Goal: Task Accomplishment & Management: Manage account settings

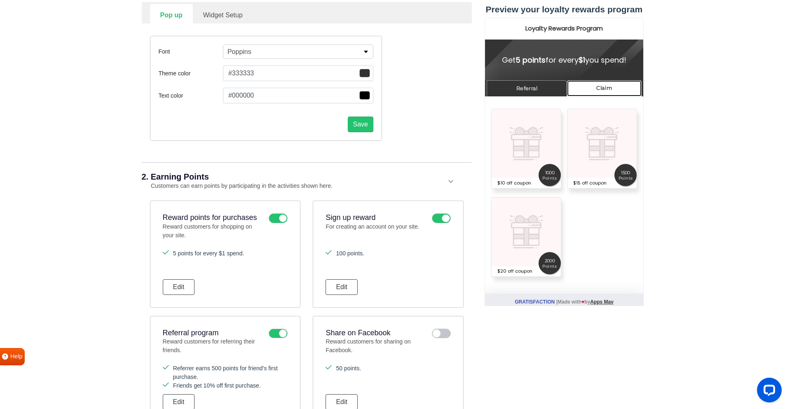
scroll to position [111, 0]
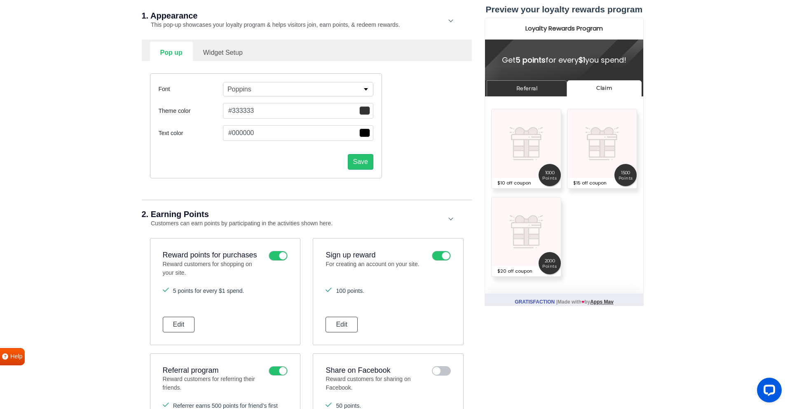
click at [225, 49] on link "Widget Setup" at bounding box center [223, 52] width 60 height 20
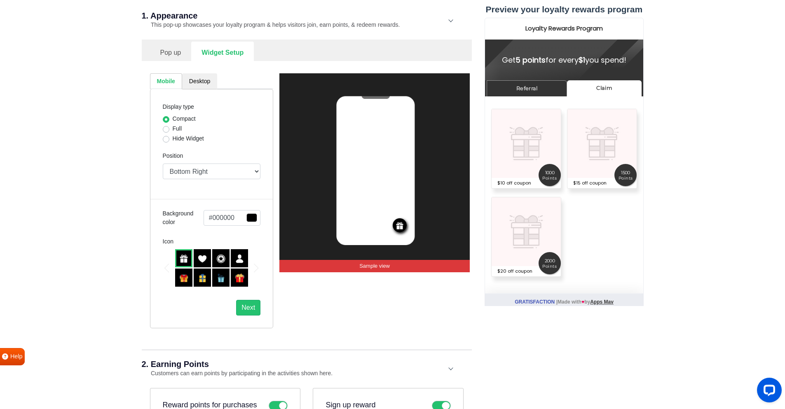
click at [402, 227] on img at bounding box center [400, 226] width 8 height 8
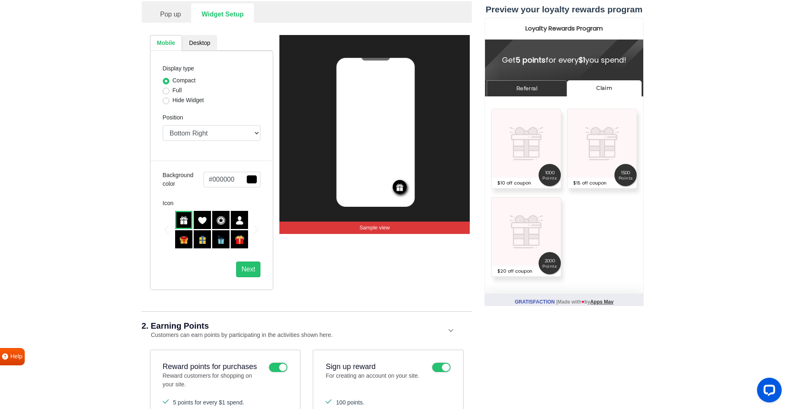
scroll to position [152, 0]
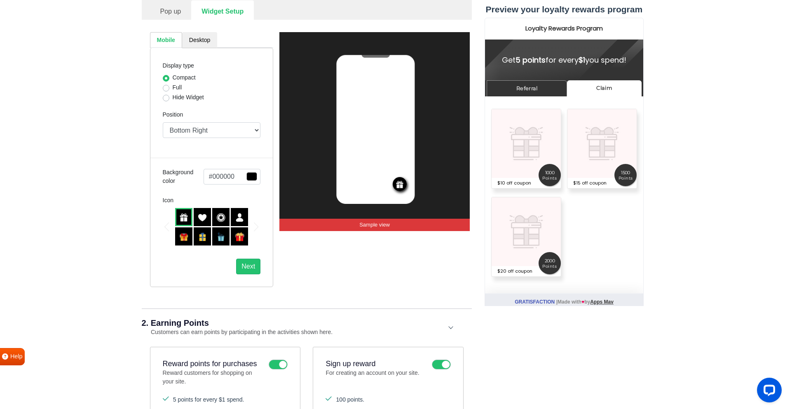
click at [253, 229] on div at bounding box center [212, 227] width 98 height 38
click at [258, 227] on div "Next slide" at bounding box center [256, 227] width 4 height 9
click at [164, 224] on div at bounding box center [212, 227] width 98 height 38
click at [168, 199] on label "Icon" at bounding box center [168, 200] width 11 height 9
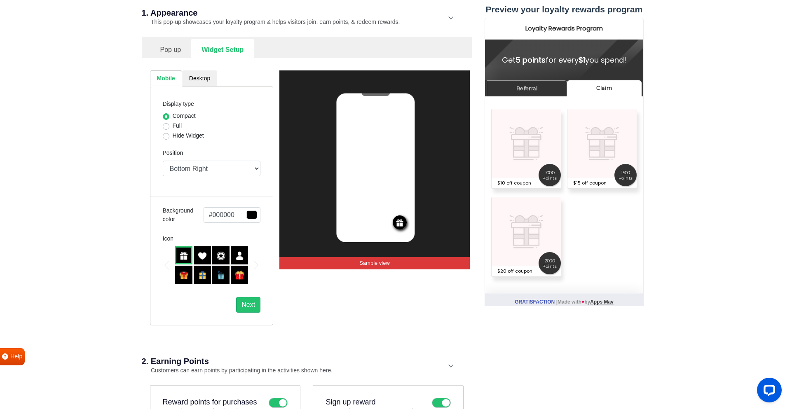
scroll to position [111, 0]
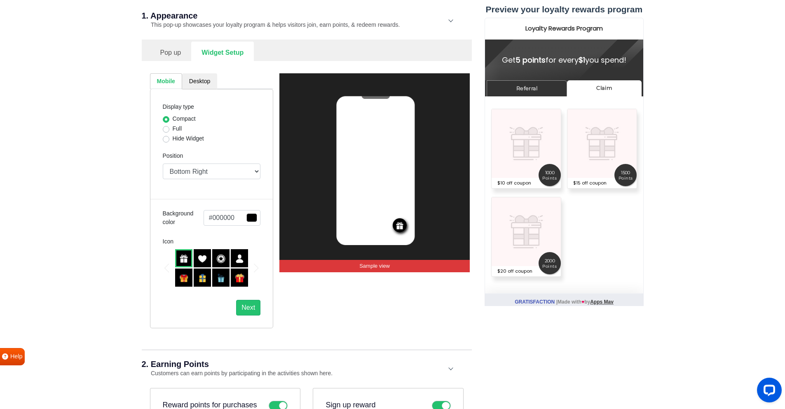
click at [185, 278] on img at bounding box center [183, 278] width 9 height 9
click at [238, 278] on img at bounding box center [239, 278] width 9 height 9
drag, startPoint x: 190, startPoint y: 171, endPoint x: 192, endPoint y: 175, distance: 4.6
click at [190, 171] on select "Top Right Top Left Top Center Bottom Right Bottom Left Bottom Center" at bounding box center [212, 172] width 98 height 16
click at [163, 164] on select "Top Right Top Left Top Center Bottom Right Bottom Left Bottom Center" at bounding box center [212, 172] width 98 height 16
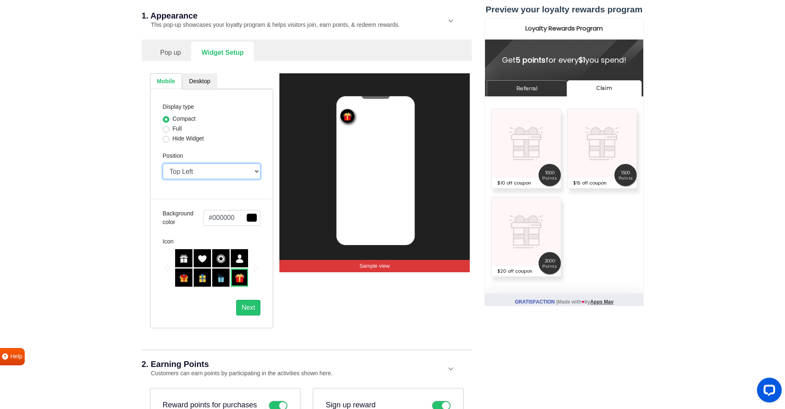
click at [180, 167] on select "Top Right Top Left Top Center Bottom Right Bottom Left Bottom Center" at bounding box center [212, 172] width 98 height 16
select select "left"
click at [163, 164] on select "Top Right Top Left Top Center Bottom Right Bottom Left Bottom Center" at bounding box center [212, 172] width 98 height 16
click at [215, 281] on div at bounding box center [220, 278] width 17 height 18
click at [209, 282] on div at bounding box center [202, 278] width 17 height 18
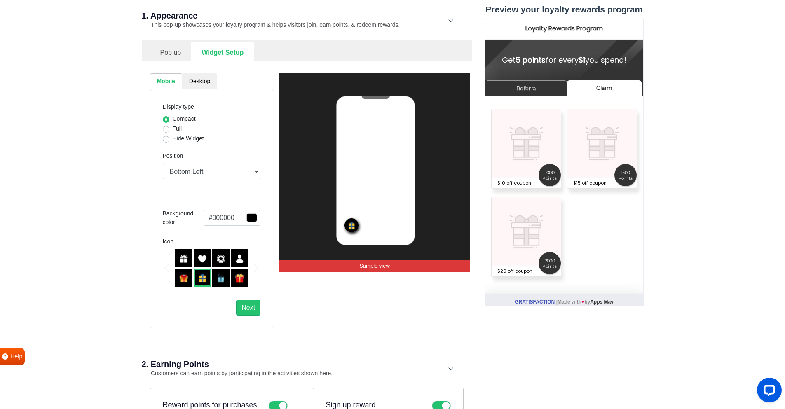
click at [182, 281] on img at bounding box center [183, 278] width 9 height 9
click at [183, 268] on div at bounding box center [212, 268] width 75 height 38
click at [234, 276] on div at bounding box center [239, 278] width 17 height 18
click at [188, 279] on div at bounding box center [183, 278] width 17 height 18
click at [202, 280] on img at bounding box center [202, 278] width 9 height 9
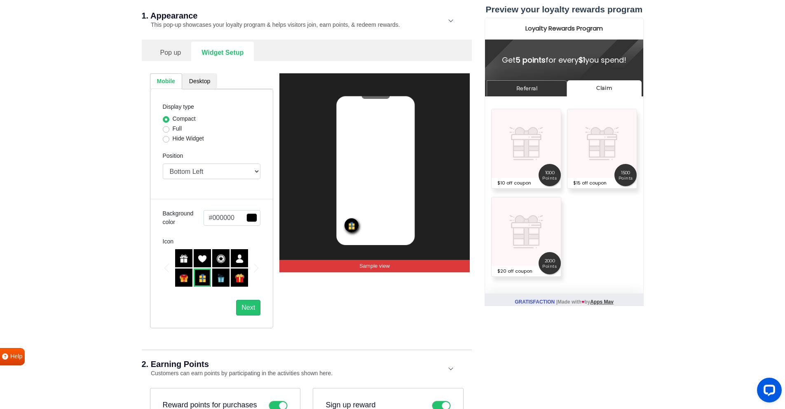
click at [218, 279] on img at bounding box center [220, 278] width 9 height 9
click at [206, 265] on div at bounding box center [202, 258] width 17 height 18
click at [216, 271] on div at bounding box center [220, 278] width 17 height 18
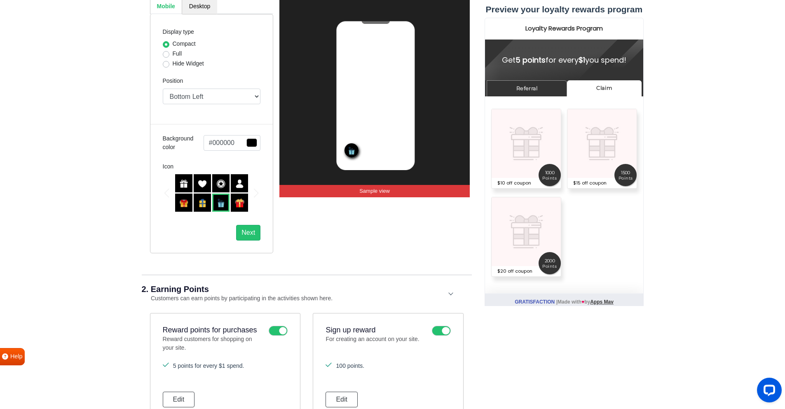
scroll to position [193, 0]
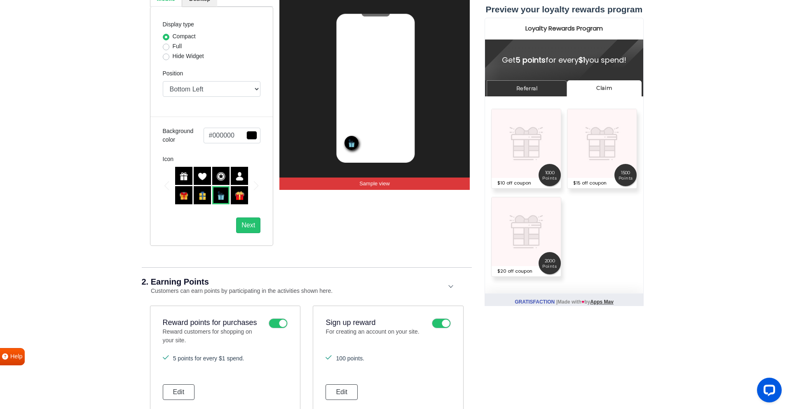
click at [254, 137] on span "button" at bounding box center [251, 135] width 11 height 9
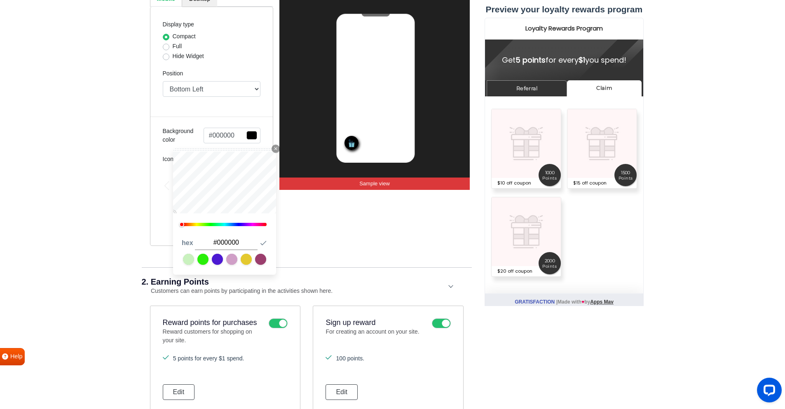
click at [232, 243] on input "#000000" at bounding box center [226, 243] width 63 height 14
paste input "#18a149"
click at [239, 246] on input "##18a149" at bounding box center [226, 243] width 63 height 14
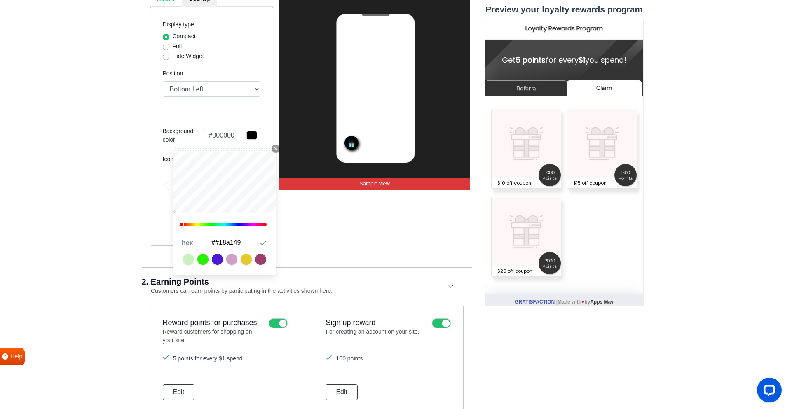
click at [239, 246] on input "##18a149" at bounding box center [226, 243] width 63 height 14
paste input "text"
click at [319, 234] on div "REWARDS Sample view" at bounding box center [374, 118] width 190 height 255
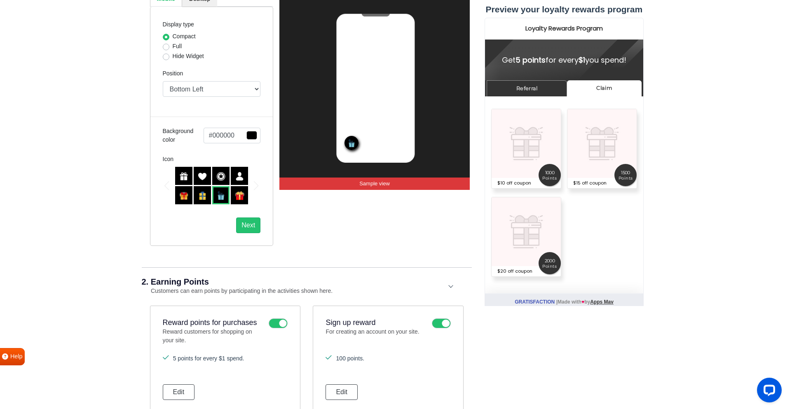
click at [256, 134] on span "button" at bounding box center [251, 135] width 11 height 9
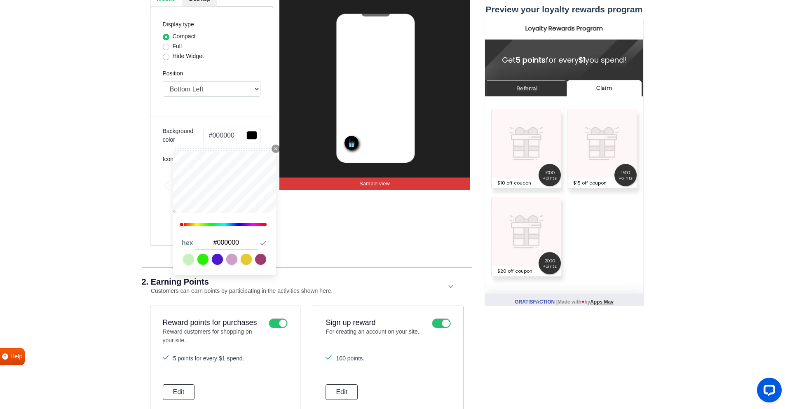
click at [224, 246] on input "#000000" at bounding box center [226, 243] width 63 height 14
paste input "18a149"
type input "#18a149"
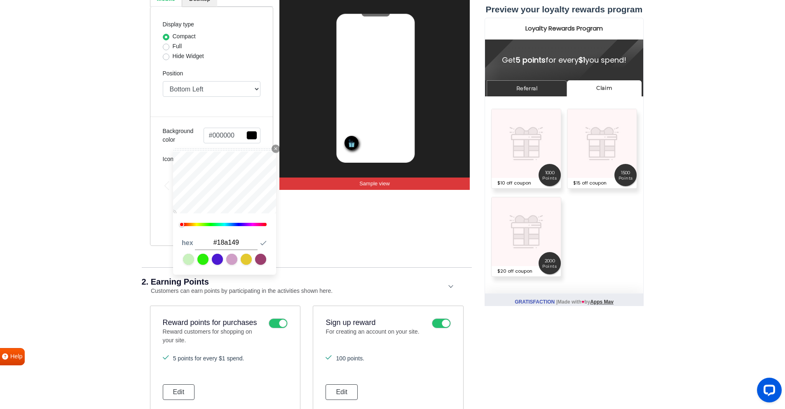
type input "#18a149"
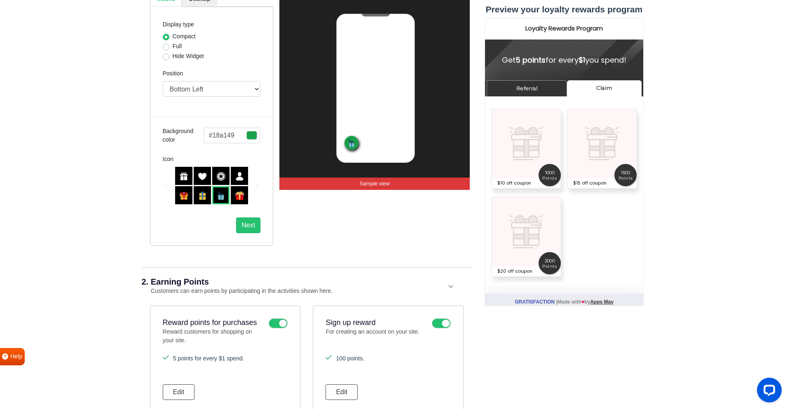
click at [314, 236] on div "REWARDS Sample view" at bounding box center [374, 118] width 190 height 255
click at [237, 193] on img at bounding box center [239, 195] width 9 height 9
click at [186, 197] on img at bounding box center [183, 195] width 9 height 9
click at [202, 198] on img at bounding box center [202, 195] width 9 height 9
click at [220, 195] on img at bounding box center [220, 195] width 9 height 9
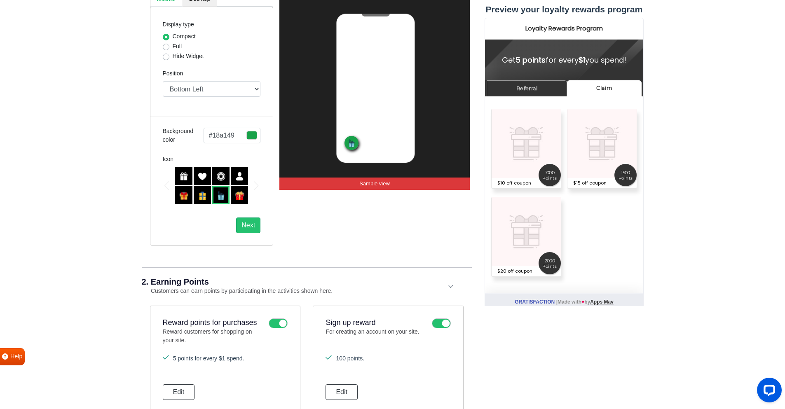
click at [200, 191] on img at bounding box center [202, 195] width 9 height 9
click at [184, 184] on div at bounding box center [183, 176] width 17 height 18
click at [185, 195] on img at bounding box center [183, 195] width 9 height 9
click at [202, 194] on img at bounding box center [202, 195] width 9 height 9
click at [187, 176] on img at bounding box center [183, 176] width 9 height 9
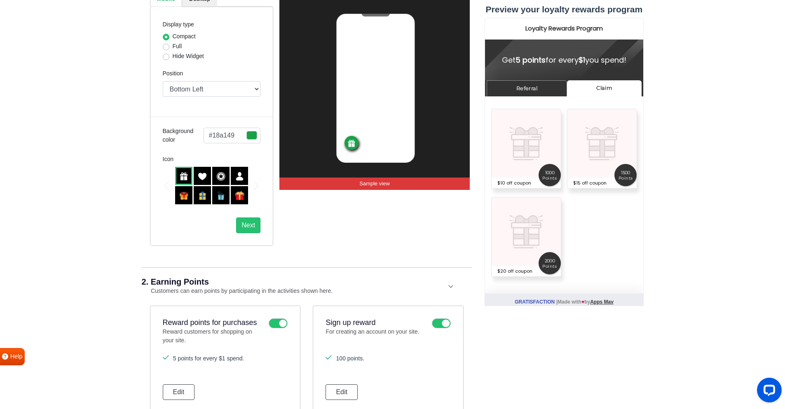
click at [200, 193] on img at bounding box center [202, 195] width 9 height 9
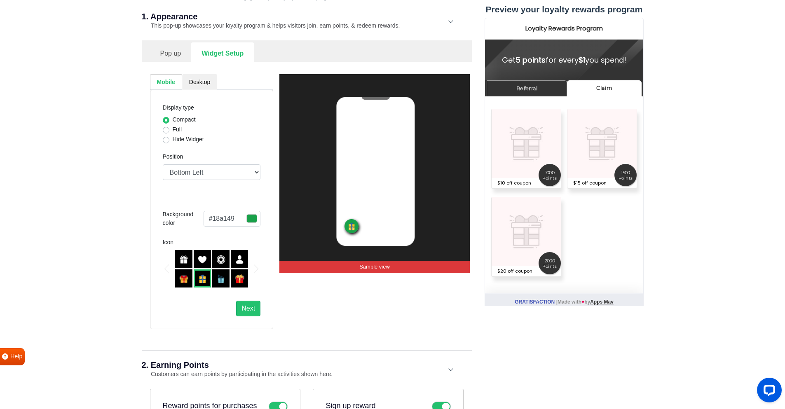
scroll to position [111, 0]
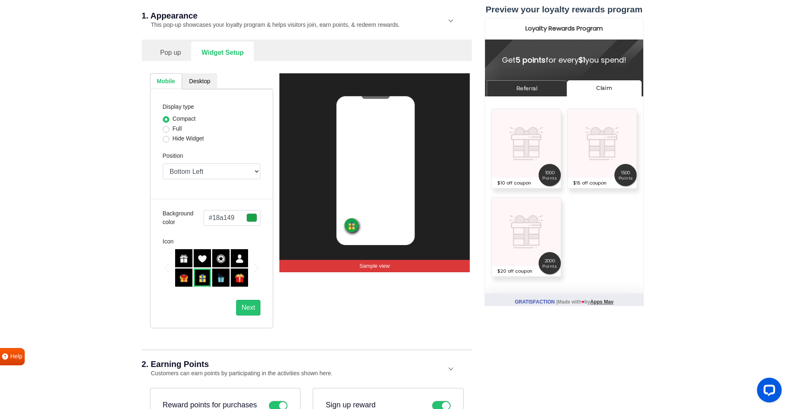
click at [193, 72] on div "Mobile Desktop Display type Compact Full Hide Widget Position Top Right Top Lef…" at bounding box center [307, 201] width 326 height 280
click at [196, 81] on link "Desktop" at bounding box center [199, 81] width 35 height 16
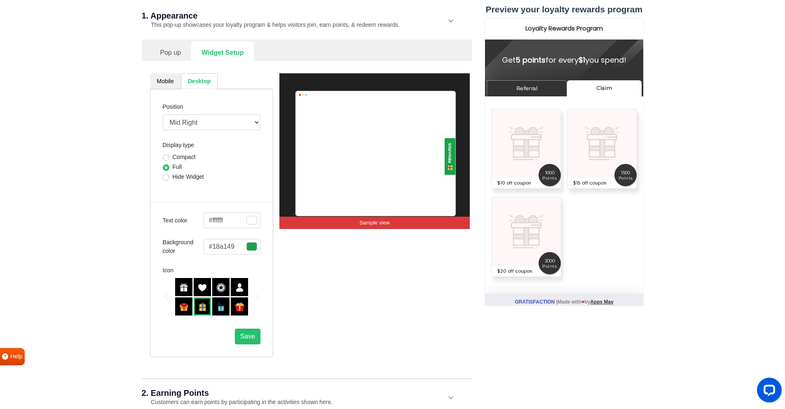
click at [249, 219] on span "button" at bounding box center [251, 220] width 11 height 9
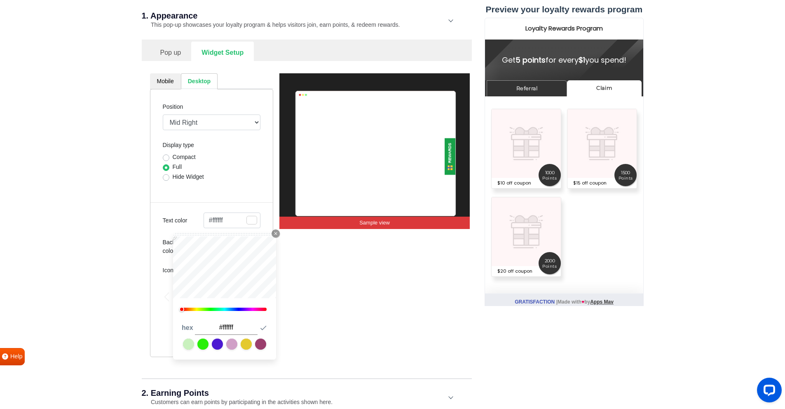
type input "#080606"
type input "#000000"
type input "#5e4040"
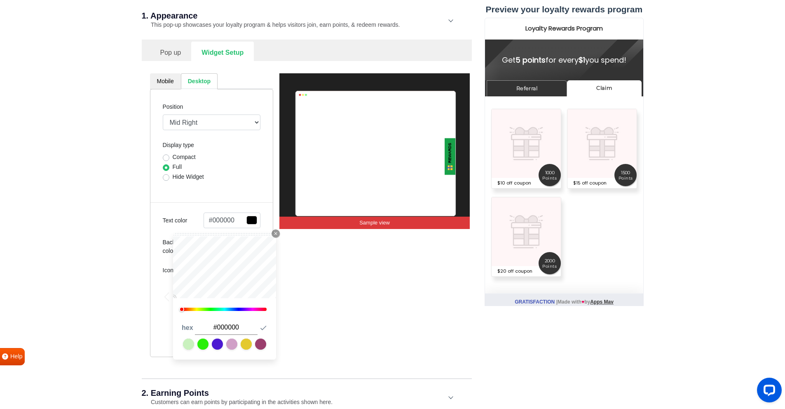
type input "#5e4040"
type input "#8a5a5a"
type input "#a36a6a"
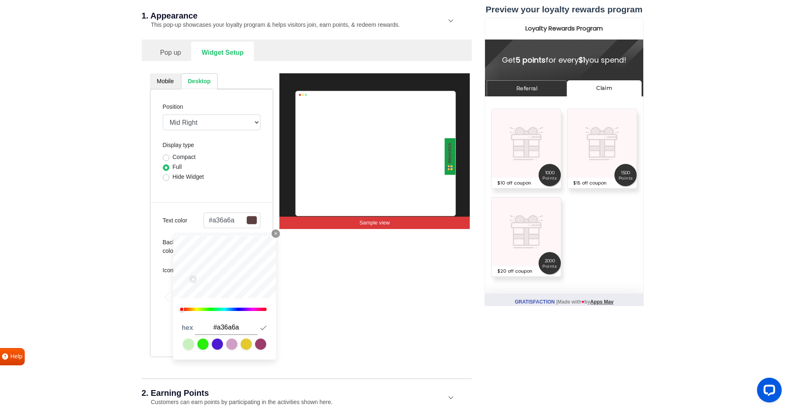
type input "#b67676"
type input "#c58080"
type input "#d99090"
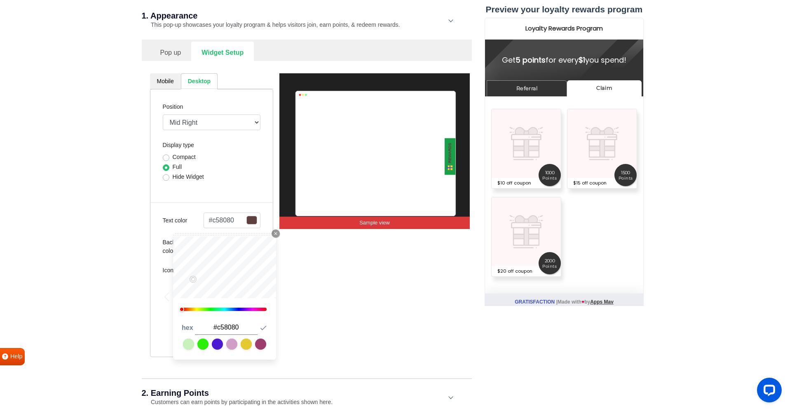
type input "#d99090"
type input "#e49e9e"
type input "#ffbcbc"
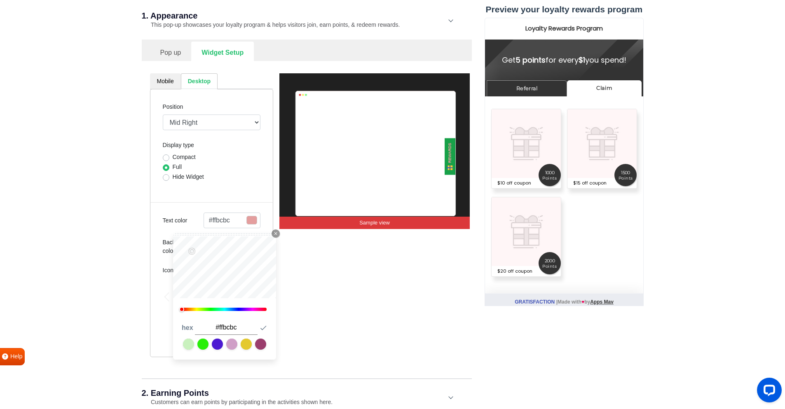
type input "#ffd7d7"
type input "#ffd9d9"
type input "#ffe2e2"
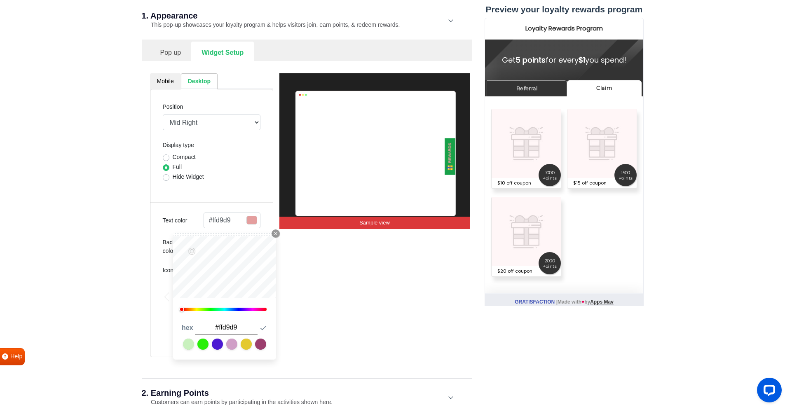
type input "#ffe2e2"
type input "#ffe5e5"
type input "#ffe8e8"
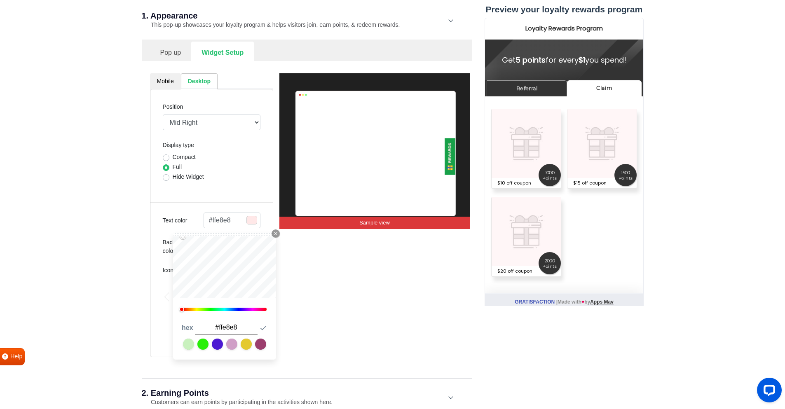
type input "#ffffff"
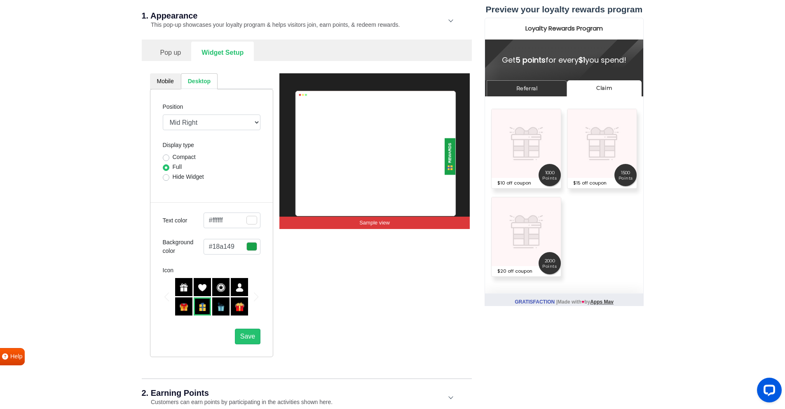
click at [462, 299] on div "REWARDS Sample view" at bounding box center [374, 215] width 190 height 284
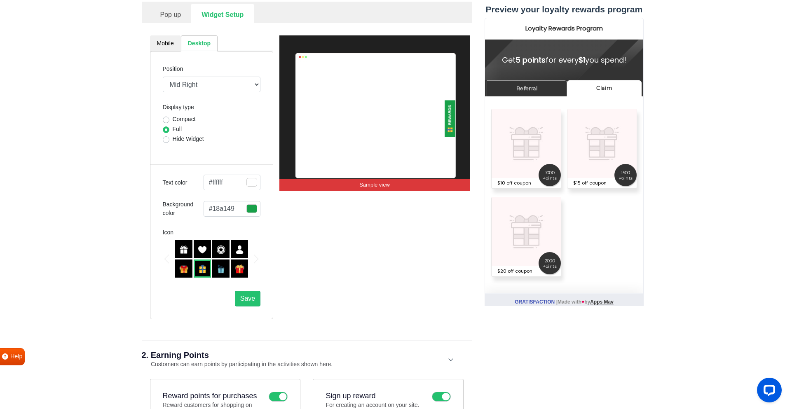
scroll to position [152, 0]
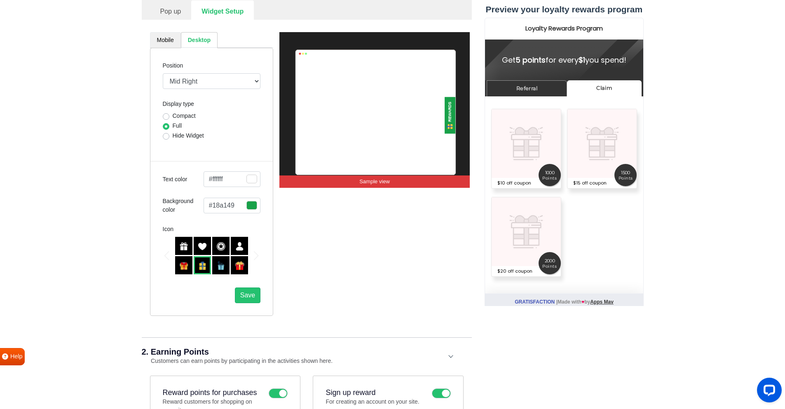
click at [166, 41] on link "Mobile" at bounding box center [165, 40] width 31 height 16
select select "left"
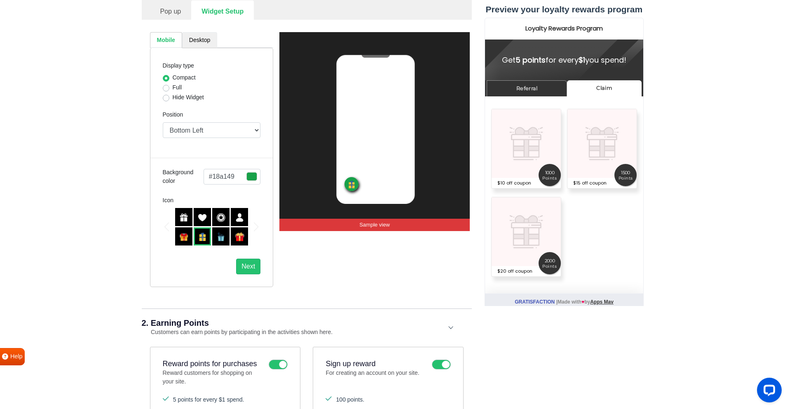
click at [188, 43] on link "Desktop" at bounding box center [199, 40] width 35 height 16
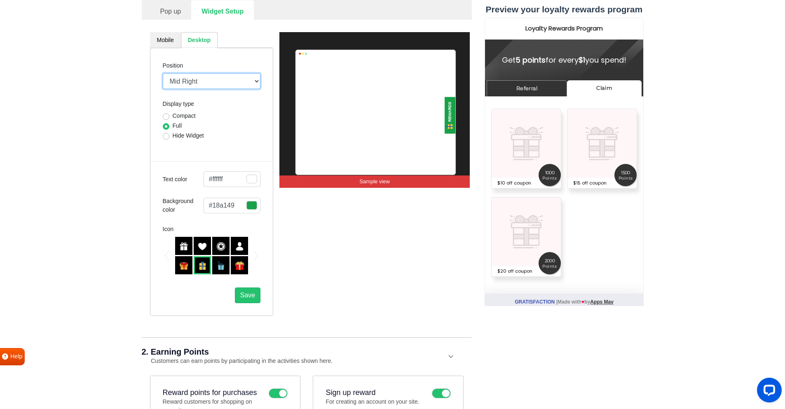
click at [194, 86] on select "Mid Right Mid Left Top Bar Top Left Top Right Top Center Bottom Bar Bottom Left…" at bounding box center [212, 81] width 98 height 16
select select "left-bottom-bar"
click at [163, 73] on select "Mid Right Mid Left Top Bar Top Left Top Right Top Center Bottom Bar Bottom Left…" at bounding box center [212, 81] width 98 height 16
click at [181, 116] on label "Compact" at bounding box center [184, 116] width 23 height 9
click at [169, 116] on input "Compact" at bounding box center [166, 116] width 7 height 8
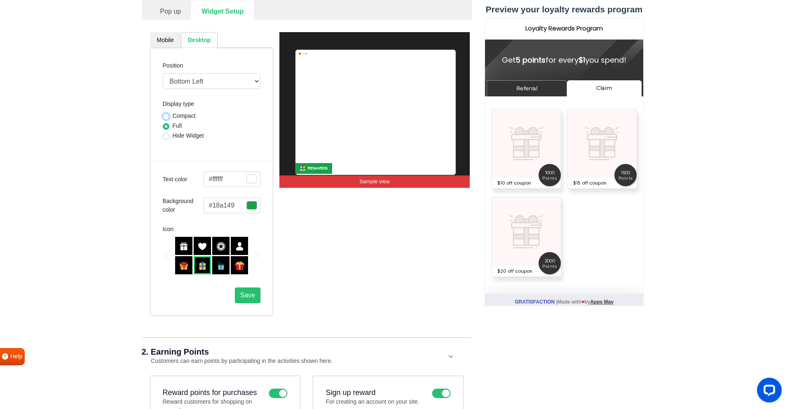
radio input "true"
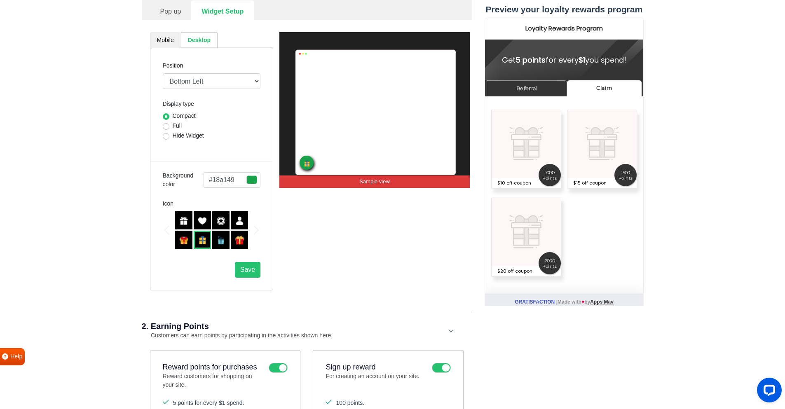
click at [160, 40] on link "Mobile" at bounding box center [165, 40] width 31 height 16
select select "left"
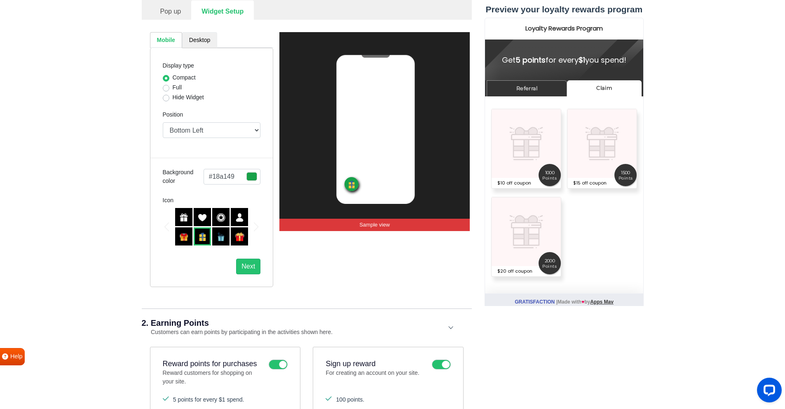
click at [192, 40] on link "Desktop" at bounding box center [199, 40] width 35 height 16
select select "left-bottom-bar"
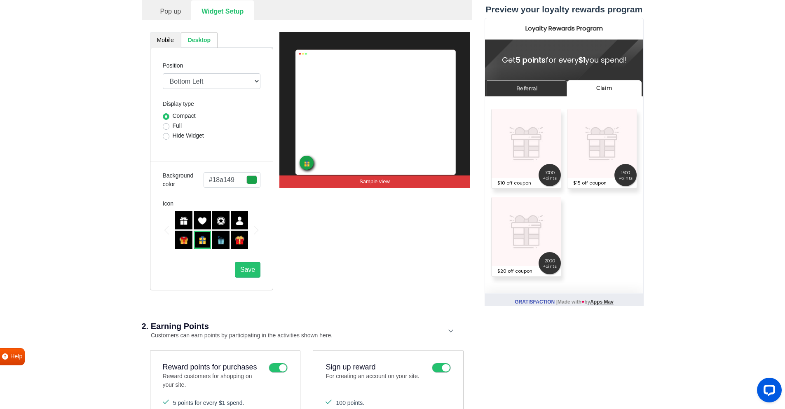
click at [163, 41] on link "Mobile" at bounding box center [165, 40] width 31 height 16
select select "left"
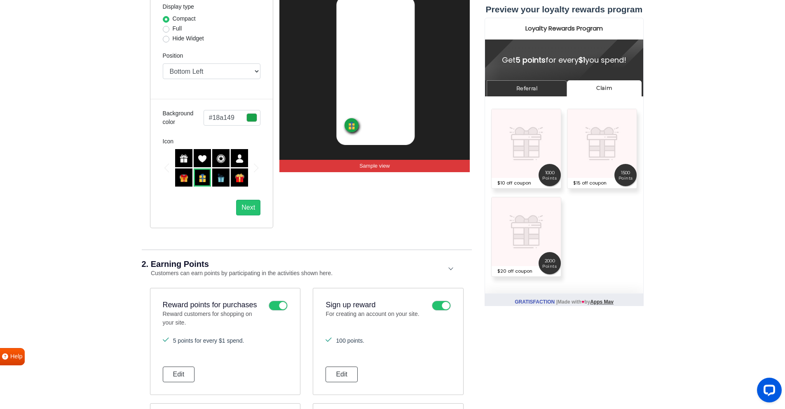
scroll to position [235, 0]
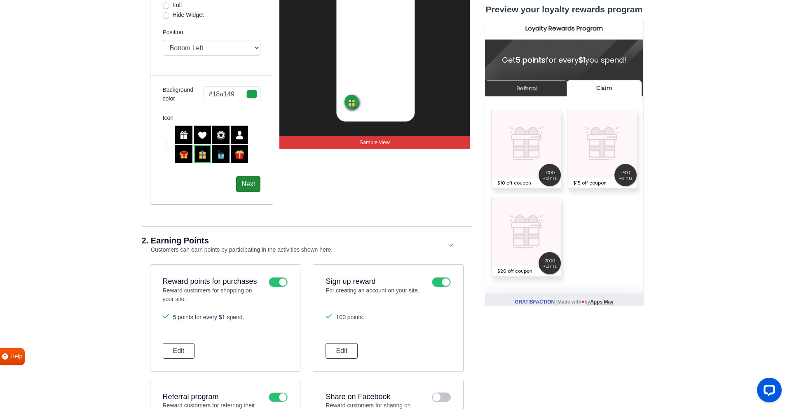
click at [256, 188] on button "Next" at bounding box center [248, 184] width 24 height 16
select select "left-bottom-bar"
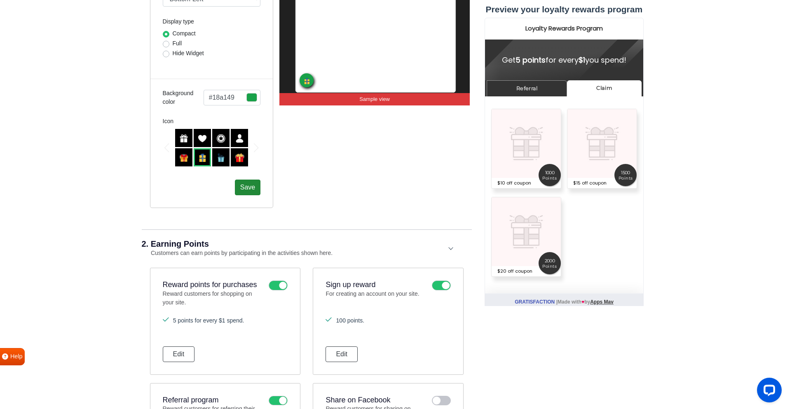
click at [255, 190] on button "Save" at bounding box center [248, 188] width 26 height 16
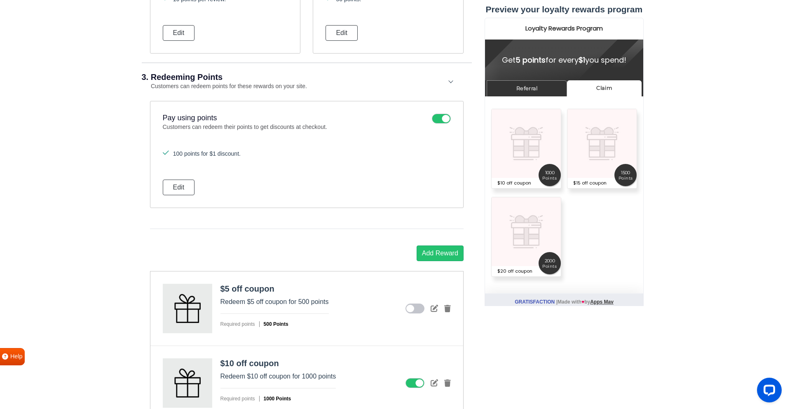
scroll to position [935, 0]
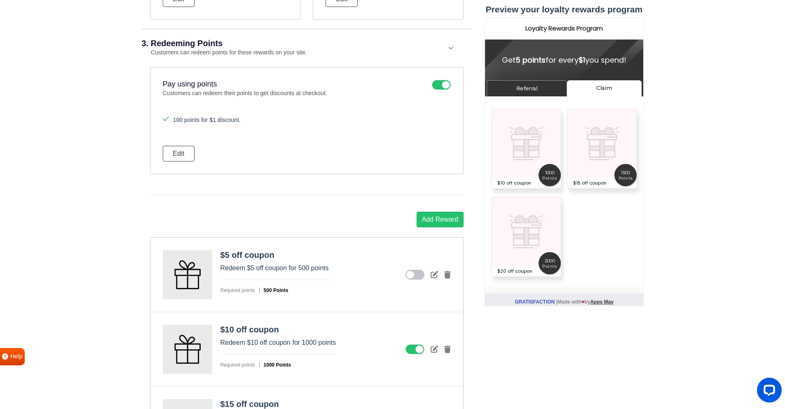
click at [196, 154] on div "100 points for $1 discount. Edit" at bounding box center [307, 139] width 288 height 46
click at [175, 154] on button "Edit" at bounding box center [179, 154] width 32 height 16
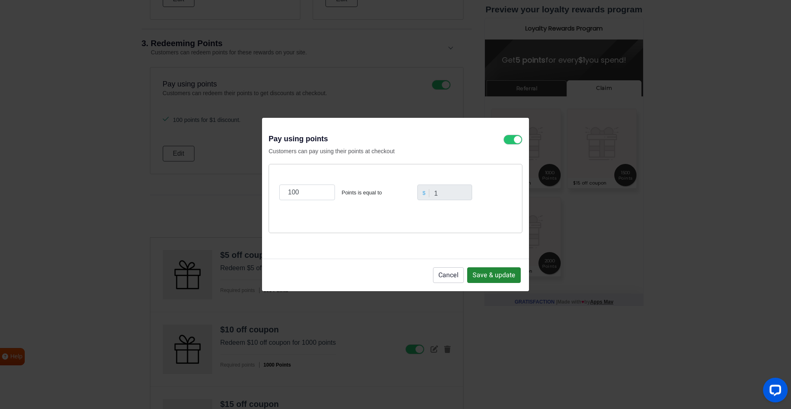
drag, startPoint x: 486, startPoint y: 270, endPoint x: 418, endPoint y: 254, distance: 70.7
click at [486, 270] on button "Save & update" at bounding box center [494, 276] width 54 height 16
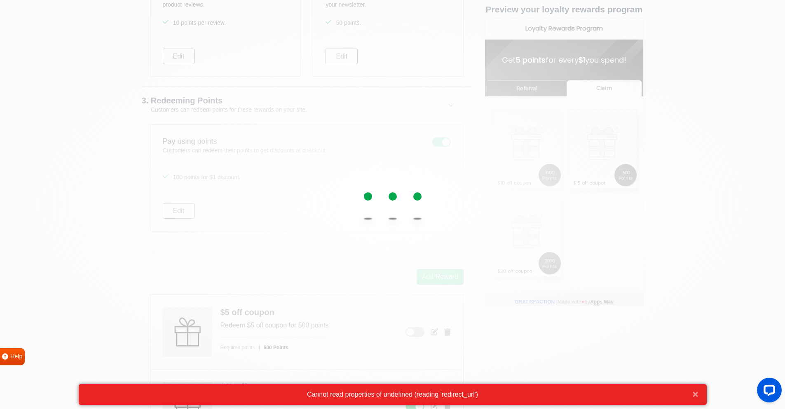
scroll to position [812, 0]
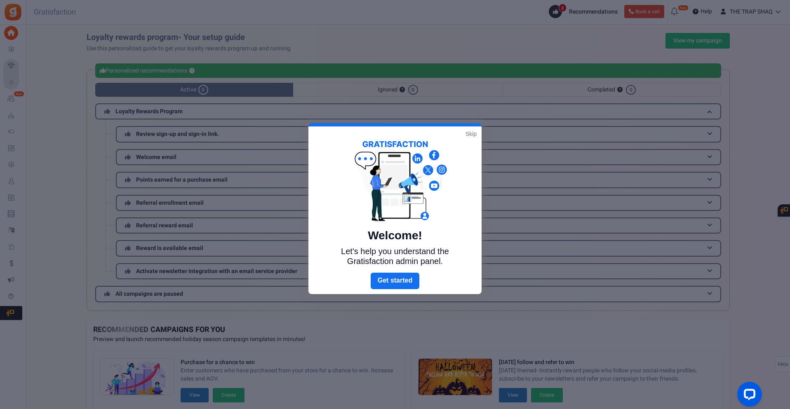
click at [399, 276] on link "Next" at bounding box center [395, 281] width 49 height 16
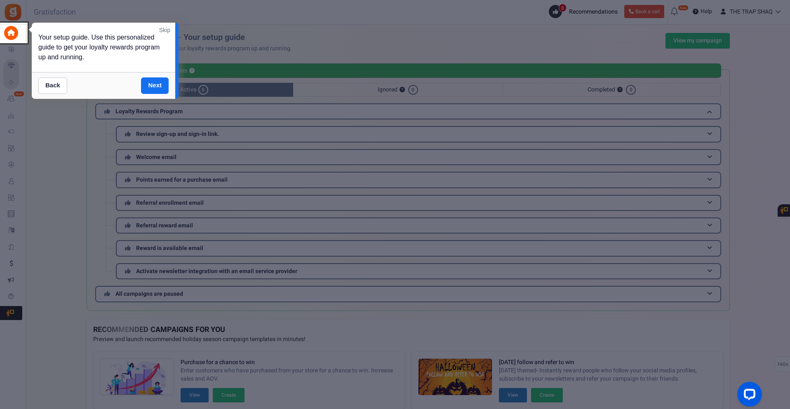
click at [152, 84] on link "Next" at bounding box center [155, 85] width 28 height 16
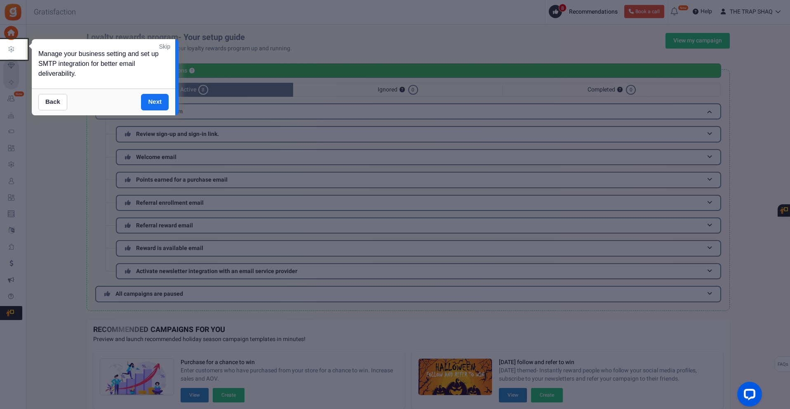
click at [146, 107] on link "Next" at bounding box center [155, 102] width 28 height 16
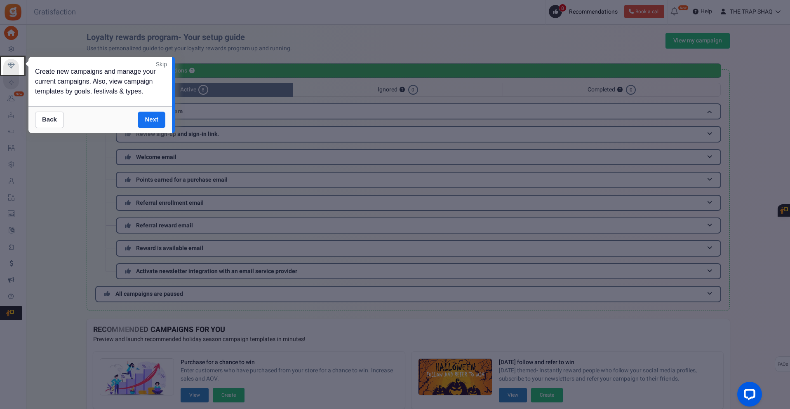
click at [148, 115] on link "Next" at bounding box center [152, 120] width 28 height 16
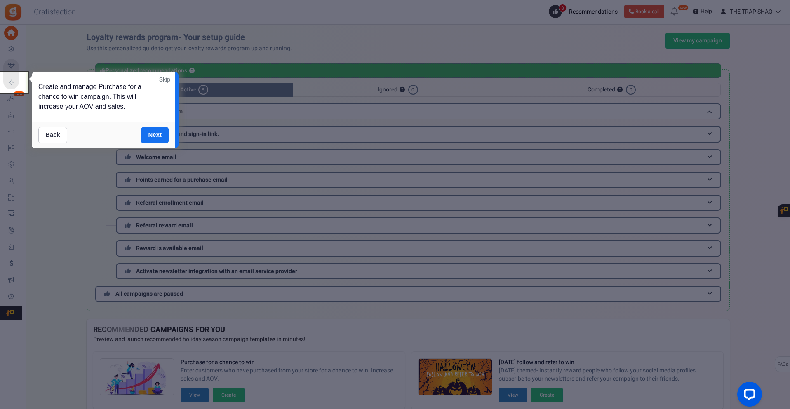
click at [156, 128] on div "Back Next" at bounding box center [103, 135] width 143 height 27
click at [157, 136] on link "Next" at bounding box center [155, 135] width 28 height 16
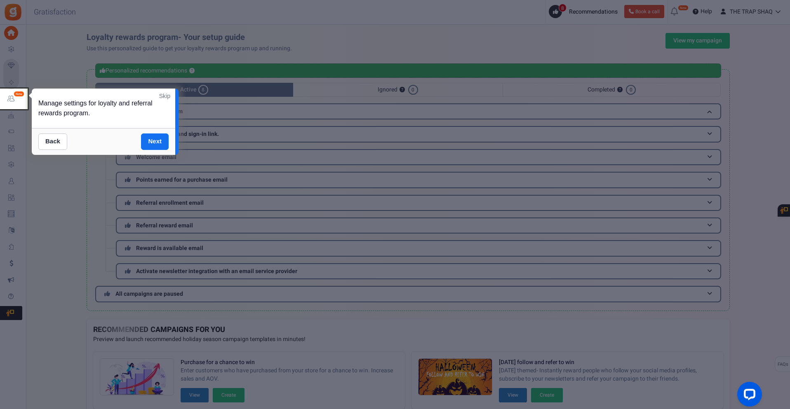
click at [166, 100] on link "Skip" at bounding box center [164, 96] width 11 height 8
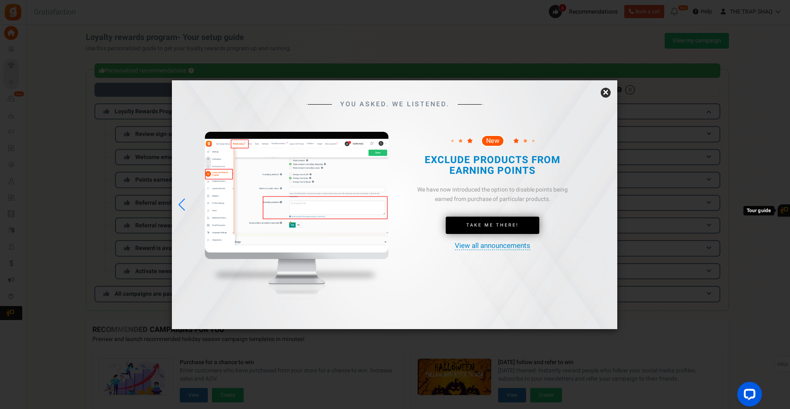
click at [607, 93] on link "×" at bounding box center [606, 93] width 10 height 10
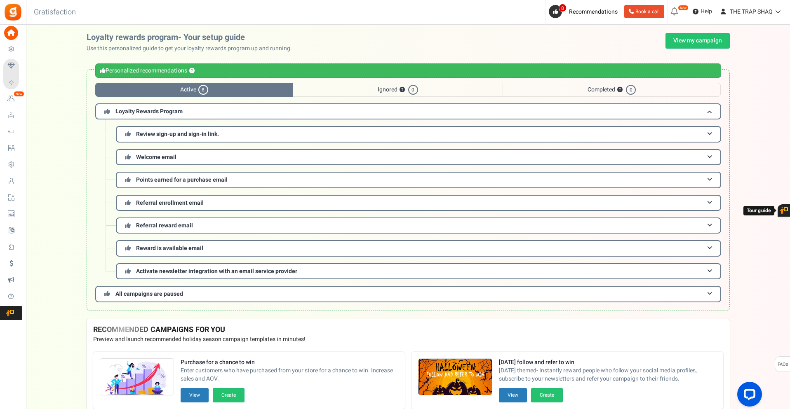
click at [724, 108] on div "Personalized recommendations ? Active 8 Ignored ? 0 Completed ? 0 Loyalty Rewar…" at bounding box center [408, 190] width 643 height 242
click at [168, 113] on span "Loyalty Rewards Program" at bounding box center [148, 111] width 67 height 9
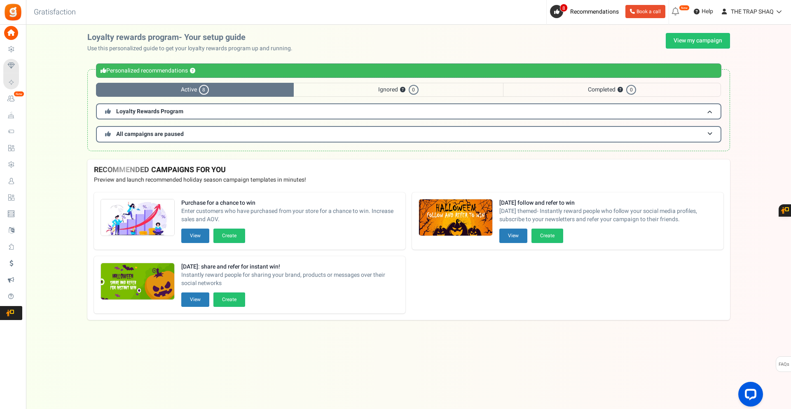
click at [168, 113] on span "Loyalty Rewards Program" at bounding box center [149, 111] width 67 height 9
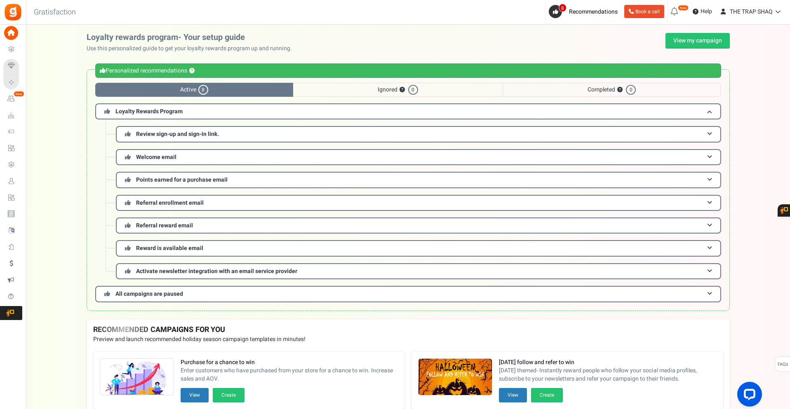
click at [576, 93] on span "Completed ? 0" at bounding box center [611, 90] width 218 height 14
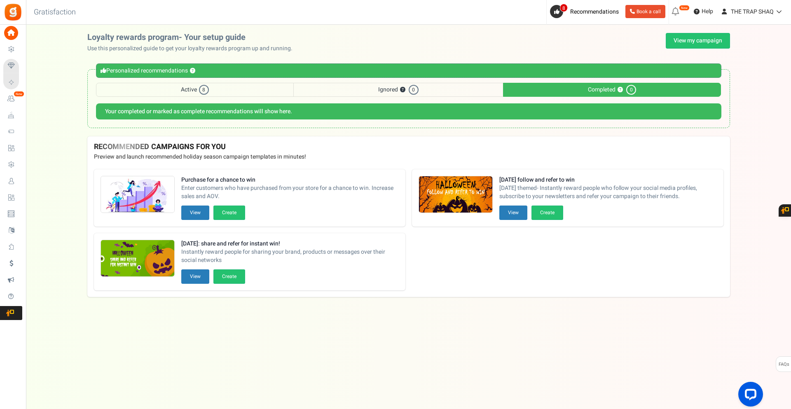
click at [461, 89] on span "Ignored ? 0" at bounding box center [398, 90] width 209 height 14
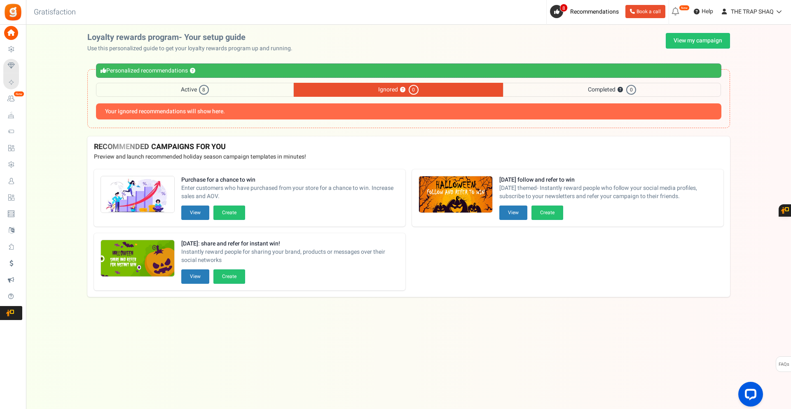
click at [286, 89] on span "Active 8" at bounding box center [195, 90] width 198 height 14
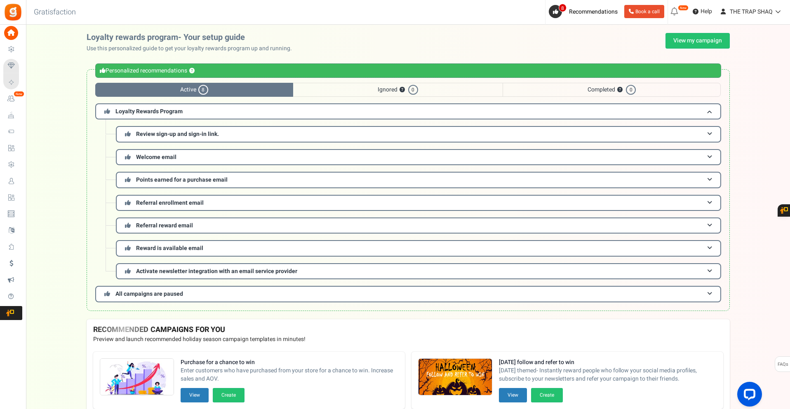
click at [240, 110] on h3 "Loyalty Rewards Program" at bounding box center [408, 111] width 626 height 16
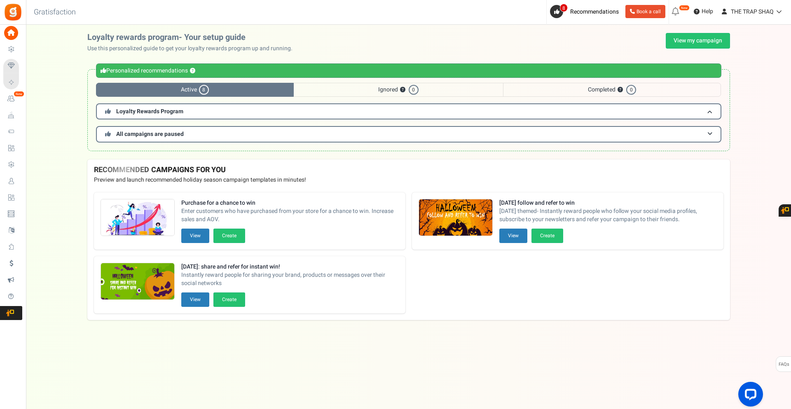
click at [240, 110] on h3 "Loyalty Rewards Program" at bounding box center [409, 111] width 626 height 16
click at [239, 111] on h3 "Loyalty Rewards Program" at bounding box center [409, 111] width 626 height 16
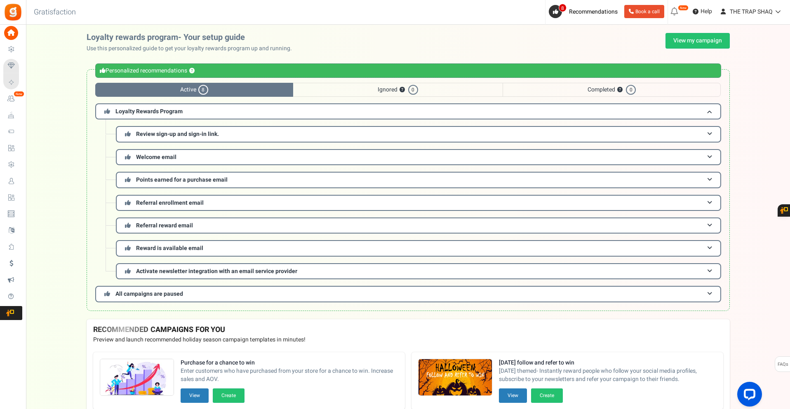
click at [213, 137] on span "Review sign-up and sign-in link." at bounding box center [177, 134] width 83 height 9
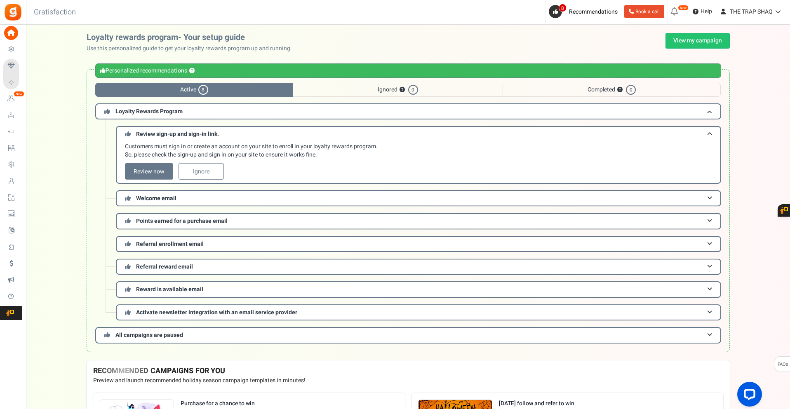
click at [213, 138] on span "Review sign-up and sign-in link." at bounding box center [177, 134] width 83 height 9
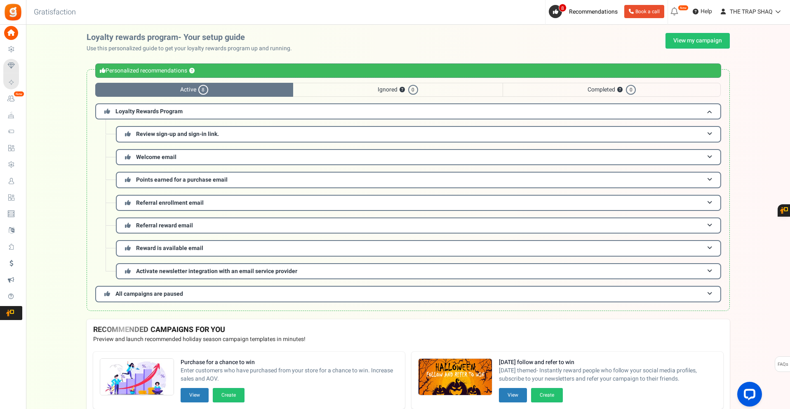
click at [213, 138] on span "Review sign-up and sign-in link." at bounding box center [177, 134] width 83 height 9
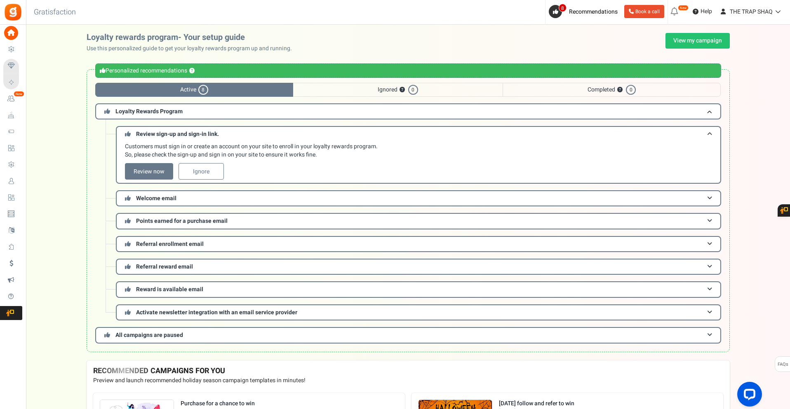
click at [145, 168] on link "Review now" at bounding box center [149, 171] width 48 height 16
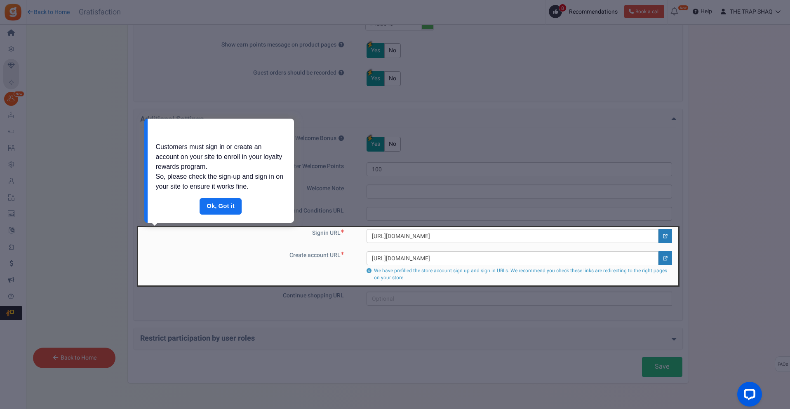
scroll to position [333, 0]
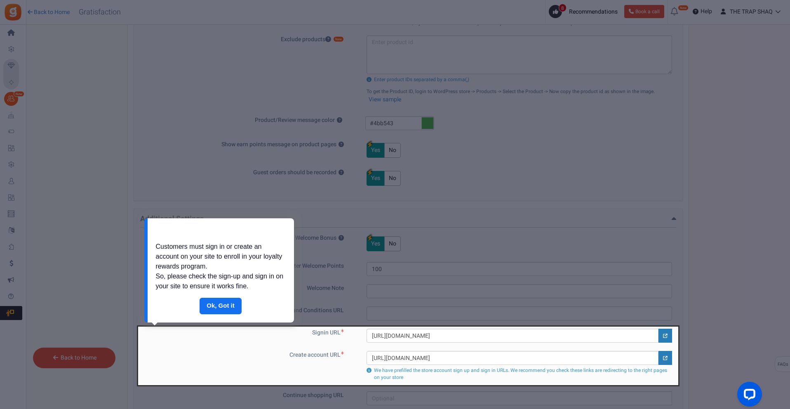
click at [226, 308] on link "Done" at bounding box center [220, 306] width 42 height 16
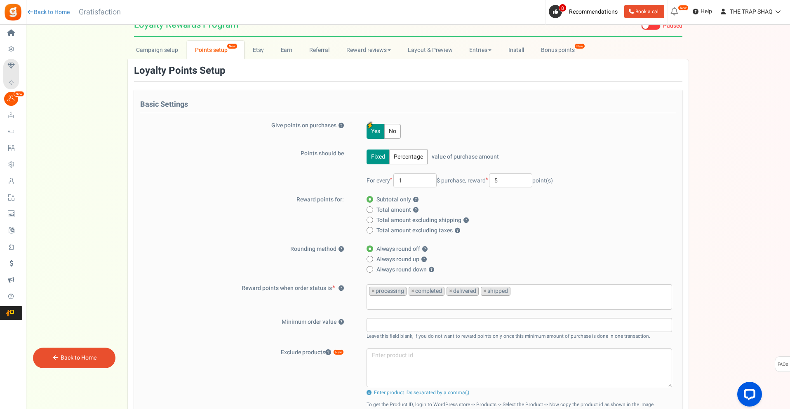
scroll to position [0, 0]
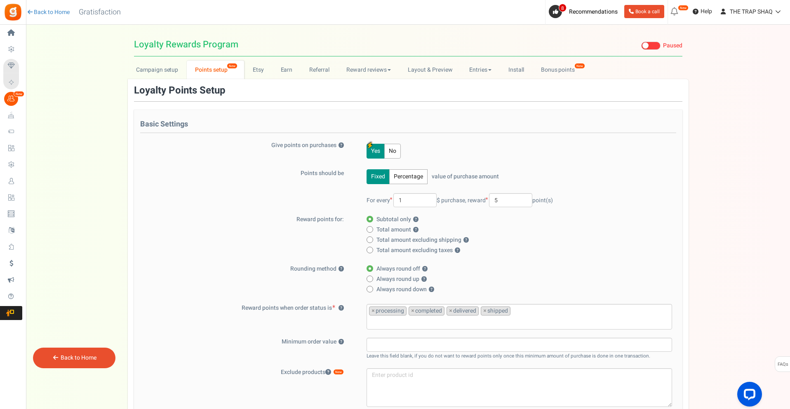
click at [15, 32] on icon at bounding box center [11, 33] width 14 height 14
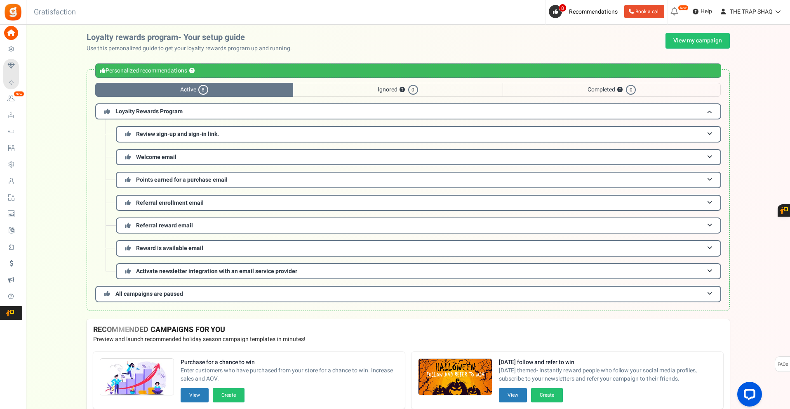
click at [427, 92] on span "Ignored ? 0" at bounding box center [397, 90] width 209 height 14
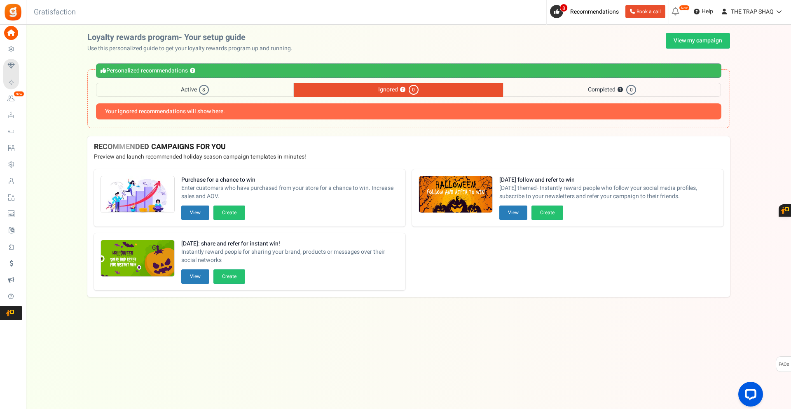
click at [537, 94] on span "Completed ? 0" at bounding box center [612, 90] width 218 height 14
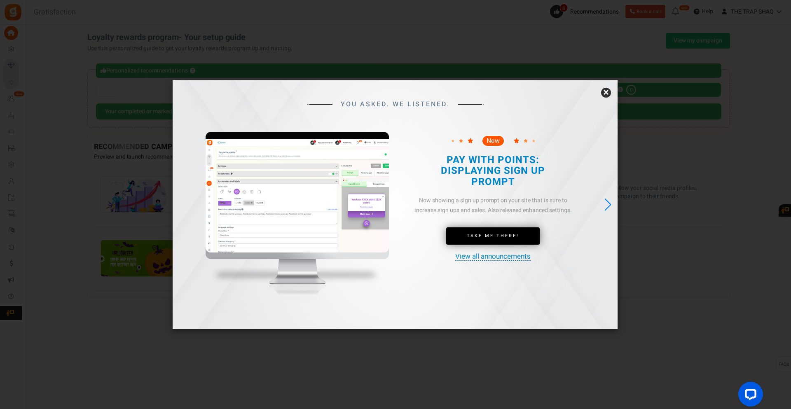
click at [604, 94] on link "×" at bounding box center [606, 93] width 10 height 10
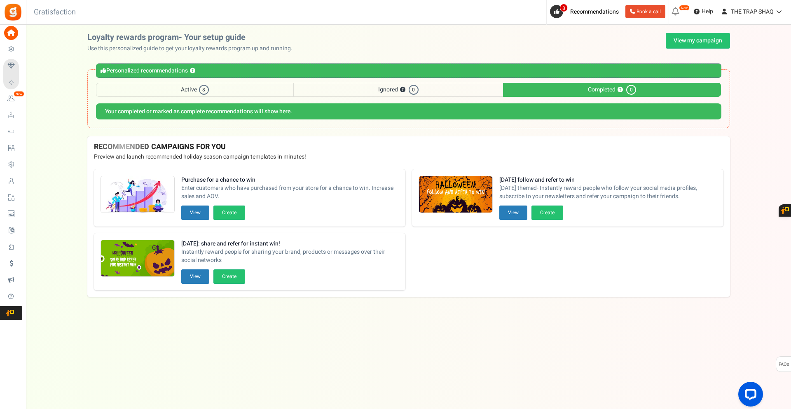
click at [448, 92] on span "Ignored ? 0" at bounding box center [398, 90] width 209 height 14
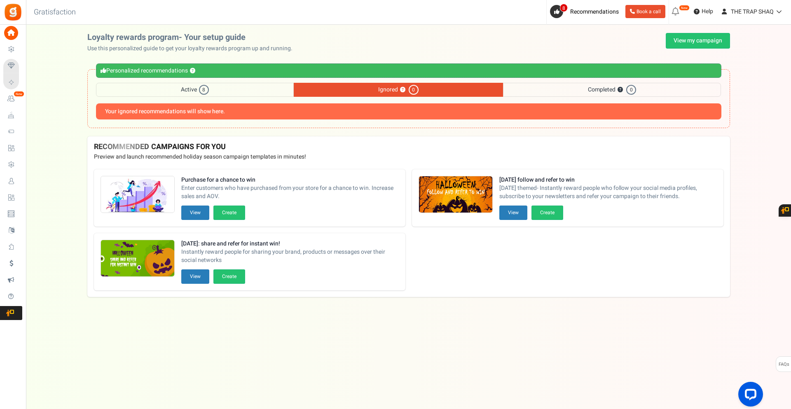
click at [247, 92] on span "Active 8" at bounding box center [195, 90] width 198 height 14
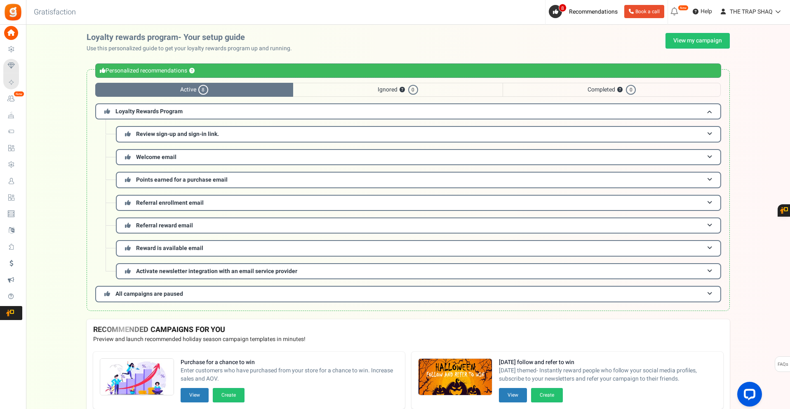
click at [221, 232] on h3 "Referral reward email" at bounding box center [418, 226] width 605 height 16
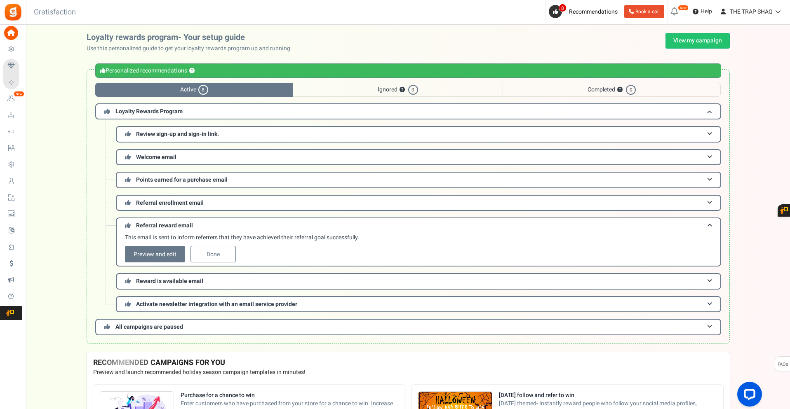
click at [227, 230] on h3 "Referral reward email" at bounding box center [418, 225] width 605 height 15
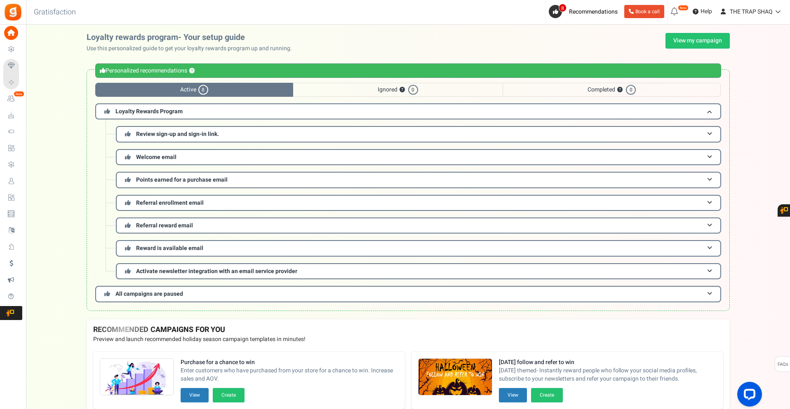
click at [222, 206] on h3 "Referral enrollment email" at bounding box center [418, 203] width 605 height 16
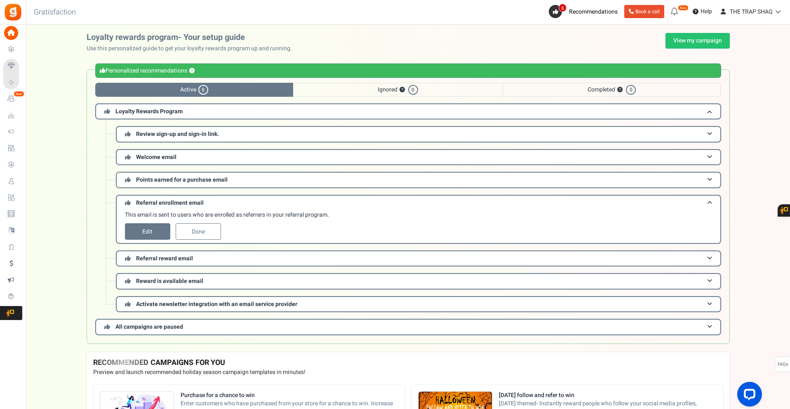
click at [227, 185] on h3 "Points earned for a purchase email" at bounding box center [418, 180] width 605 height 16
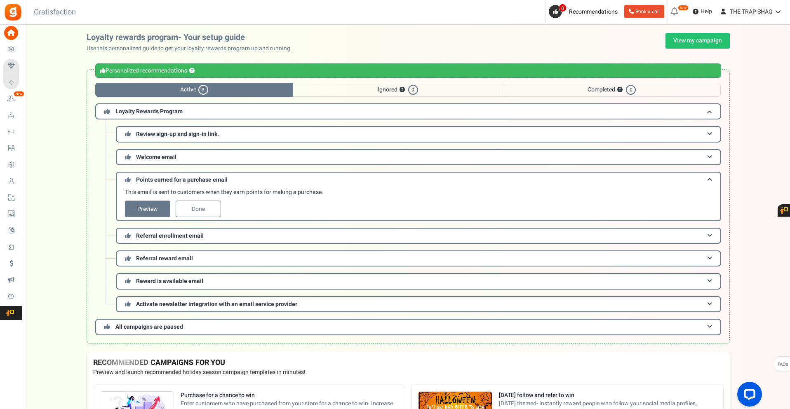
click at [219, 155] on h3 "Welcome email" at bounding box center [418, 157] width 605 height 16
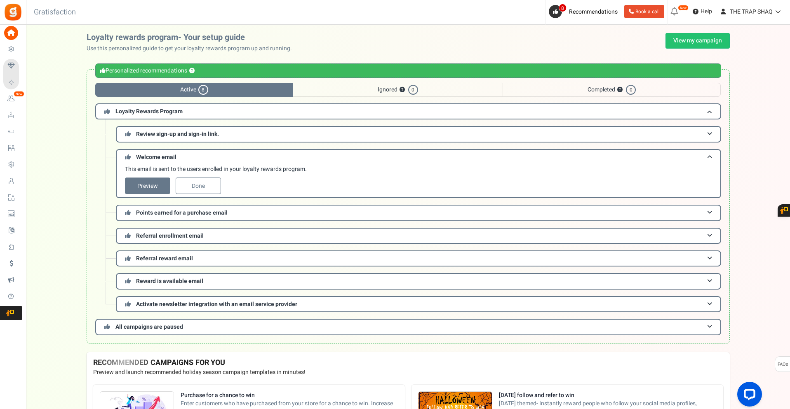
click at [216, 137] on span "Review sign-up and sign-in link." at bounding box center [177, 134] width 83 height 9
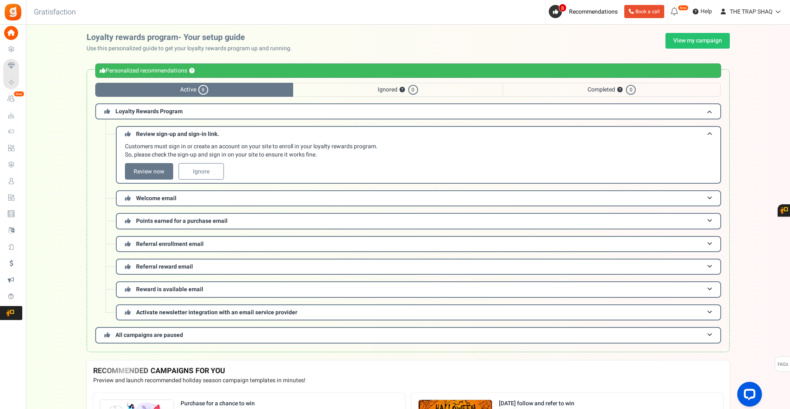
click at [171, 170] on link "Review now" at bounding box center [149, 171] width 48 height 16
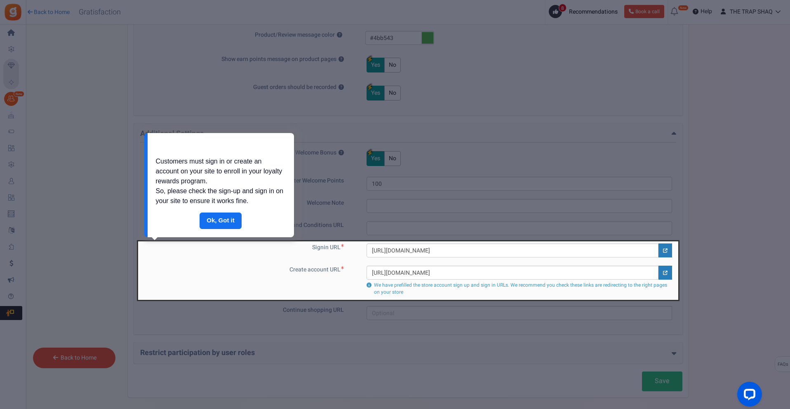
scroll to position [415, 0]
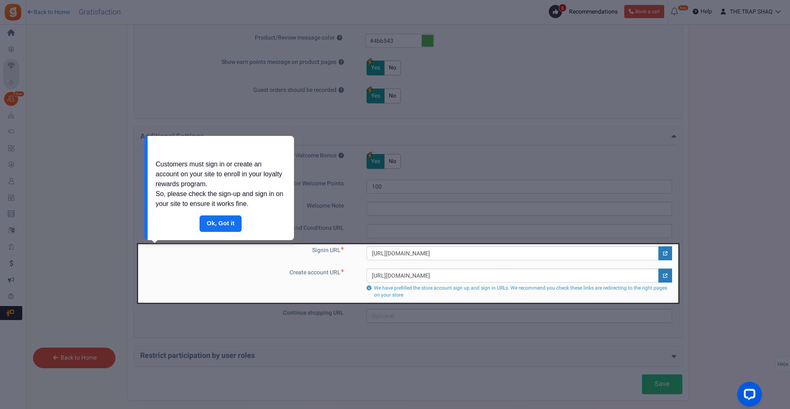
click at [232, 223] on link "Done" at bounding box center [220, 224] width 42 height 16
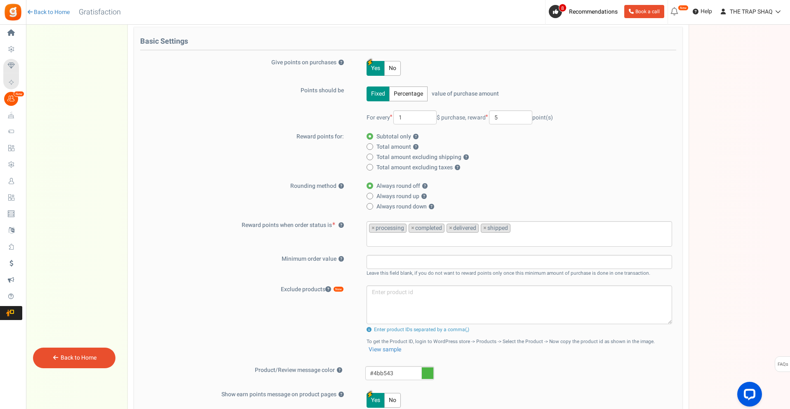
scroll to position [86, 0]
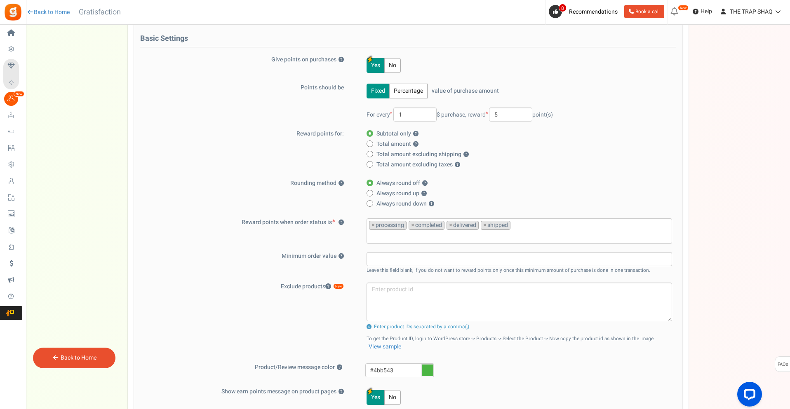
click at [411, 89] on button "Percentage" at bounding box center [408, 91] width 38 height 15
click at [382, 91] on button "Fixed" at bounding box center [377, 91] width 23 height 15
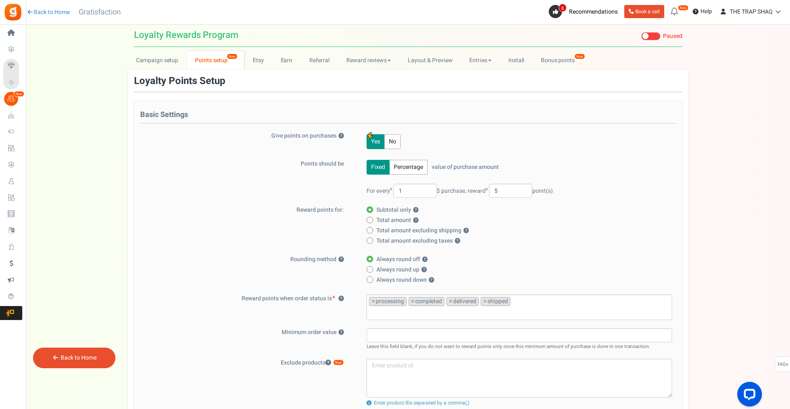
scroll to position [0, 0]
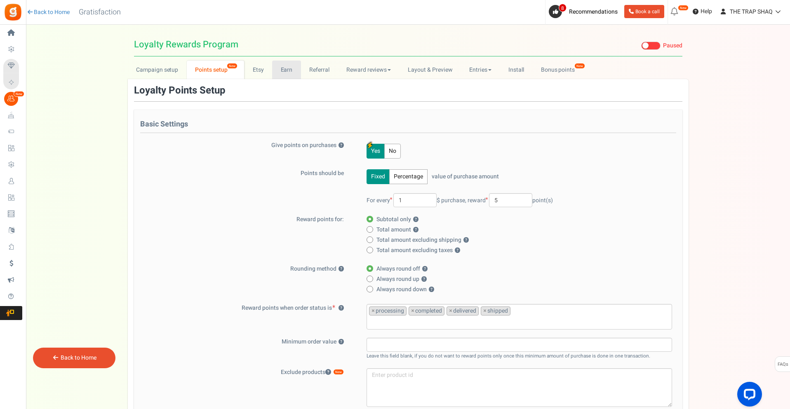
click at [282, 71] on link "Earn" at bounding box center [286, 70] width 29 height 19
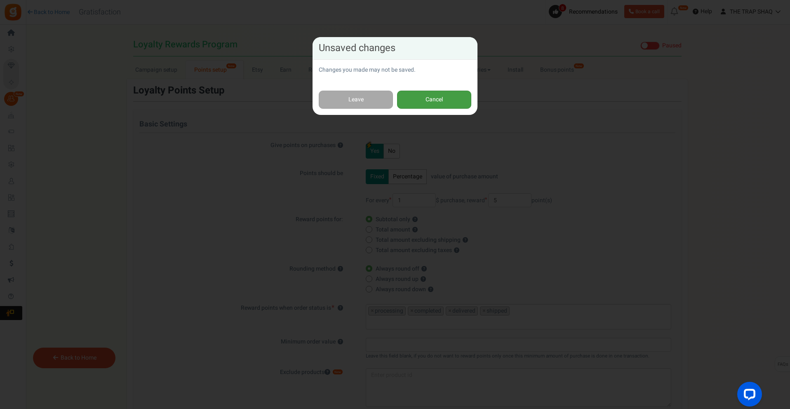
click at [429, 103] on button "Cancel" at bounding box center [434, 100] width 74 height 19
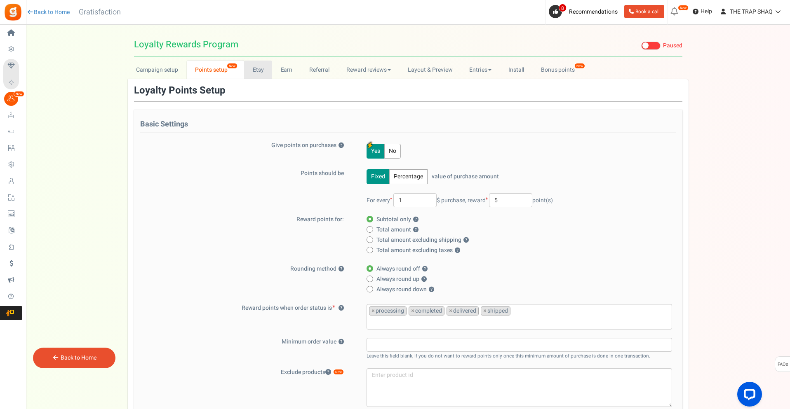
click at [257, 72] on link "Etsy" at bounding box center [258, 70] width 28 height 19
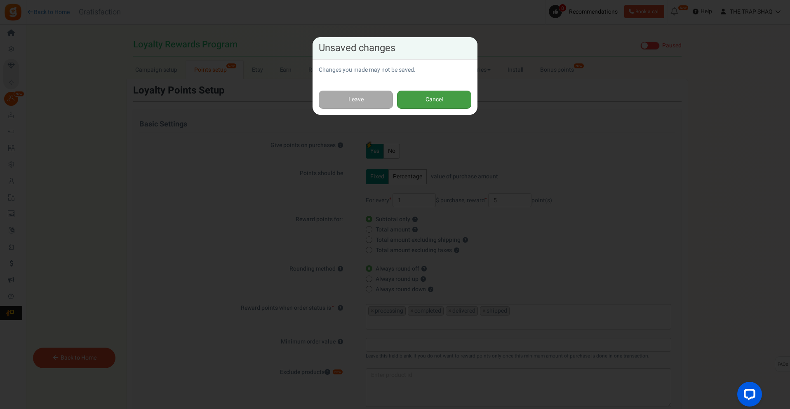
click at [423, 96] on button "Cancel" at bounding box center [434, 100] width 74 height 19
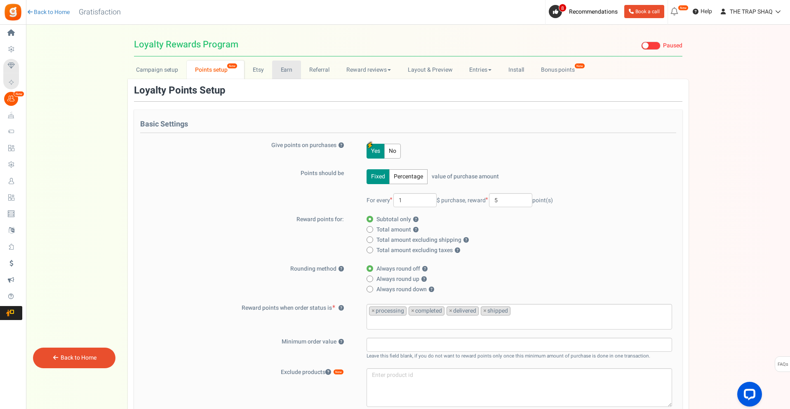
click at [286, 69] on link "Earn" at bounding box center [286, 70] width 29 height 19
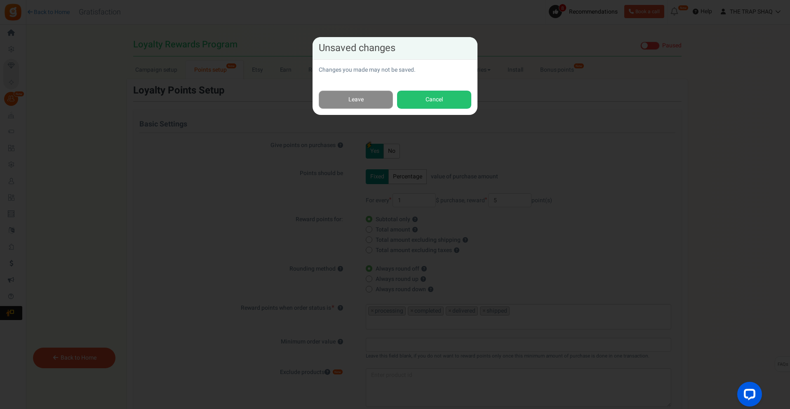
click at [361, 100] on link "Leave" at bounding box center [356, 100] width 74 height 19
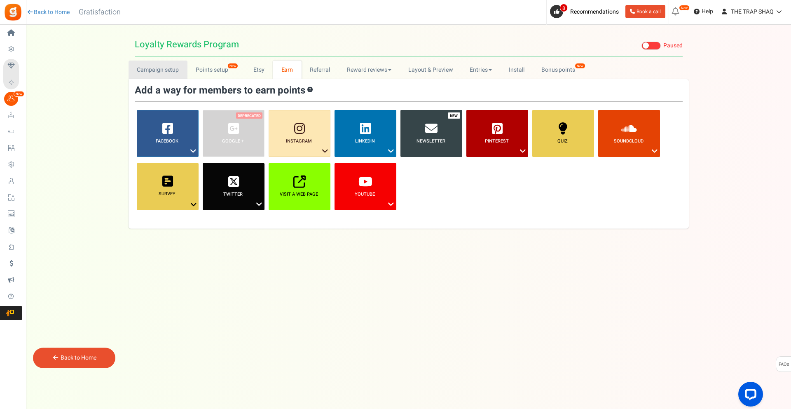
click at [146, 73] on link "Campaign setup" at bounding box center [158, 70] width 59 height 19
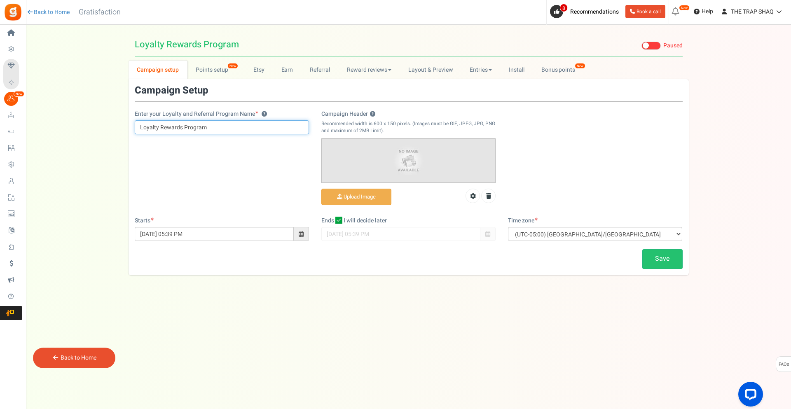
click at [213, 132] on input "Loyalty Rewards Program" at bounding box center [222, 127] width 174 height 14
click at [383, 153] on img at bounding box center [409, 160] width 174 height 43
click at [220, 75] on link "Points setup New" at bounding box center [216, 70] width 57 height 19
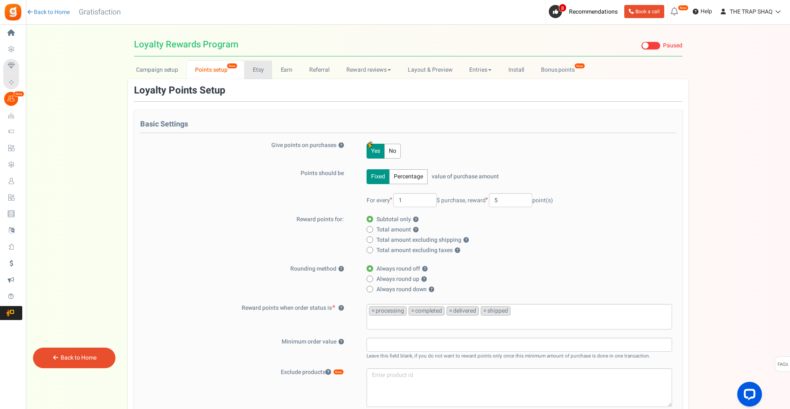
click at [259, 74] on link "Etsy" at bounding box center [258, 70] width 28 height 19
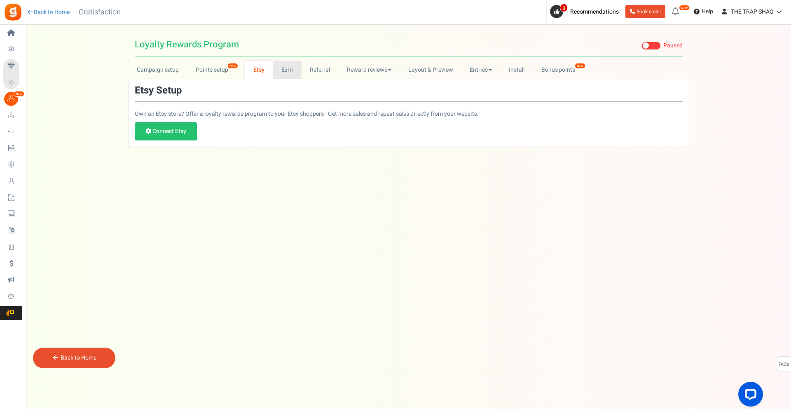
click at [286, 76] on link "Earn" at bounding box center [287, 70] width 29 height 19
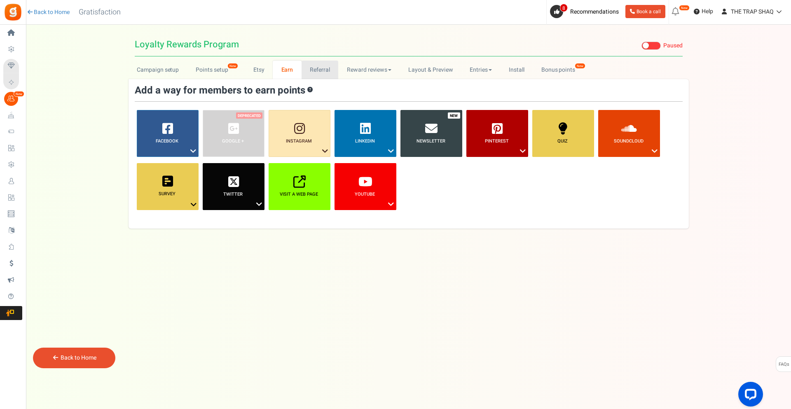
click at [318, 75] on link "Referral" at bounding box center [320, 70] width 37 height 19
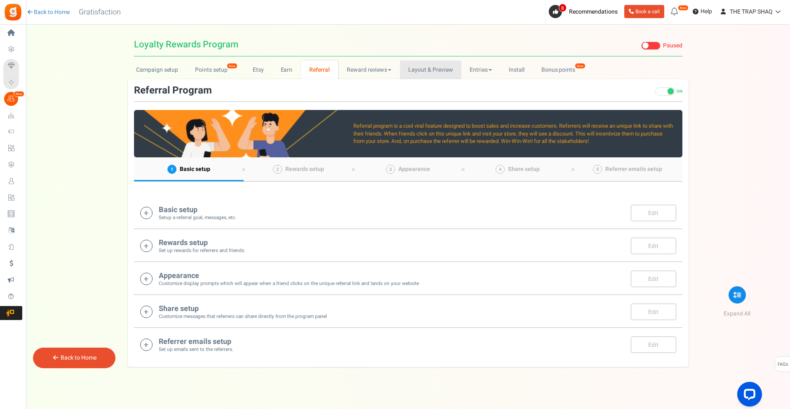
click at [418, 70] on link "Layout & Preview" at bounding box center [430, 70] width 61 height 19
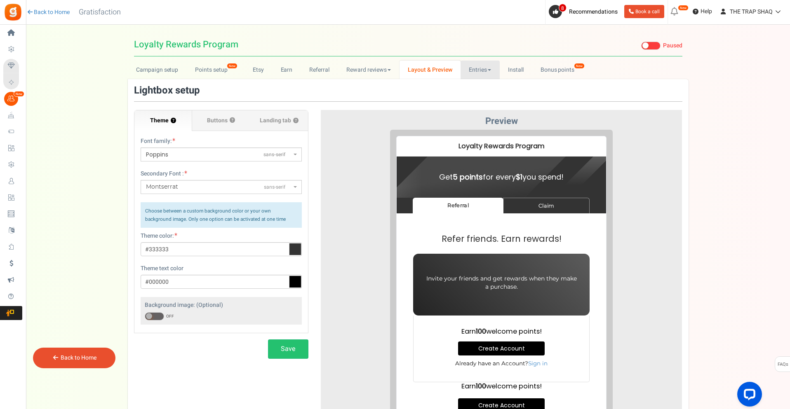
click at [482, 68] on link "Entries" at bounding box center [479, 70] width 39 height 19
click at [515, 74] on link "Install" at bounding box center [516, 70] width 33 height 19
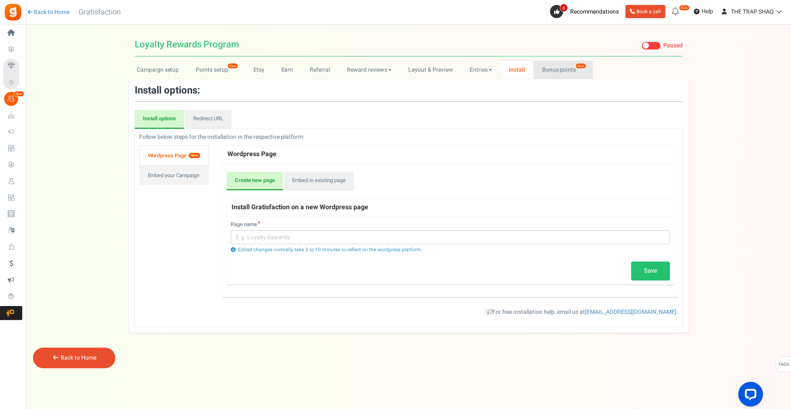
click at [569, 73] on link "Bonus points New" at bounding box center [563, 70] width 59 height 19
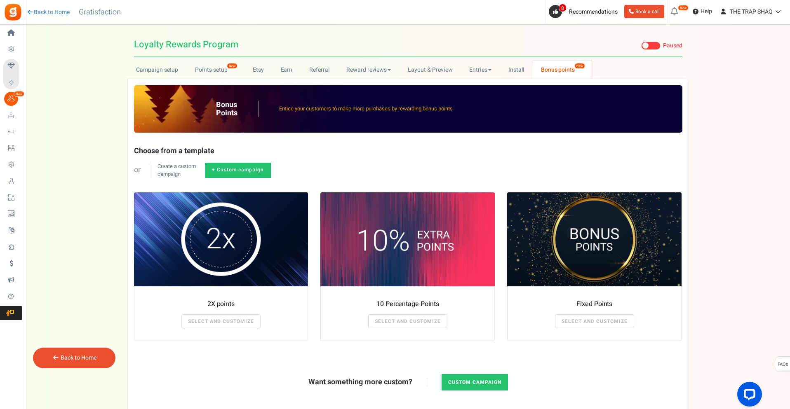
click at [0, 0] on span "Loyalty Rewards" at bounding box center [0, 0] width 0 height 0
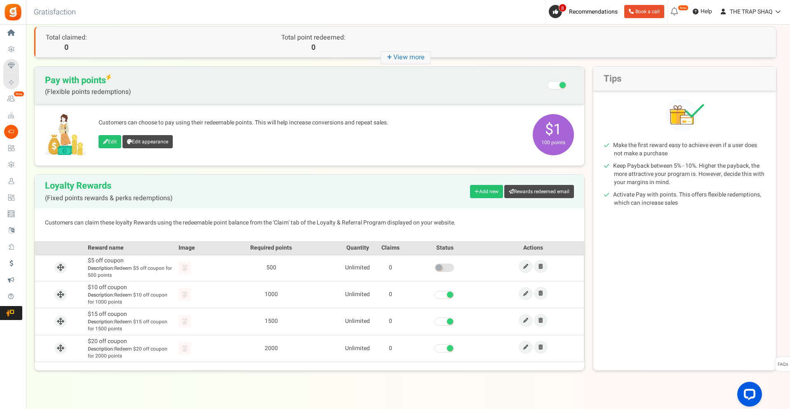
scroll to position [52, 0]
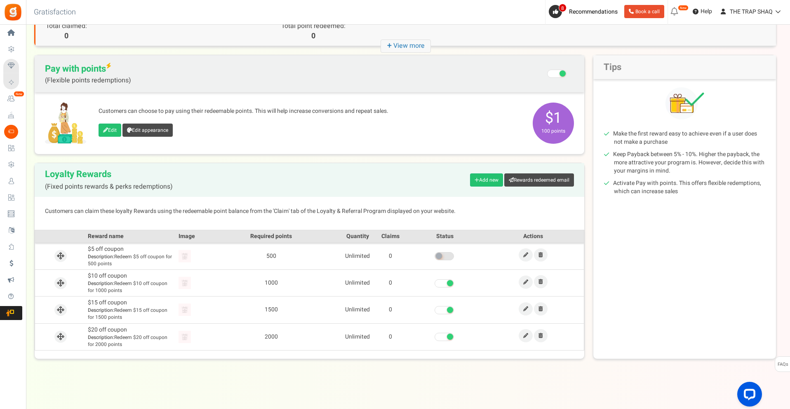
click at [444, 287] on span at bounding box center [443, 283] width 19 height 8
click at [434, 286] on input "checkbox" at bounding box center [434, 283] width 0 height 5
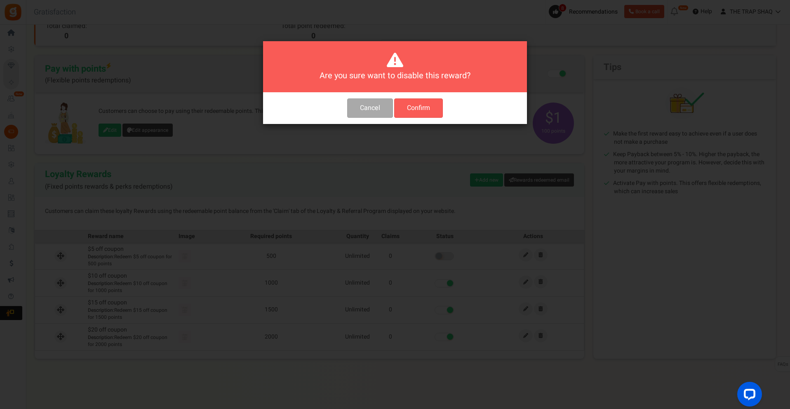
scroll to position [0, 0]
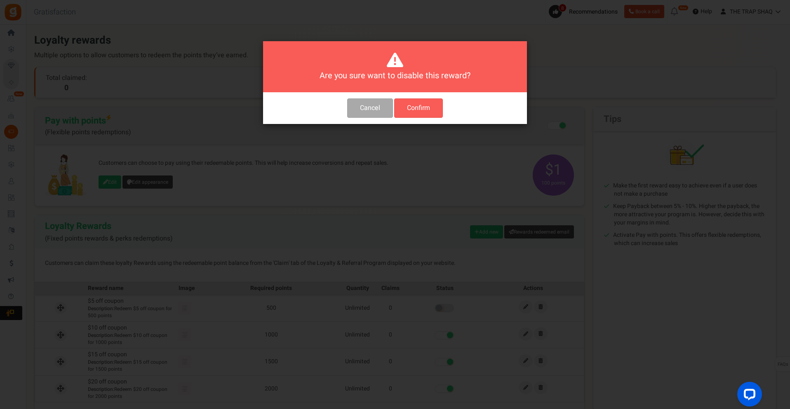
click at [427, 113] on button "Confirm" at bounding box center [418, 108] width 49 height 19
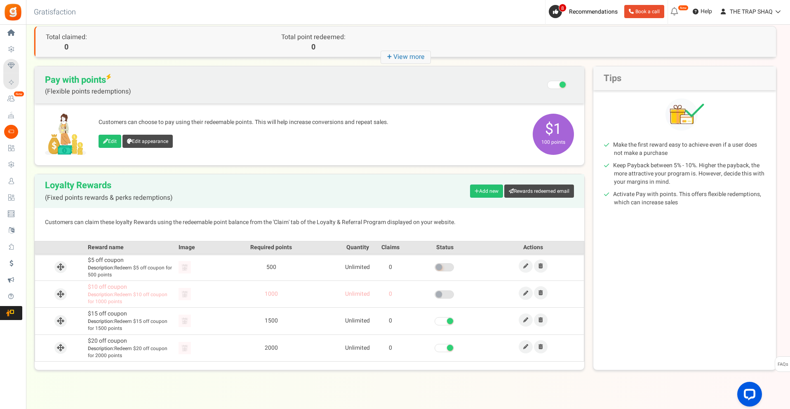
scroll to position [52, 0]
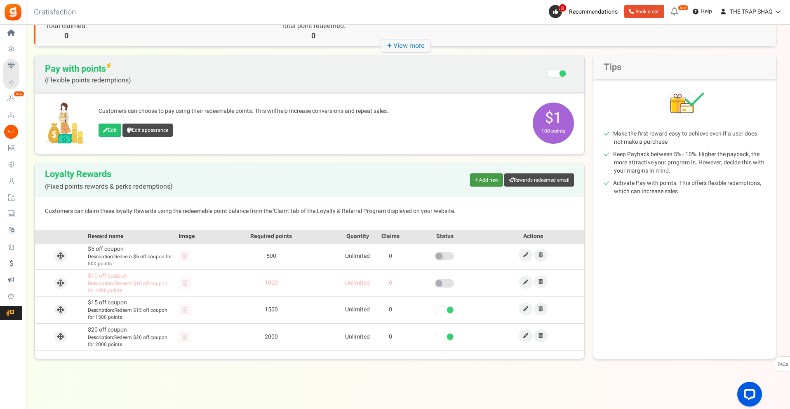
click at [472, 179] on link "Add new" at bounding box center [486, 180] width 33 height 13
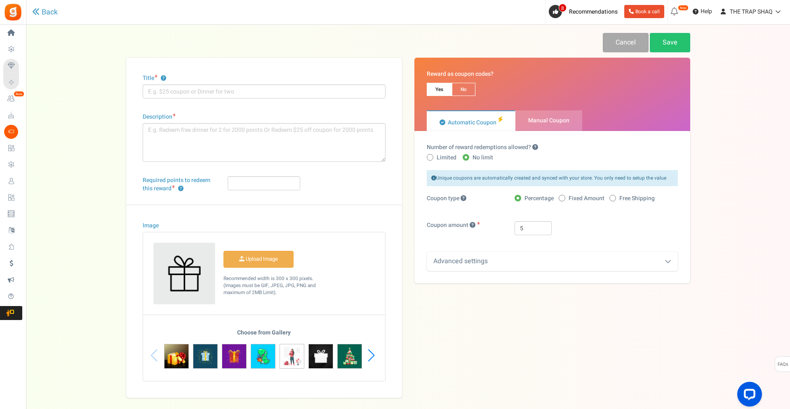
click at [521, 125] on span "Manual Coupon" at bounding box center [548, 120] width 67 height 21
click at [521, 117] on input "Manual Coupon" at bounding box center [517, 114] width 5 height 5
radio input "true"
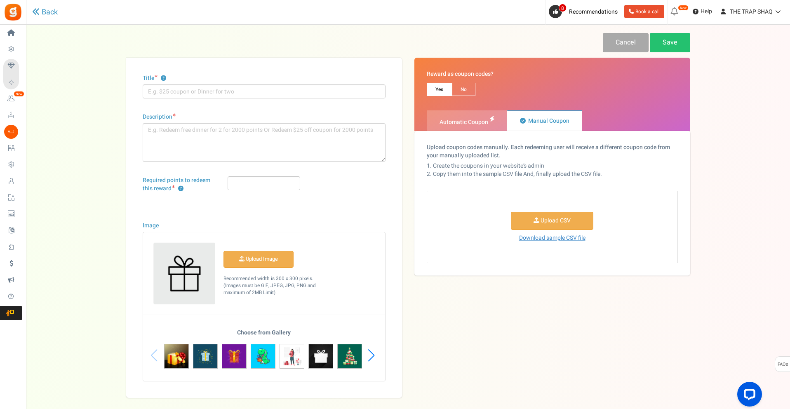
click at [489, 127] on span "Automatic Coupon" at bounding box center [467, 120] width 80 height 21
click at [432, 117] on input "Automatic Coupon" at bounding box center [429, 114] width 5 height 5
radio input "true"
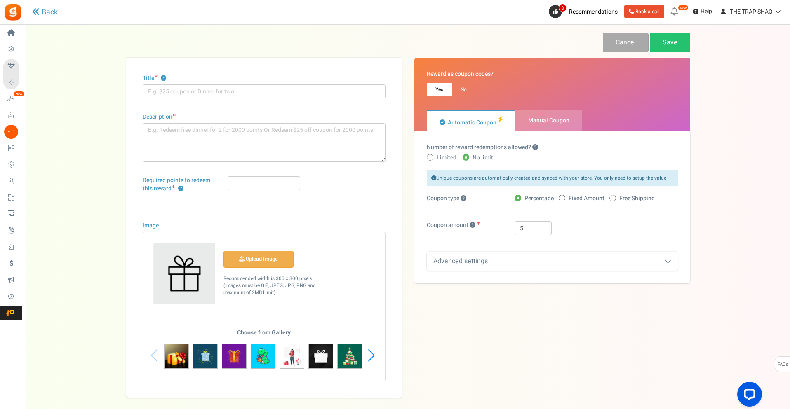
click at [440, 158] on span "Limited" at bounding box center [446, 158] width 20 height 8
click at [432, 158] on input "Limited" at bounding box center [429, 157] width 5 height 5
radio input "true"
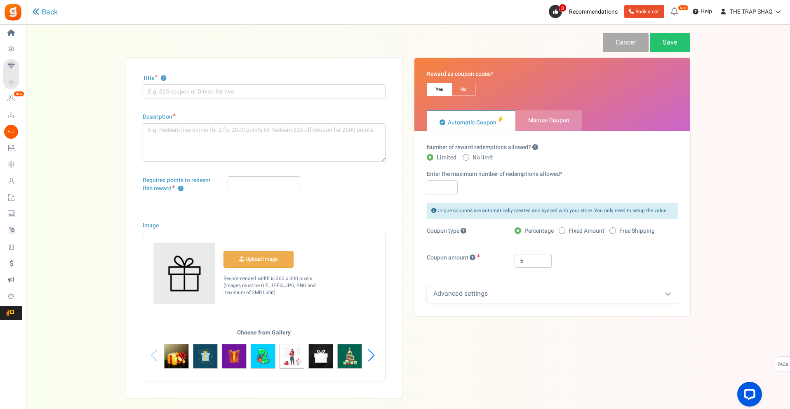
click at [462, 160] on div "Limited No limit" at bounding box center [552, 162] width 251 height 16
click at [465, 160] on span at bounding box center [465, 157] width 7 height 7
click at [465, 160] on input "No limit" at bounding box center [464, 157] width 5 height 5
radio input "true"
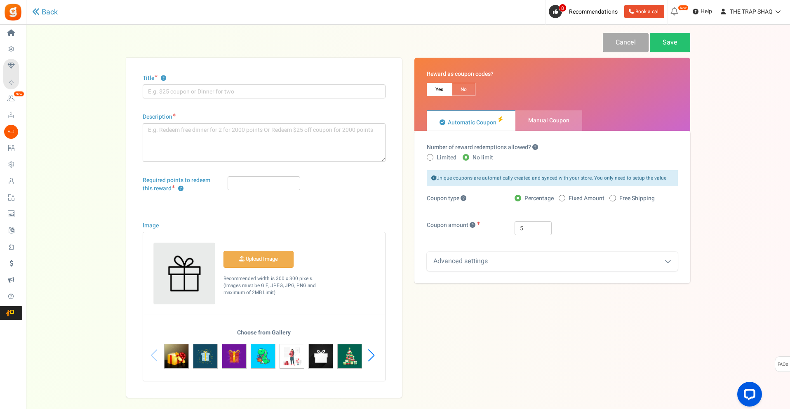
click at [566, 199] on label "Fixed Amount" at bounding box center [582, 199] width 46 height 8
click at [564, 199] on input "Fixed Amount" at bounding box center [561, 198] width 5 height 5
radio input "true"
click at [628, 199] on span "Free Shipping" at bounding box center [636, 199] width 35 height 8
click at [615, 199] on input "Free Shipping" at bounding box center [611, 198] width 5 height 5
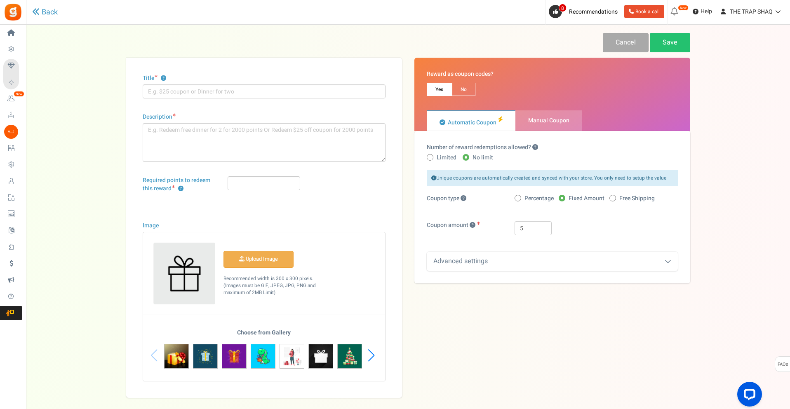
radio input "true"
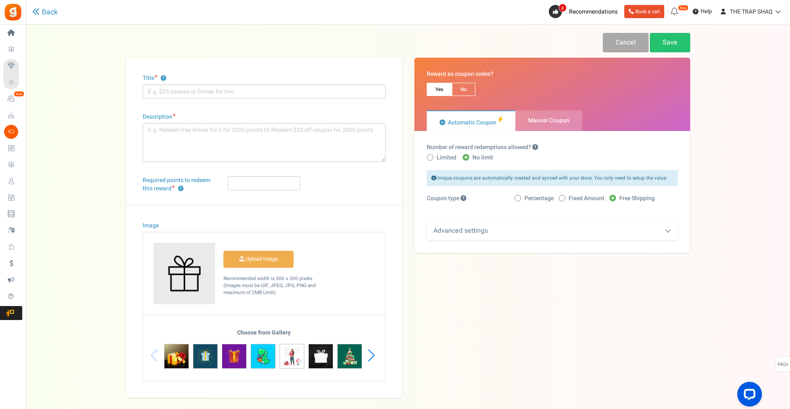
click at [564, 199] on span at bounding box center [562, 198] width 7 height 7
click at [564, 199] on input "Fixed Amount" at bounding box center [561, 198] width 5 height 5
radio input "true"
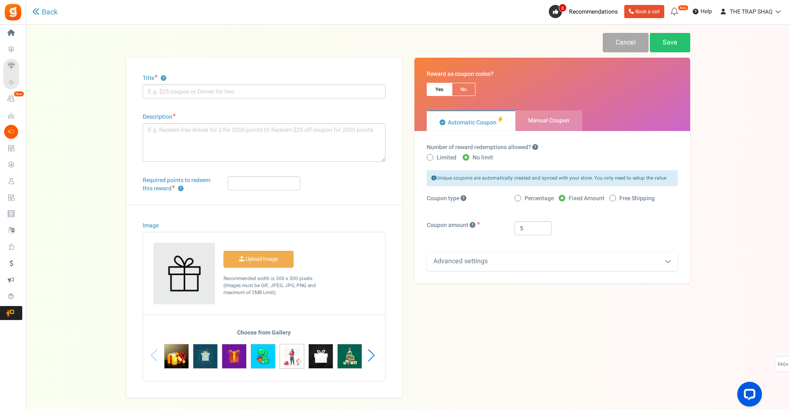
click at [530, 198] on span "Percentage" at bounding box center [538, 199] width 29 height 8
click at [520, 198] on input "Percentage" at bounding box center [516, 198] width 5 height 5
radio input "true"
click at [569, 196] on span "Fixed Amount" at bounding box center [586, 199] width 36 height 8
click at [564, 196] on input "Fixed Amount" at bounding box center [561, 198] width 5 height 5
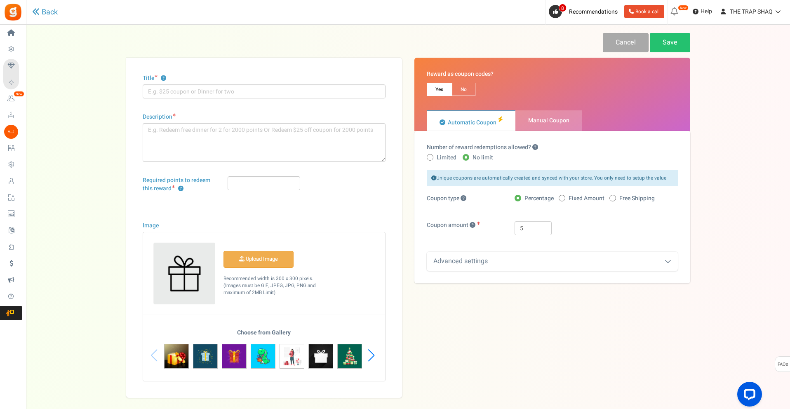
radio input "true"
click at [616, 196] on label "Free Shipping" at bounding box center [631, 199] width 45 height 8
click at [615, 196] on input "Free Shipping" at bounding box center [611, 198] width 5 height 5
radio input "true"
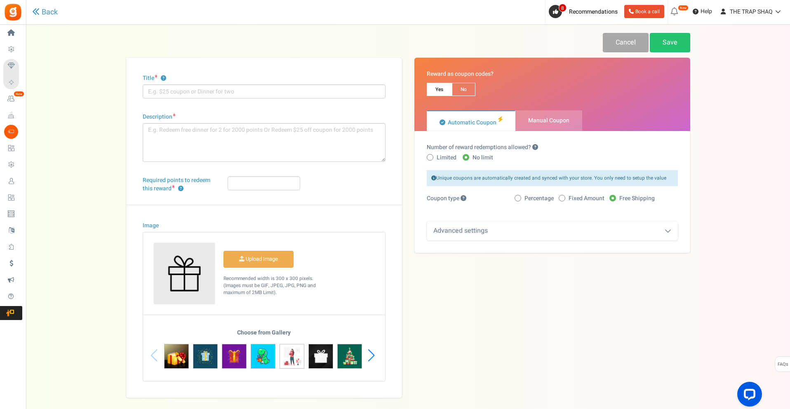
click at [544, 199] on span "Percentage" at bounding box center [538, 199] width 29 height 8
click at [520, 199] on input "Percentage" at bounding box center [516, 198] width 5 height 5
radio input "true"
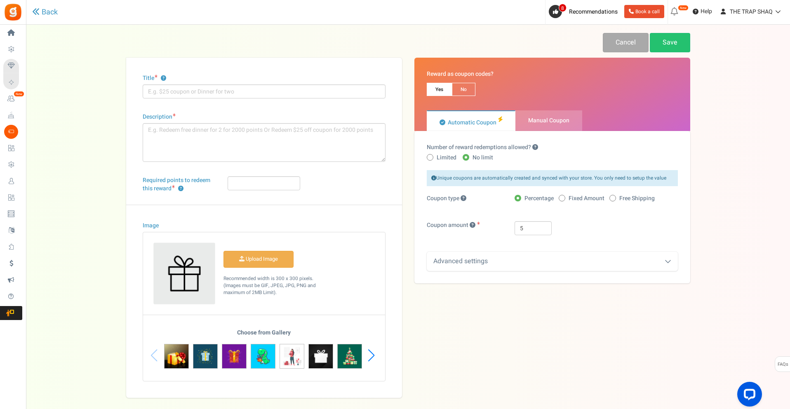
click at [536, 262] on div "Advanced settings" at bounding box center [552, 261] width 251 height 19
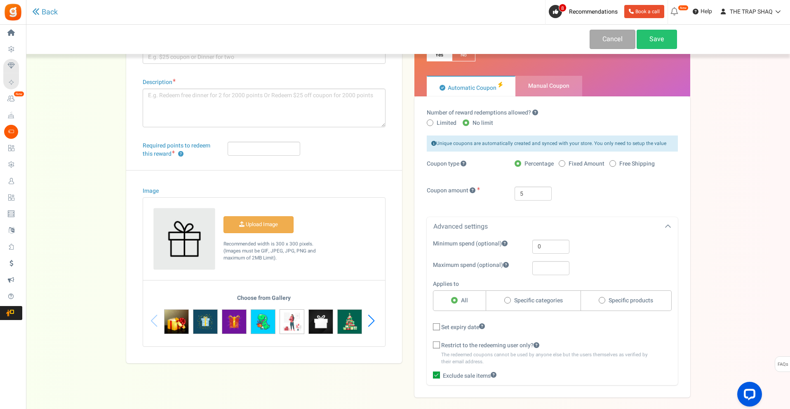
scroll to position [32, 0]
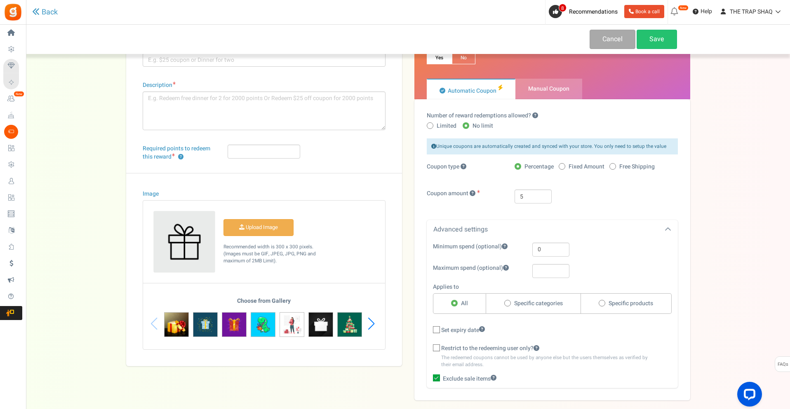
click at [563, 165] on span at bounding box center [562, 166] width 7 height 7
click at [563, 165] on input "Fixed Amount" at bounding box center [561, 166] width 5 height 5
radio input "true"
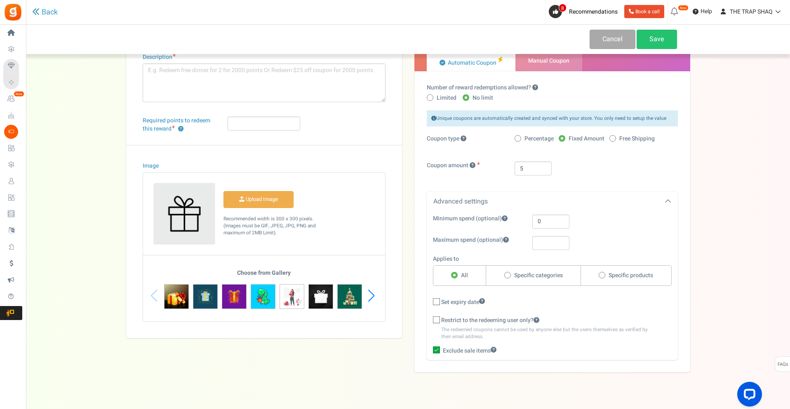
scroll to position [73, 0]
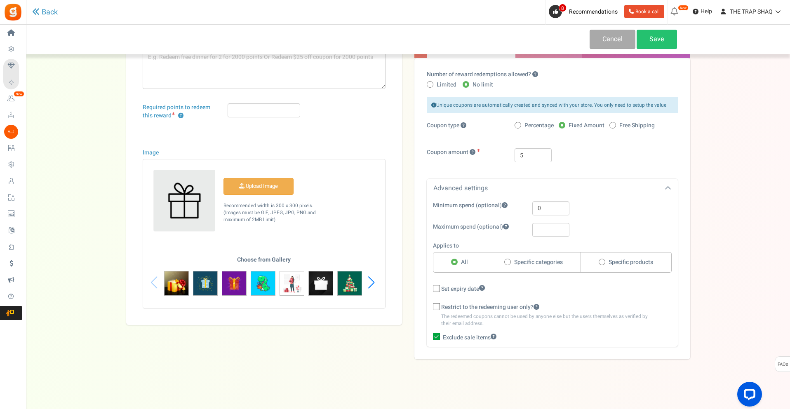
click at [536, 262] on span "Specific categories" at bounding box center [538, 262] width 49 height 8
click at [509, 262] on input "Specific categories" at bounding box center [506, 262] width 5 height 5
radio input "true"
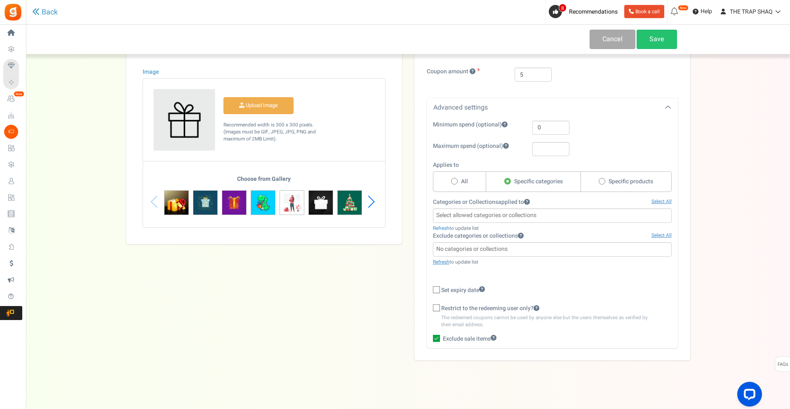
scroll to position [155, 0]
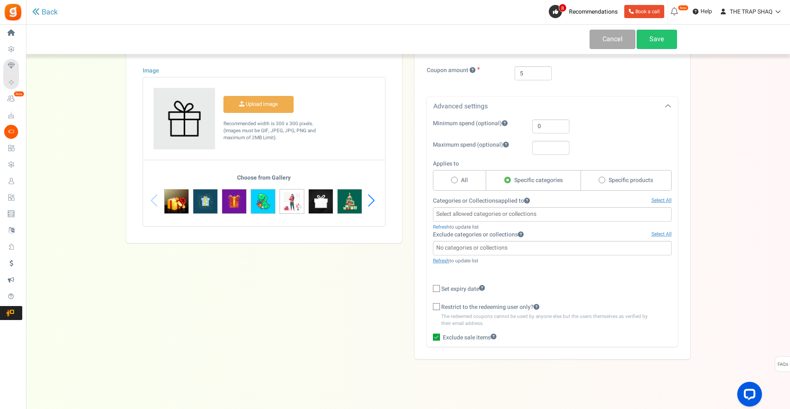
click at [604, 185] on label "Specific products" at bounding box center [626, 180] width 91 height 21
click at [604, 183] on input "Specific products" at bounding box center [600, 180] width 5 height 5
radio input "true"
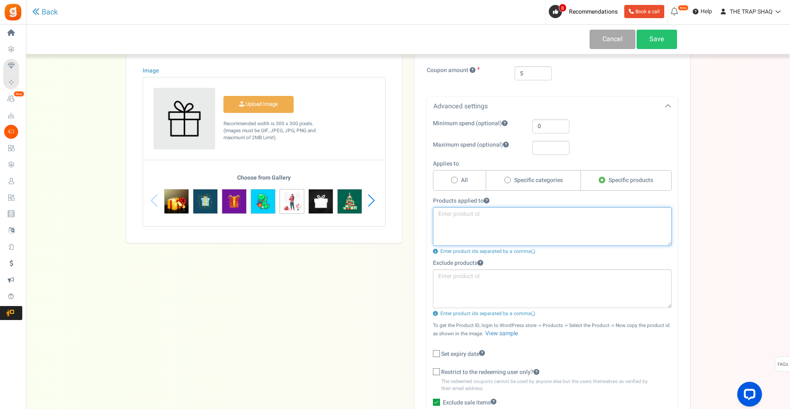
click at [466, 224] on textarea at bounding box center [552, 226] width 239 height 39
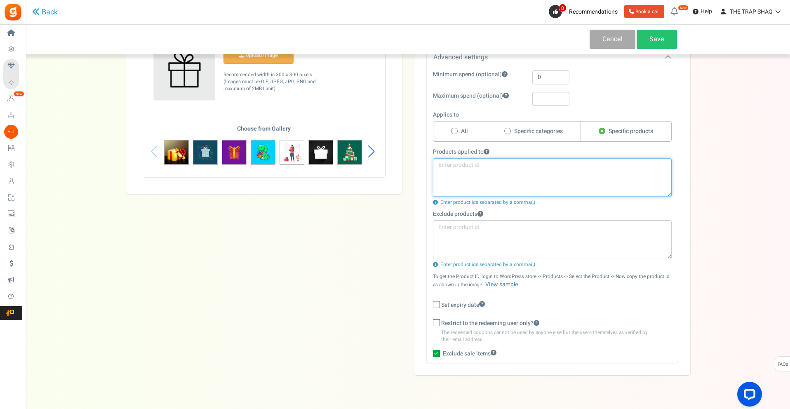
scroll to position [220, 0]
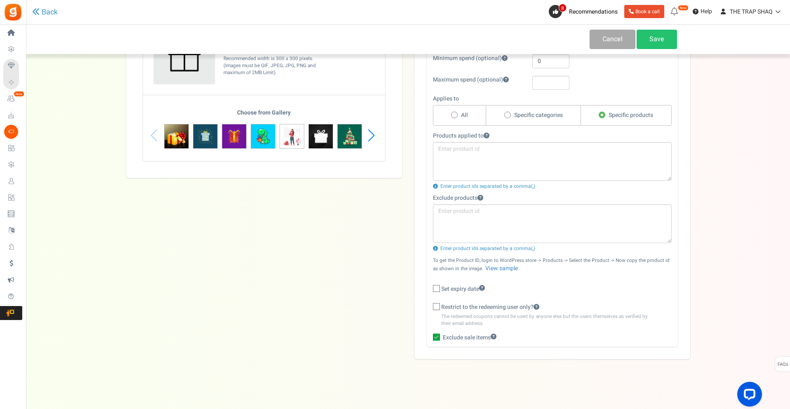
click at [711, 268] on div "Back Cancel Save Title ? Description Char(s) : 0 Required points to redeem this…" at bounding box center [407, 86] width 747 height 547
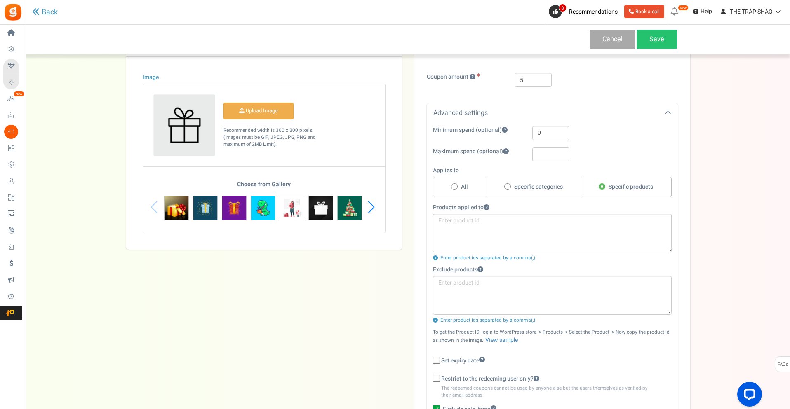
scroll to position [138, 0]
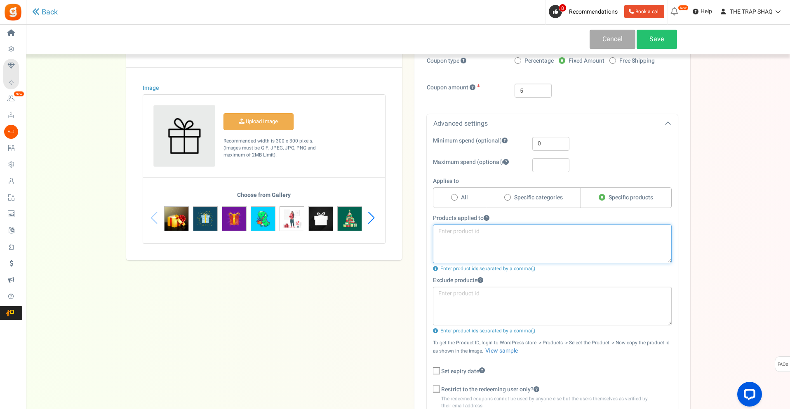
click at [572, 234] on textarea at bounding box center [552, 244] width 239 height 39
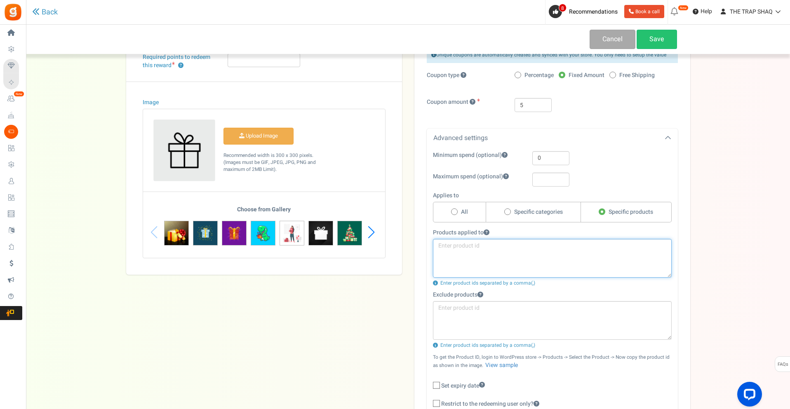
scroll to position [96, 0]
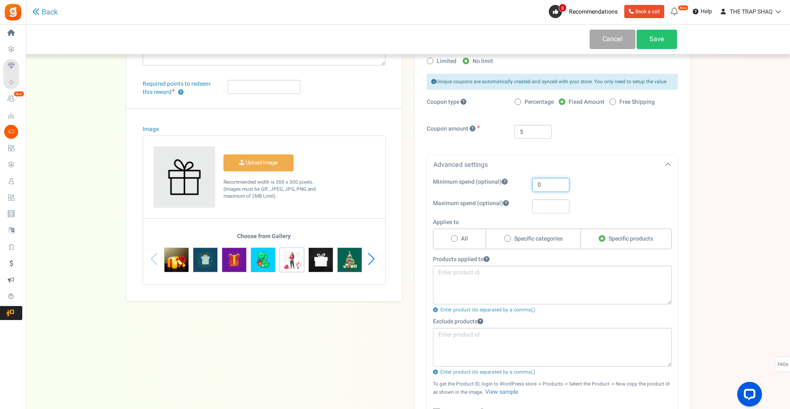
drag, startPoint x: 553, startPoint y: 185, endPoint x: 523, endPoint y: 186, distance: 29.7
click at [523, 186] on div "Minimum spend (optional) 0" at bounding box center [546, 185] width 239 height 14
click at [545, 201] on input "text" at bounding box center [550, 206] width 37 height 14
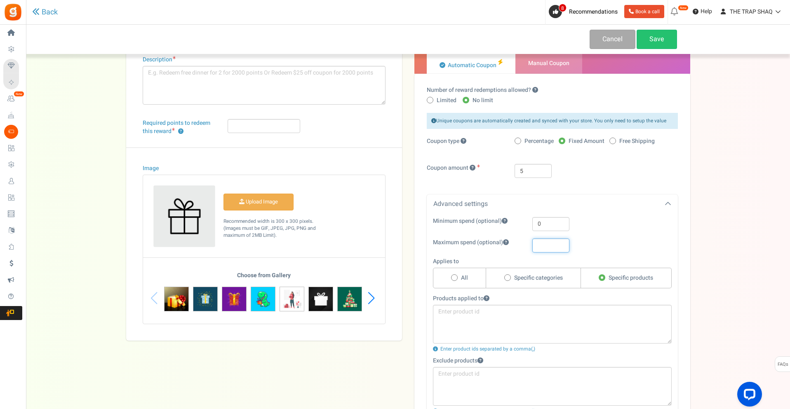
scroll to position [55, 0]
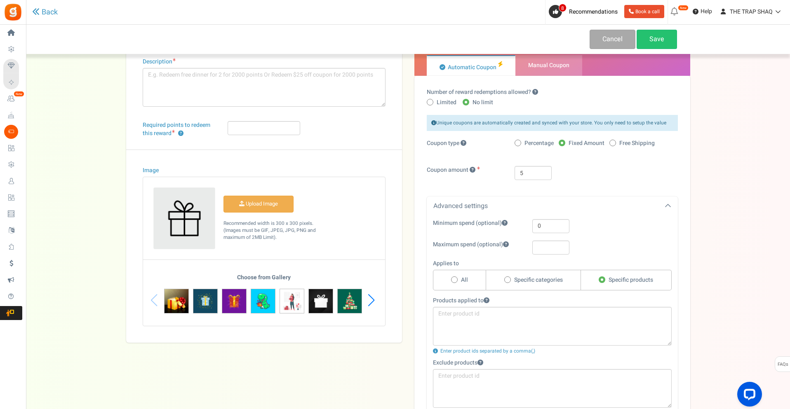
click at [585, 186] on div "Coupon amount 5" at bounding box center [551, 177] width 263 height 22
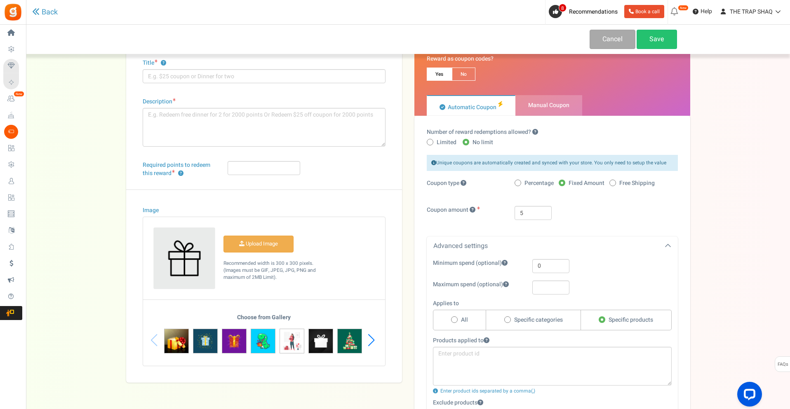
scroll to position [0, 0]
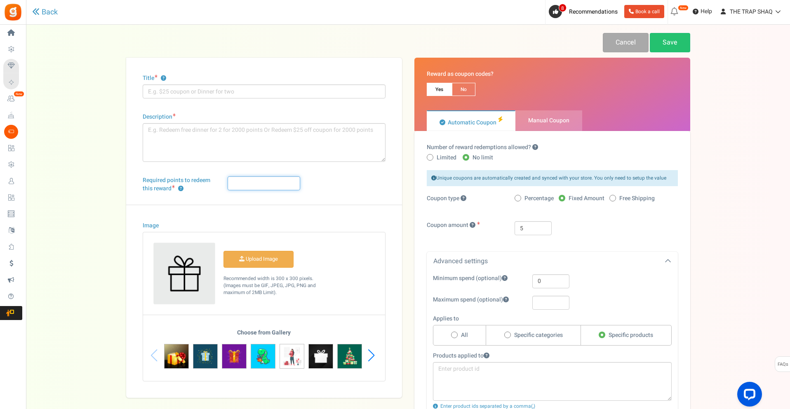
click at [296, 179] on input "Required points to redeem this reward ?" at bounding box center [264, 183] width 73 height 14
type input "2500"
click at [343, 191] on div "Required points to redeem this reward ? 2500" at bounding box center [263, 190] width 255 height 28
click at [210, 89] on input "Title ?" at bounding box center [264, 91] width 243 height 14
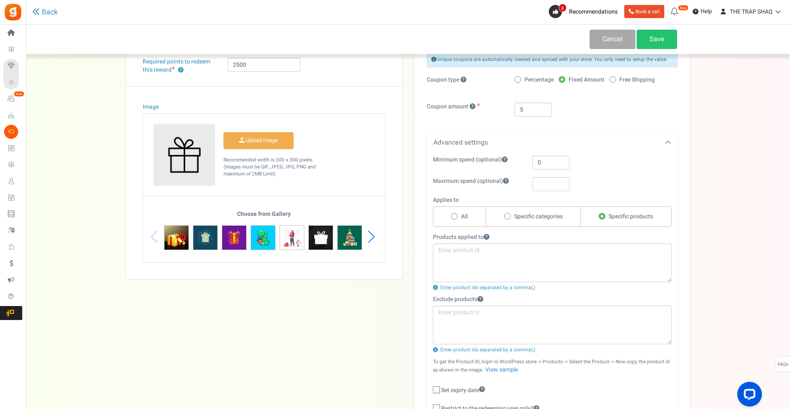
scroll to position [124, 0]
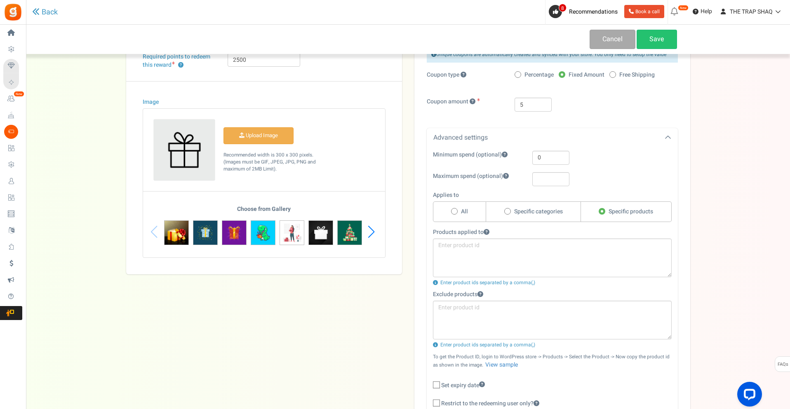
type input "Free 1/8th!!"
click at [551, 252] on textarea at bounding box center [552, 258] width 239 height 39
type textarea "s"
type textarea "1"
click at [490, 257] on textarea at bounding box center [552, 258] width 239 height 39
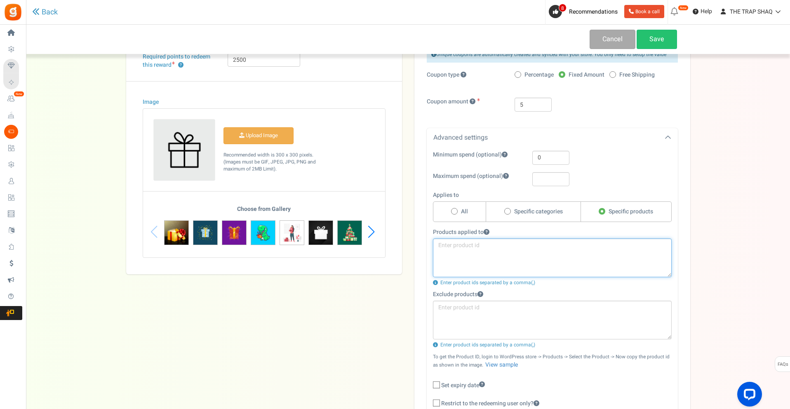
paste textarea "519"
type textarea "519"
click at [706, 220] on div "Back Cancel Save Title ? Free 1/8th!! Description Char(s) : 0 Required points t…" at bounding box center [407, 182] width 747 height 547
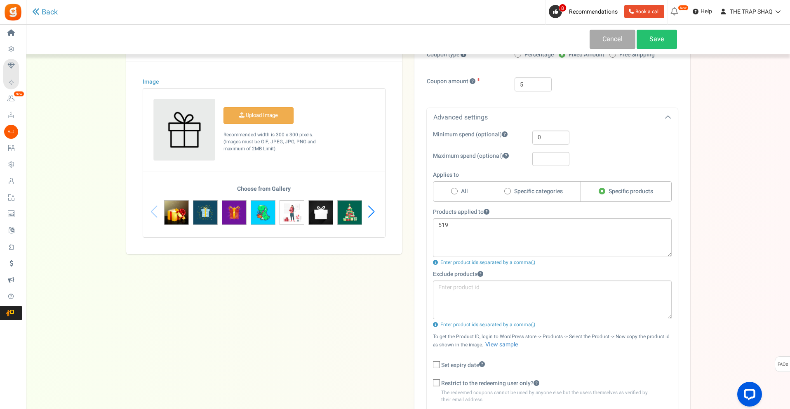
scroll to position [220, 0]
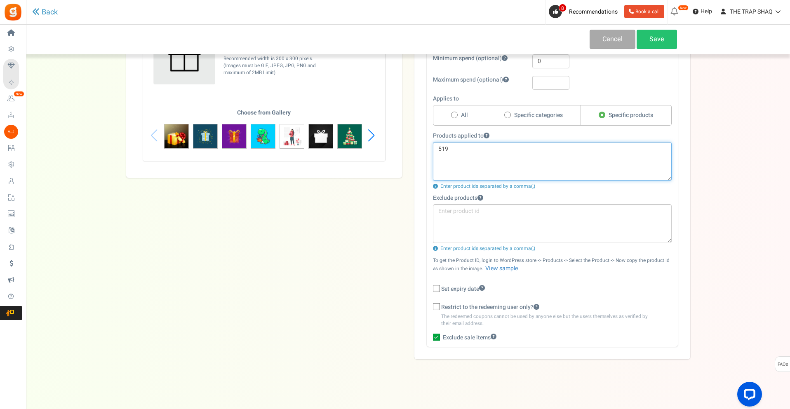
click at [499, 155] on textarea "519" at bounding box center [552, 161] width 239 height 39
click at [587, 135] on div "Products applied to 519 Enter product ids separated by a comma(,)" at bounding box center [552, 161] width 251 height 58
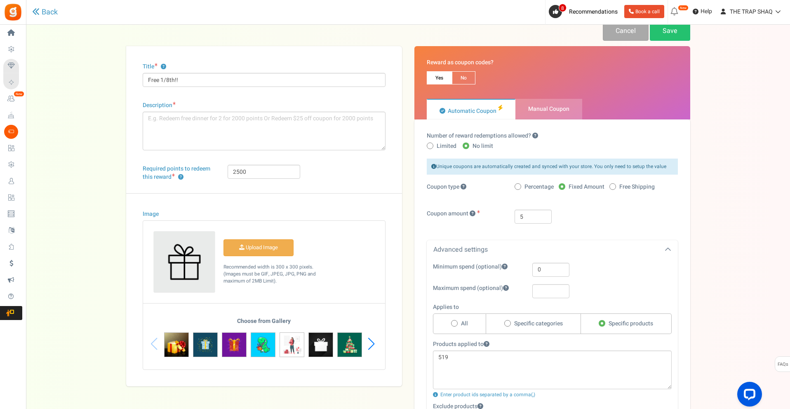
scroll to position [0, 0]
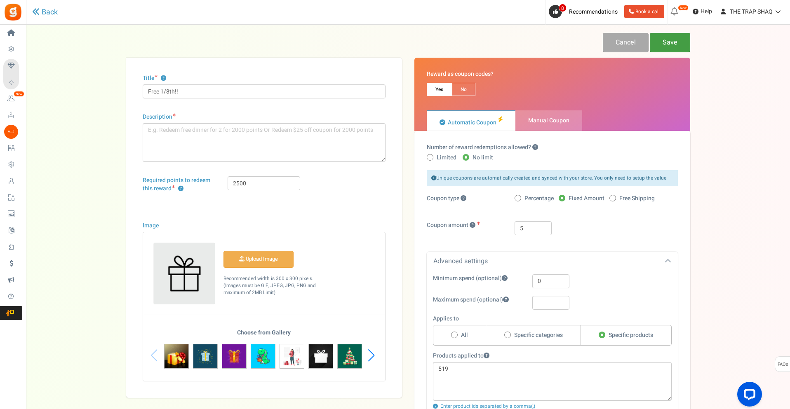
click at [670, 40] on link "Save" at bounding box center [670, 42] width 40 height 19
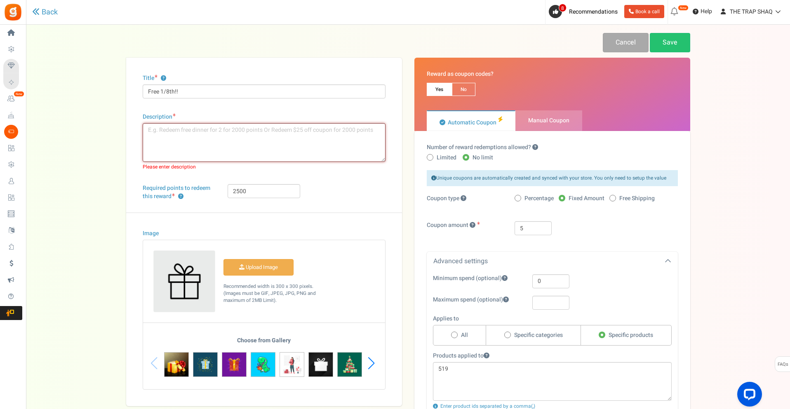
click at [317, 143] on textarea "Description" at bounding box center [264, 142] width 243 height 39
type textarea "Get free 8th with minimum purchase of $50"
drag, startPoint x: 292, startPoint y: 188, endPoint x: 148, endPoint y: 185, distance: 144.3
click at [147, 185] on div "Required points to redeem this reward ? 2500" at bounding box center [263, 198] width 255 height 28
type input "2"
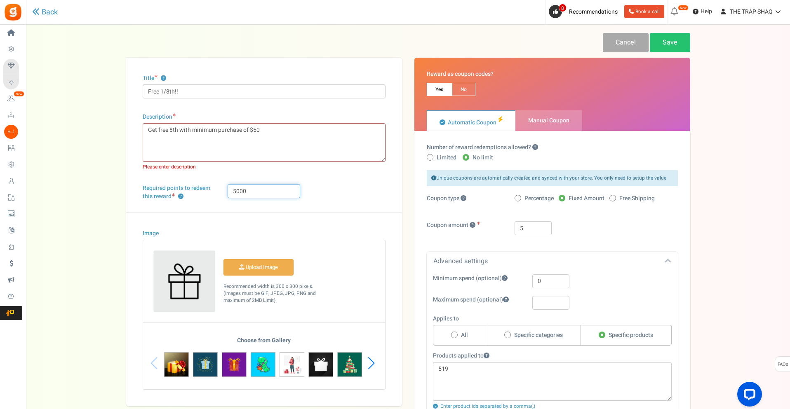
type input "5000"
click at [348, 216] on div "Image Upload Image" at bounding box center [264, 309] width 276 height 193
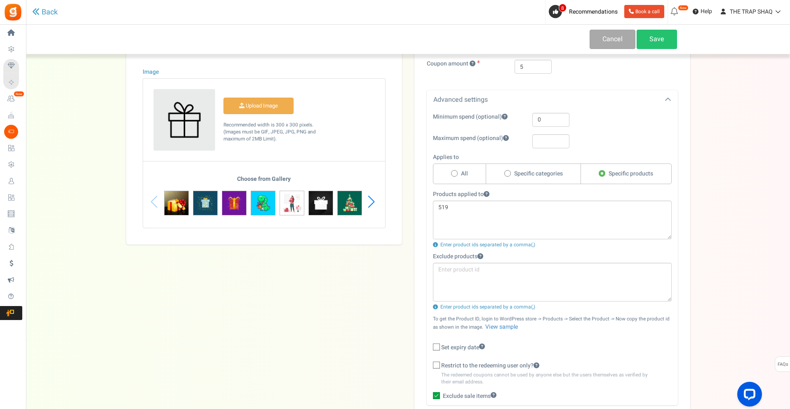
scroll to position [165, 0]
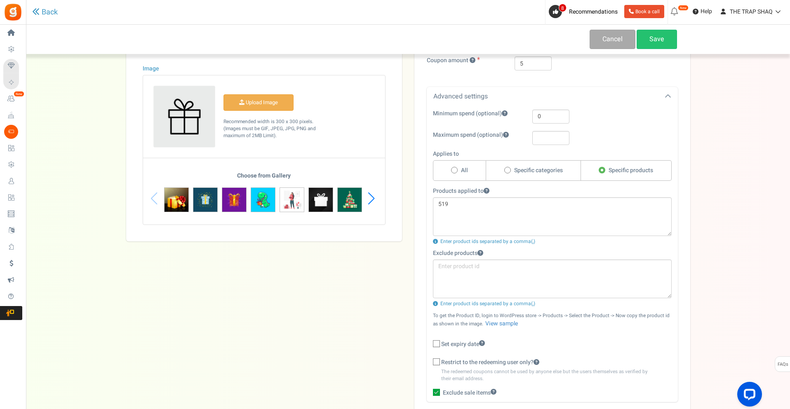
click at [564, 174] on label "Specific categories" at bounding box center [533, 170] width 95 height 21
click at [509, 174] on input "Specific categories" at bounding box center [506, 170] width 5 height 5
radio input "true"
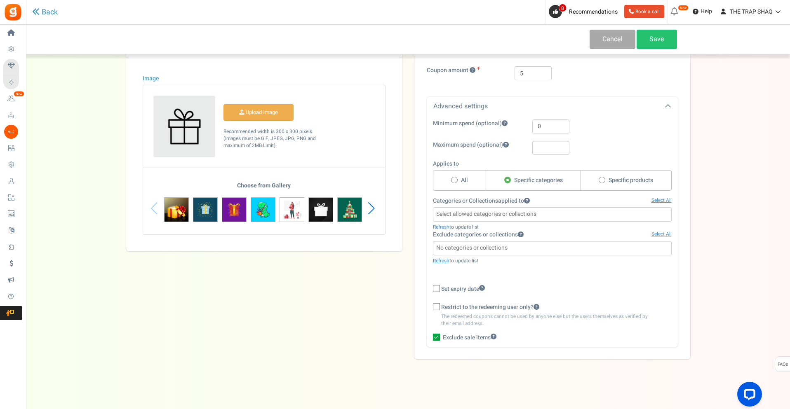
click at [570, 216] on input "search" at bounding box center [552, 214] width 234 height 9
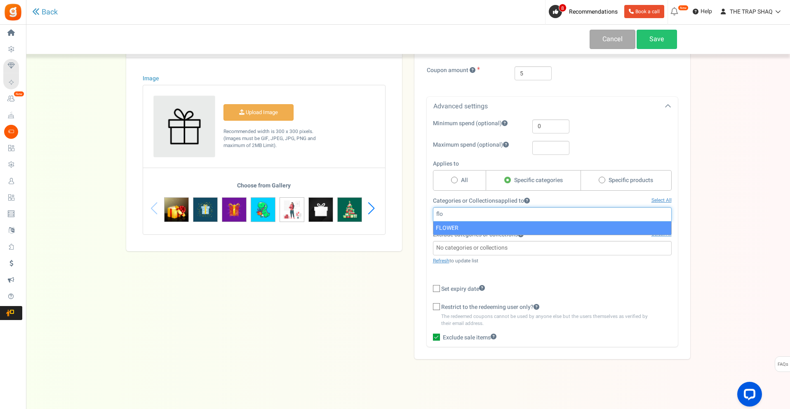
type input "flo"
select select "18"
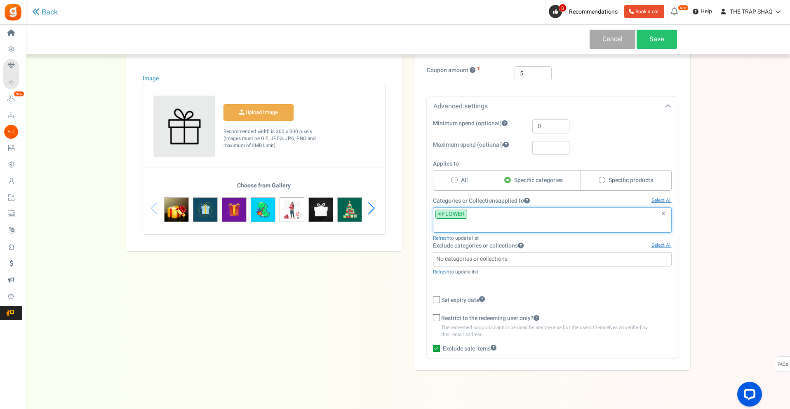
click at [692, 225] on div "Reward as coupon codes? Yes No Automatic Coupon Limited" at bounding box center [552, 137] width 288 height 468
click at [650, 35] on link "Save" at bounding box center [656, 39] width 40 height 19
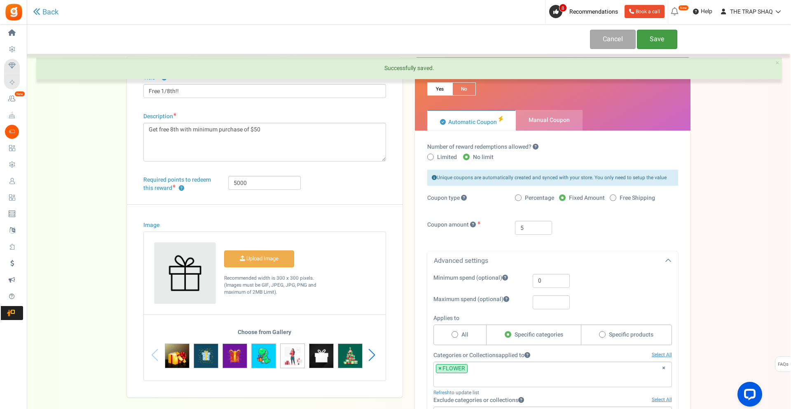
scroll to position [0, 0]
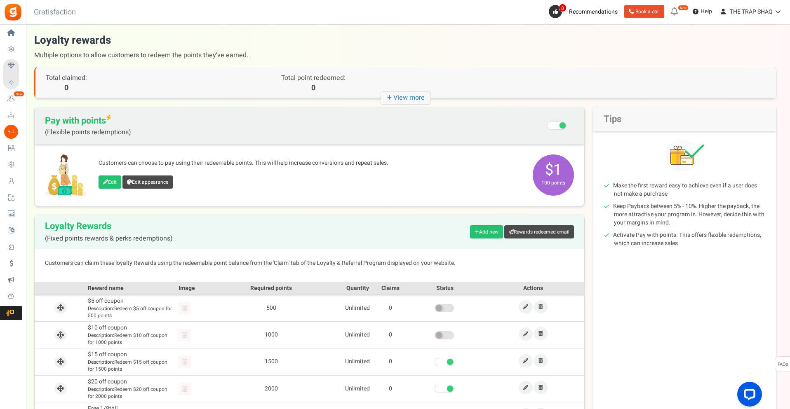
click at [337, 144] on div "Customers can choose to pay using their redeemable points. This will help incre…" at bounding box center [309, 175] width 549 height 62
click at [0, 0] on span "Loyalty and Referral Program" at bounding box center [0, 0] width 0 height 0
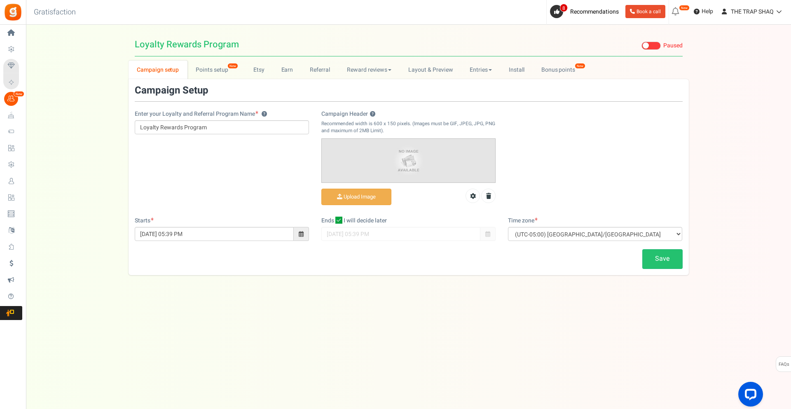
click at [0, 0] on span "Loyalty Rewards" at bounding box center [0, 0] width 0 height 0
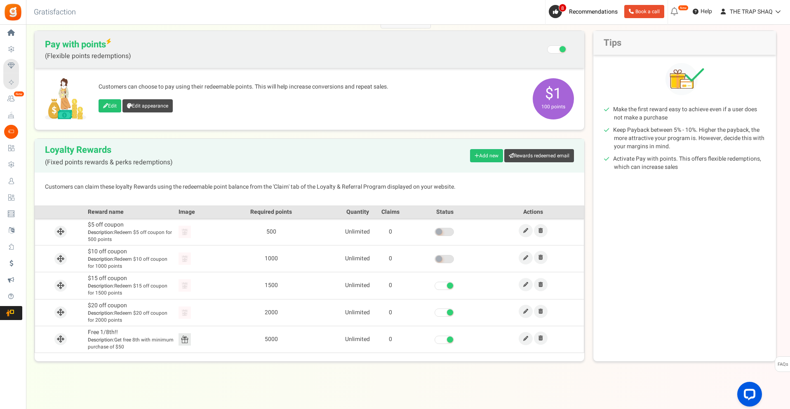
scroll to position [79, 0]
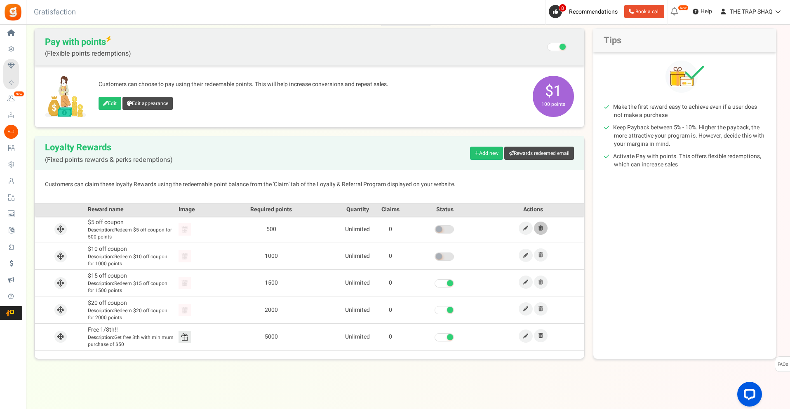
click at [541, 227] on icon at bounding box center [540, 228] width 5 height 5
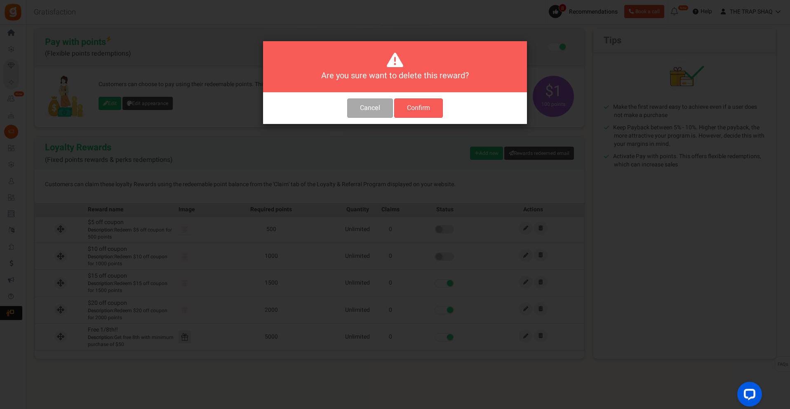
scroll to position [0, 0]
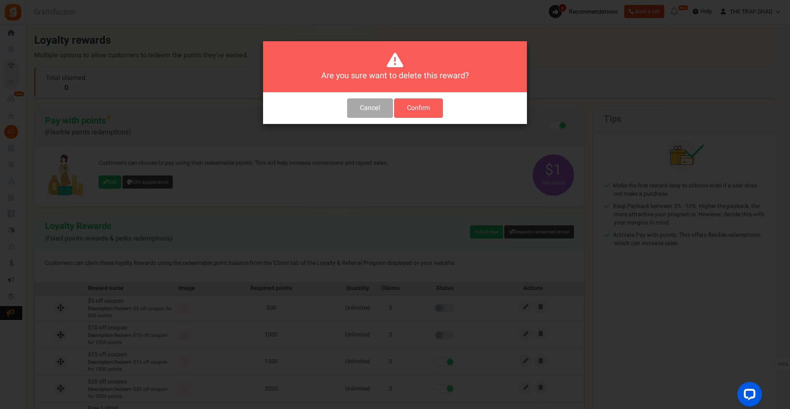
click at [426, 108] on button "Confirm" at bounding box center [418, 108] width 49 height 19
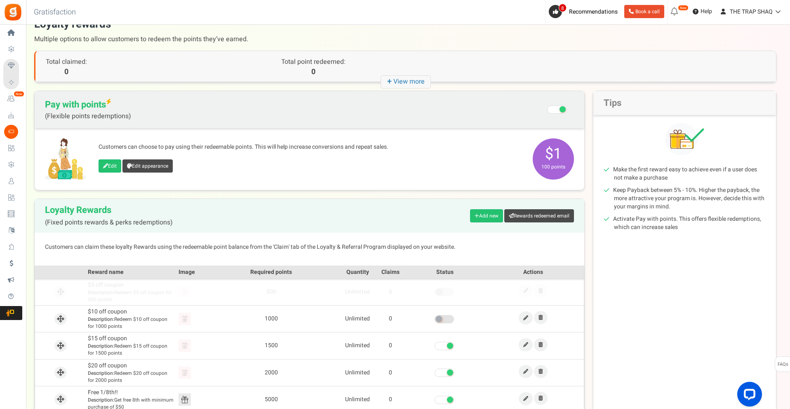
scroll to position [52, 0]
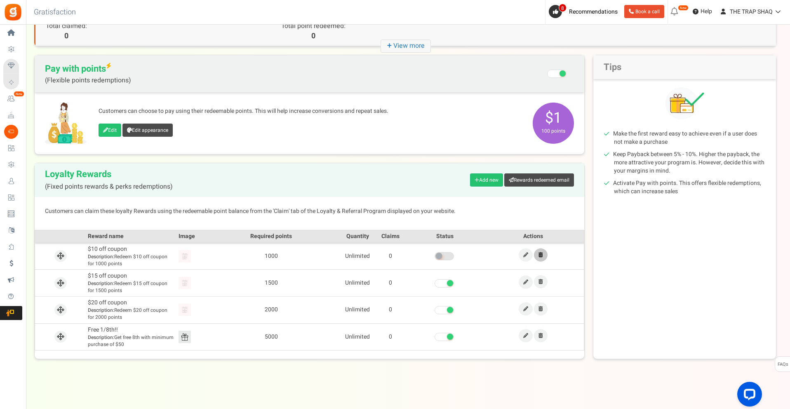
click at [539, 252] on link at bounding box center [541, 255] width 14 height 13
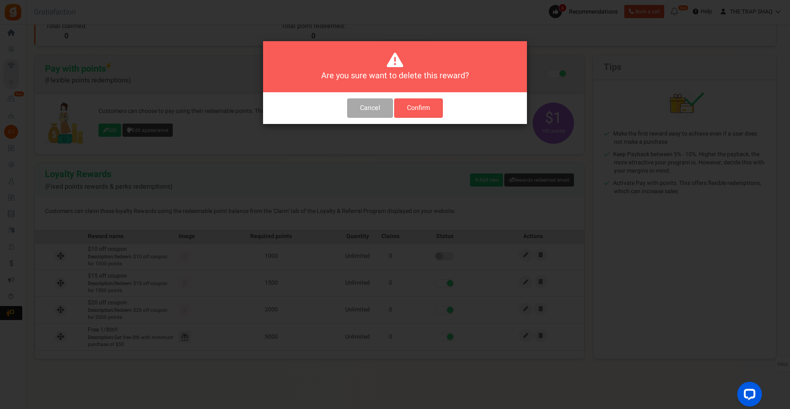
scroll to position [0, 0]
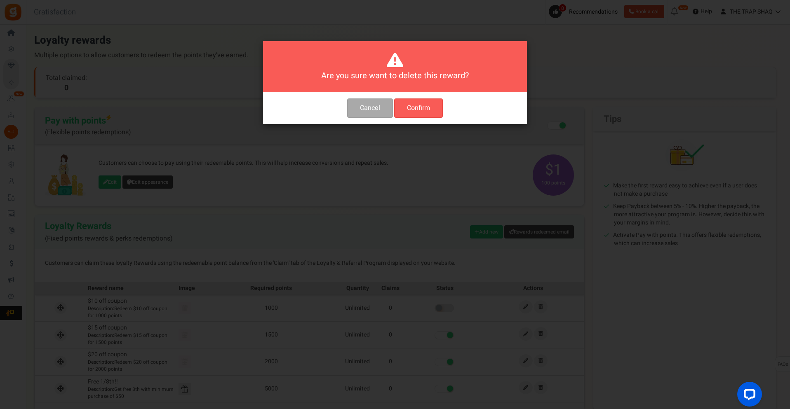
click at [422, 110] on button "Confirm" at bounding box center [418, 108] width 49 height 19
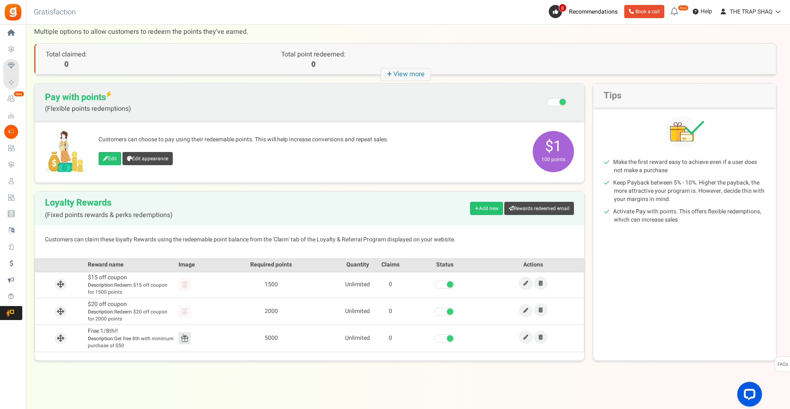
scroll to position [25, 0]
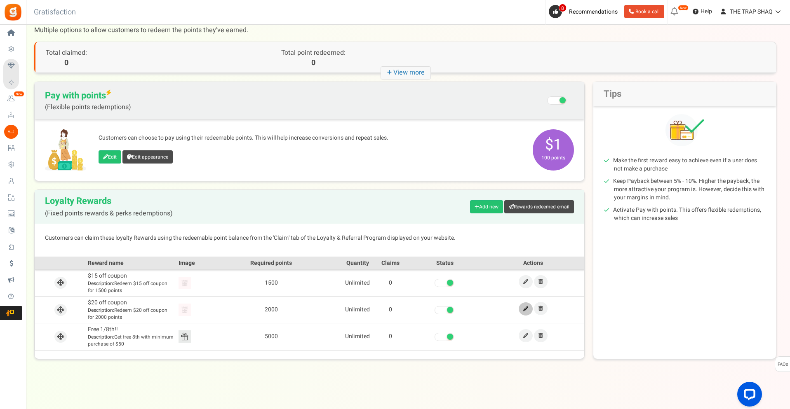
click at [527, 308] on icon at bounding box center [525, 309] width 5 height 5
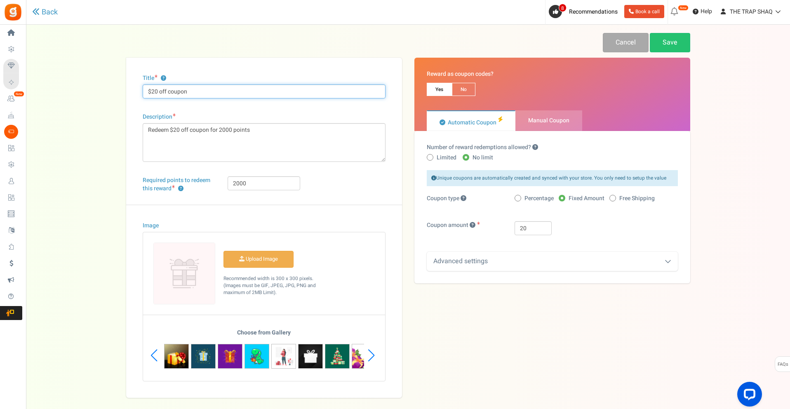
click at [151, 92] on input "$20 off coupon" at bounding box center [264, 91] width 243 height 14
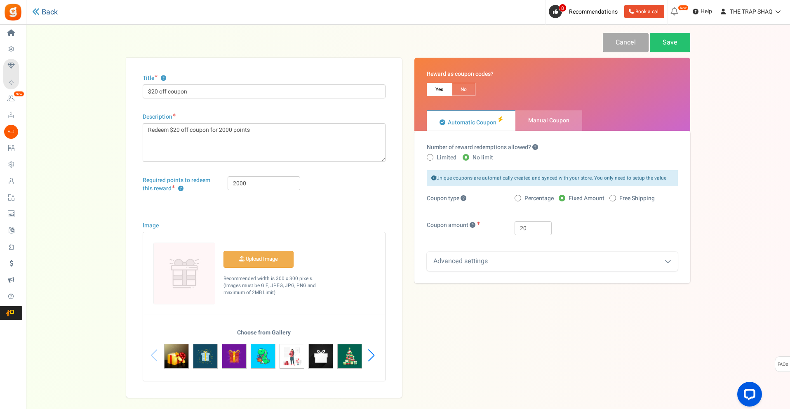
click at [37, 15] on link "Back" at bounding box center [45, 12] width 26 height 9
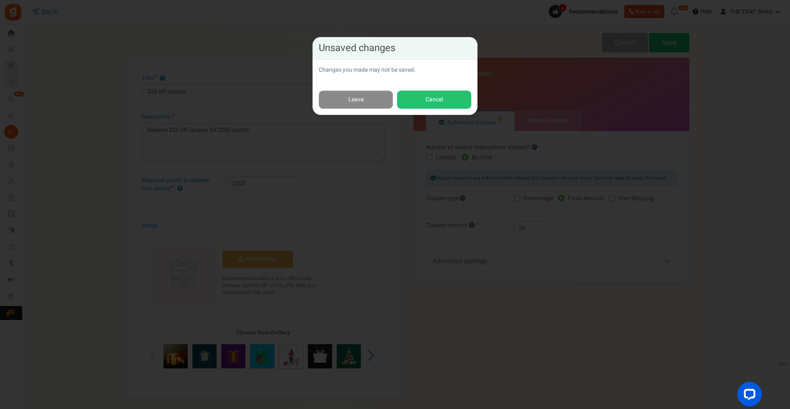
click at [346, 107] on link "Leave" at bounding box center [356, 100] width 74 height 19
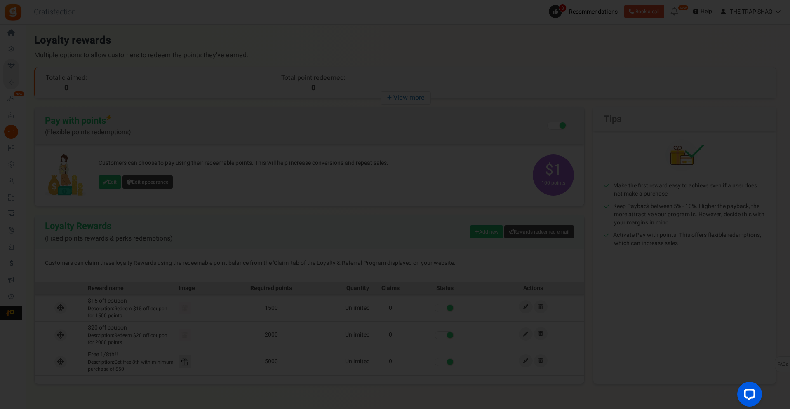
click at [280, 299] on div at bounding box center [395, 204] width 790 height 409
click at [345, 100] on div at bounding box center [395, 204] width 790 height 409
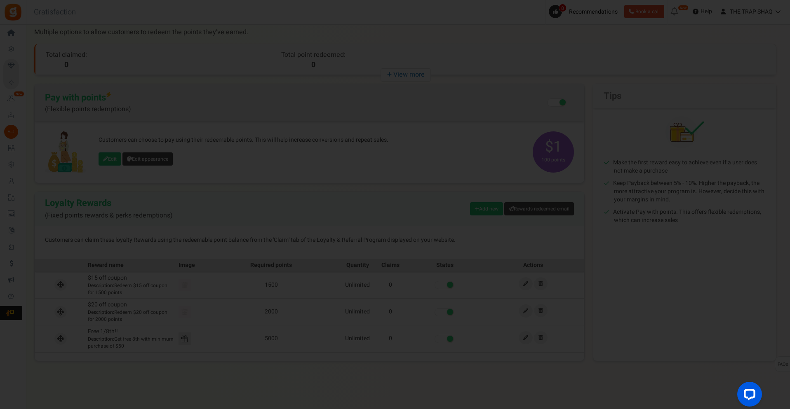
scroll to position [25, 0]
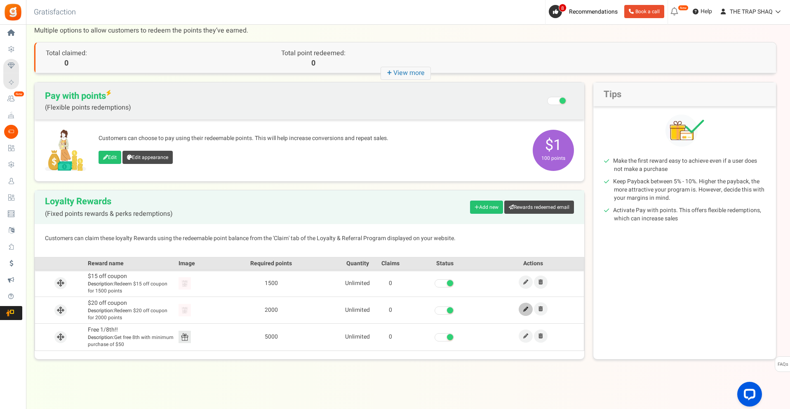
click at [522, 309] on link at bounding box center [526, 309] width 14 height 13
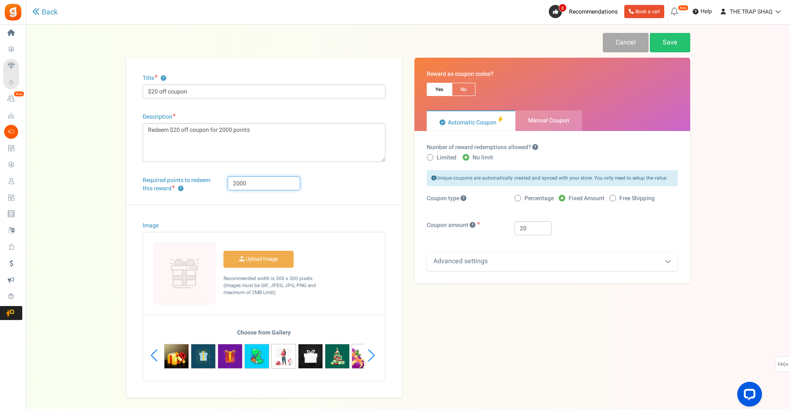
click at [252, 182] on input "2000" at bounding box center [264, 183] width 73 height 14
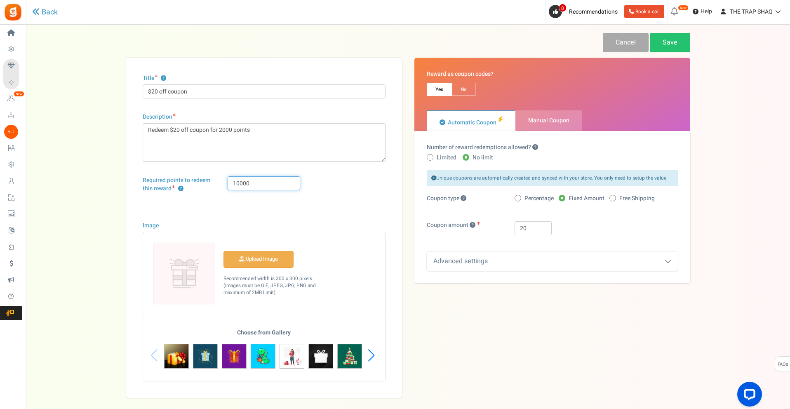
type input "10000"
click at [341, 131] on textarea "Redeem $20 off coupon for 2000 points" at bounding box center [264, 142] width 243 height 39
click at [307, 216] on div "Image Upload Image" at bounding box center [264, 301] width 276 height 193
click at [532, 199] on span "Percentage" at bounding box center [538, 199] width 29 height 8
click at [520, 199] on input "Percentage" at bounding box center [516, 198] width 5 height 5
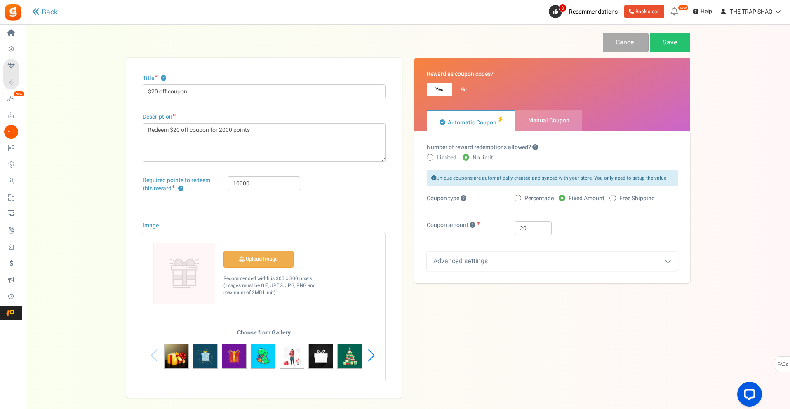
radio input "true"
click at [570, 197] on span "Fixed Amount" at bounding box center [586, 199] width 36 height 8
click at [564, 197] on input "Fixed Amount" at bounding box center [561, 198] width 5 height 5
radio input "true"
click at [530, 229] on input "20" at bounding box center [532, 228] width 37 height 14
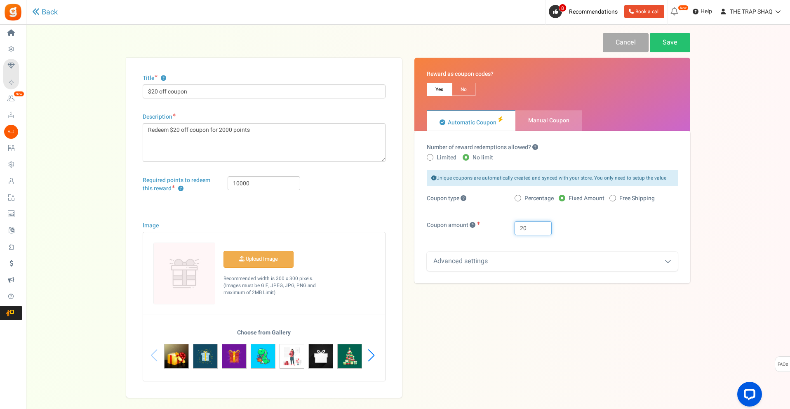
click at [529, 231] on input "20" at bounding box center [532, 228] width 37 height 14
click at [257, 185] on input "10000" at bounding box center [264, 183] width 73 height 14
click at [531, 226] on input "20" at bounding box center [532, 228] width 37 height 14
click at [153, 90] on input "$20 off coupon" at bounding box center [264, 91] width 243 height 14
type input "$10 off coupon"
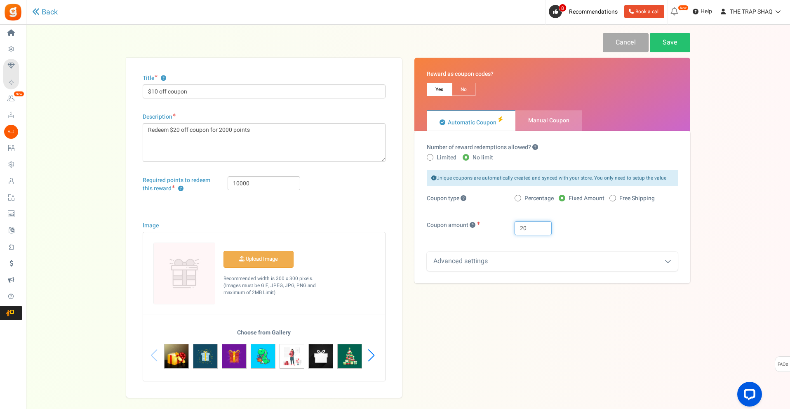
drag, startPoint x: 535, startPoint y: 226, endPoint x: 486, endPoint y: 222, distance: 48.8
click at [488, 221] on div "Coupon amount 20" at bounding box center [551, 232] width 263 height 22
type input "10"
click at [596, 232] on div "10" at bounding box center [596, 228] width 176 height 14
click at [678, 43] on link "Save" at bounding box center [670, 42] width 40 height 19
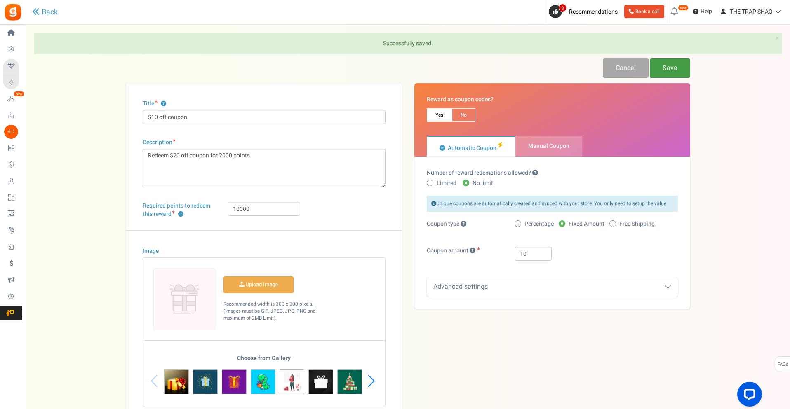
click at [676, 68] on link "Save" at bounding box center [670, 68] width 40 height 19
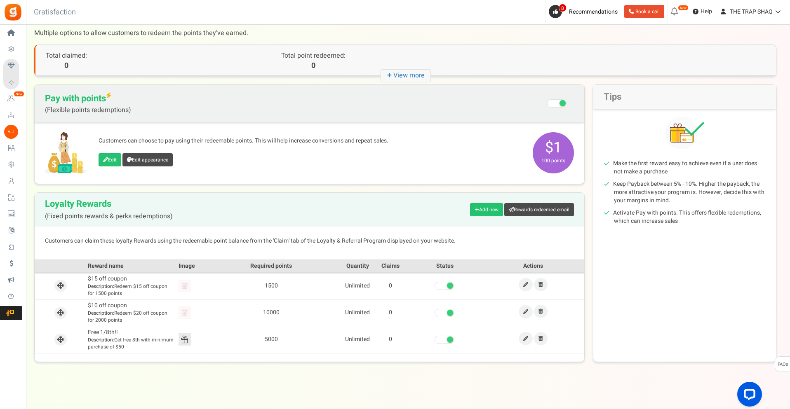
scroll to position [25, 0]
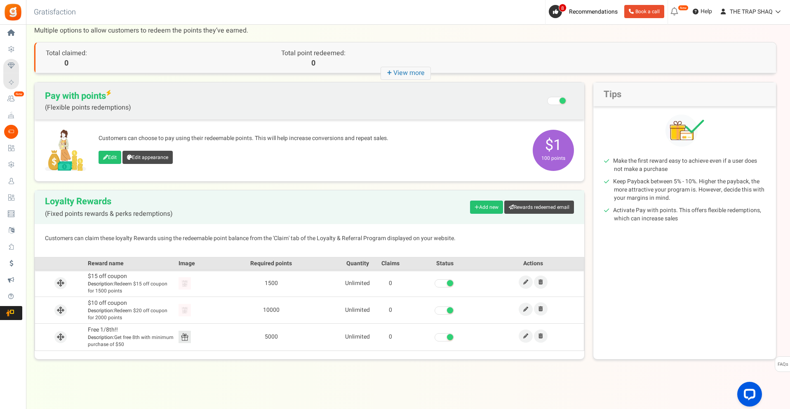
click at [444, 310] on span at bounding box center [443, 311] width 19 height 8
click at [434, 310] on input "checkbox" at bounding box center [434, 310] width 0 height 5
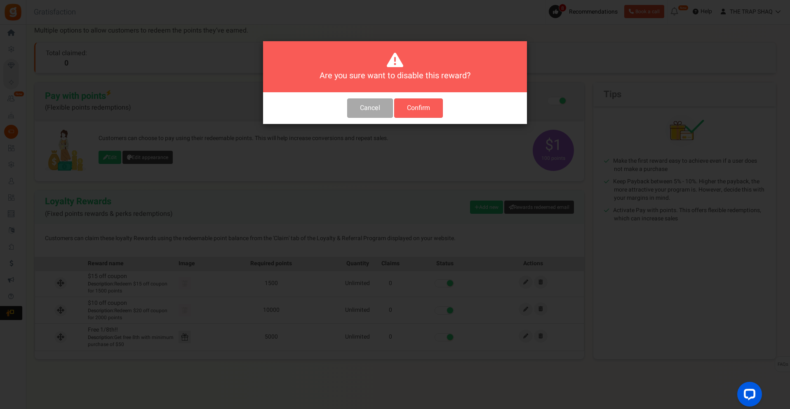
scroll to position [0, 0]
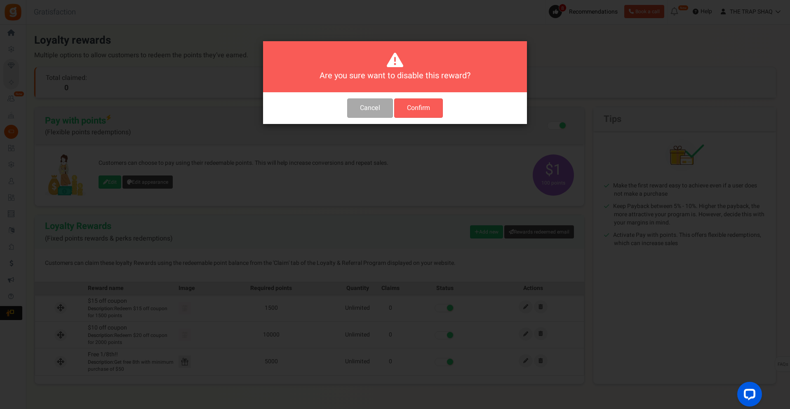
click at [414, 110] on button "Confirm" at bounding box center [418, 108] width 49 height 19
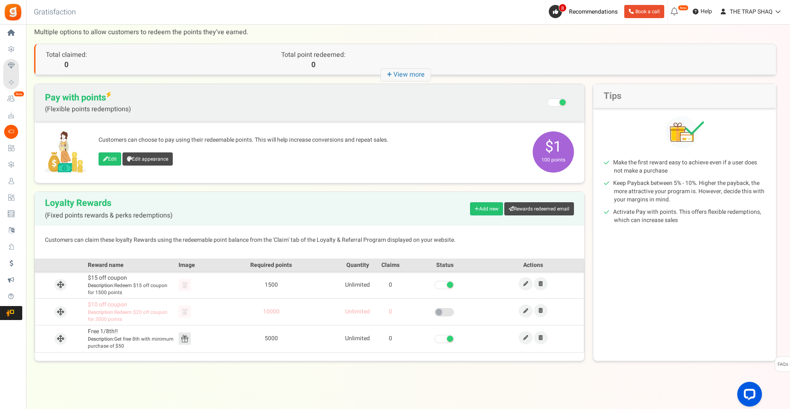
scroll to position [25, 0]
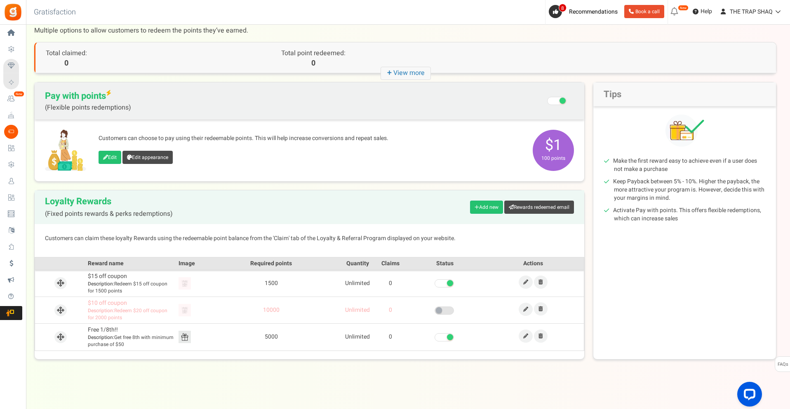
click at [449, 312] on span at bounding box center [443, 311] width 19 height 8
click at [434, 312] on input "checkbox" at bounding box center [434, 310] width 0 height 5
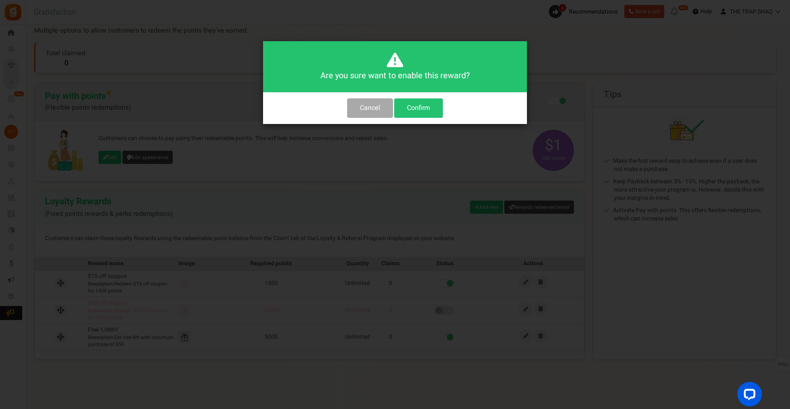
scroll to position [0, 0]
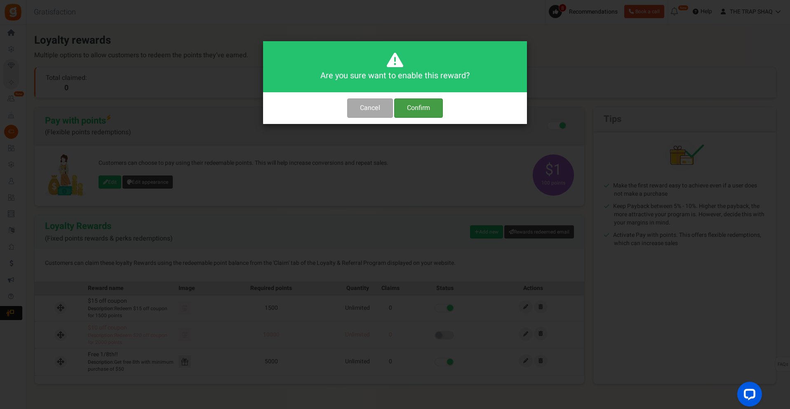
click at [415, 115] on button "Confirm" at bounding box center [418, 108] width 49 height 19
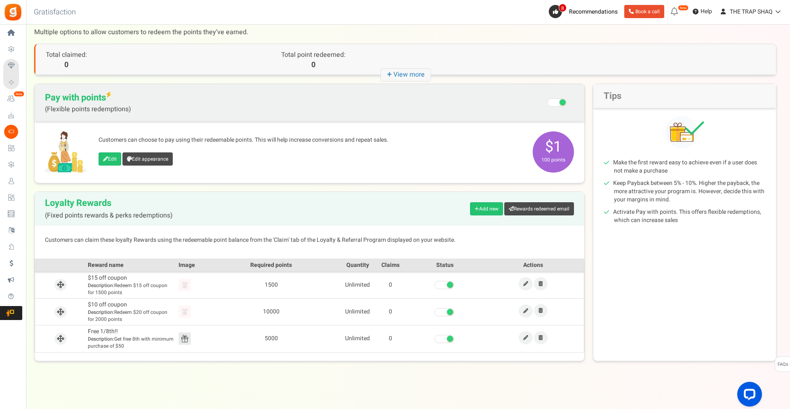
scroll to position [25, 0]
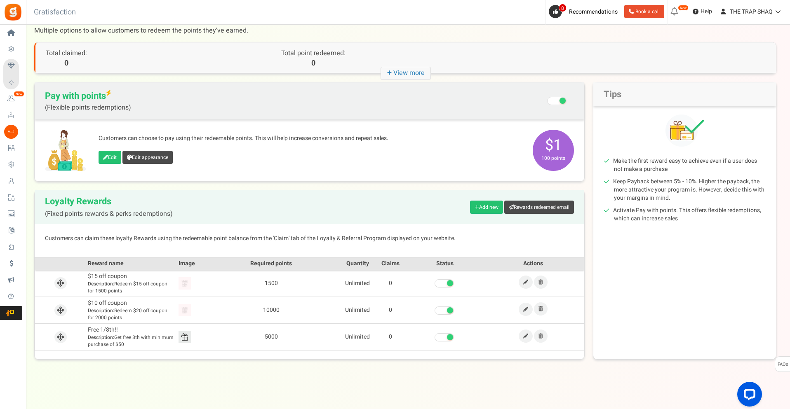
click at [451, 310] on span at bounding box center [450, 310] width 6 height 6
click at [434, 310] on input "checkbox" at bounding box center [434, 310] width 0 height 5
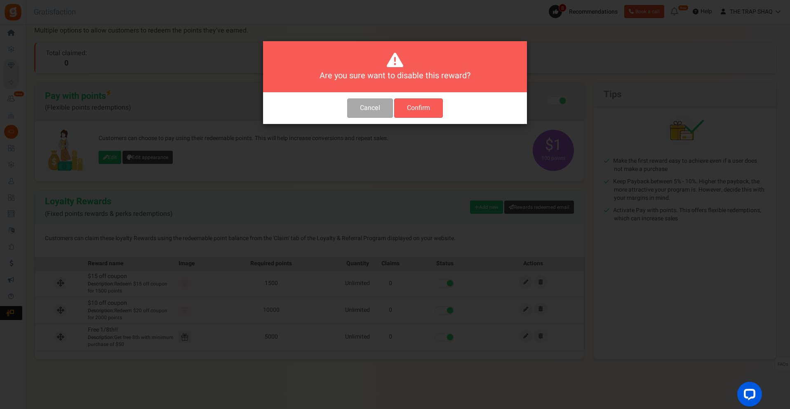
scroll to position [0, 0]
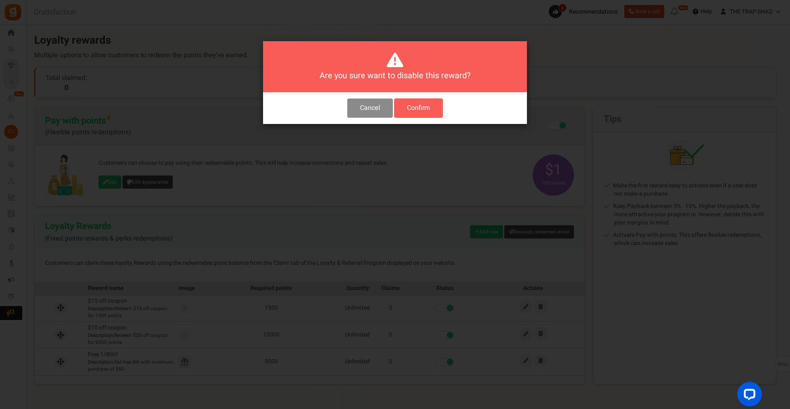
click at [365, 103] on button "Cancel" at bounding box center [370, 108] width 46 height 19
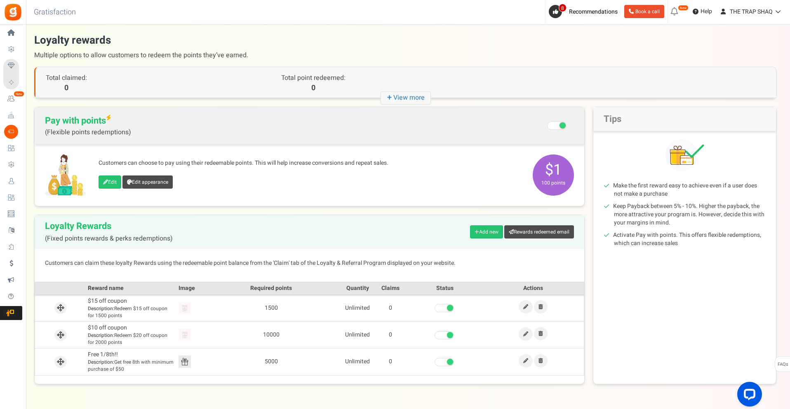
click at [452, 310] on span at bounding box center [443, 308] width 19 height 8
click at [434, 310] on input "checkbox" at bounding box center [434, 308] width 0 height 5
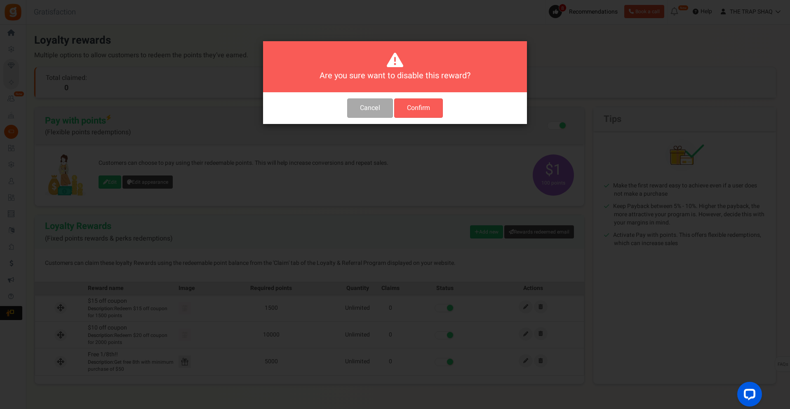
click at [425, 107] on button "Confirm" at bounding box center [418, 108] width 49 height 19
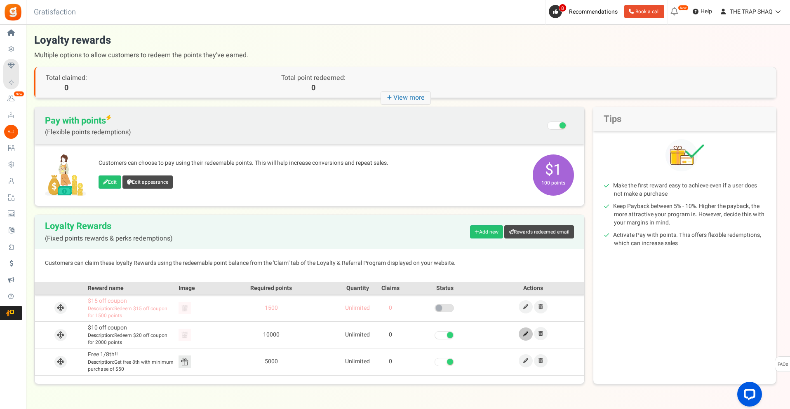
click at [525, 329] on link at bounding box center [526, 334] width 14 height 13
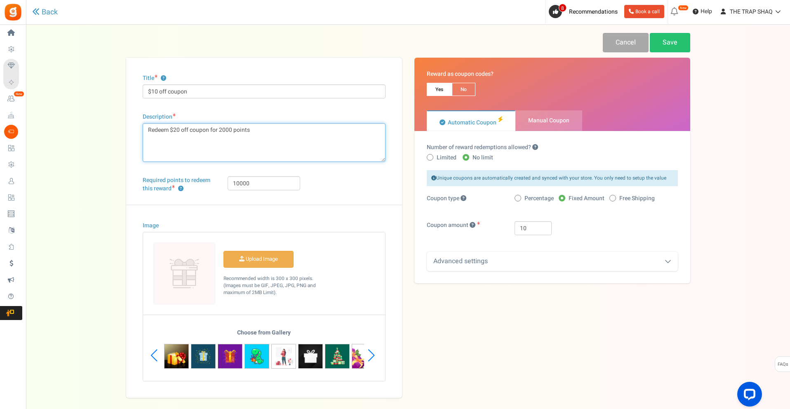
click at [175, 132] on textarea "Redeem $20 off coupon for 2000 points" at bounding box center [264, 142] width 243 height 39
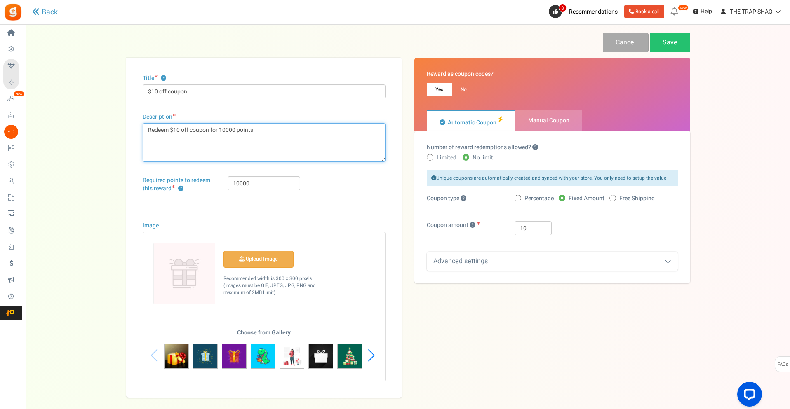
type textarea "Redeem $10 off coupon for 10000 points"
click at [367, 186] on div "Required points to redeem this reward ? 10000" at bounding box center [263, 190] width 255 height 28
click at [670, 39] on link "Save" at bounding box center [670, 42] width 40 height 19
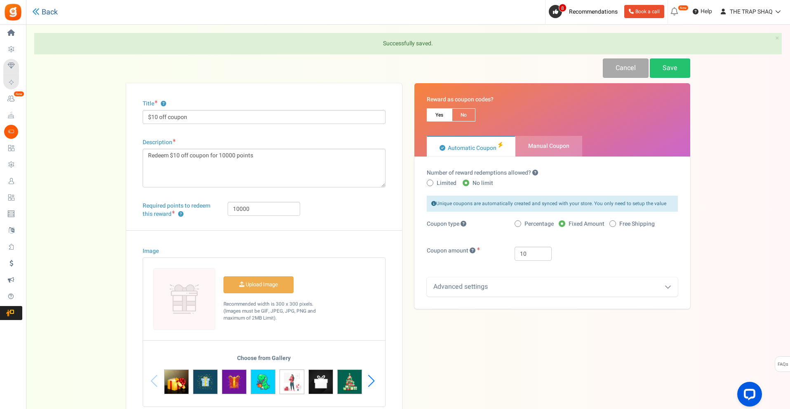
click at [35, 12] on icon at bounding box center [35, 11] width 7 height 7
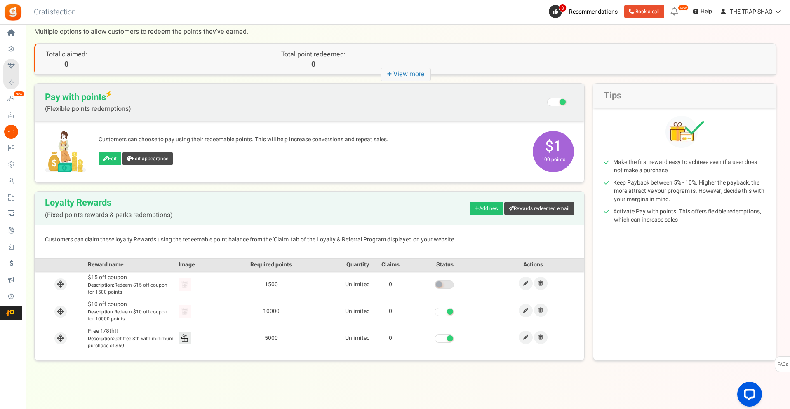
scroll to position [25, 0]
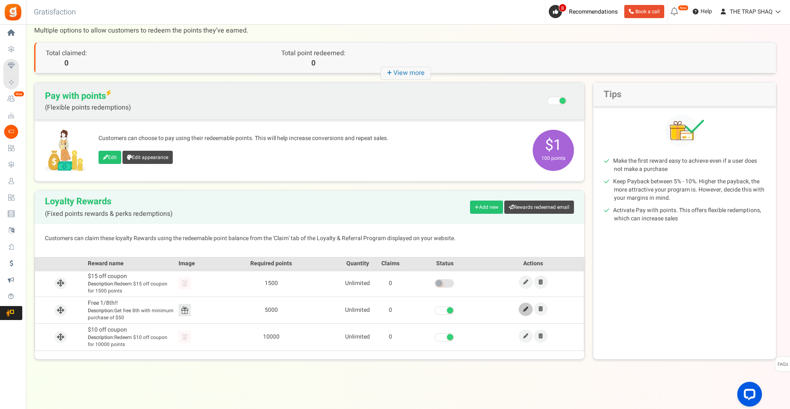
click at [526, 308] on icon at bounding box center [525, 309] width 5 height 5
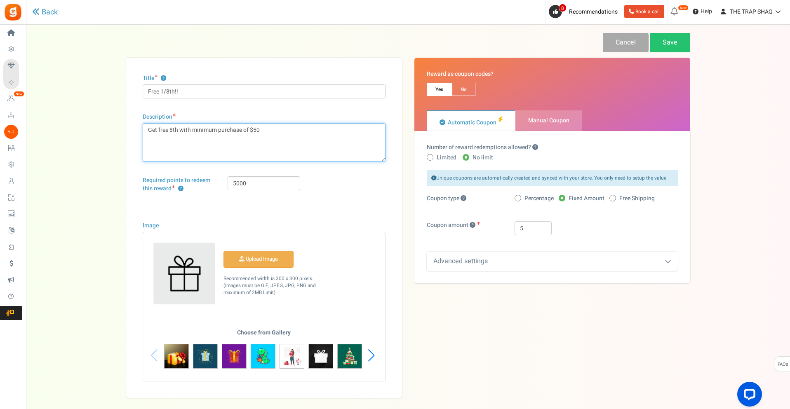
click at [255, 129] on textarea "Get free 8th with minimum purchase of $50" at bounding box center [264, 142] width 243 height 39
click at [322, 140] on textarea "Get free 8th with minimum purchase of $50" at bounding box center [264, 142] width 243 height 39
type textarea "Get free 8th with minimum purchase of $100"
click at [290, 186] on input "5000" at bounding box center [264, 183] width 73 height 14
click at [359, 197] on div "Required points to redeem this reward ? 5000" at bounding box center [263, 190] width 255 height 28
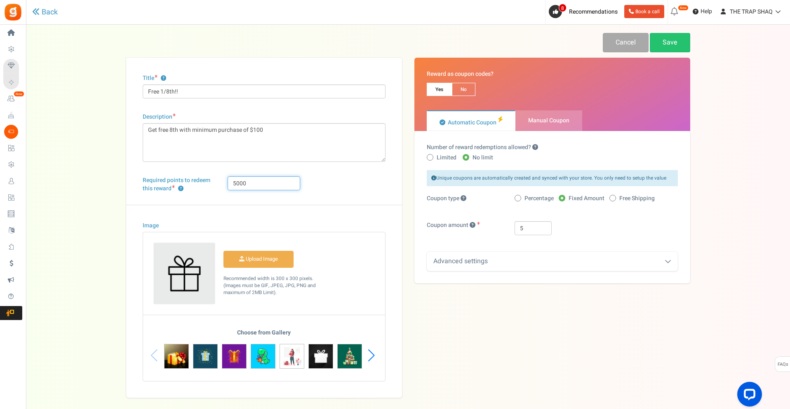
click at [271, 187] on input "5000" at bounding box center [264, 183] width 73 height 14
click at [343, 176] on div "Title ? Free 1/8th!! Description Get free 8th with minimum purchase of $50 Char…" at bounding box center [264, 228] width 276 height 340
click at [348, 185] on div "Required points to redeem this reward ? 5000" at bounding box center [263, 190] width 255 height 28
click at [664, 39] on link "Save" at bounding box center [670, 42] width 40 height 19
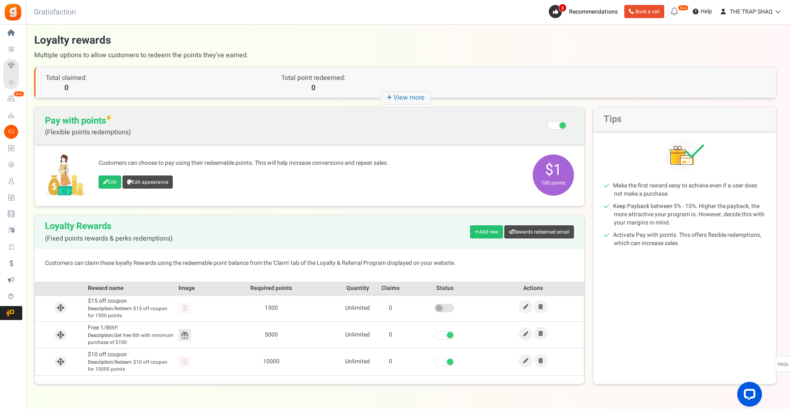
click at [0, 0] on span "Loyalty Rewards" at bounding box center [0, 0] width 0 height 0
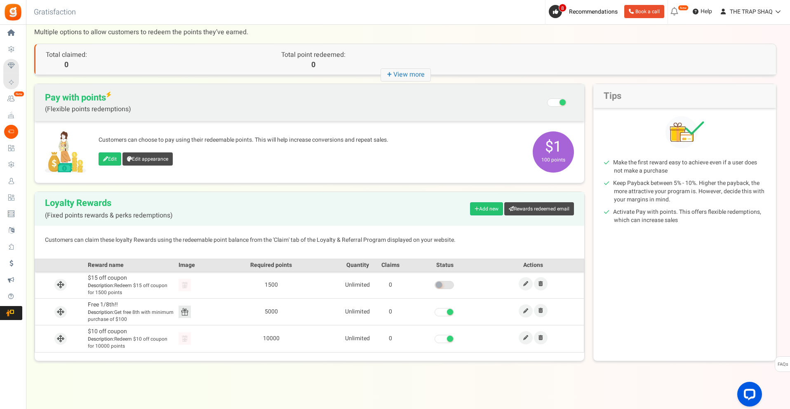
scroll to position [25, 0]
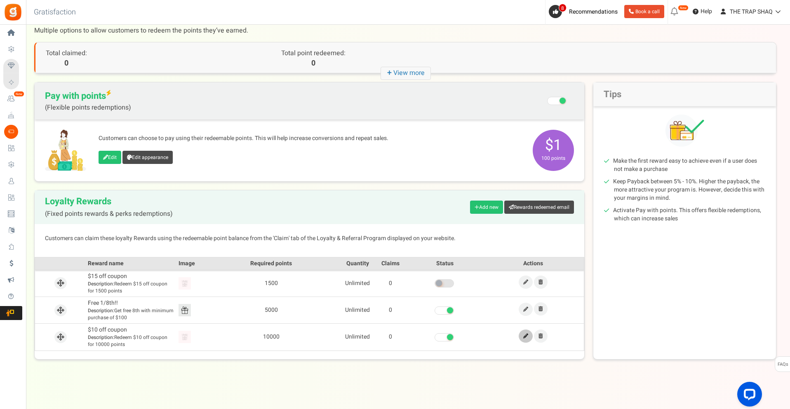
click at [527, 338] on icon at bounding box center [525, 336] width 5 height 5
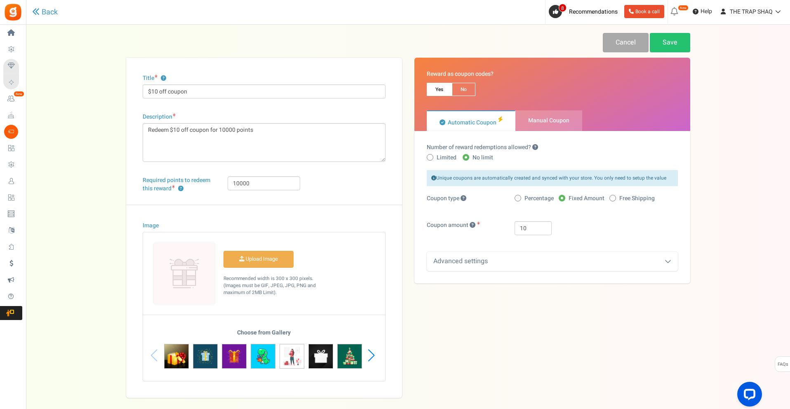
click at [326, 349] on img at bounding box center [320, 356] width 25 height 25
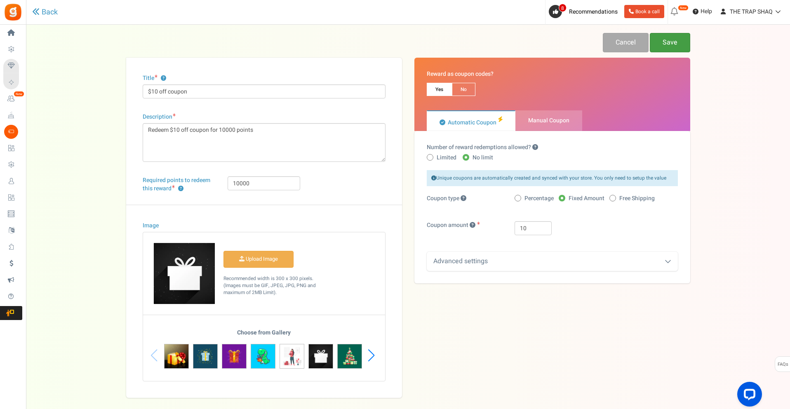
click at [684, 38] on link "Save" at bounding box center [670, 42] width 40 height 19
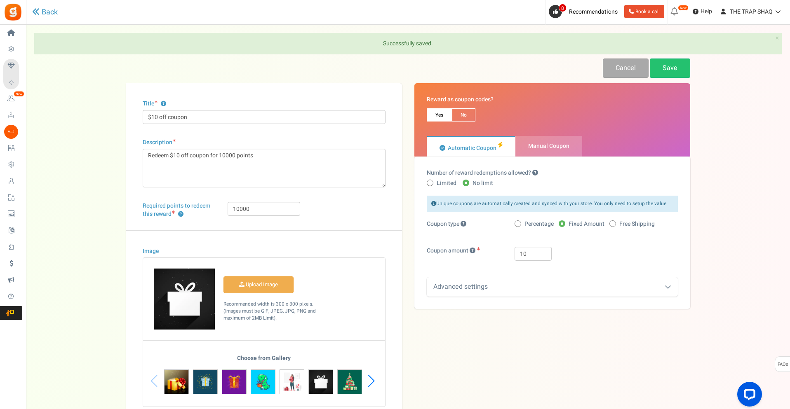
click at [0, 0] on span "Loyalty Rewards" at bounding box center [0, 0] width 0 height 0
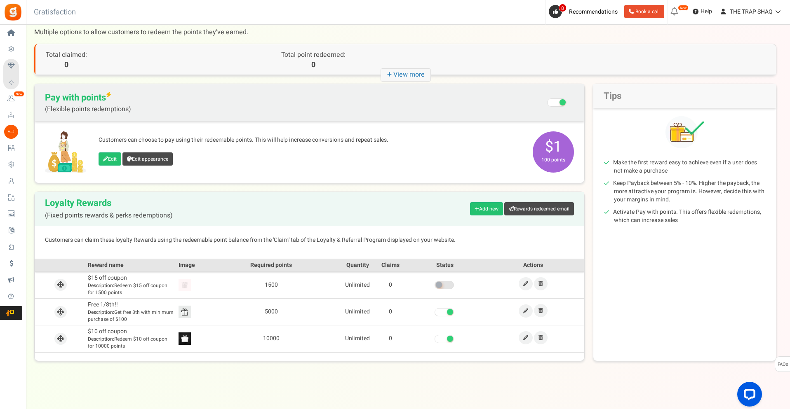
scroll to position [25, 0]
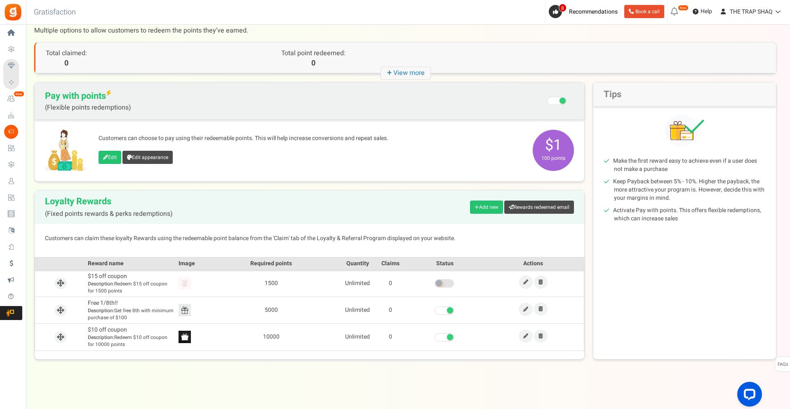
click at [273, 310] on td "5000" at bounding box center [271, 310] width 140 height 27
click at [109, 335] on b "Description:" at bounding box center [101, 337] width 26 height 7
click at [121, 336] on span "Description: Redeem $10 off coupon for 10000 points" at bounding box center [131, 341] width 87 height 14
click at [270, 337] on td "10000" at bounding box center [271, 337] width 140 height 27
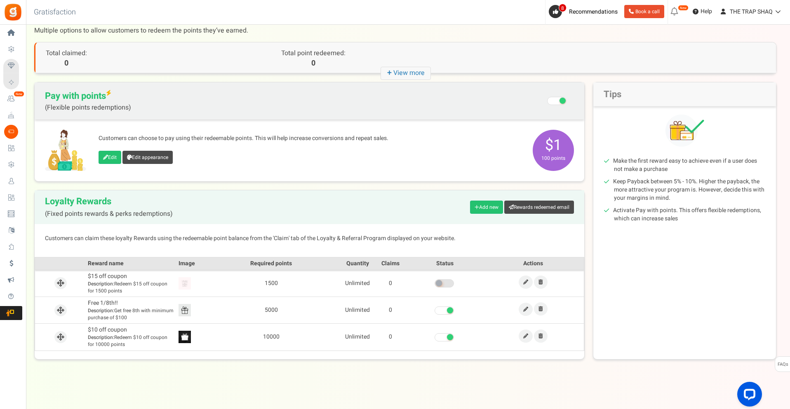
click at [270, 337] on td "10000" at bounding box center [271, 337] width 140 height 27
click at [246, 313] on td "5000" at bounding box center [271, 310] width 140 height 27
click at [272, 307] on td "5000" at bounding box center [271, 310] width 140 height 27
click at [277, 333] on td "10000" at bounding box center [271, 337] width 140 height 27
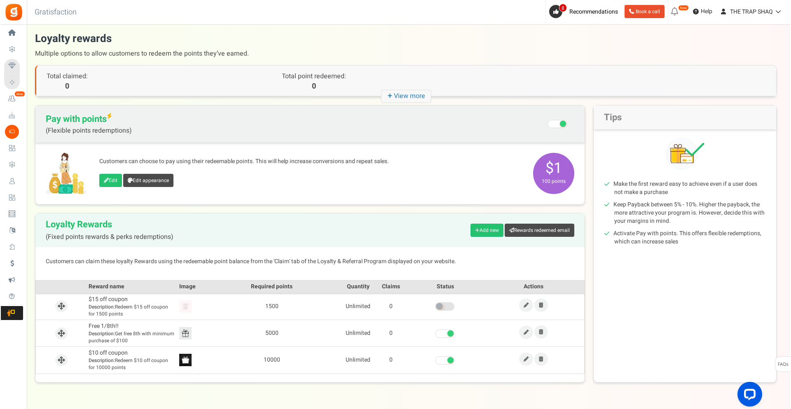
scroll to position [0, 0]
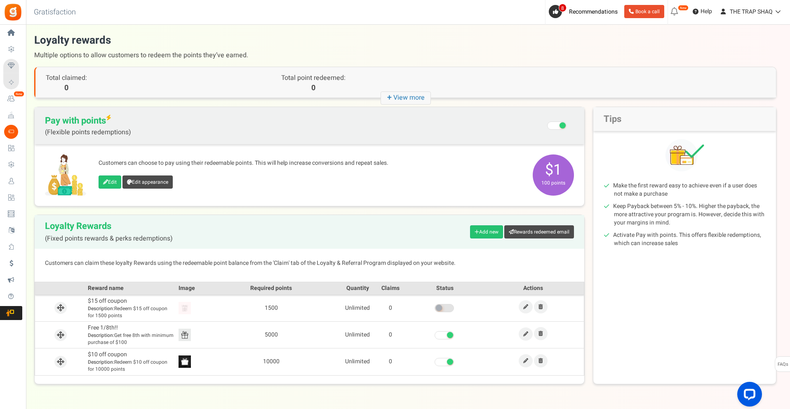
click at [0, 0] on span "Loyalty and Referral Program" at bounding box center [0, 0] width 0 height 0
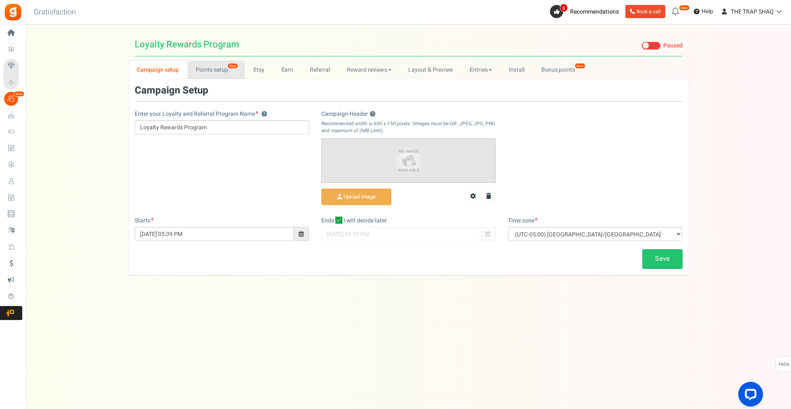
click at [214, 72] on link "Points setup New" at bounding box center [216, 70] width 57 height 19
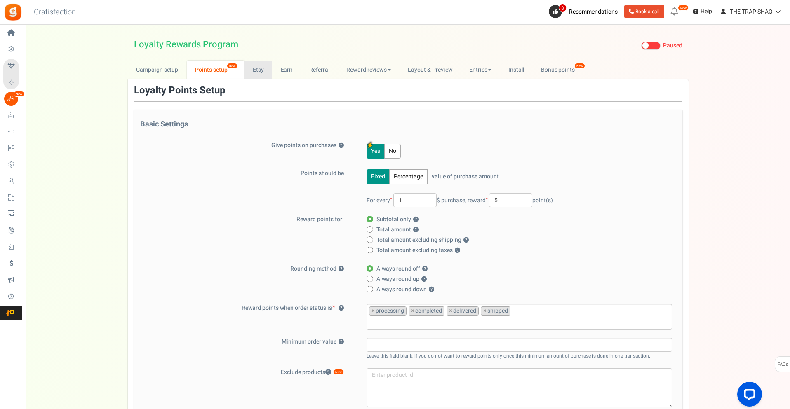
click at [258, 73] on link "Etsy" at bounding box center [258, 70] width 28 height 19
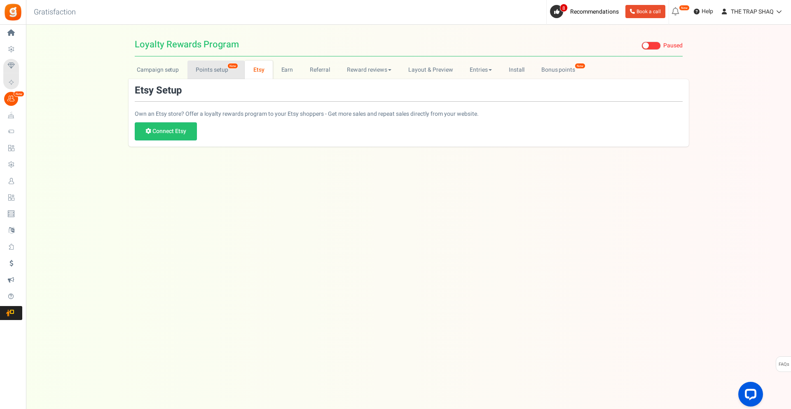
click at [221, 69] on link "Points setup New" at bounding box center [216, 70] width 57 height 19
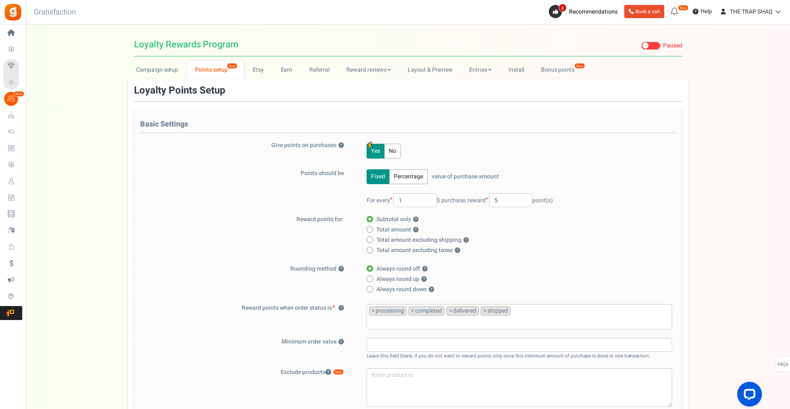
click at [649, 45] on span at bounding box center [650, 46] width 19 height 8
click at [641, 45] on input "Live Paused" at bounding box center [641, 45] width 0 height 5
click at [623, 46] on link "Visit Your Campaign" at bounding box center [606, 45] width 70 height 13
click at [580, 46] on icon at bounding box center [582, 44] width 5 height 5
click at [586, 44] on link "Visit Your Campaign" at bounding box center [606, 45] width 70 height 13
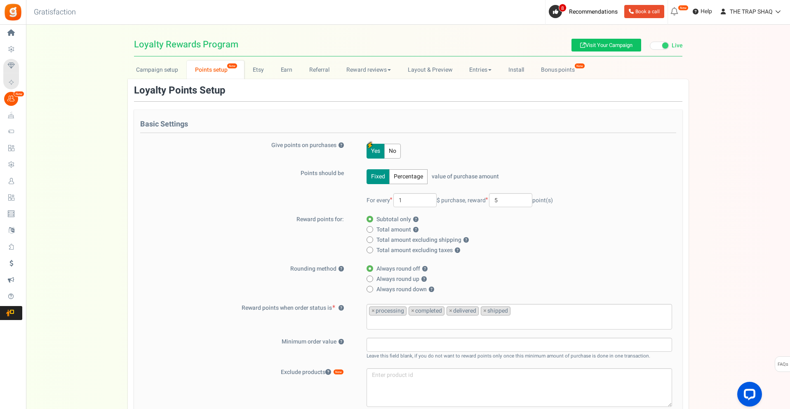
click at [586, 44] on link "Visit Your Campaign" at bounding box center [606, 45] width 70 height 13
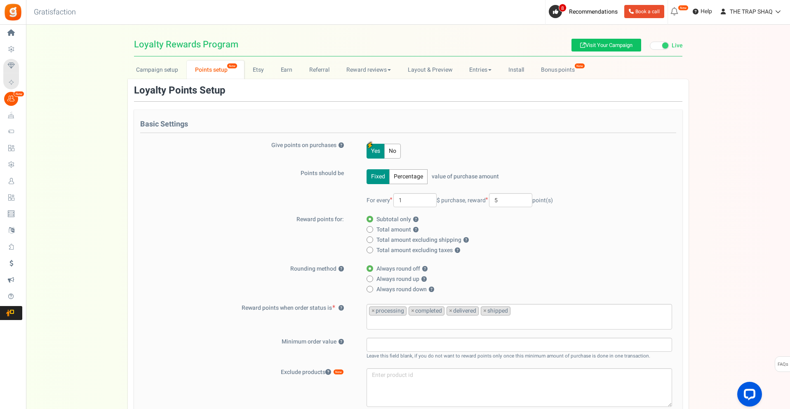
click at [586, 44] on link "Visit Your Campaign" at bounding box center [606, 45] width 70 height 13
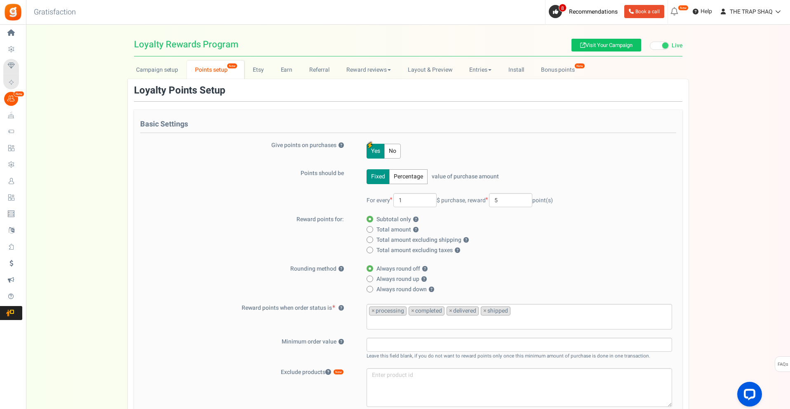
click at [586, 44] on link "Visit Your Campaign" at bounding box center [606, 45] width 70 height 13
click at [422, 76] on link "Layout & Preview" at bounding box center [429, 70] width 61 height 19
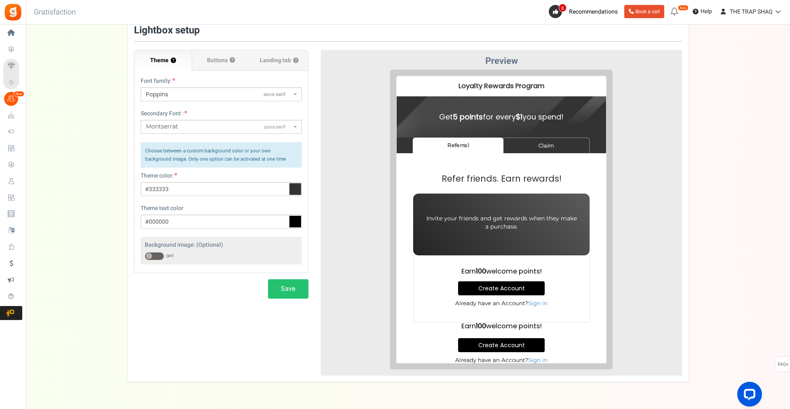
scroll to position [82, 0]
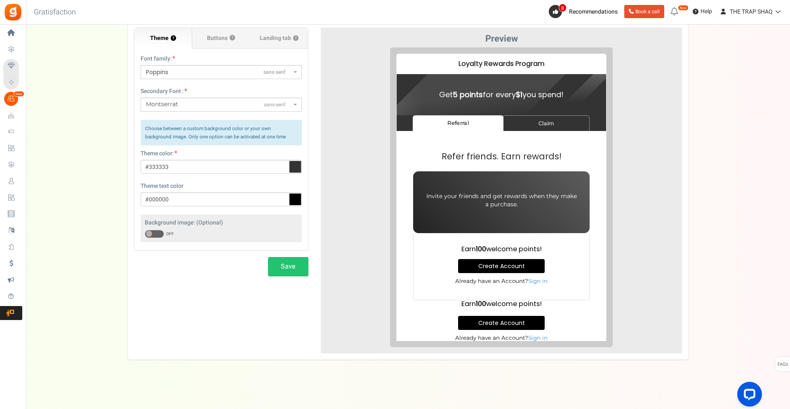
click at [219, 44] on label "Buttons ?" at bounding box center [221, 38] width 58 height 21
click at [0, 0] on input "Buttons ?" at bounding box center [0, 0] width 0 height 0
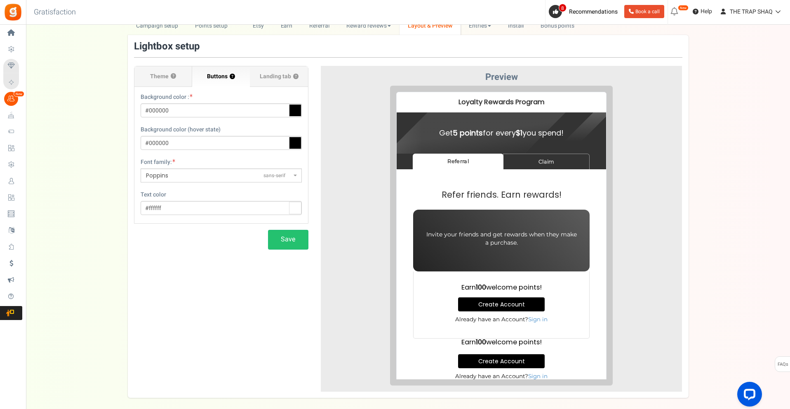
scroll to position [41, 0]
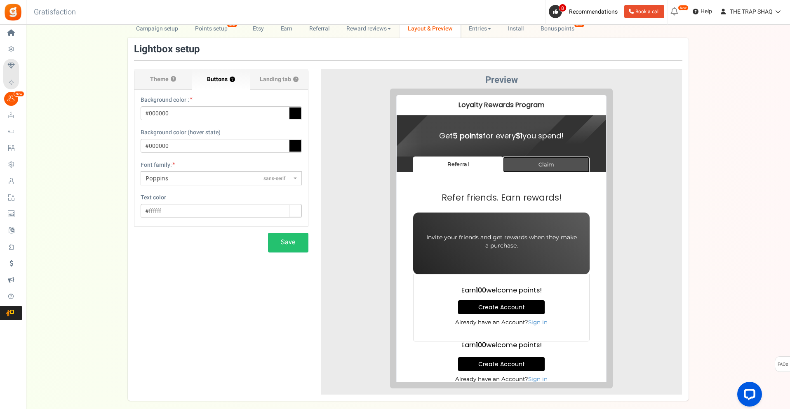
click at [537, 161] on link "Claim" at bounding box center [540, 158] width 87 height 16
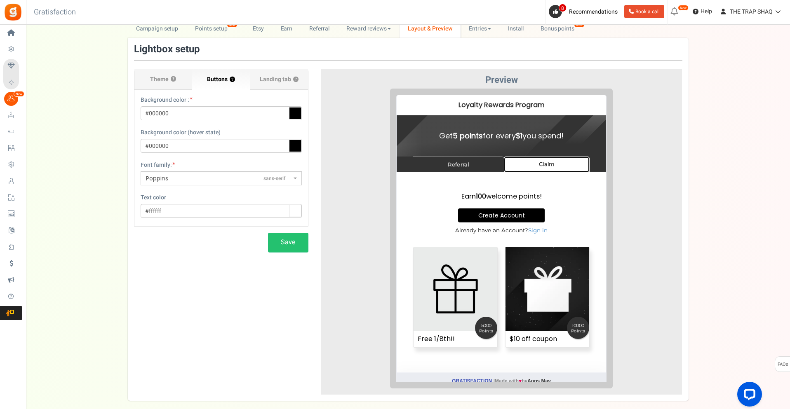
scroll to position [9, 0]
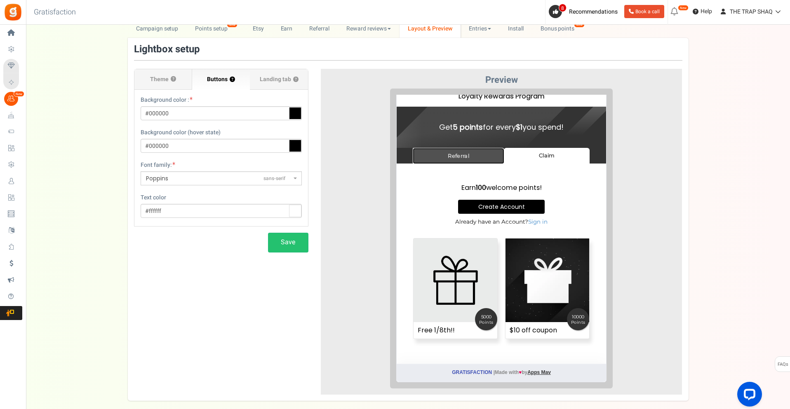
click at [458, 151] on link "Referral" at bounding box center [452, 149] width 92 height 16
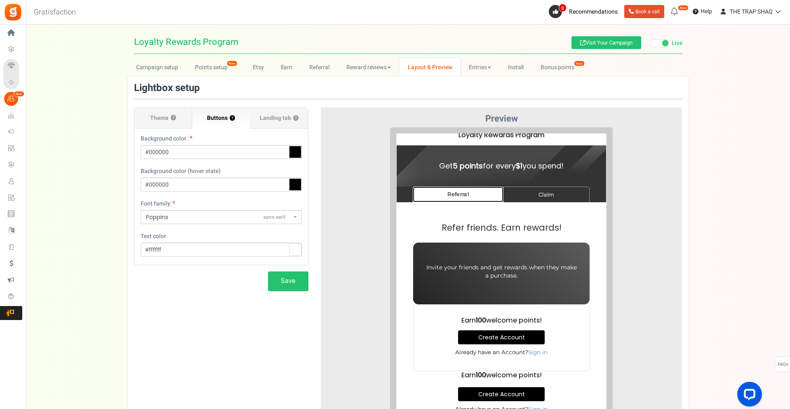
scroll to position [0, 0]
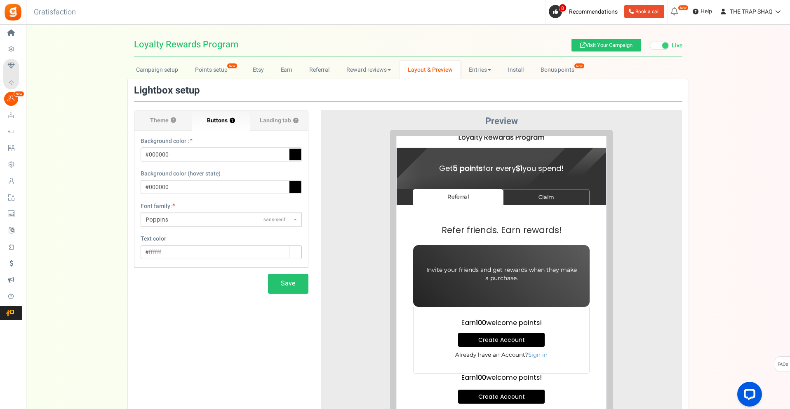
click at [272, 128] on label "Landing tab ?" at bounding box center [279, 120] width 58 height 21
click at [0, 0] on input "Landing tab ?" at bounding box center [0, 0] width 0 height 0
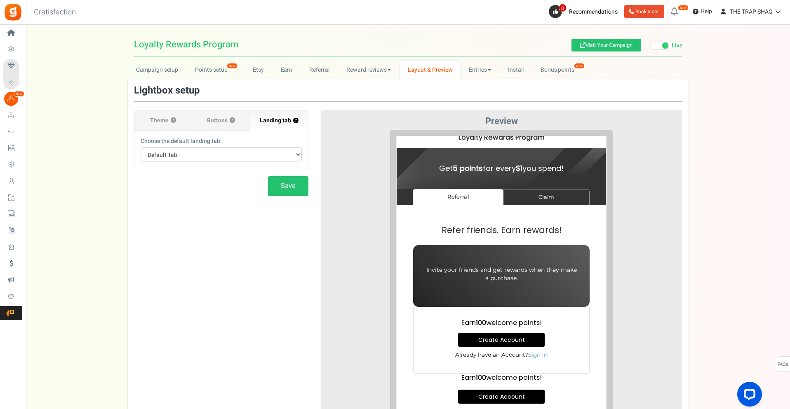
click at [216, 123] on span "Buttons" at bounding box center [217, 121] width 21 height 8
click at [0, 0] on input "Buttons ?" at bounding box center [0, 0] width 0 height 0
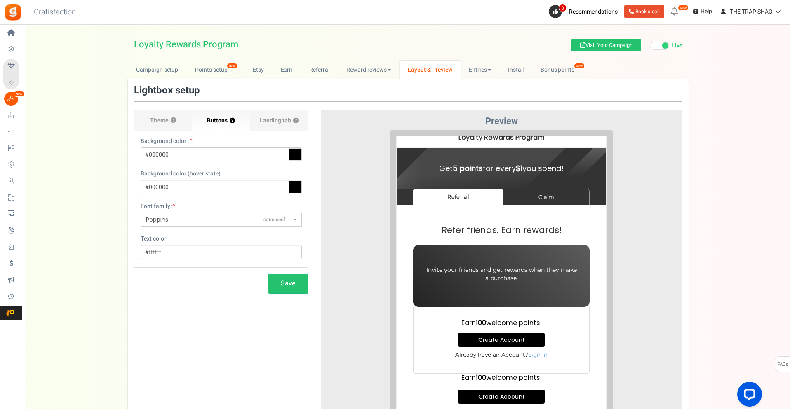
click at [143, 123] on label "Theme ?" at bounding box center [163, 120] width 58 height 21
click at [0, 0] on input "Theme ?" at bounding box center [0, 0] width 0 height 0
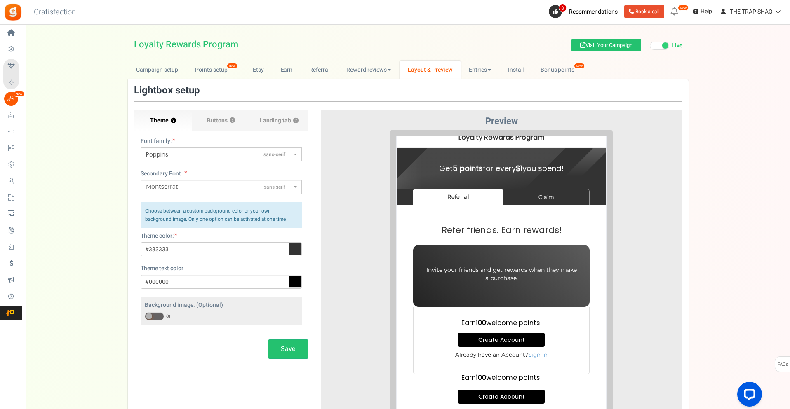
click at [228, 123] on label "Buttons ?" at bounding box center [221, 120] width 58 height 21
click at [0, 0] on input "Buttons ?" at bounding box center [0, 0] width 0 height 0
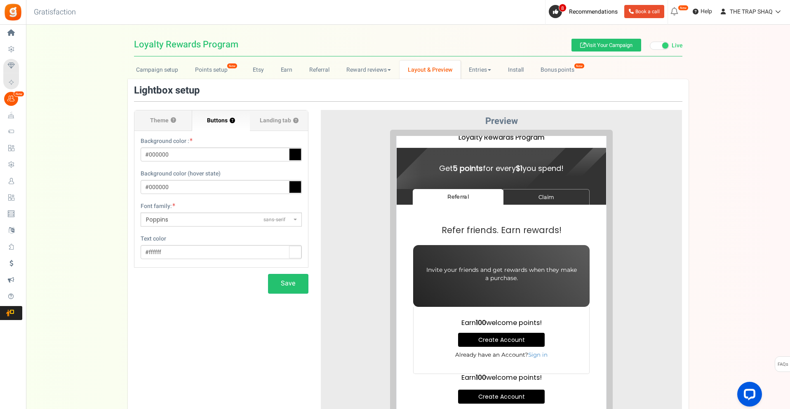
click at [267, 123] on span "Landing tab ?" at bounding box center [279, 121] width 39 height 8
click at [0, 0] on input "Landing tab ?" at bounding box center [0, 0] width 0 height 0
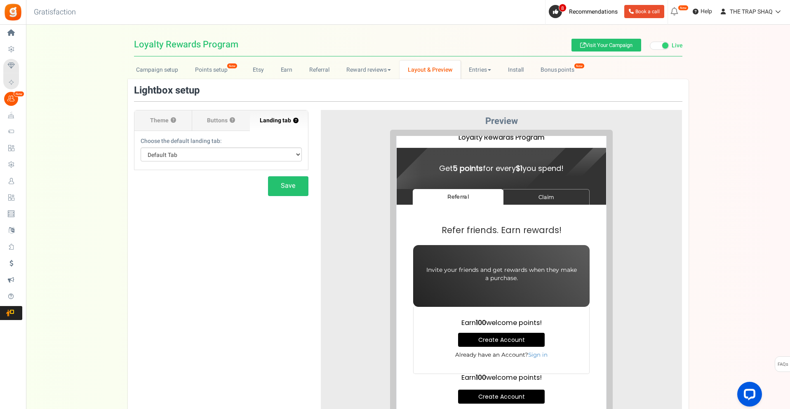
drag, startPoint x: 223, startPoint y: 115, endPoint x: 220, endPoint y: 124, distance: 9.6
click at [223, 115] on label "Buttons ?" at bounding box center [221, 120] width 58 height 21
click at [0, 0] on input "Buttons ?" at bounding box center [0, 0] width 0 height 0
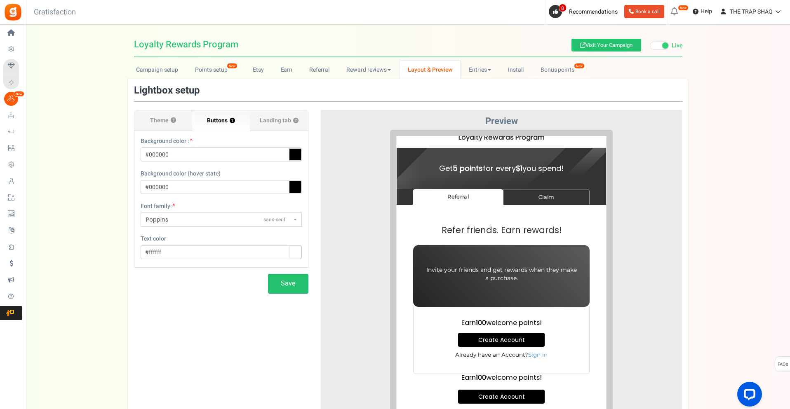
click at [265, 120] on span "Landing tab ?" at bounding box center [279, 121] width 39 height 8
click at [0, 0] on input "Landing tab ?" at bounding box center [0, 0] width 0 height 0
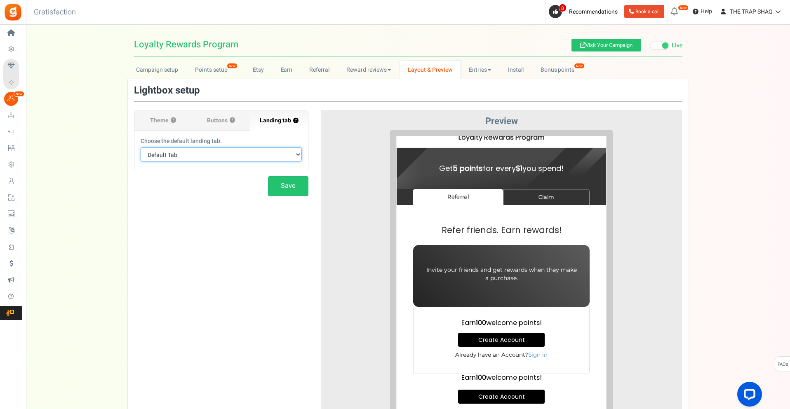
drag, startPoint x: 235, startPoint y: 150, endPoint x: 231, endPoint y: 160, distance: 11.0
click at [234, 150] on select "Default Tab Referral Claim" at bounding box center [221, 155] width 161 height 14
click at [206, 129] on label "Buttons ?" at bounding box center [221, 120] width 58 height 21
click at [0, 0] on input "Buttons ?" at bounding box center [0, 0] width 0 height 0
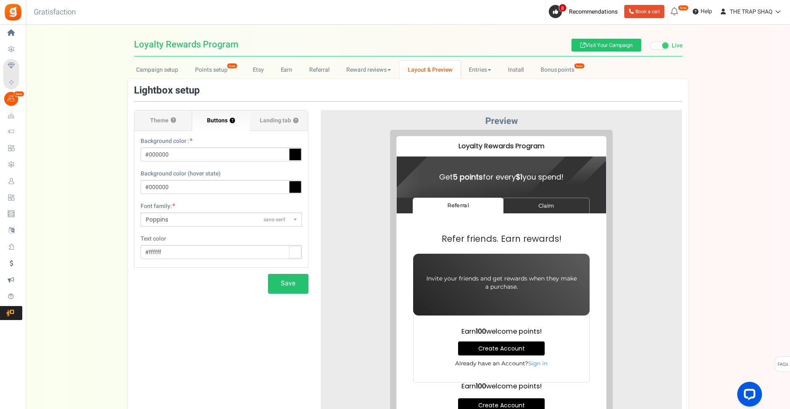
click at [441, 122] on h3 "Preview" at bounding box center [501, 121] width 349 height 10
click at [371, 77] on link "Reward reviews" at bounding box center [368, 70] width 61 height 19
click at [323, 74] on link "Referral" at bounding box center [319, 70] width 37 height 19
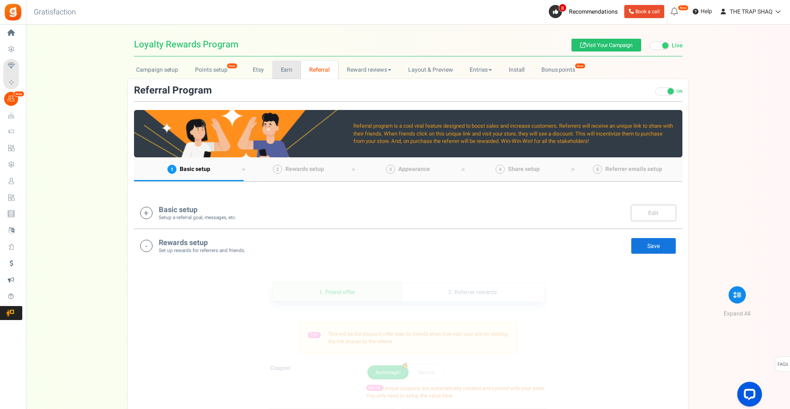
click at [279, 68] on link "Earn" at bounding box center [286, 70] width 29 height 19
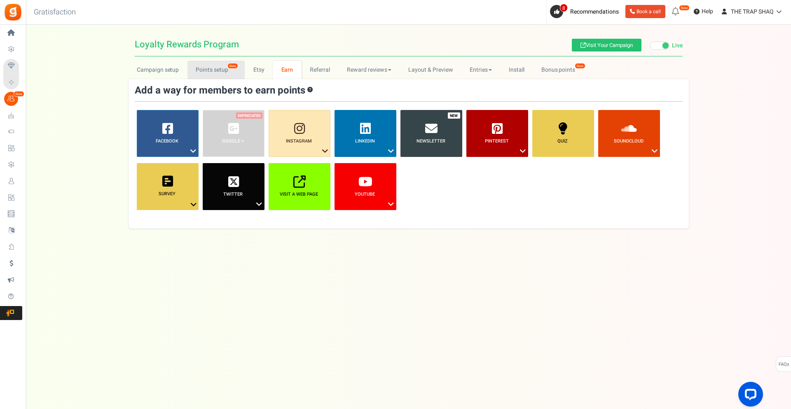
click at [200, 74] on link "Points setup New" at bounding box center [216, 70] width 57 height 19
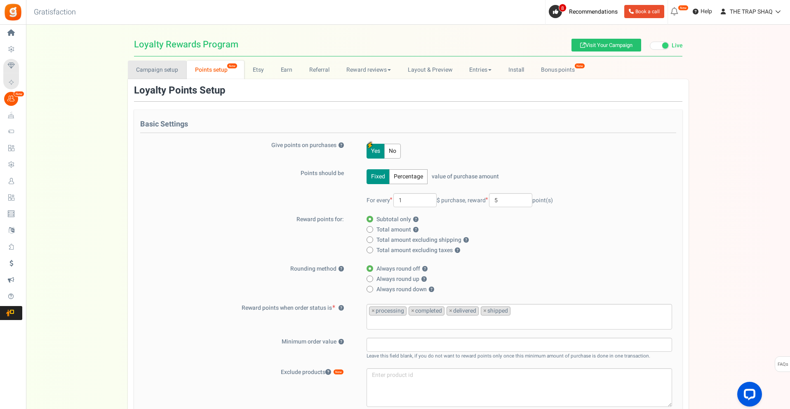
click at [155, 72] on link "Campaign setup" at bounding box center [157, 70] width 59 height 19
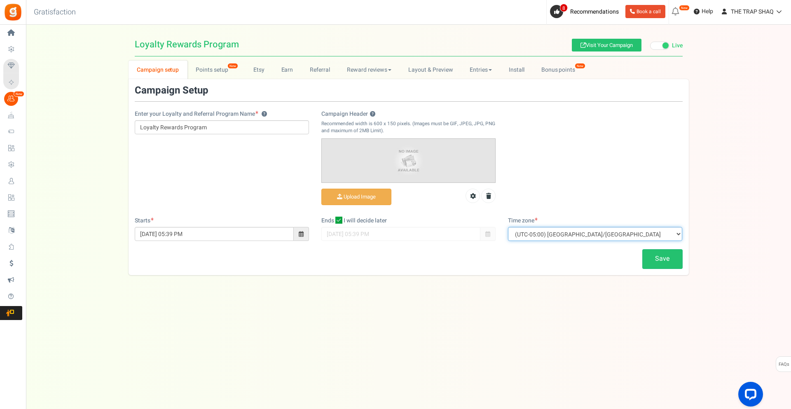
click at [566, 235] on select "(UTC-11:00) Pacific/Niue (UTC-11:00) Pacific/Midway (UTC-11:00) Pacific/Pago_Pa…" at bounding box center [595, 234] width 174 height 14
click at [580, 236] on select "(UTC-11:00) Pacific/Niue (UTC-11:00) Pacific/Midway (UTC-11:00) Pacific/Pago_Pa…" at bounding box center [595, 234] width 174 height 14
click at [580, 237] on select "(UTC-11:00) Pacific/Niue (UTC-11:00) Pacific/Midway (UTC-11:00) Pacific/Pago_Pa…" at bounding box center [595, 234] width 174 height 14
select select "America/Los_Angeles"
click at [508, 227] on select "(UTC-11:00) Pacific/Niue (UTC-11:00) Pacific/Midway (UTC-11:00) Pacific/Pago_Pa…" at bounding box center [595, 234] width 174 height 14
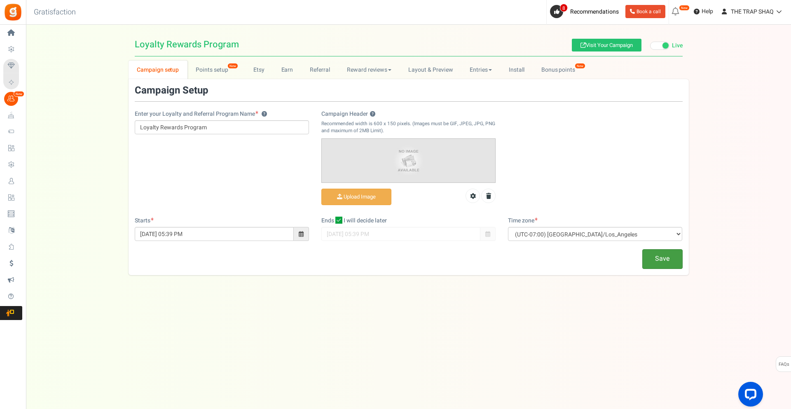
click at [672, 260] on link "Save" at bounding box center [663, 258] width 40 height 19
click at [392, 70] on link "Reward reviews" at bounding box center [368, 70] width 61 height 19
click at [491, 91] on div "Campaign Setup" at bounding box center [409, 93] width 548 height 16
click at [489, 75] on link "Entries" at bounding box center [481, 70] width 39 height 19
click at [642, 98] on div "Campaign Setup" at bounding box center [409, 93] width 548 height 16
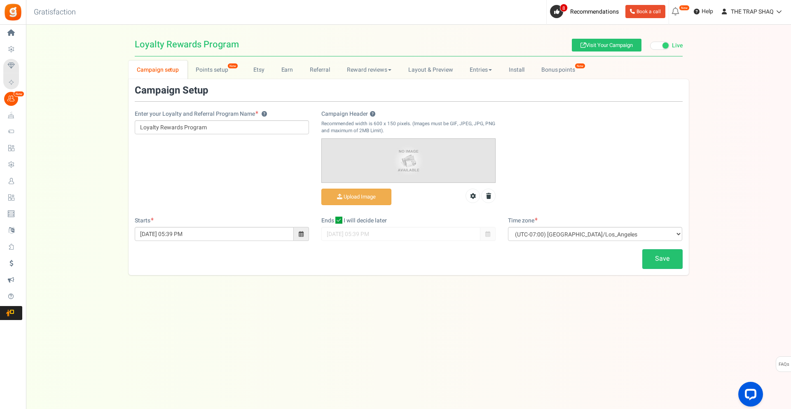
click at [748, 129] on div "Campaign setup Points setup New Etsy Earn Referral Reward reviews WOO LOOX Judg…" at bounding box center [408, 168] width 765 height 215
click at [547, 74] on link "Bonus points New" at bounding box center [562, 70] width 59 height 19
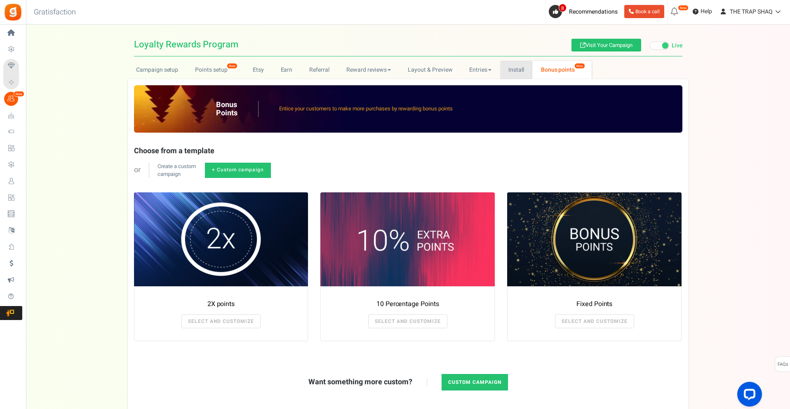
click at [522, 68] on link "Install" at bounding box center [516, 70] width 33 height 19
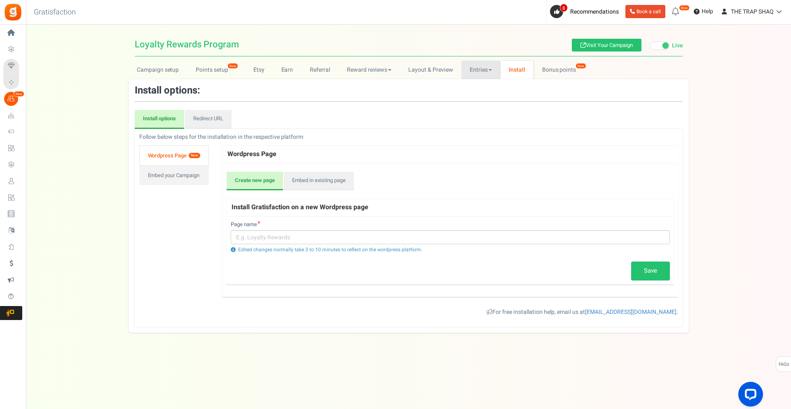
click at [498, 69] on link "Entries" at bounding box center [481, 70] width 39 height 19
click at [443, 73] on link "Layout & Preview" at bounding box center [430, 70] width 61 height 19
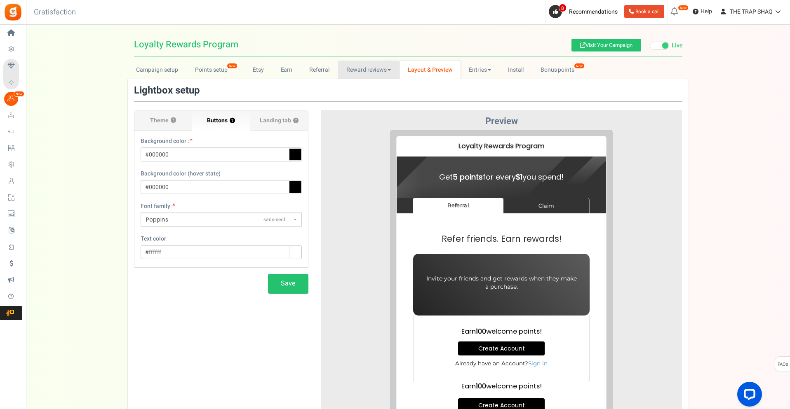
click at [374, 67] on link "Reward reviews" at bounding box center [368, 70] width 61 height 19
click at [324, 68] on link "Referral" at bounding box center [319, 70] width 37 height 19
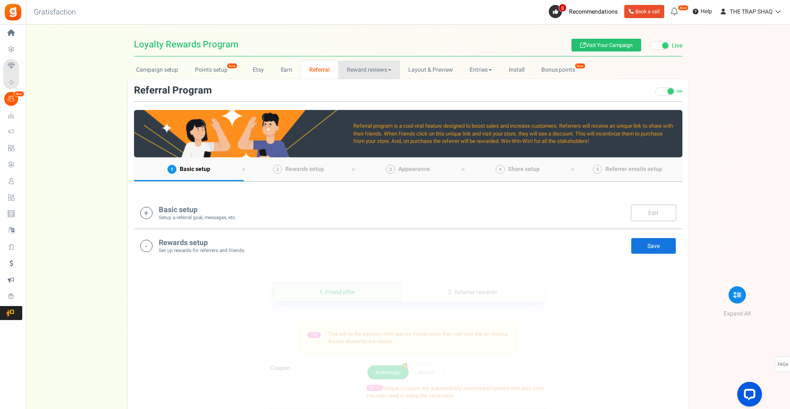
click at [365, 69] on link "Reward reviews" at bounding box center [368, 70] width 61 height 19
click at [391, 86] on link "WOO" at bounding box center [371, 88] width 66 height 12
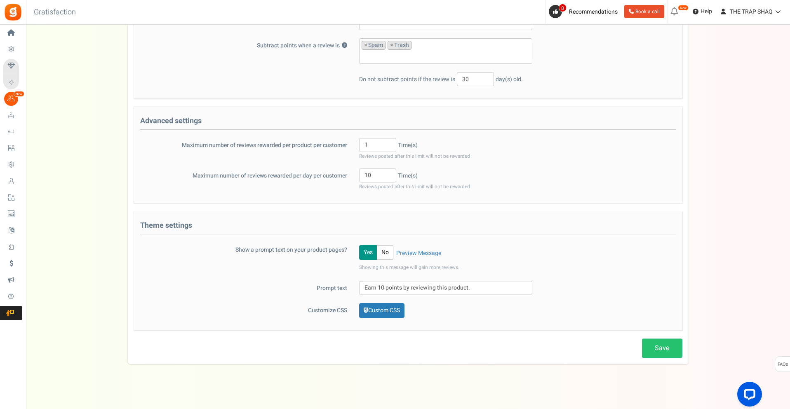
scroll to position [176, 0]
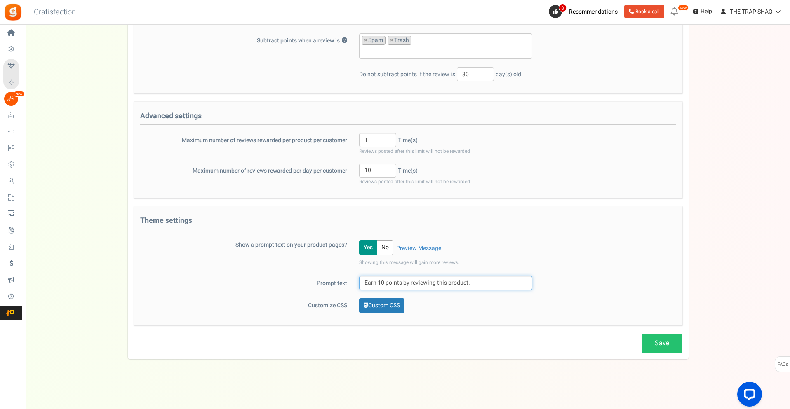
click at [479, 283] on input "Earn 10 points by reviewing this product." at bounding box center [445, 283] width 173 height 14
click at [571, 261] on div "Show a prompt text on your product pages? Yes No Preview Message Showing this m…" at bounding box center [408, 253] width 548 height 30
click at [424, 248] on link "Preview Message" at bounding box center [418, 248] width 45 height 8
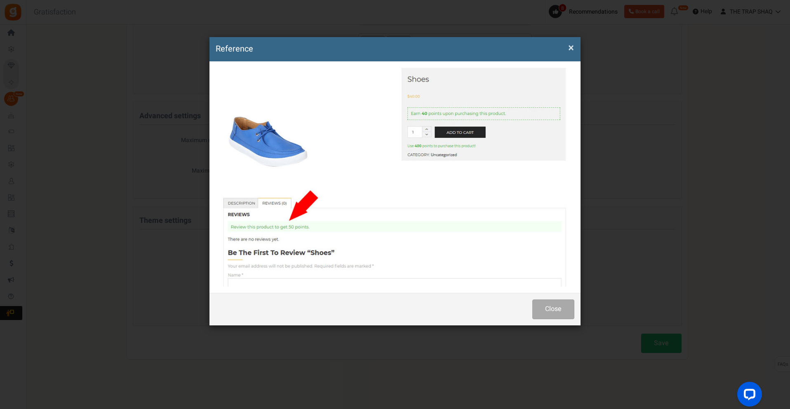
click at [572, 50] on span "×" at bounding box center [571, 48] width 6 height 16
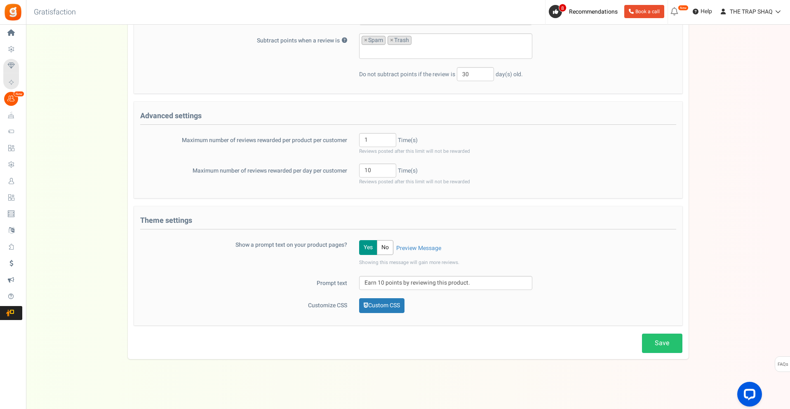
drag, startPoint x: 671, startPoint y: 357, endPoint x: 668, endPoint y: 351, distance: 7.0
click at [671, 356] on div "Rewarding reviews setup ON OFF Do you need more reviews? Activate this cool fea…" at bounding box center [408, 131] width 561 height 457
drag, startPoint x: 664, startPoint y: 339, endPoint x: 667, endPoint y: 333, distance: 6.3
click at [664, 338] on link "Save" at bounding box center [662, 343] width 40 height 19
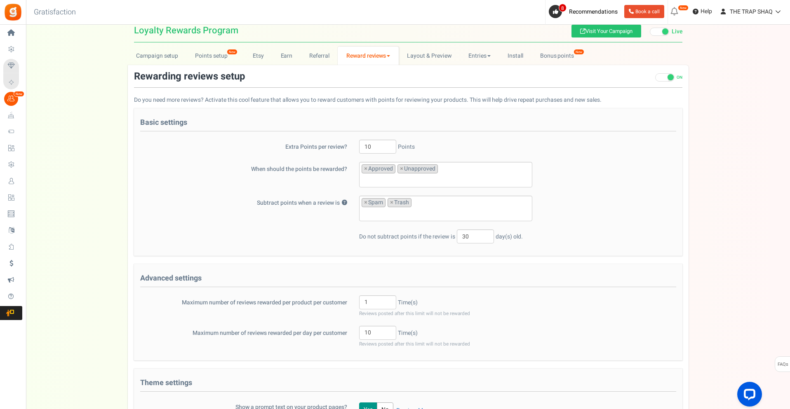
scroll to position [0, 0]
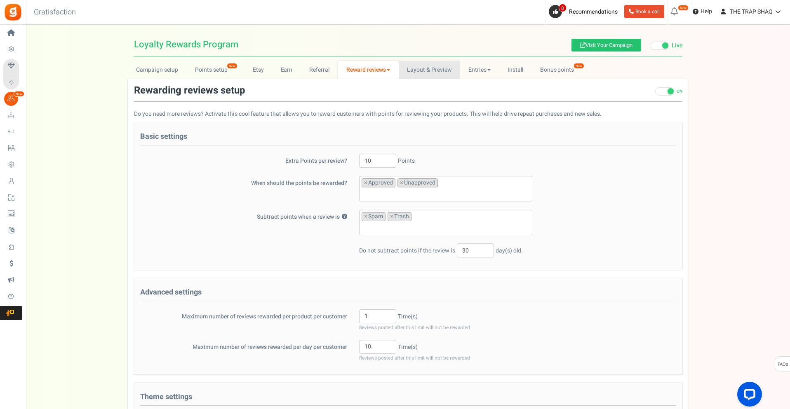
click at [420, 71] on link "Layout & Preview" at bounding box center [429, 70] width 61 height 19
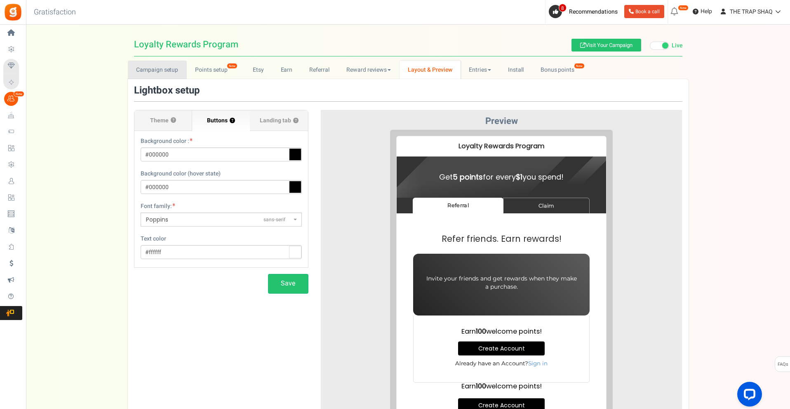
click at [172, 66] on link "Campaign setup" at bounding box center [157, 70] width 59 height 19
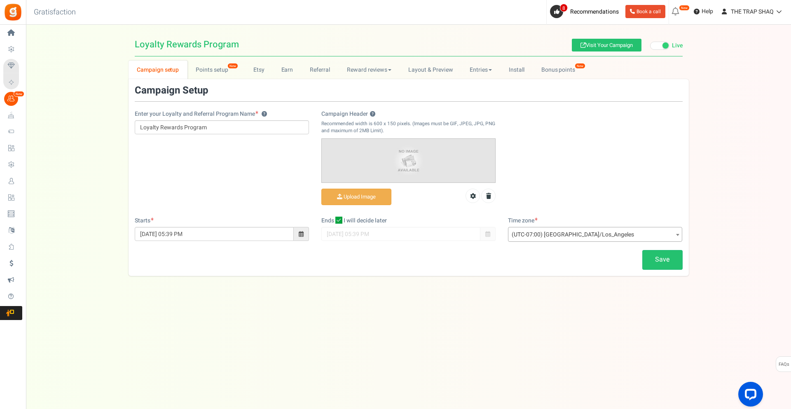
click at [0, 0] on span "Widgets" at bounding box center [0, 0] width 0 height 0
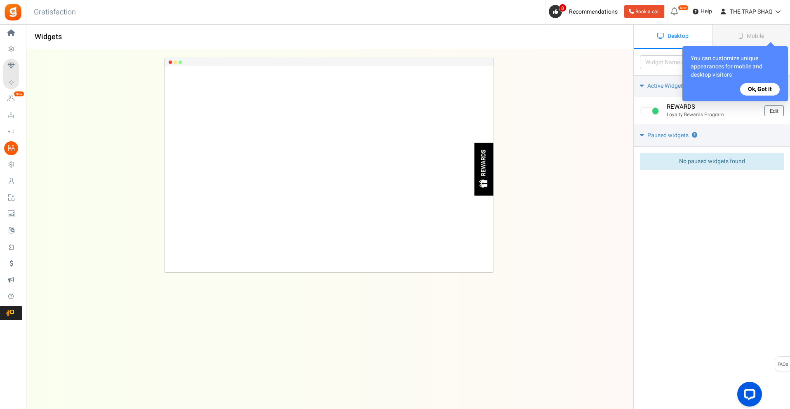
click at [753, 32] on span "Mobile" at bounding box center [754, 36] width 17 height 9
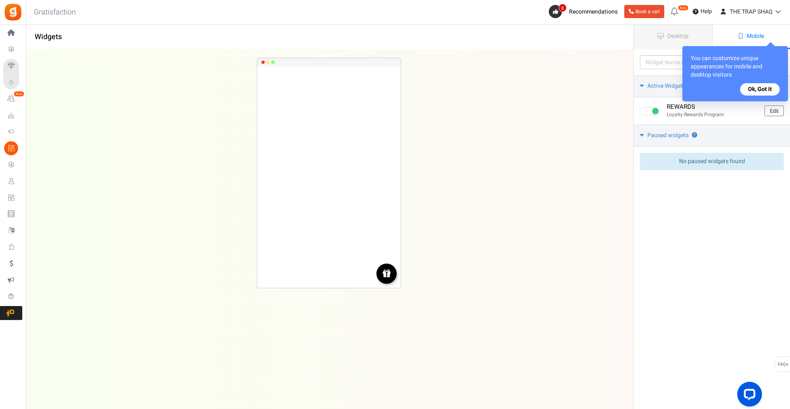
click at [757, 87] on button "Ok, Got it" at bounding box center [760, 89] width 40 height 12
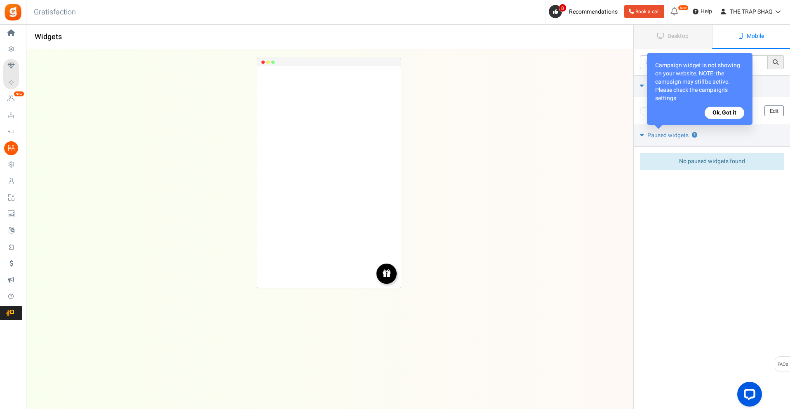
click at [732, 113] on button "Ok, Got it" at bounding box center [724, 113] width 40 height 12
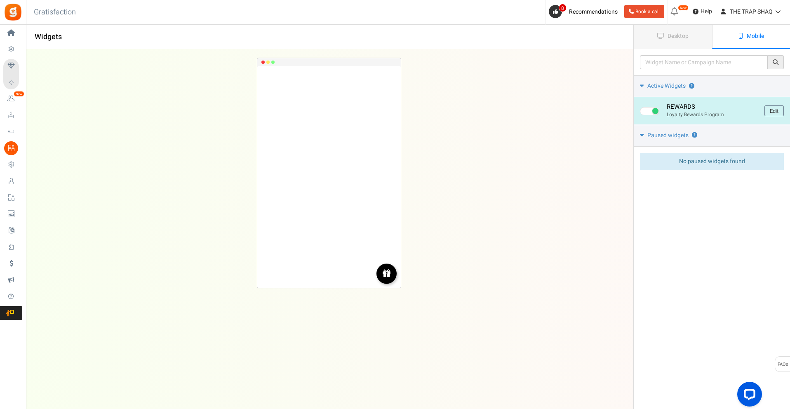
click at [775, 113] on link "Edit" at bounding box center [773, 111] width 19 height 11
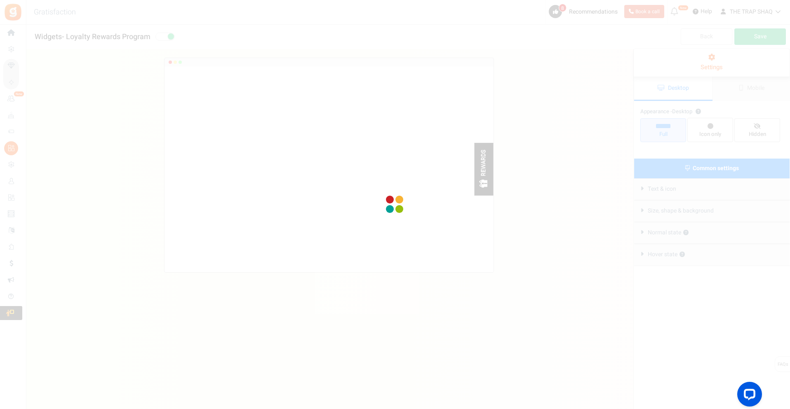
radio input "true"
select select "right"
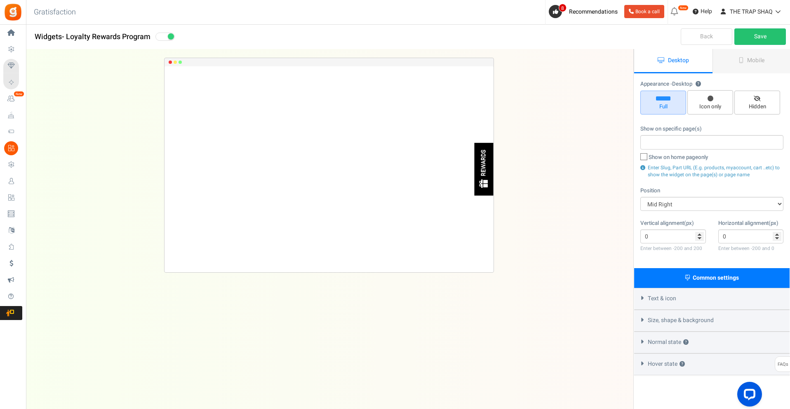
click at [760, 57] on span "Mobile" at bounding box center [755, 60] width 17 height 9
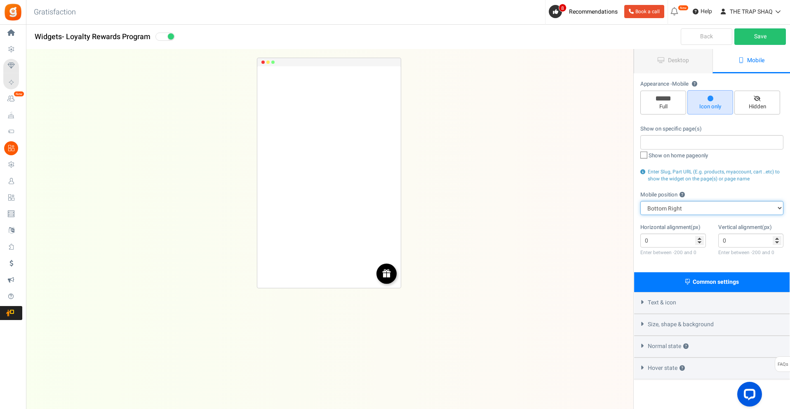
click at [700, 210] on select "Top Right Top Left Top Center Bottom Right Bottom Left Bottom Center" at bounding box center [711, 208] width 143 height 14
click at [640, 201] on select "Top Right Top Left Top Center Bottom Right Bottom Left Bottom Center" at bounding box center [711, 208] width 143 height 14
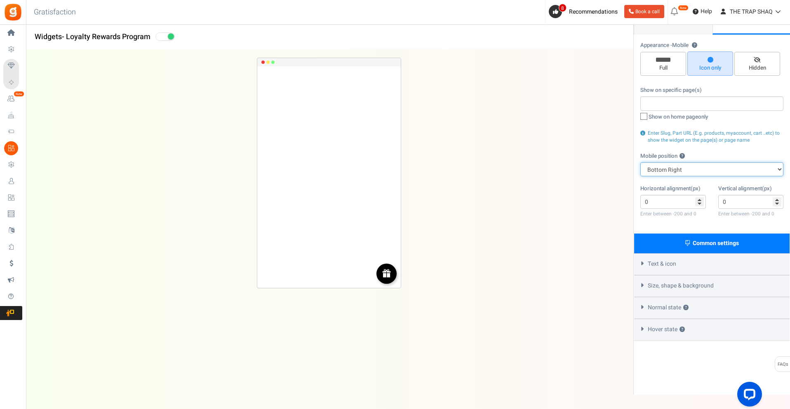
scroll to position [41, 0]
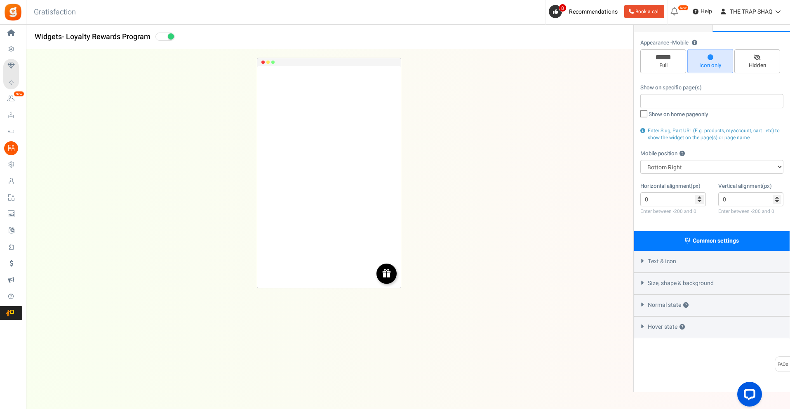
click at [700, 258] on div "Text & icon" at bounding box center [711, 262] width 155 height 22
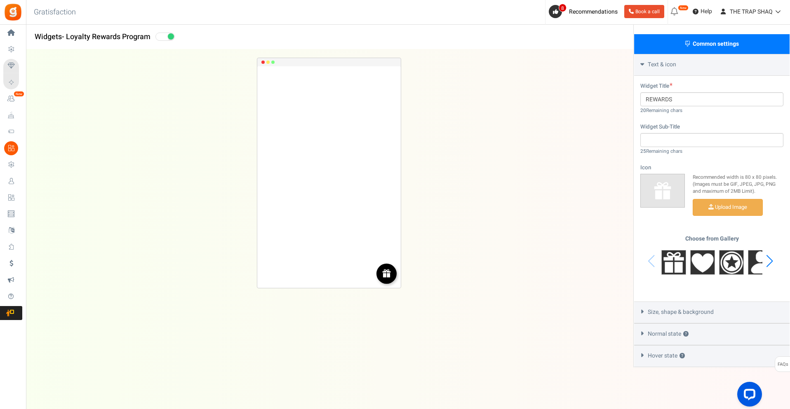
click at [702, 310] on span "Size, shape & background" at bounding box center [681, 312] width 66 height 8
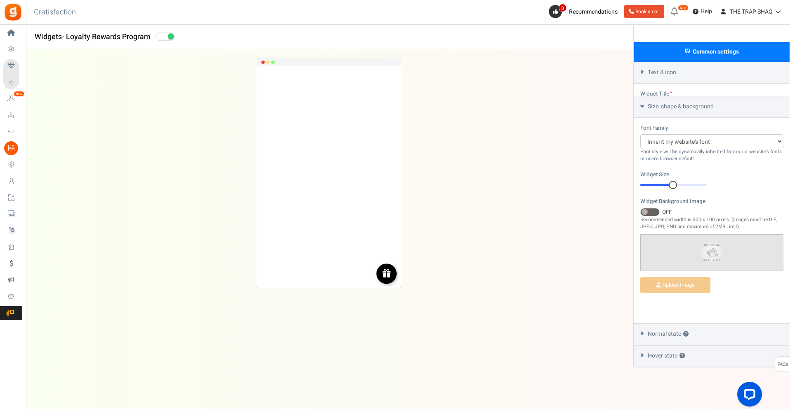
scroll to position [206, 0]
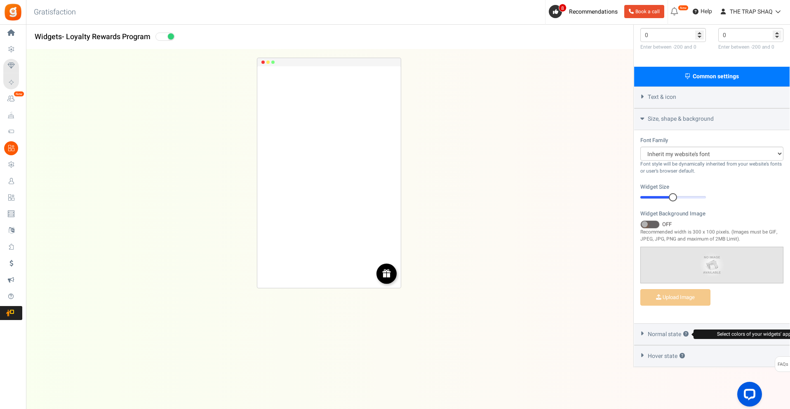
click at [688, 336] on button "?" at bounding box center [685, 334] width 5 height 5
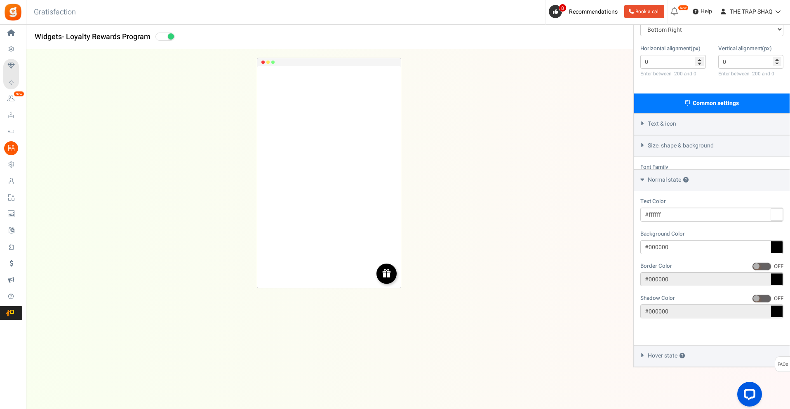
scroll to position [154, 0]
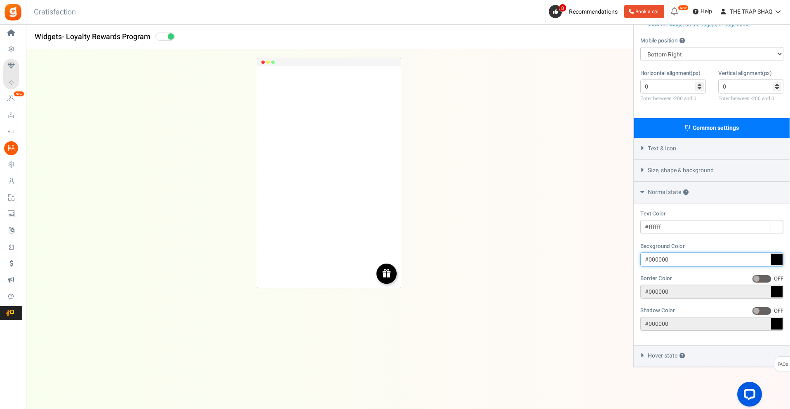
click at [664, 256] on input "#000000" at bounding box center [711, 260] width 143 height 14
click at [664, 258] on input "#000000" at bounding box center [711, 260] width 143 height 14
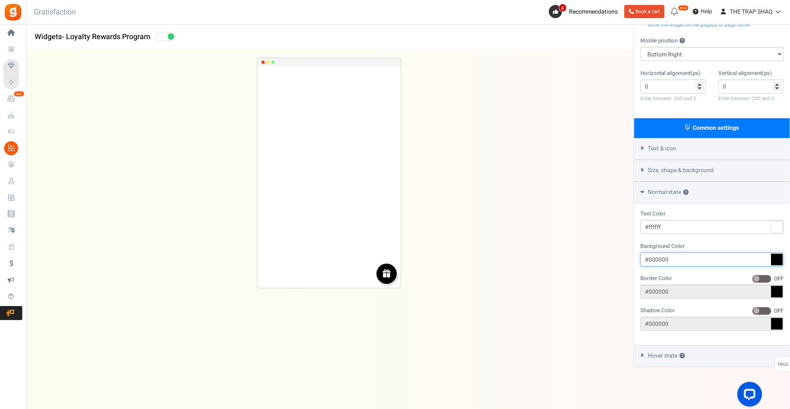
paste input "#18a149"
click at [695, 262] on input "##18a149" at bounding box center [711, 260] width 143 height 14
click at [695, 261] on input "##18a149" at bounding box center [711, 260] width 143 height 14
paste input "text"
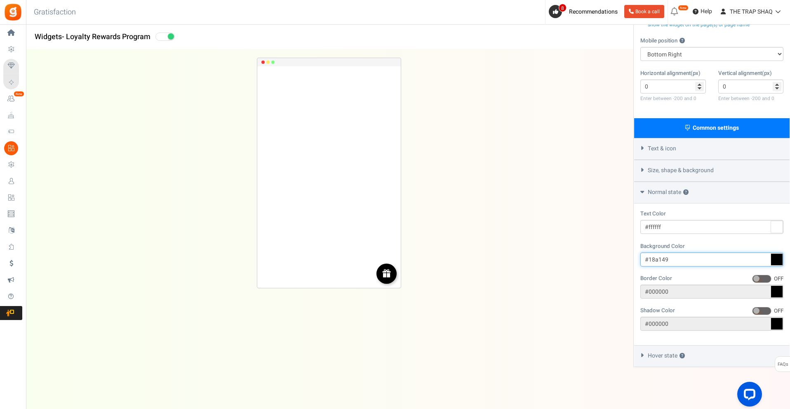
type input "#18a149"
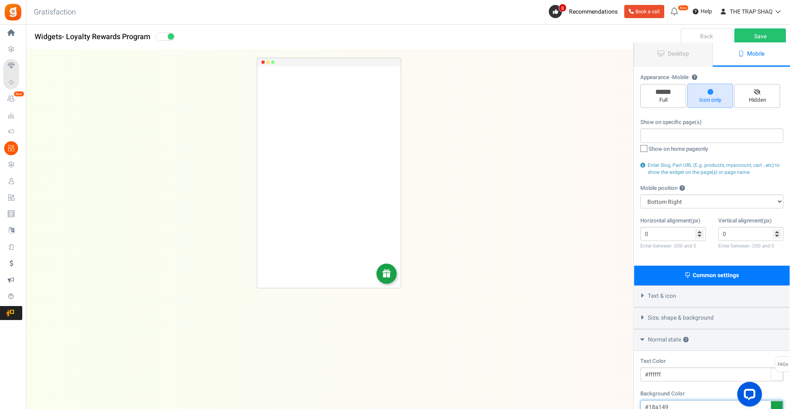
scroll to position [0, 0]
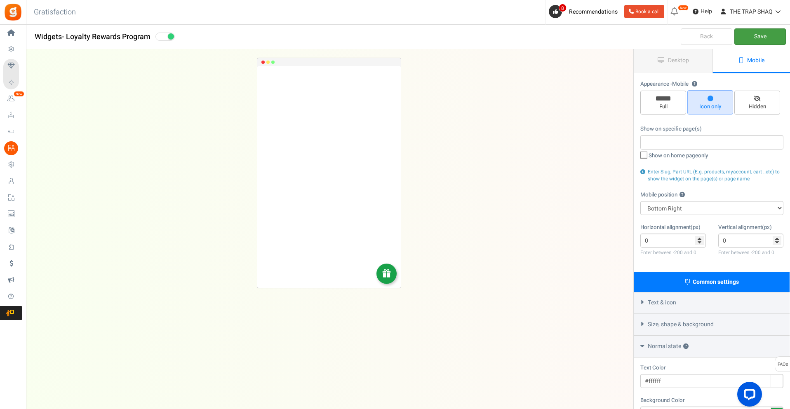
click at [771, 38] on link "Save" at bounding box center [760, 36] width 52 height 16
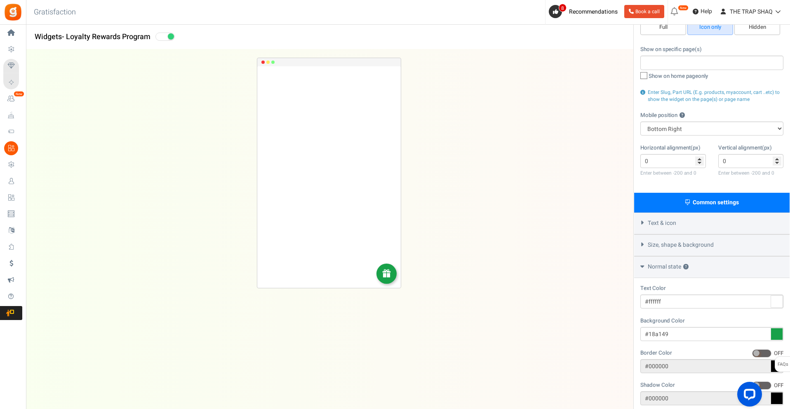
scroll to position [82, 0]
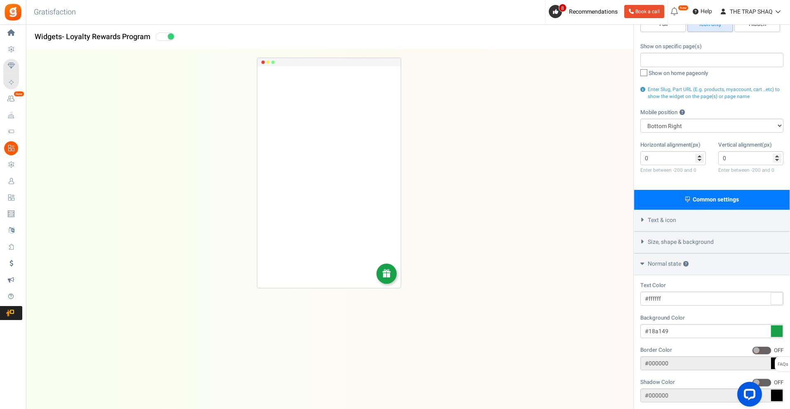
click at [689, 225] on div "Text & icon" at bounding box center [711, 221] width 155 height 22
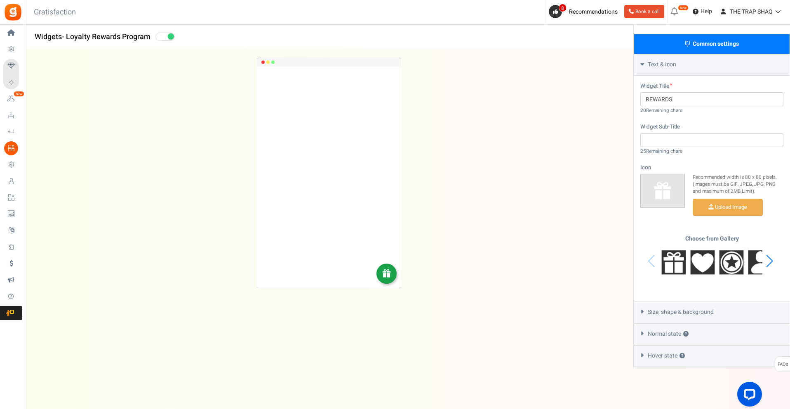
click at [684, 311] on span "Size, shape & background" at bounding box center [681, 312] width 66 height 8
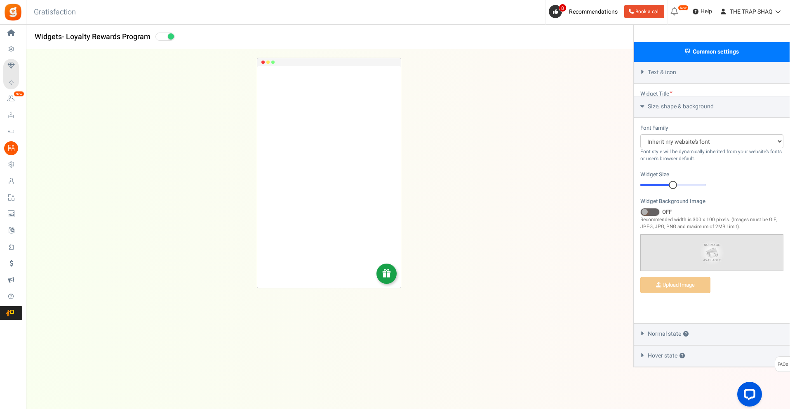
scroll to position [206, 0]
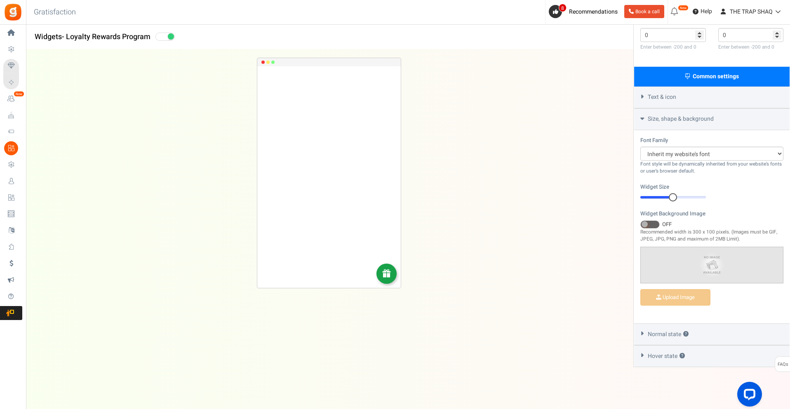
click at [694, 118] on span "Size, shape & background" at bounding box center [681, 119] width 66 height 8
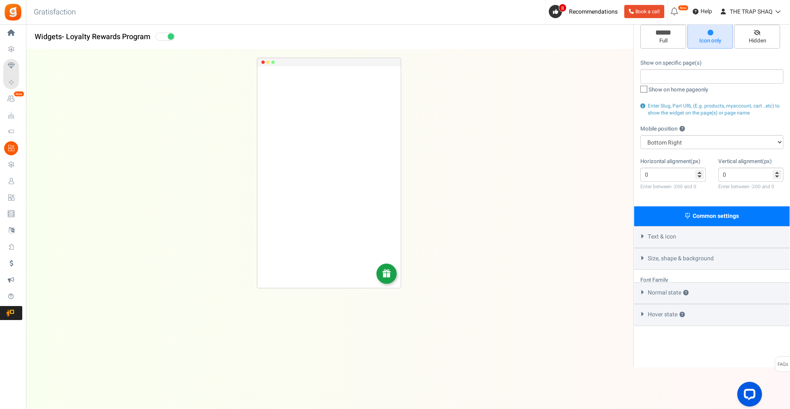
scroll to position [66, 0]
click at [683, 258] on span "Size, shape & background" at bounding box center [681, 259] width 66 height 8
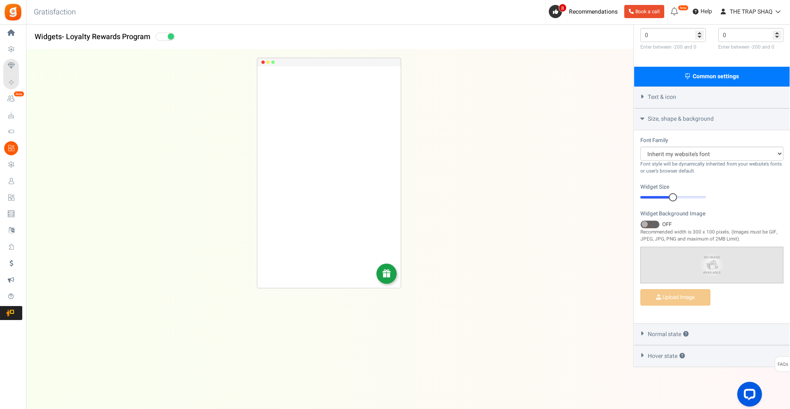
click at [669, 101] on span "Text & icon" at bounding box center [662, 97] width 28 height 8
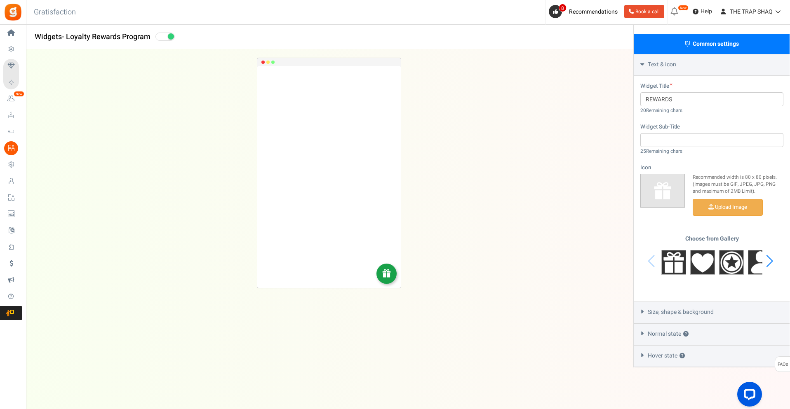
click at [770, 259] on div "Next slide" at bounding box center [769, 261] width 11 height 25
click at [697, 263] on img at bounding box center [702, 262] width 25 height 25
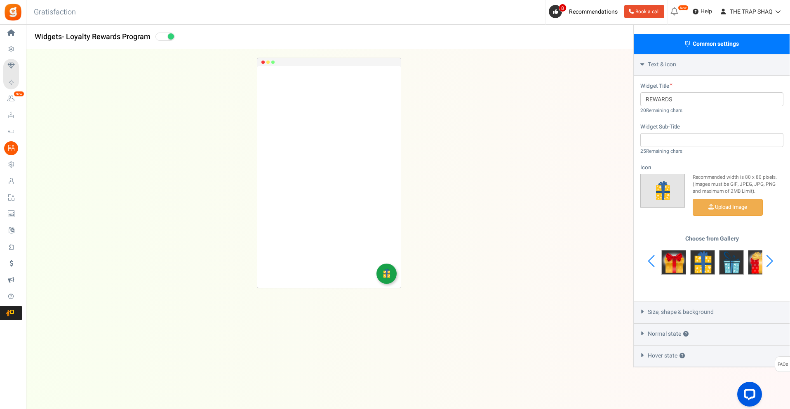
click at [684, 70] on div "Text & icon" at bounding box center [711, 65] width 155 height 22
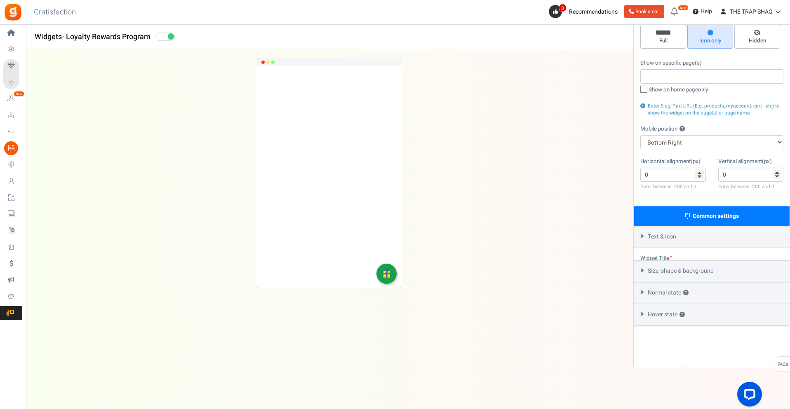
scroll to position [66, 0]
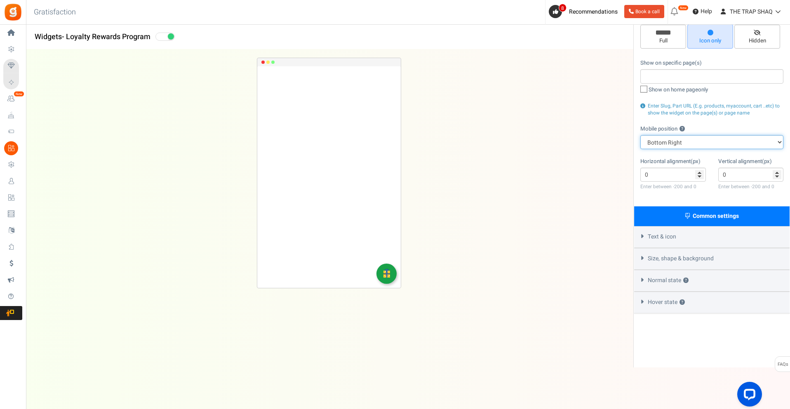
click at [671, 136] on select "Top Right Top Left Top Center Bottom Right Bottom Left Bottom Center" at bounding box center [711, 142] width 143 height 14
select select "left"
click at [640, 135] on select "Top Right Top Left Top Center Bottom Right Bottom Left Bottom Center" at bounding box center [711, 142] width 143 height 14
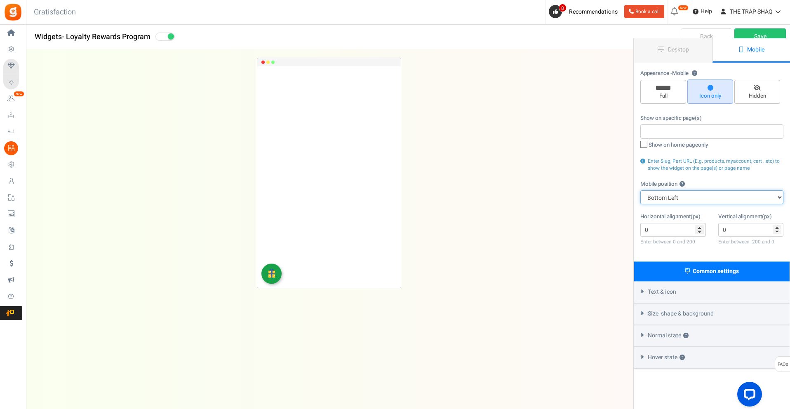
scroll to position [0, 0]
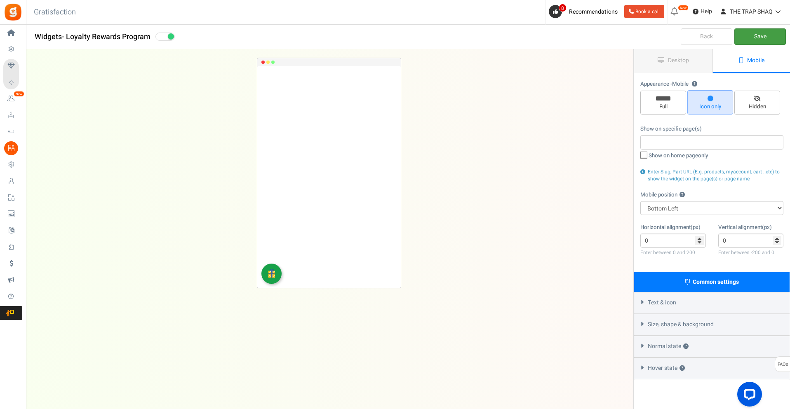
click at [759, 38] on link "Save" at bounding box center [760, 36] width 52 height 16
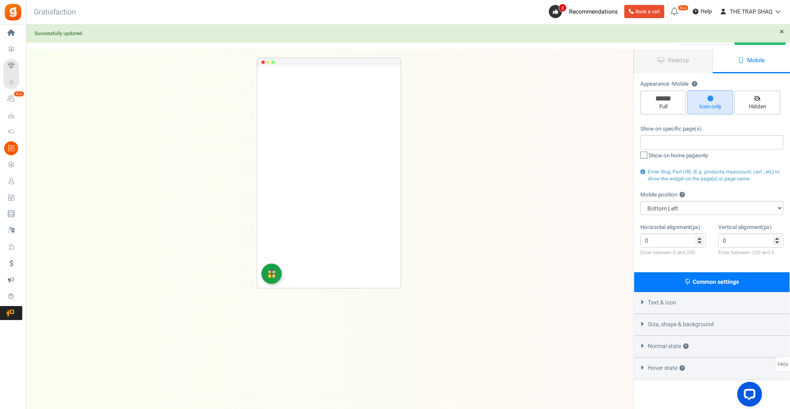
click at [784, 28] on link "×" at bounding box center [781, 32] width 8 height 8
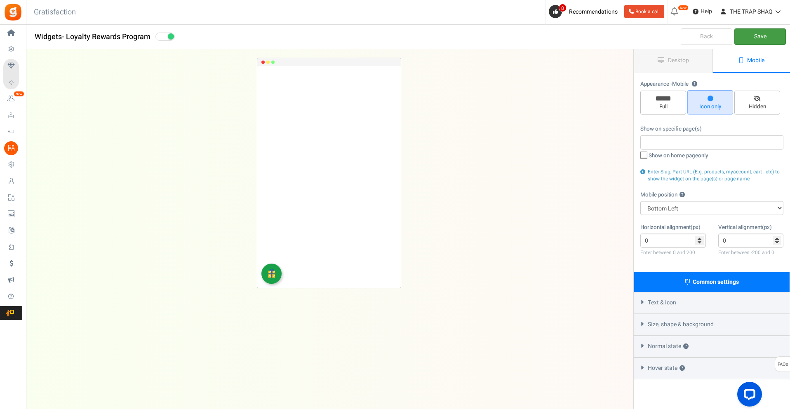
click at [772, 36] on link "Save" at bounding box center [760, 36] width 52 height 16
click at [678, 205] on select "Top Right Top Left Top Center Bottom Right Bottom Left Bottom Center" at bounding box center [711, 208] width 143 height 14
click at [677, 101] on span "Full" at bounding box center [663, 103] width 46 height 24
click at [669, 98] on input "Full" at bounding box center [665, 94] width 5 height 5
radio input "true"
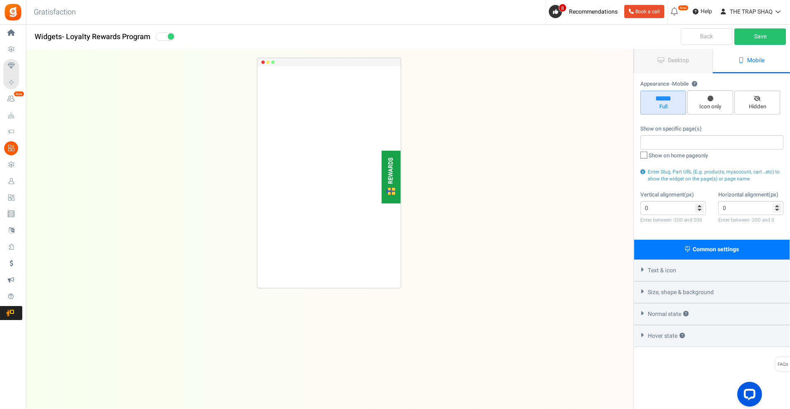
click at [682, 294] on span "Size, shape & background" at bounding box center [681, 293] width 66 height 8
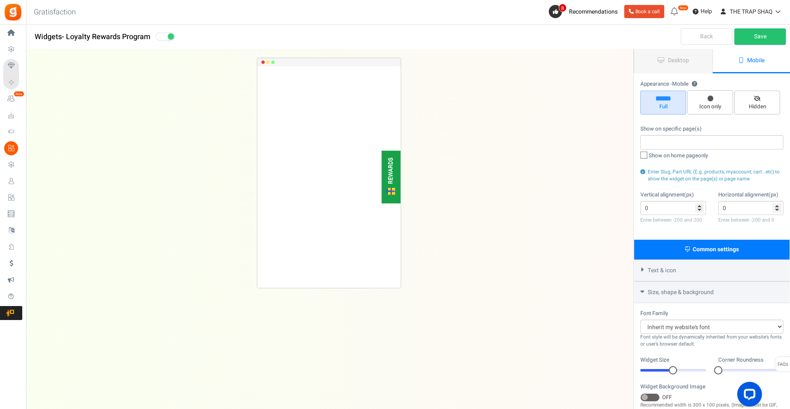
click at [682, 294] on span "Size, shape & background" at bounding box center [681, 293] width 66 height 8
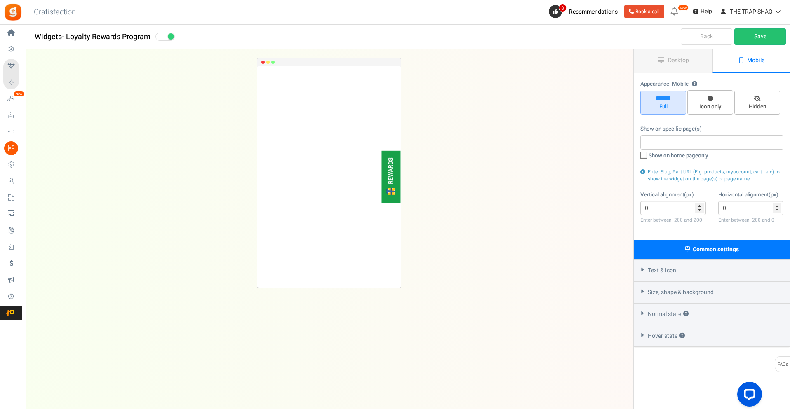
click at [676, 270] on span "Text & icon" at bounding box center [662, 271] width 28 height 8
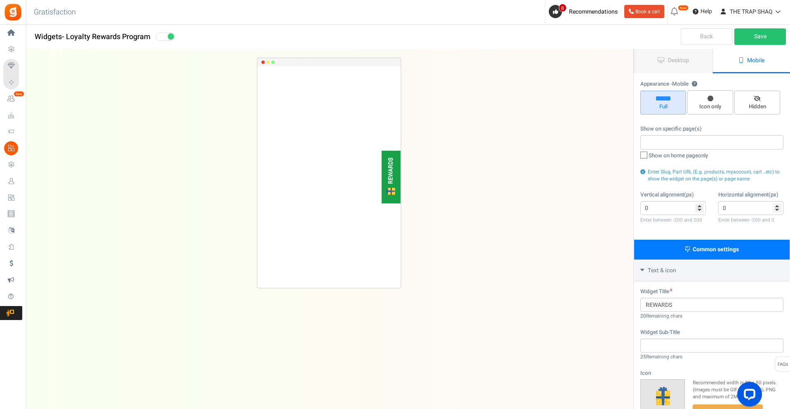
click at [676, 270] on span "Text & icon" at bounding box center [662, 271] width 28 height 8
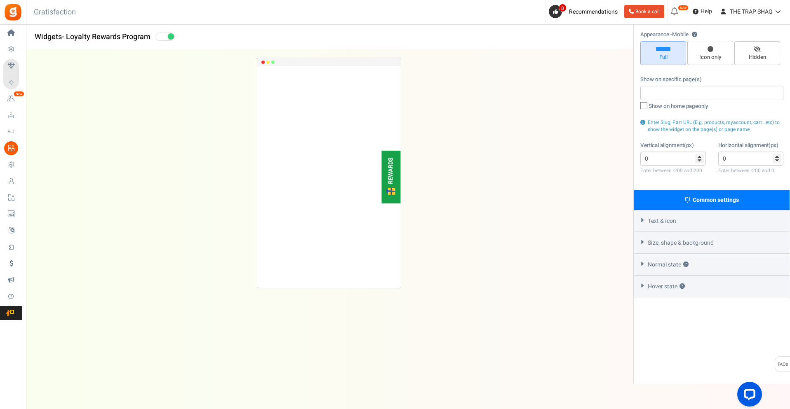
scroll to position [66, 0]
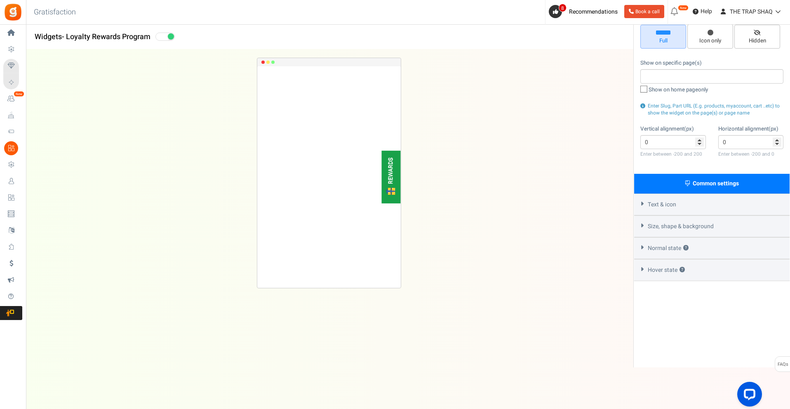
click at [667, 242] on div "Normal state ?" at bounding box center [711, 248] width 155 height 22
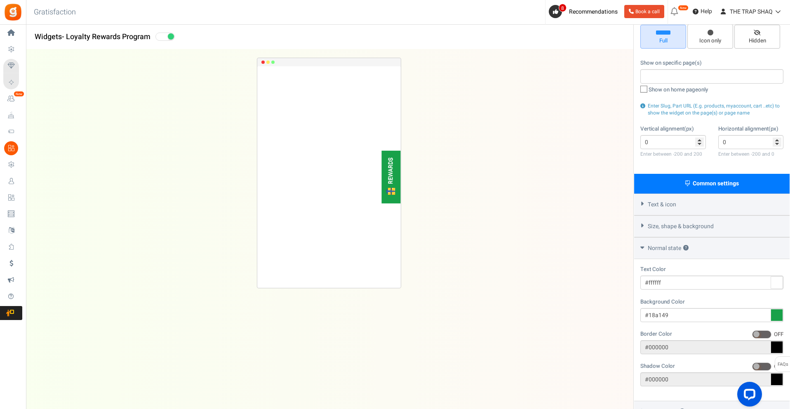
click at [667, 242] on div "Normal state ?" at bounding box center [711, 248] width 155 height 22
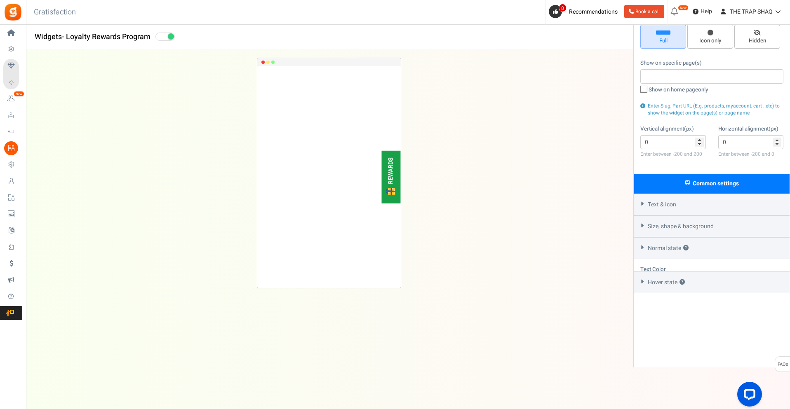
click at [667, 225] on span "Size, shape & background" at bounding box center [681, 227] width 66 height 8
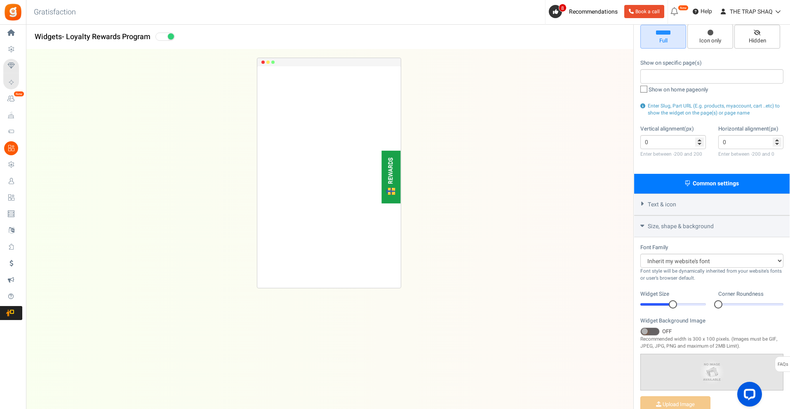
click at [667, 225] on span "Size, shape & background" at bounding box center [681, 227] width 66 height 8
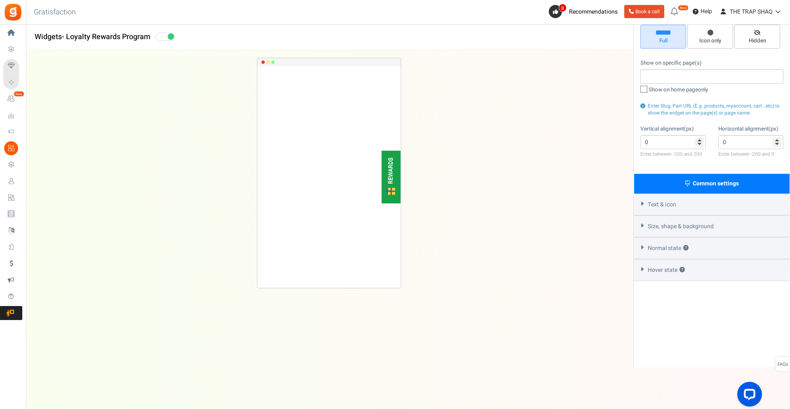
click at [669, 271] on span "Hover state ?" at bounding box center [666, 270] width 37 height 8
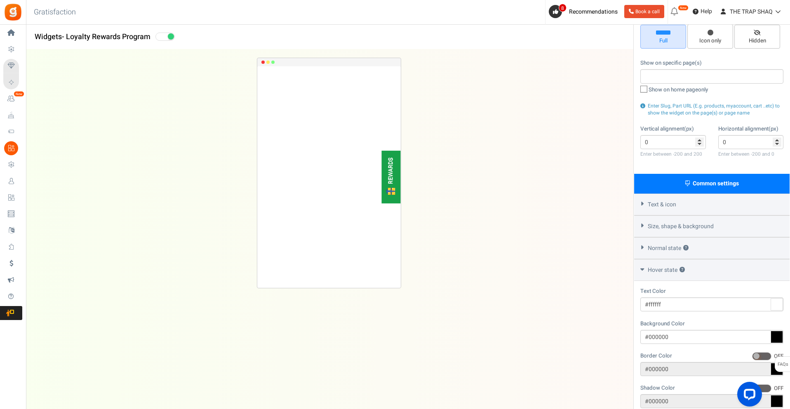
click at [669, 271] on span "Hover state ?" at bounding box center [666, 270] width 37 height 8
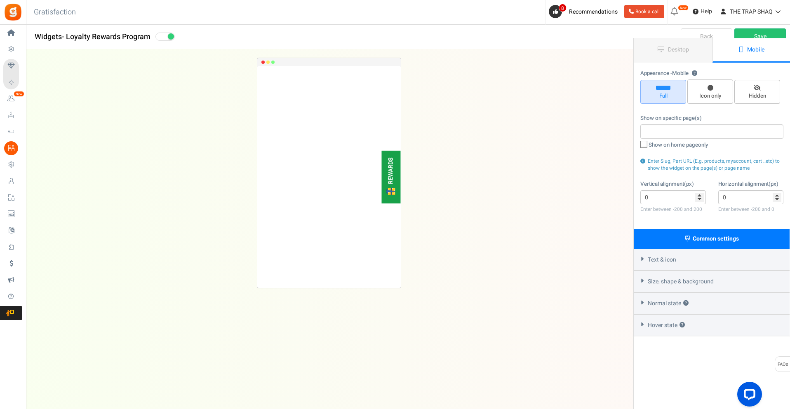
scroll to position [0, 0]
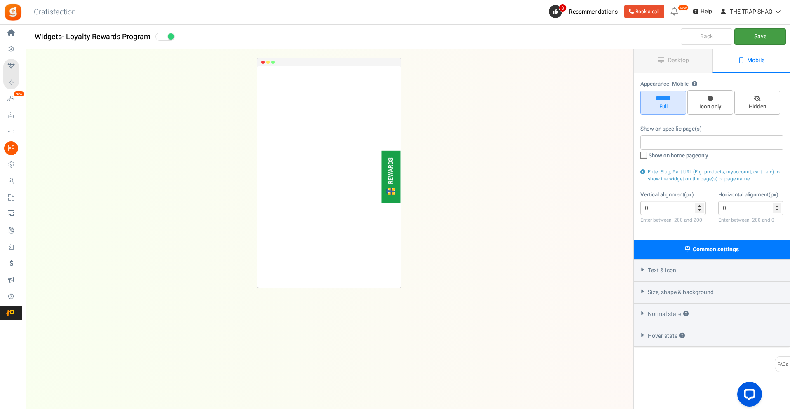
click at [751, 36] on link "Save" at bounding box center [760, 36] width 52 height 16
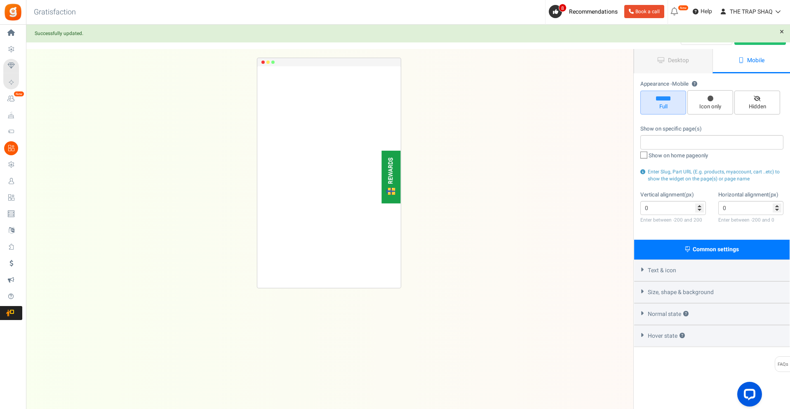
click at [685, 60] on span "Desktop" at bounding box center [678, 60] width 21 height 9
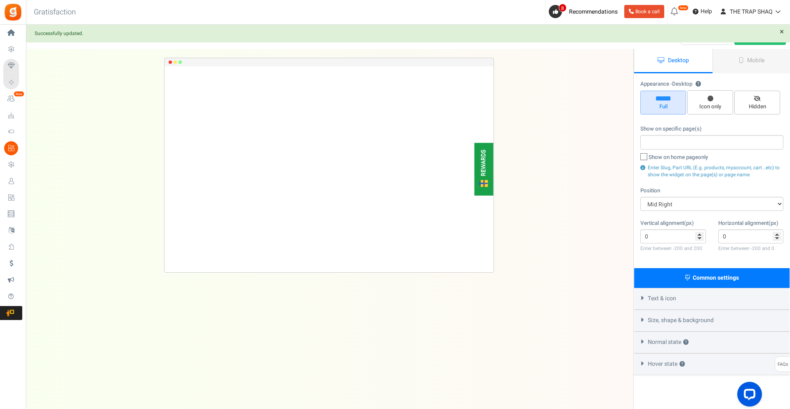
click at [744, 61] on link "Mobile" at bounding box center [751, 61] width 78 height 24
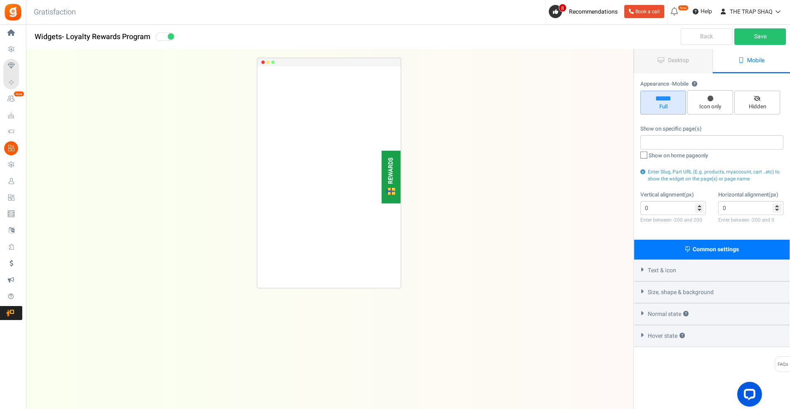
click at [676, 291] on span "Size, shape & background" at bounding box center [681, 293] width 66 height 8
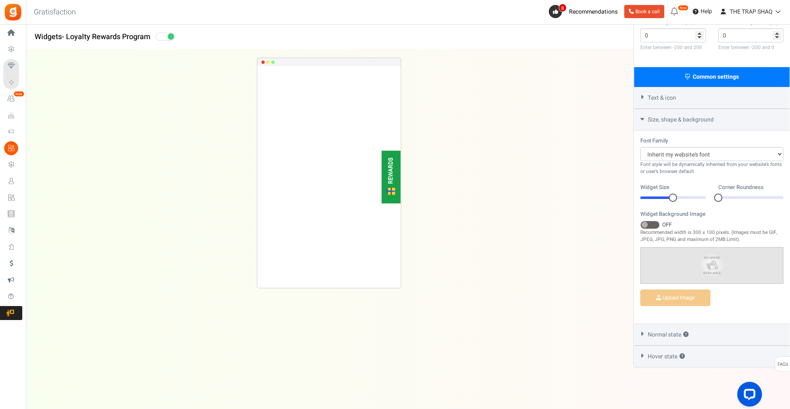
scroll to position [173, 0]
click at [661, 352] on span "Hover state ?" at bounding box center [666, 356] width 37 height 8
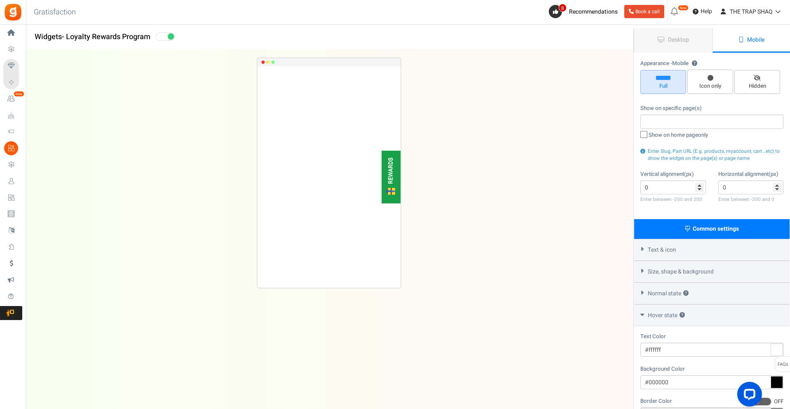
scroll to position [0, 0]
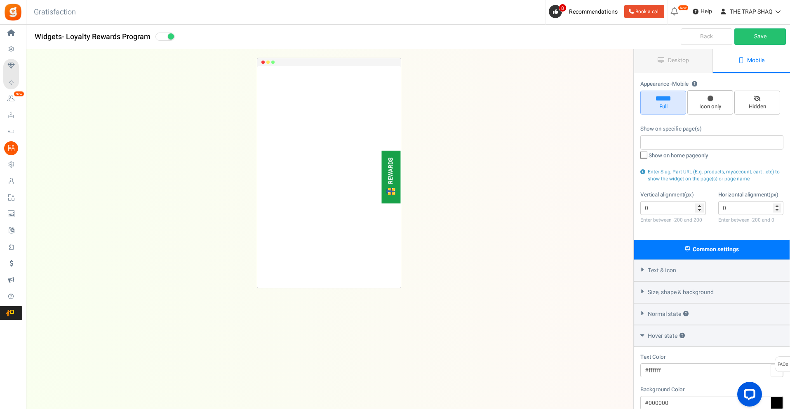
click at [659, 340] on span "Hover state ?" at bounding box center [666, 336] width 37 height 8
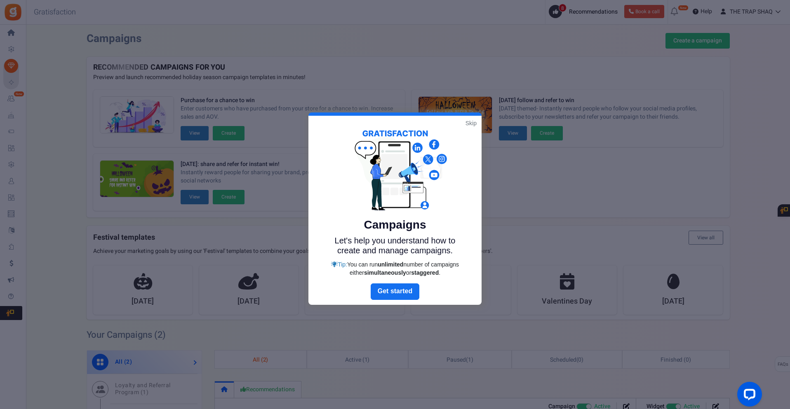
click at [470, 123] on link "Skip" at bounding box center [470, 123] width 11 height 8
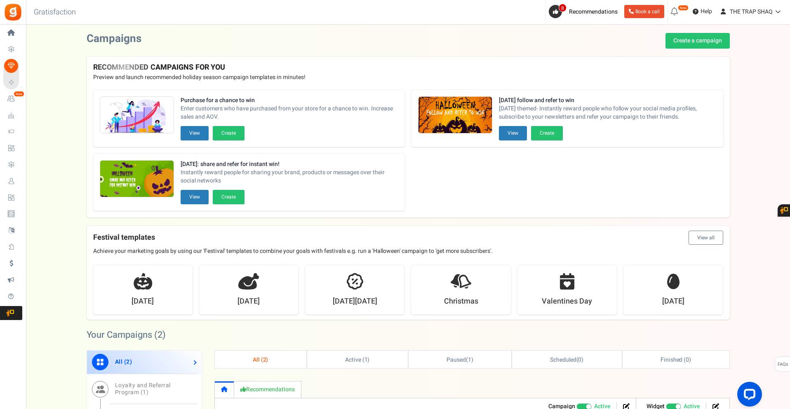
click at [0, 0] on span "Loyalty and Referral Program" at bounding box center [0, 0] width 0 height 0
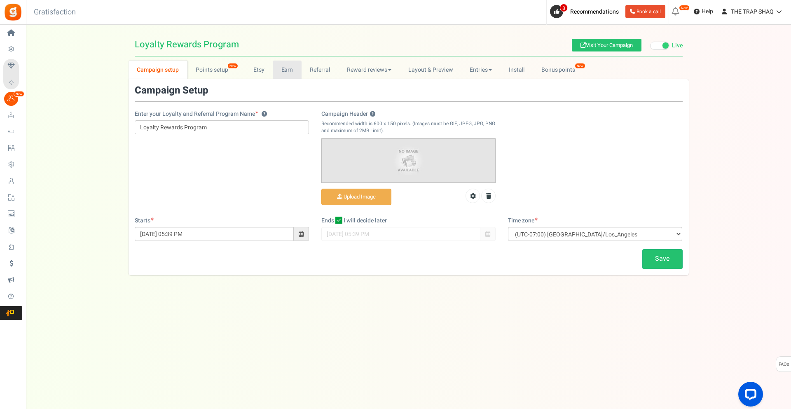
click at [288, 72] on link "Earn" at bounding box center [287, 70] width 29 height 19
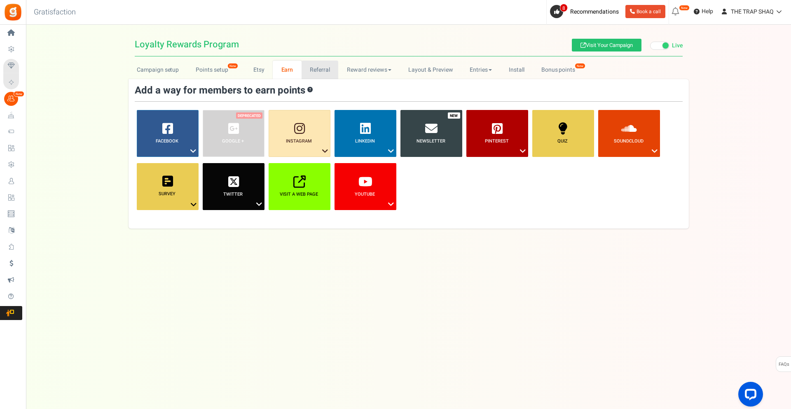
click at [325, 72] on link "Referral" at bounding box center [320, 70] width 37 height 19
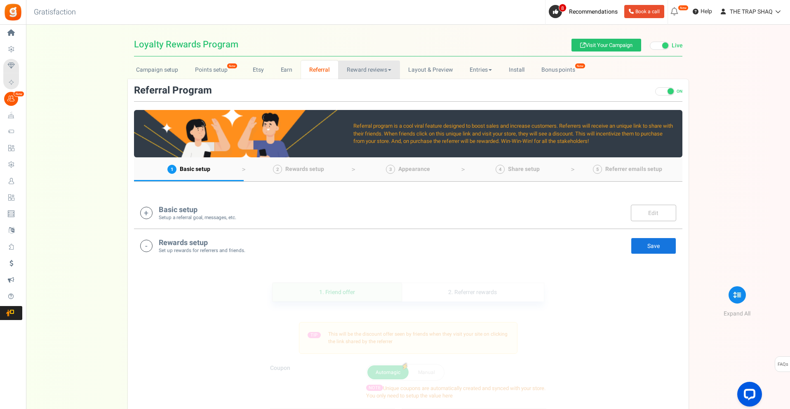
click at [356, 72] on link "Reward reviews" at bounding box center [368, 70] width 61 height 19
click at [407, 68] on link "Layout & Preview" at bounding box center [430, 70] width 61 height 19
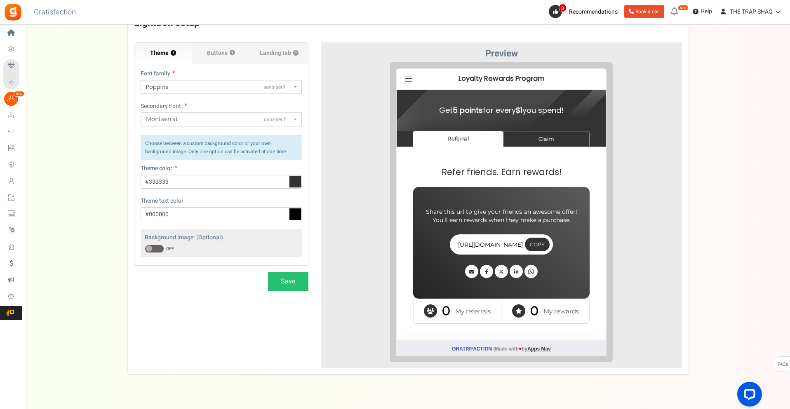
scroll to position [42, 0]
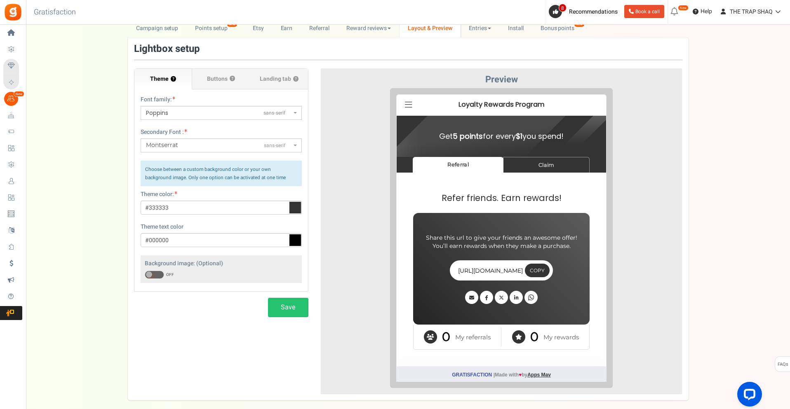
click at [227, 76] on span "Buttons" at bounding box center [217, 79] width 21 height 8
click at [0, 0] on input "Buttons ? Select from background color, font type and font color for the signup…" at bounding box center [0, 0] width 0 height 0
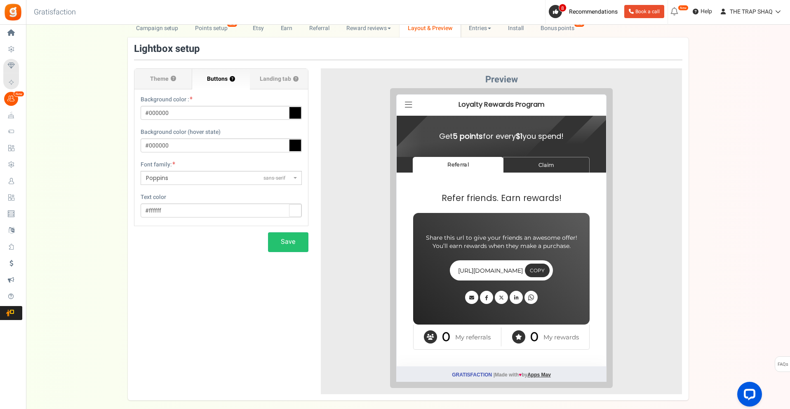
click at [234, 78] on button "?" at bounding box center [232, 79] width 5 height 5
click at [143, 75] on label "Theme ?" at bounding box center [163, 79] width 58 height 21
click at [0, 0] on input "Theme ?" at bounding box center [0, 0] width 0 height 0
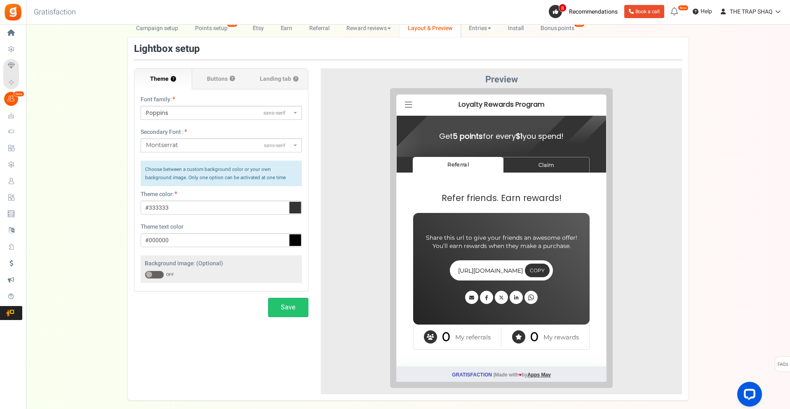
click at [214, 77] on span "Buttons" at bounding box center [217, 79] width 21 height 8
click at [0, 0] on input "Buttons ?" at bounding box center [0, 0] width 0 height 0
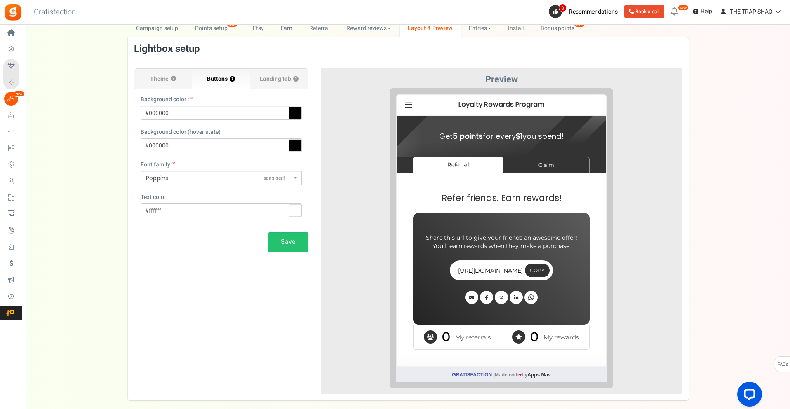
click at [275, 82] on span "Landing tab ?" at bounding box center [279, 79] width 39 height 8
click at [0, 0] on input "Landing tab ?" at bounding box center [0, 0] width 0 height 0
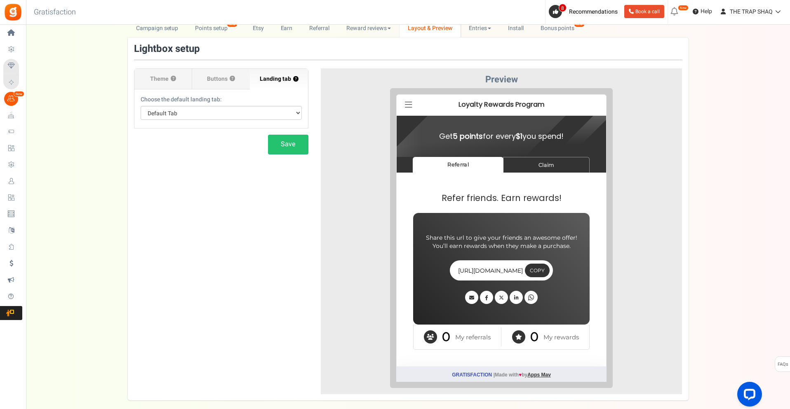
click at [225, 87] on label "Buttons ?" at bounding box center [221, 79] width 58 height 21
click at [0, 0] on input "Buttons ?" at bounding box center [0, 0] width 0 height 0
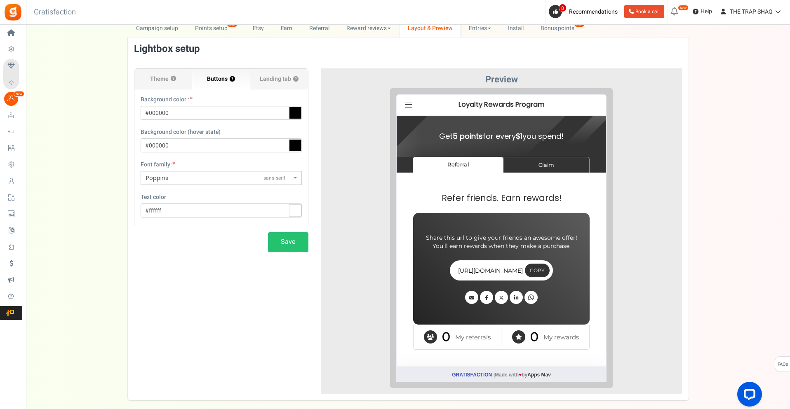
click at [172, 82] on label "Theme ?" at bounding box center [163, 79] width 58 height 21
click at [0, 0] on input "Theme ?" at bounding box center [0, 0] width 0 height 0
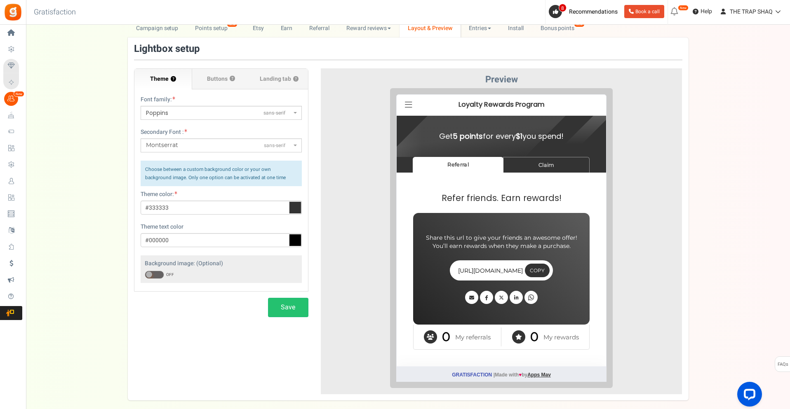
click at [540, 167] on section "Earn Referral Claim Refer friends. Earn rewards! Share this url to give your fr…" at bounding box center [494, 254] width 209 height 209
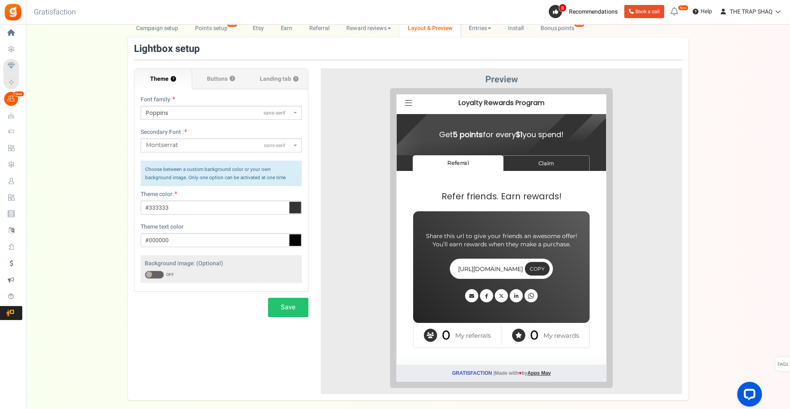
scroll to position [3, 0]
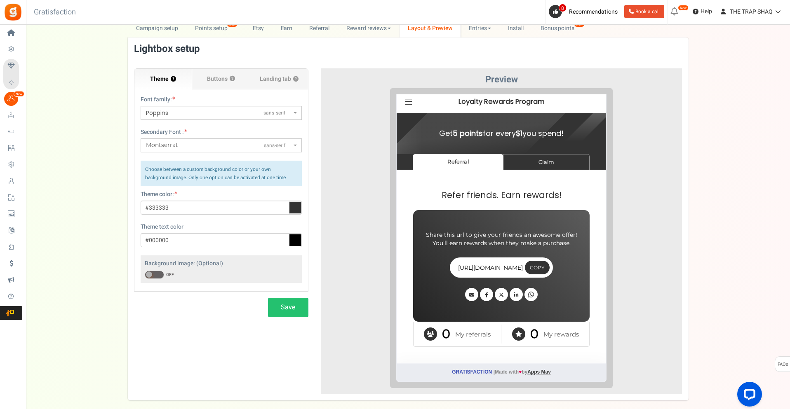
drag, startPoint x: 399, startPoint y: 114, endPoint x: 399, endPoint y: 98, distance: 16.1
click at [399, 113] on div "Info ! New Password has been sent to your email address. If you do not see the …" at bounding box center [494, 126] width 209 height 41
click at [399, 98] on icon at bounding box center [402, 96] width 7 height 8
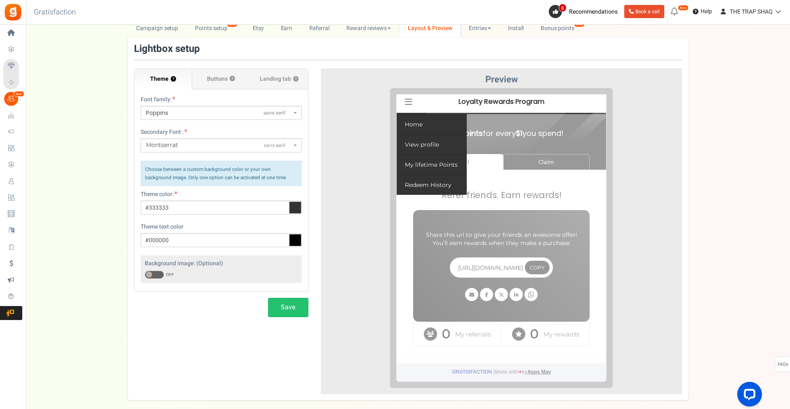
click at [400, 96] on icon at bounding box center [402, 96] width 7 height 8
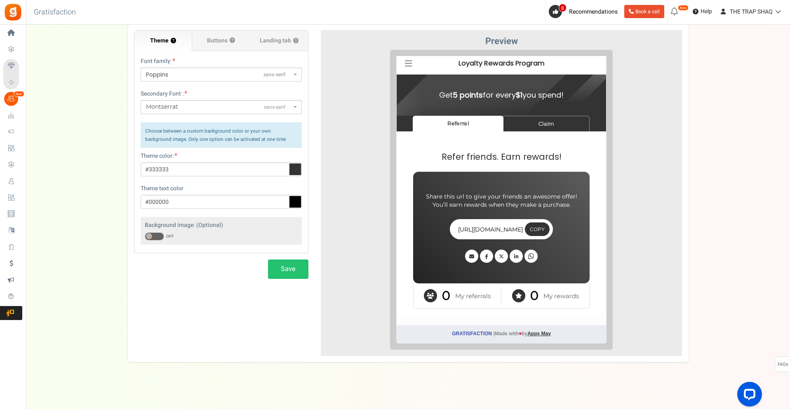
scroll to position [83, 0]
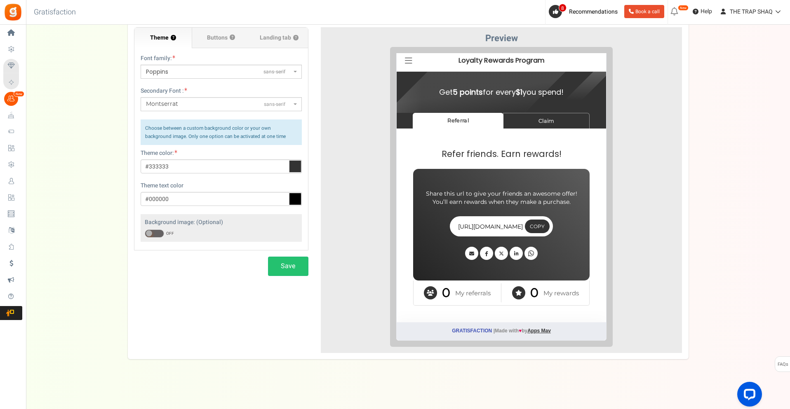
click at [390, 282] on iframe at bounding box center [501, 197] width 223 height 300
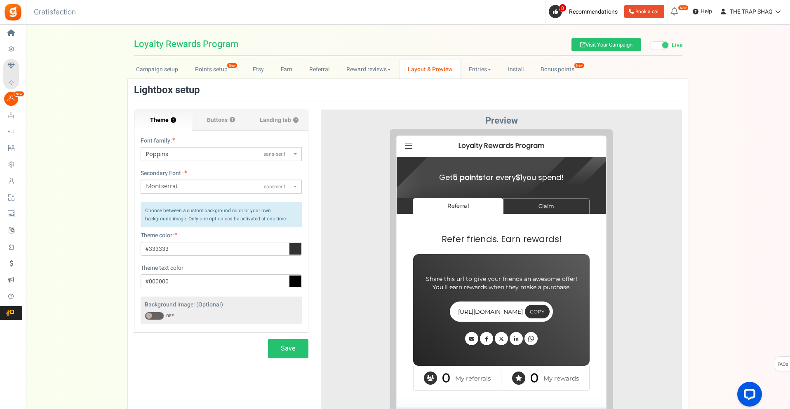
scroll to position [0, 0]
drag, startPoint x: 483, startPoint y: 72, endPoint x: 493, endPoint y: 79, distance: 12.7
click at [483, 72] on link "Entries" at bounding box center [479, 70] width 39 height 19
click at [629, 84] on div "Lightbox setup × Close Theme ? Font family: ABeeZeesans-serif ADLaM Displaydisp…" at bounding box center [408, 260] width 561 height 363
click at [493, 71] on link "Entries" at bounding box center [479, 70] width 39 height 19
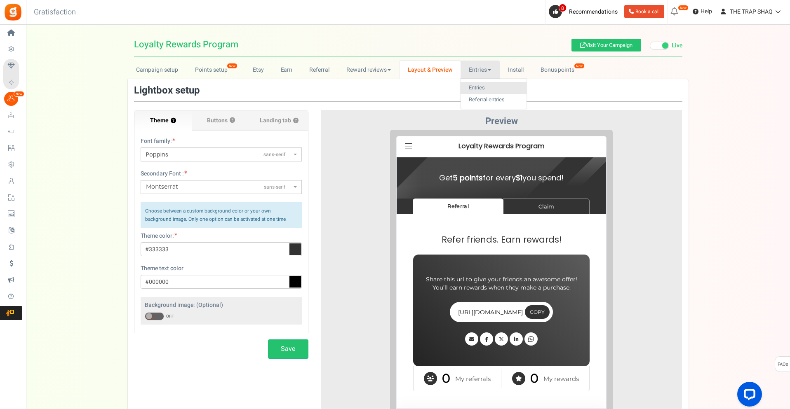
click at [484, 85] on link "Entries" at bounding box center [493, 88] width 66 height 12
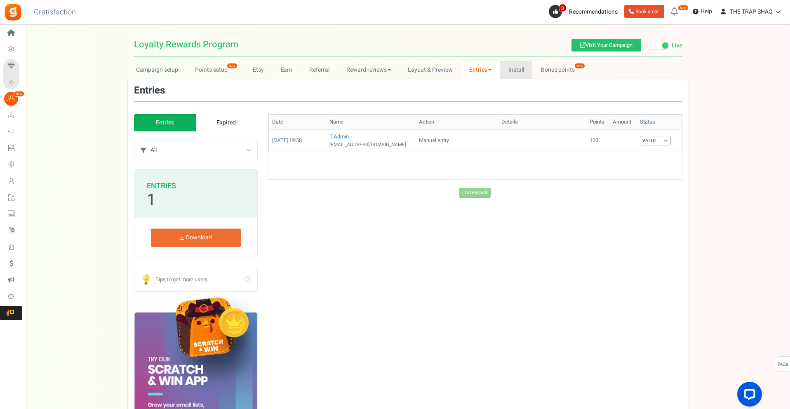
click at [509, 65] on link "Install" at bounding box center [516, 70] width 33 height 19
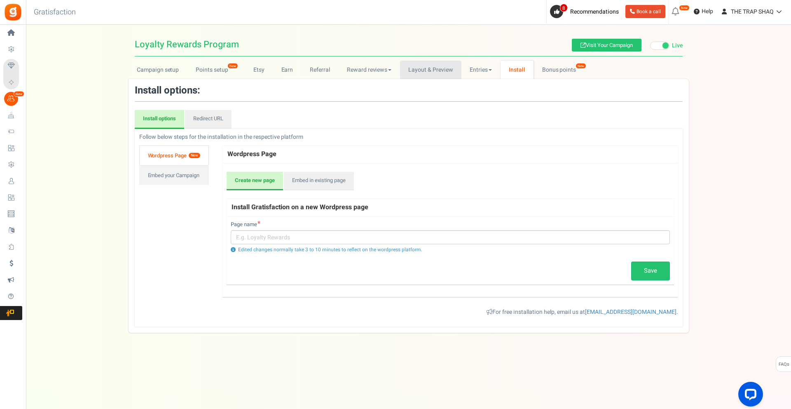
click at [418, 66] on link "Layout & Preview" at bounding box center [430, 70] width 61 height 19
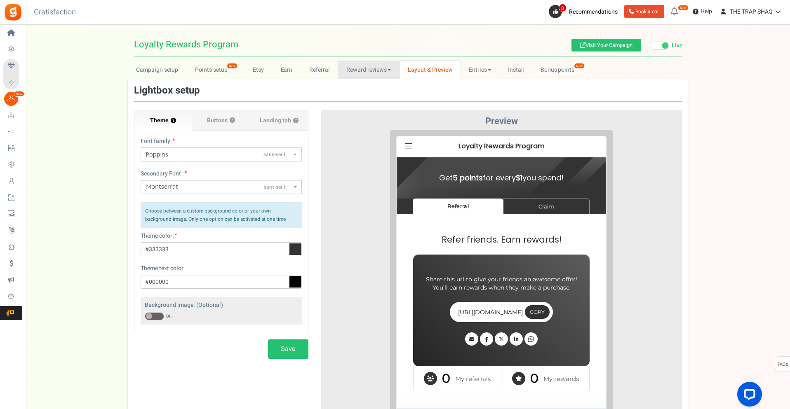
click at [362, 66] on link "Reward reviews" at bounding box center [368, 70] width 61 height 19
click at [352, 89] on link "WOO" at bounding box center [371, 88] width 66 height 12
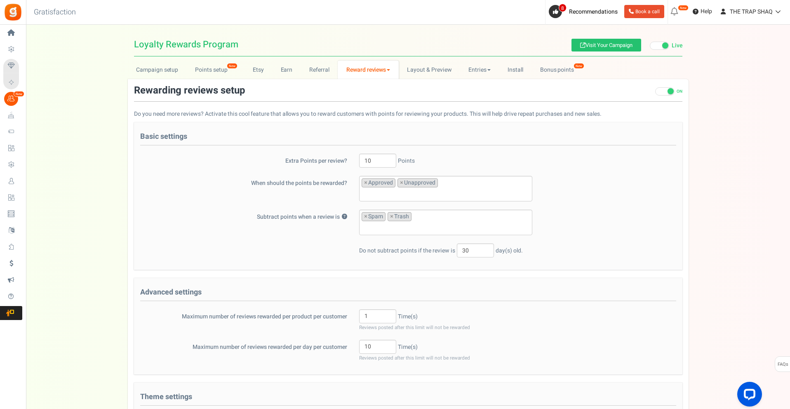
click at [336, 82] on div "Rewarding reviews setup ON OFF Do you need more reviews? Activate this cool fea…" at bounding box center [408, 307] width 561 height 457
click at [328, 77] on link "Referral" at bounding box center [319, 70] width 37 height 19
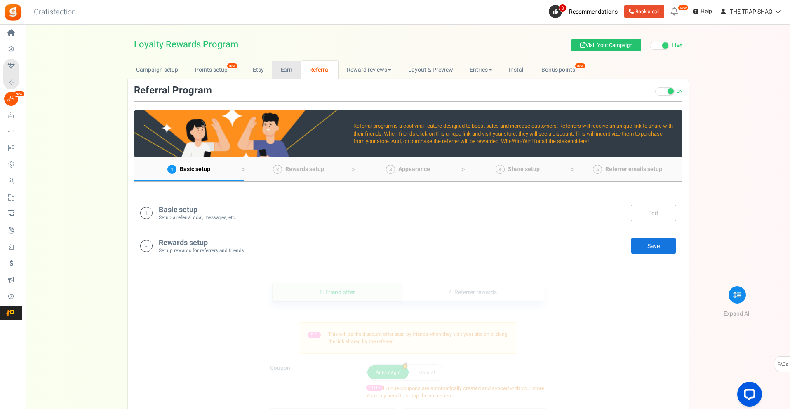
click at [279, 75] on link "Earn" at bounding box center [286, 70] width 29 height 19
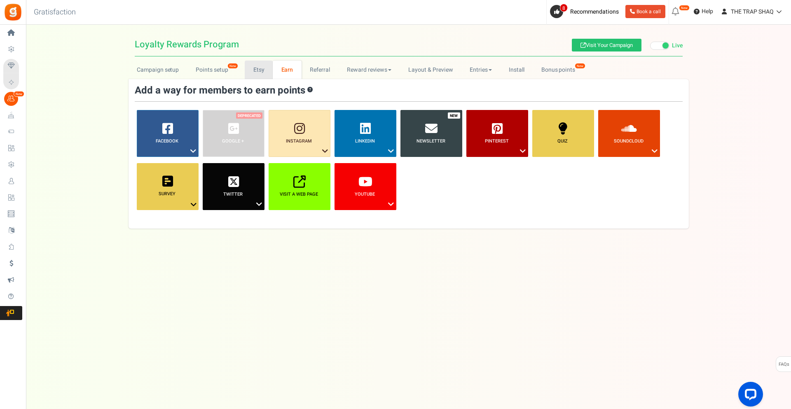
click at [264, 70] on link "Etsy" at bounding box center [259, 70] width 28 height 19
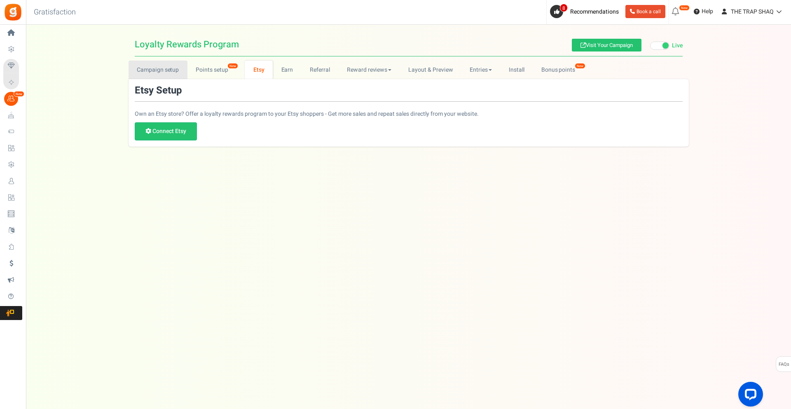
click at [176, 70] on link "Campaign setup" at bounding box center [158, 70] width 59 height 19
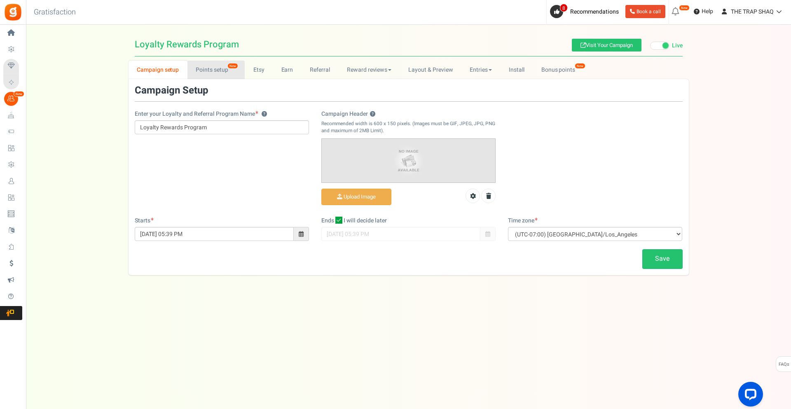
click at [199, 65] on link "Points setup New" at bounding box center [216, 70] width 57 height 19
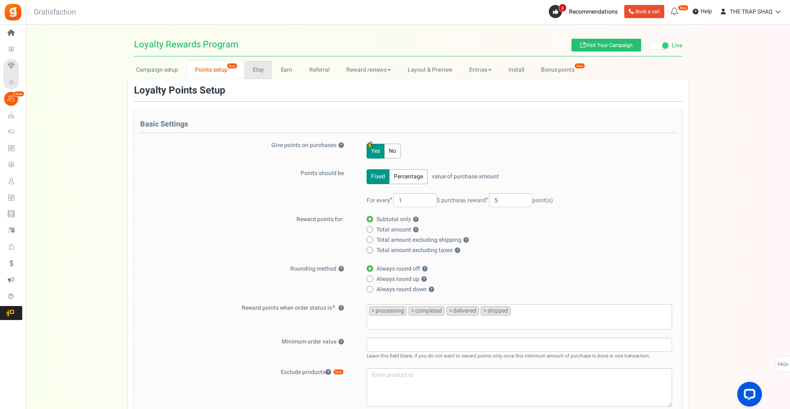
click at [259, 71] on link "Etsy" at bounding box center [258, 70] width 28 height 19
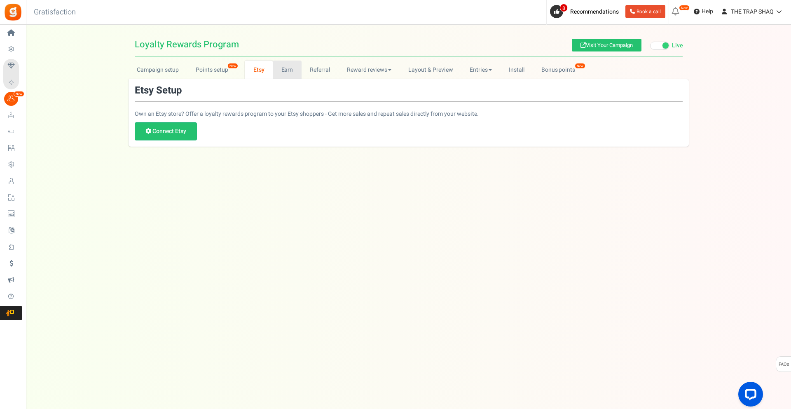
click at [279, 72] on link "Earn" at bounding box center [287, 70] width 29 height 19
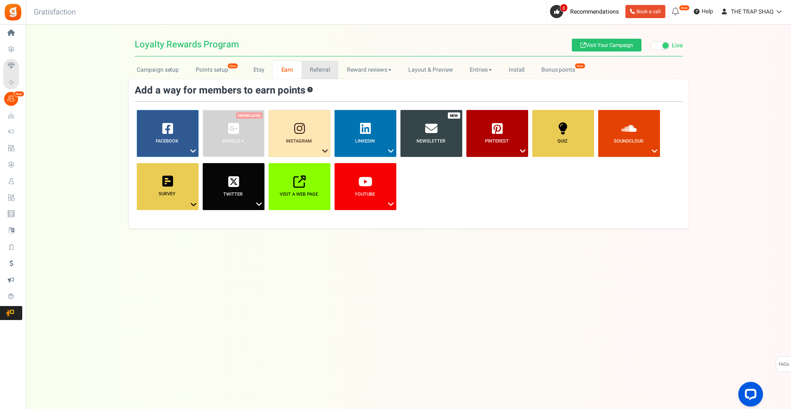
click at [316, 73] on link "Referral" at bounding box center [320, 70] width 37 height 19
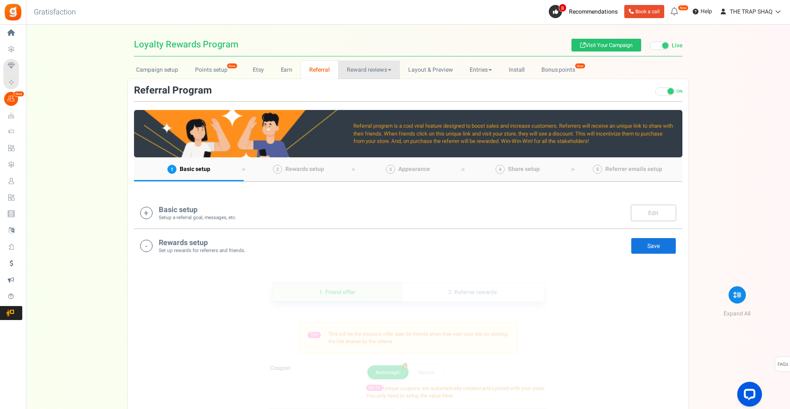
click at [375, 72] on link "Reward reviews" at bounding box center [368, 70] width 61 height 19
click at [418, 72] on link "Layout & Preview" at bounding box center [430, 70] width 61 height 19
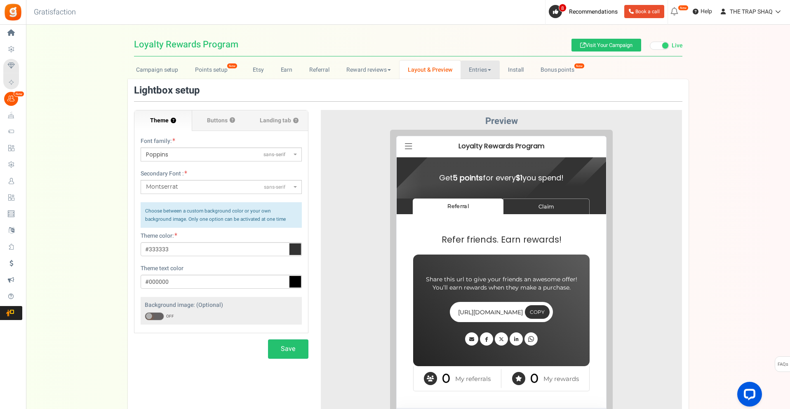
click at [468, 69] on link "Entries" at bounding box center [479, 70] width 39 height 19
click at [512, 70] on link "Install" at bounding box center [516, 70] width 33 height 19
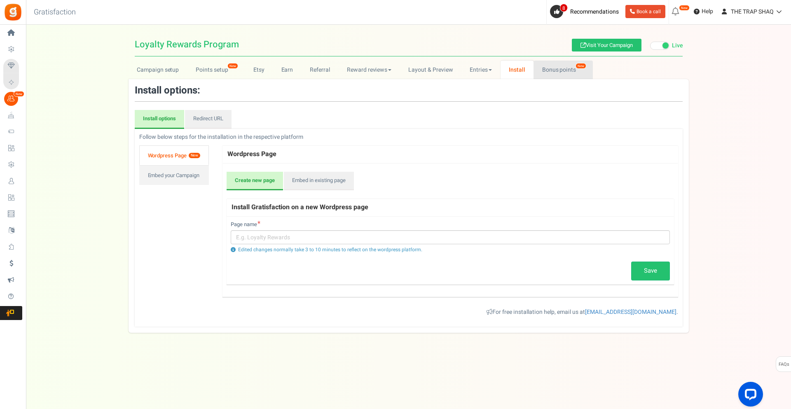
click at [550, 73] on link "Bonus points New" at bounding box center [563, 70] width 59 height 19
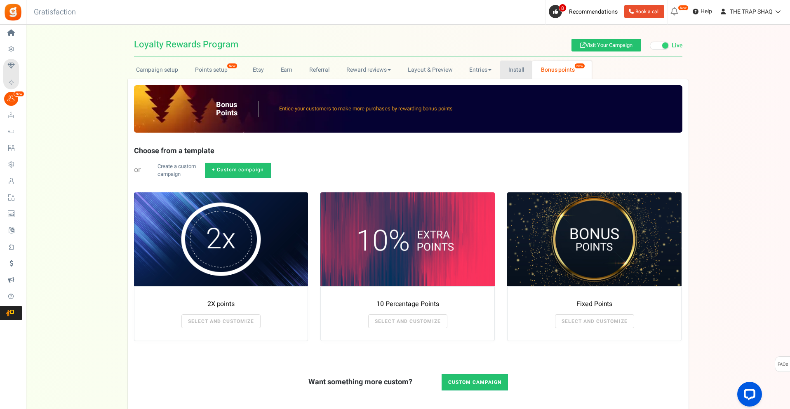
click at [527, 73] on link "Install" at bounding box center [516, 70] width 33 height 19
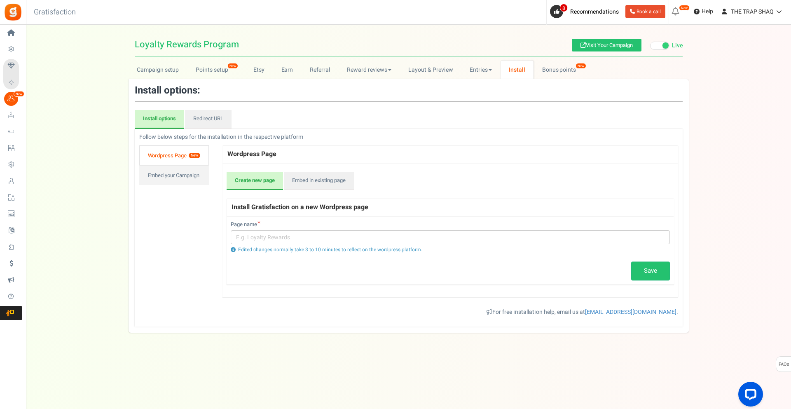
click at [197, 156] on span "New" at bounding box center [195, 155] width 12 height 5
click at [191, 154] on span "New" at bounding box center [195, 155] width 12 height 5
click at [195, 88] on h3 "Install options:" at bounding box center [409, 90] width 548 height 11
click at [195, 89] on h3 "Install options:" at bounding box center [409, 90] width 548 height 11
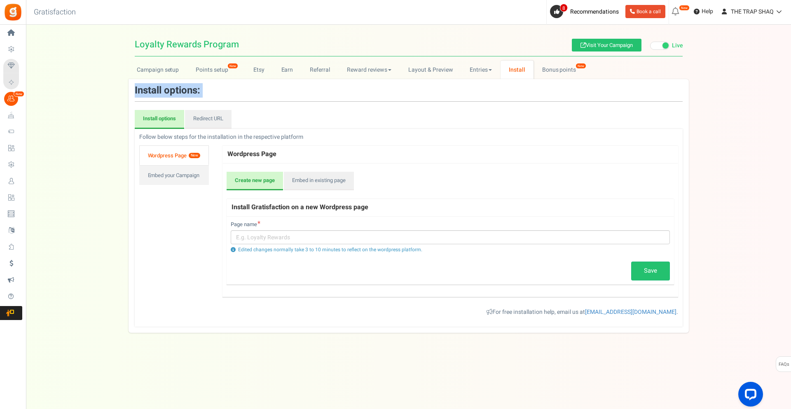
click at [190, 91] on h3 "Install options:" at bounding box center [409, 90] width 548 height 11
click at [297, 181] on link "Embed in existing page" at bounding box center [319, 181] width 70 height 19
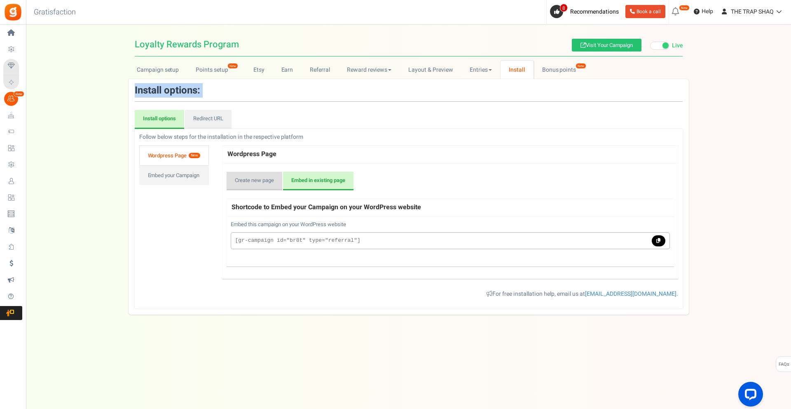
click at [253, 182] on link "Create new page" at bounding box center [255, 181] width 56 height 19
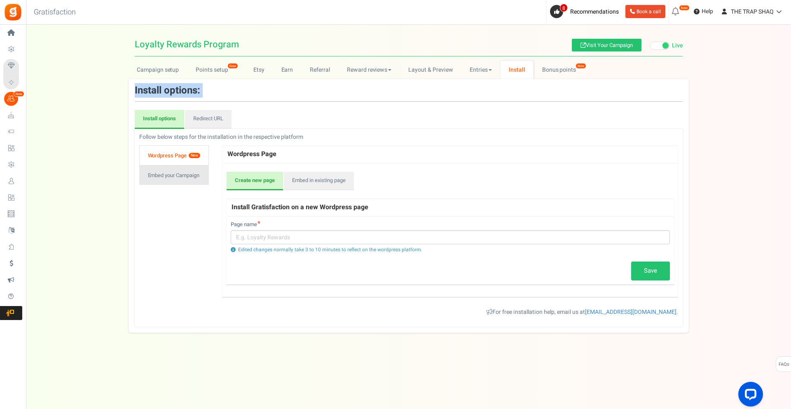
click at [190, 174] on link "Embed your Campaign" at bounding box center [174, 175] width 70 height 20
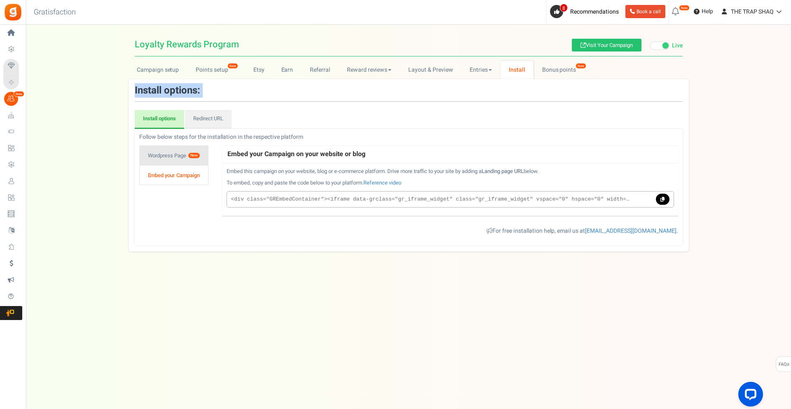
click at [196, 163] on link "Wordpress Page New" at bounding box center [173, 155] width 69 height 20
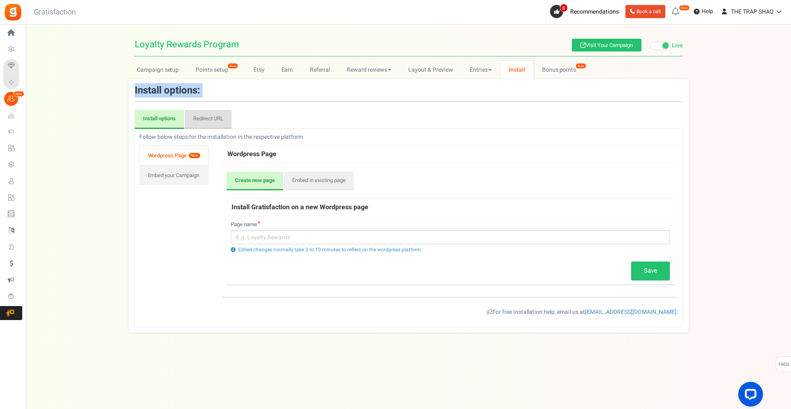
click at [205, 120] on link "Redirect URL" at bounding box center [208, 119] width 47 height 19
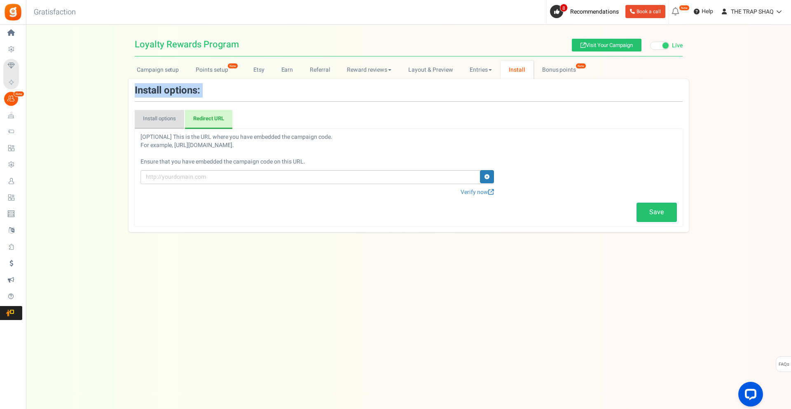
click at [174, 118] on link "Install options" at bounding box center [159, 119] width 49 height 19
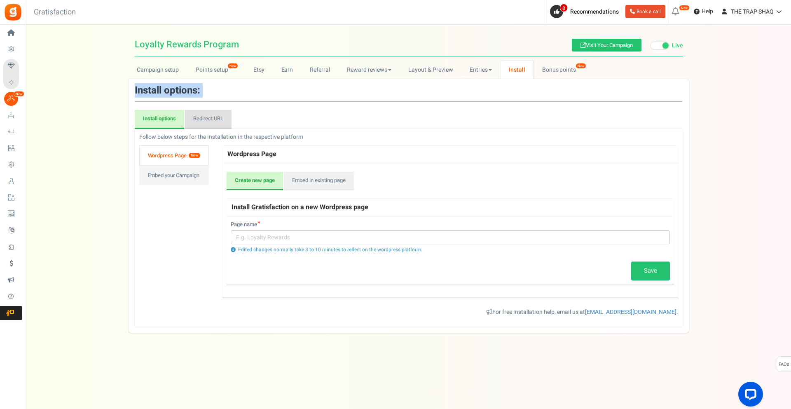
click at [209, 119] on link "Redirect URL" at bounding box center [208, 119] width 47 height 19
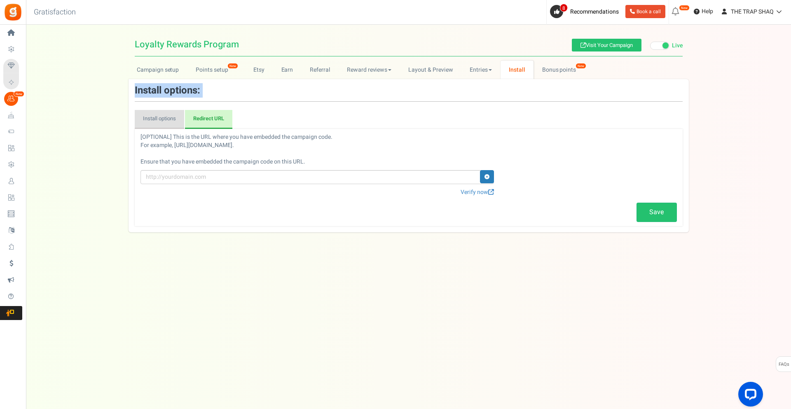
click at [156, 117] on link "Install options" at bounding box center [159, 119] width 49 height 19
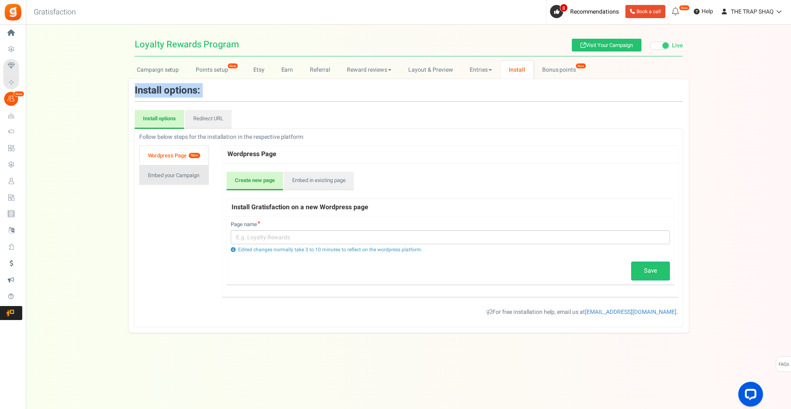
click at [190, 169] on link "Embed your Campaign" at bounding box center [174, 175] width 70 height 20
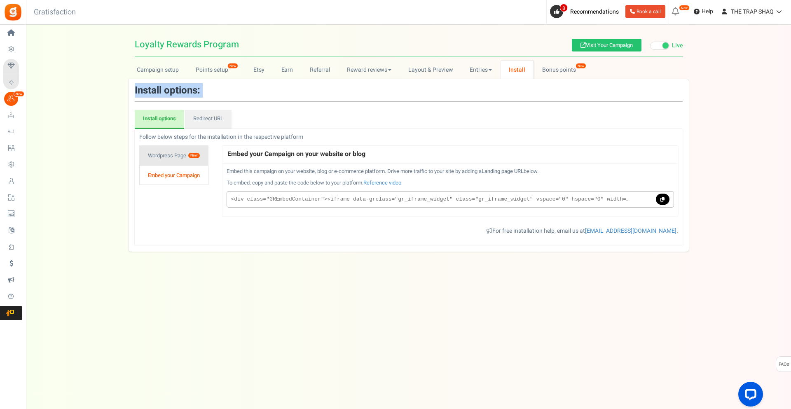
click at [178, 156] on link "Wordpress Page New" at bounding box center [173, 155] width 69 height 20
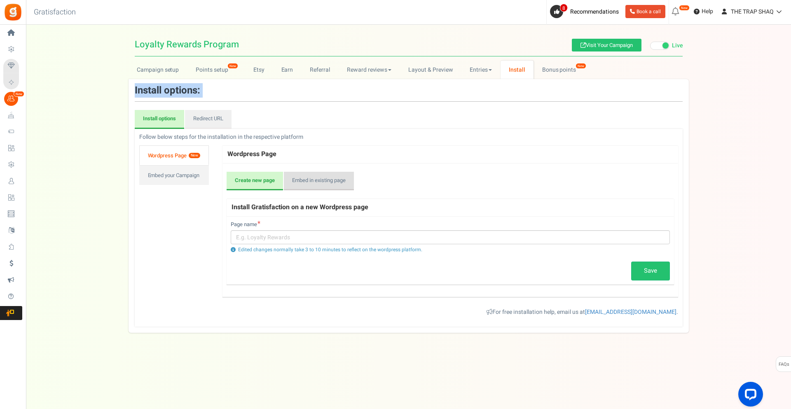
click at [304, 180] on link "Embed in existing page" at bounding box center [319, 181] width 70 height 19
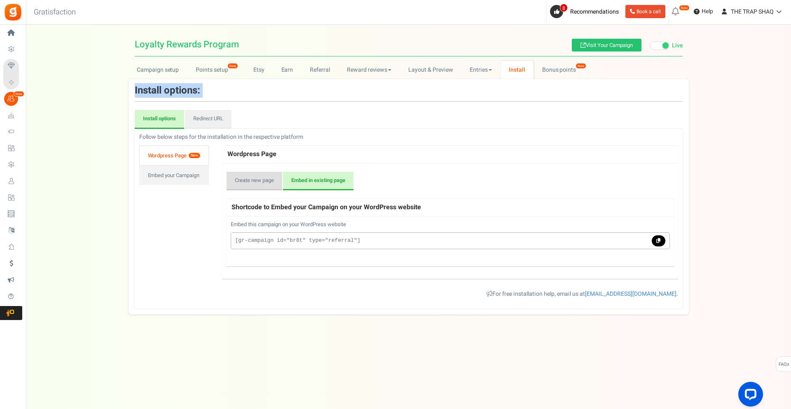
click at [268, 182] on link "Create new page" at bounding box center [255, 181] width 56 height 19
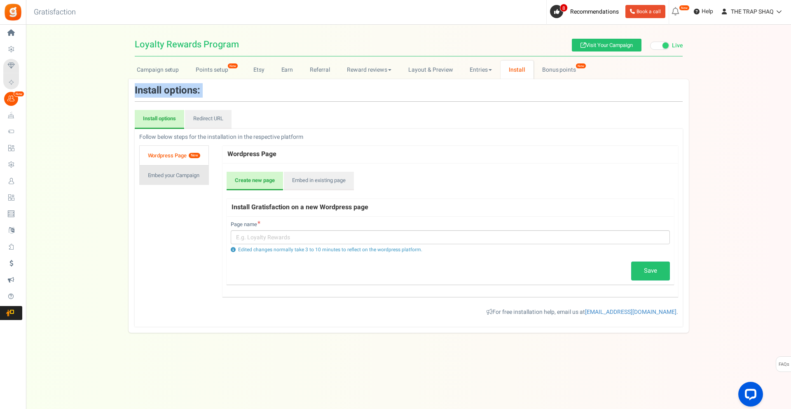
click at [179, 169] on link "Embed your Campaign" at bounding box center [174, 175] width 70 height 20
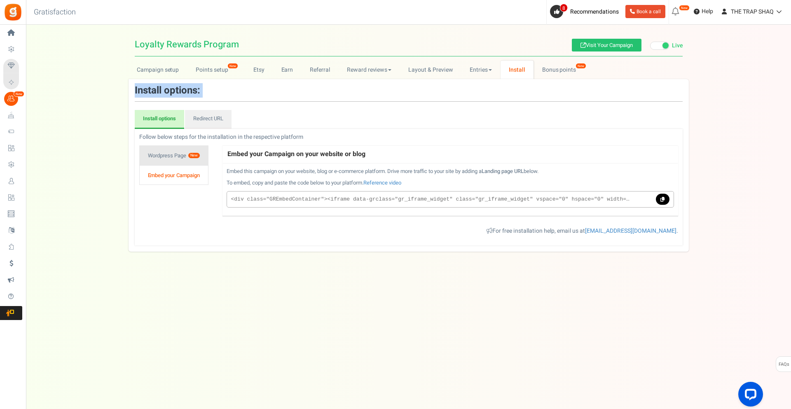
click at [180, 160] on link "Wordpress Page New" at bounding box center [173, 155] width 69 height 20
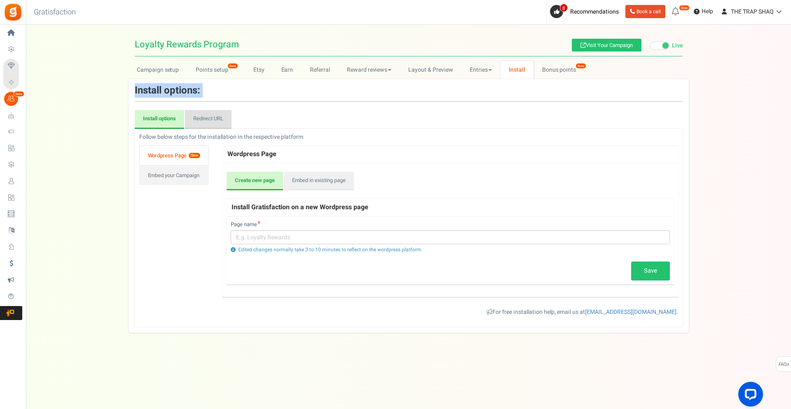
click at [191, 119] on link "Redirect URL" at bounding box center [208, 119] width 47 height 19
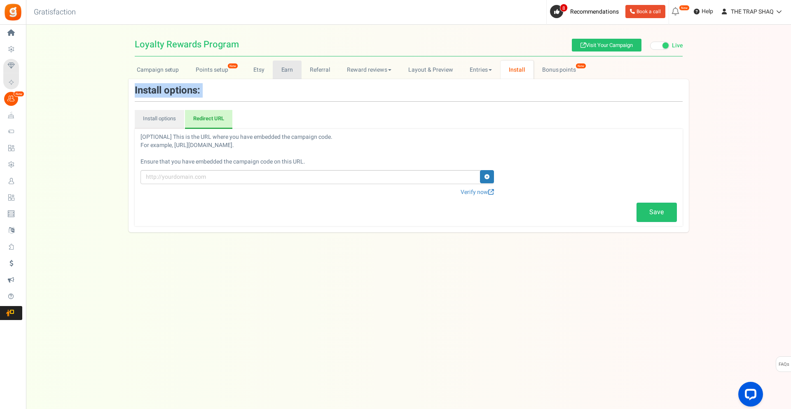
click at [278, 71] on link "Earn" at bounding box center [287, 70] width 29 height 19
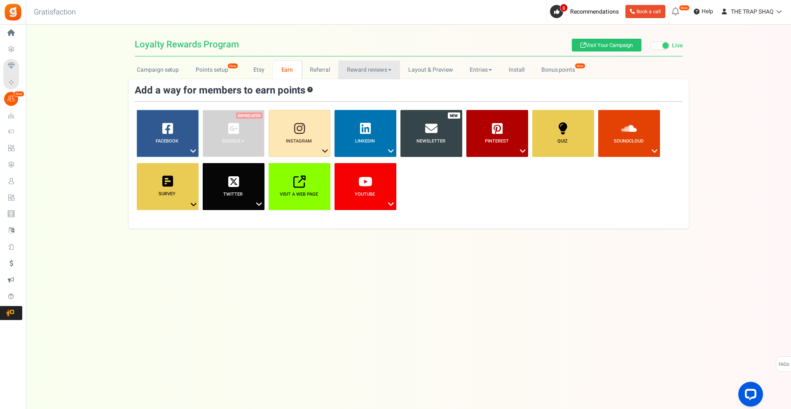
click at [340, 74] on link "Reward reviews" at bounding box center [368, 70] width 61 height 19
click at [409, 74] on link "Layout & Preview" at bounding box center [430, 70] width 61 height 19
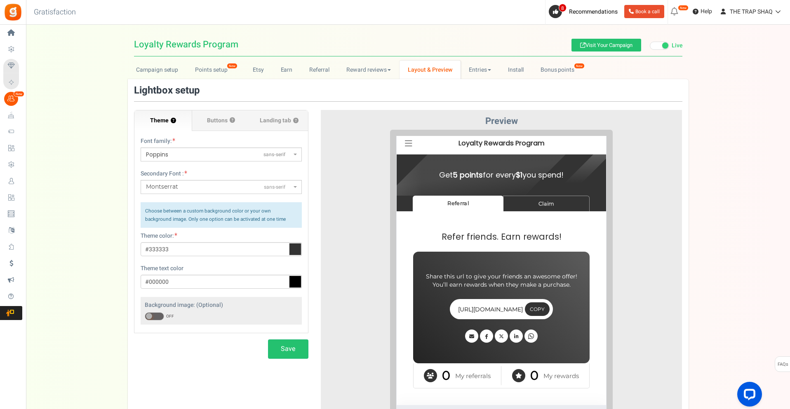
scroll to position [41, 0]
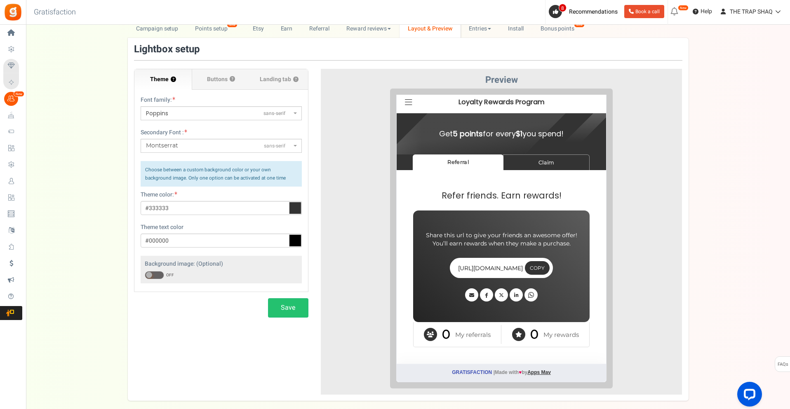
click at [209, 85] on label "Buttons ?" at bounding box center [221, 79] width 58 height 21
click at [0, 0] on input "Buttons ?" at bounding box center [0, 0] width 0 height 0
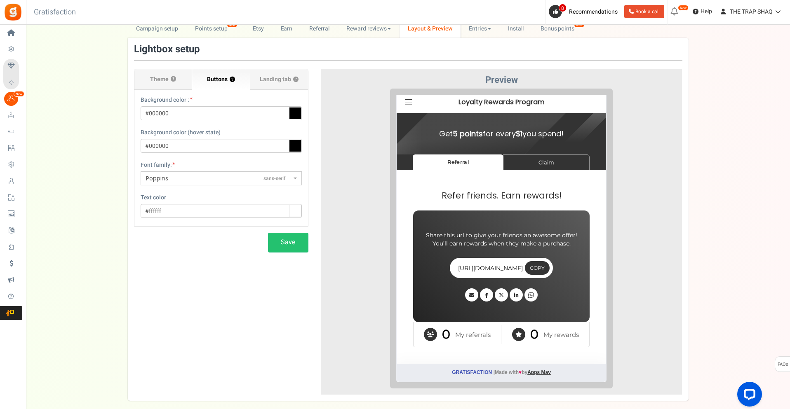
click at [272, 178] on span "sans-serif" at bounding box center [274, 178] width 22 height 7
click at [141, 171] on select "ABeeZeesans-serif ADLaM Displaydisplay AR One Sanssans-serif Abelsans-serif Abh…" at bounding box center [140, 171] width 0 height 0
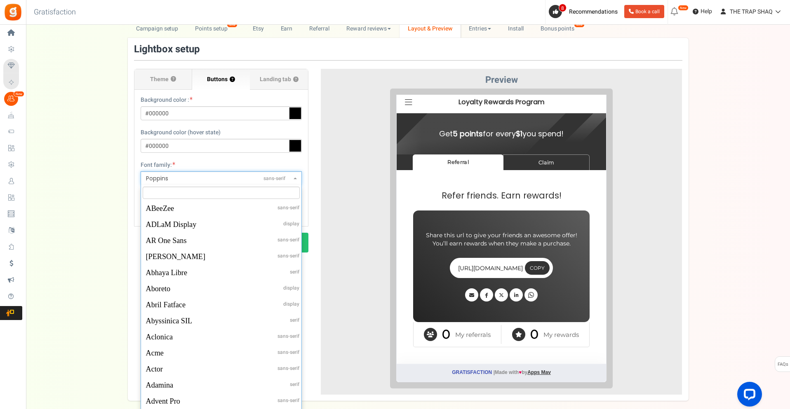
scroll to position [23175, 0]
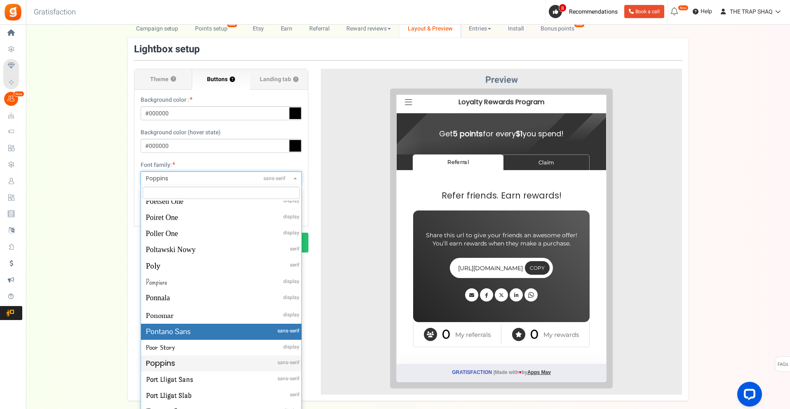
click at [228, 100] on div "Background color : #000000" at bounding box center [221, 108] width 161 height 24
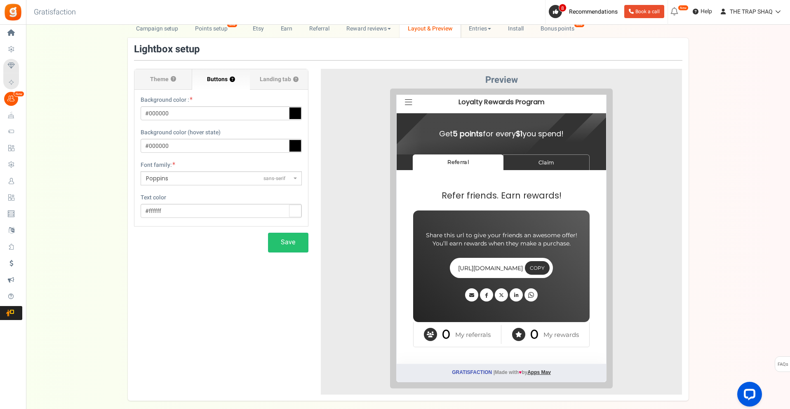
click at [254, 83] on label "Landing tab ?" at bounding box center [279, 79] width 58 height 21
click at [0, 0] on input "Landing tab ?" at bounding box center [0, 0] width 0 height 0
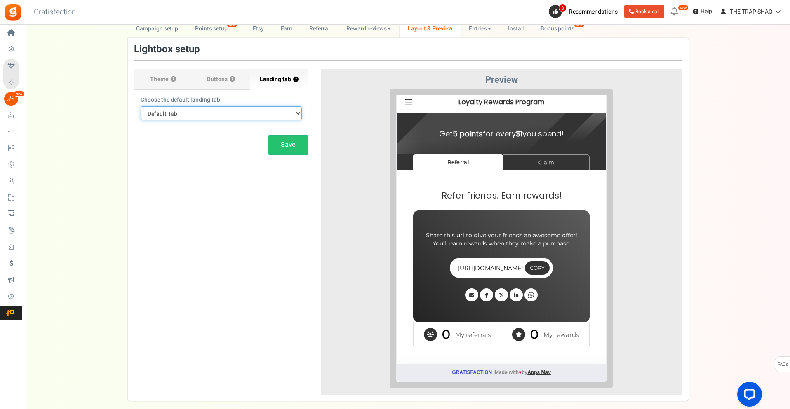
click at [270, 118] on select "Default Tab Referral Claim" at bounding box center [221, 113] width 161 height 14
click at [141, 106] on select "Default Tab Referral Claim" at bounding box center [221, 113] width 161 height 14
drag, startPoint x: 249, startPoint y: 107, endPoint x: 249, endPoint y: 113, distance: 6.2
click at [249, 107] on select "Default Tab Referral Claim" at bounding box center [221, 113] width 161 height 14
select select "claim"
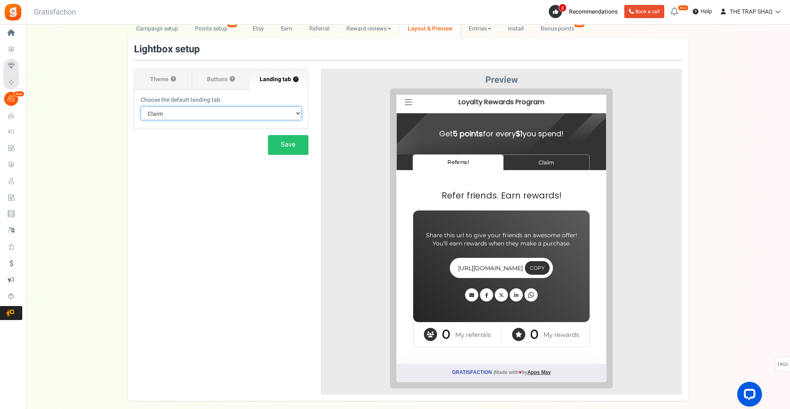
click at [141, 106] on select "Default Tab Referral Claim" at bounding box center [221, 113] width 161 height 14
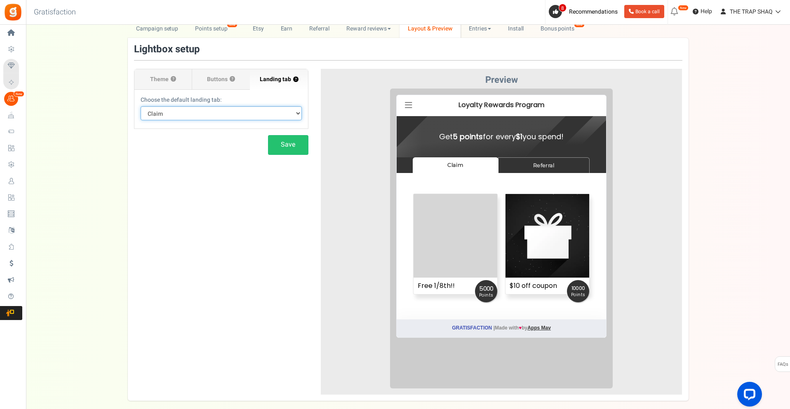
scroll to position [0, 0]
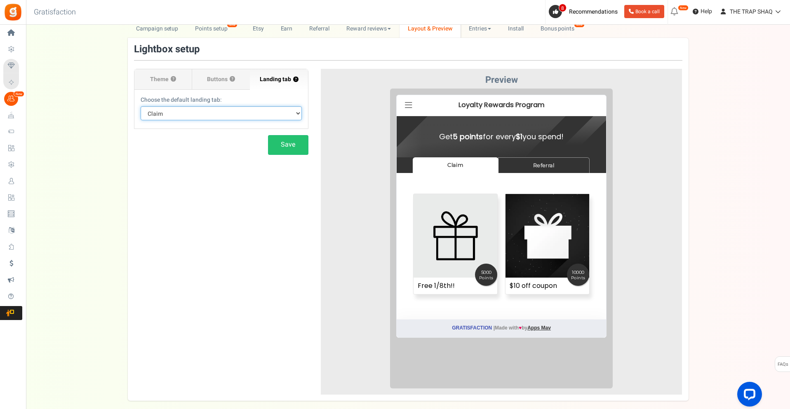
click at [232, 117] on select "Default Tab Referral Claim" at bounding box center [221, 113] width 161 height 14
click at [141, 106] on select "Default Tab Referral Claim" at bounding box center [221, 113] width 161 height 14
drag, startPoint x: 236, startPoint y: 114, endPoint x: 237, endPoint y: 120, distance: 6.2
click at [236, 113] on select "Default Tab Referral Claim" at bounding box center [221, 113] width 161 height 14
click at [141, 106] on select "Default Tab Referral Claim" at bounding box center [221, 113] width 161 height 14
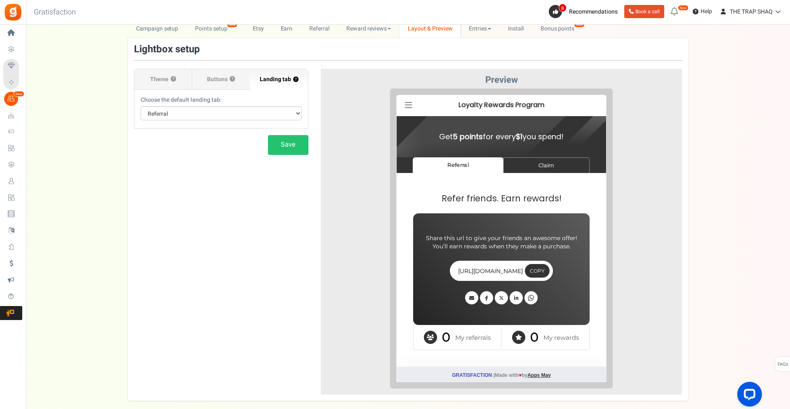
click at [241, 122] on section "Theme ? Font family: ABeeZeesans-serif ADLaM Displaydisplay AR One Sanssans-ser…" at bounding box center [221, 99] width 174 height 60
click at [229, 115] on select "Default Tab Referral Claim" at bounding box center [221, 113] width 161 height 14
select select "claim"
click at [141, 106] on select "Default Tab Referral Claim" at bounding box center [221, 113] width 161 height 14
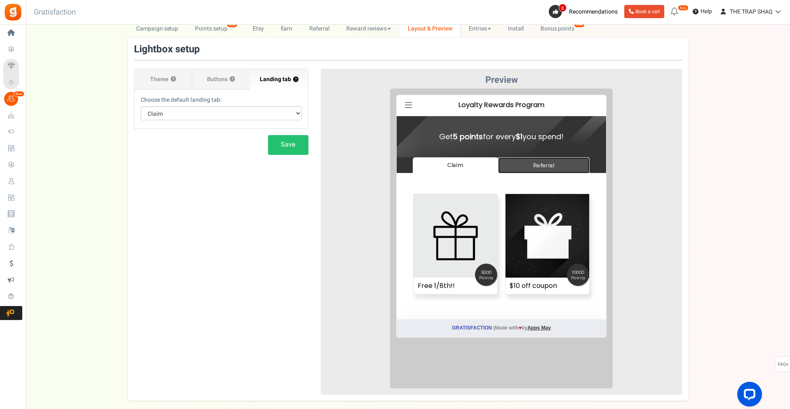
click at [547, 151] on link "Referral" at bounding box center [538, 159] width 92 height 16
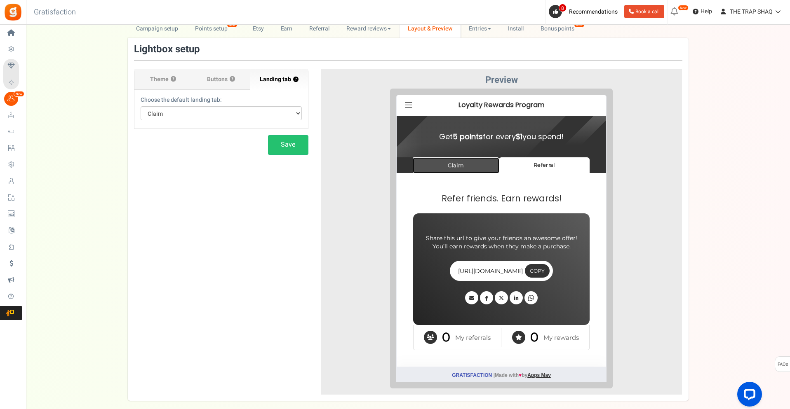
click at [469, 163] on link "Claim" at bounding box center [449, 159] width 87 height 16
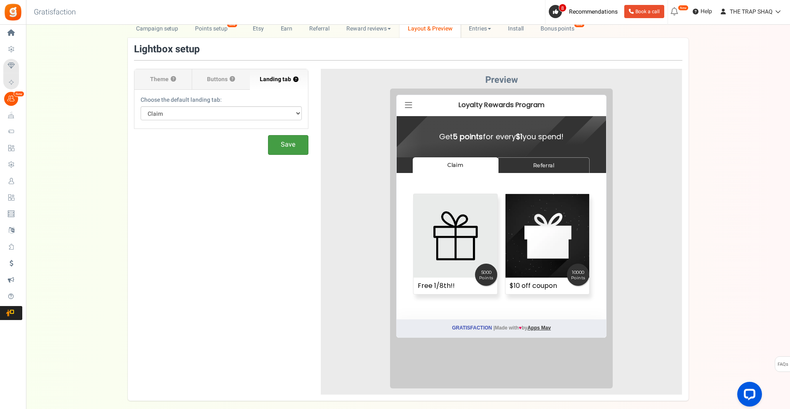
click at [294, 148] on button "Save" at bounding box center [288, 144] width 40 height 19
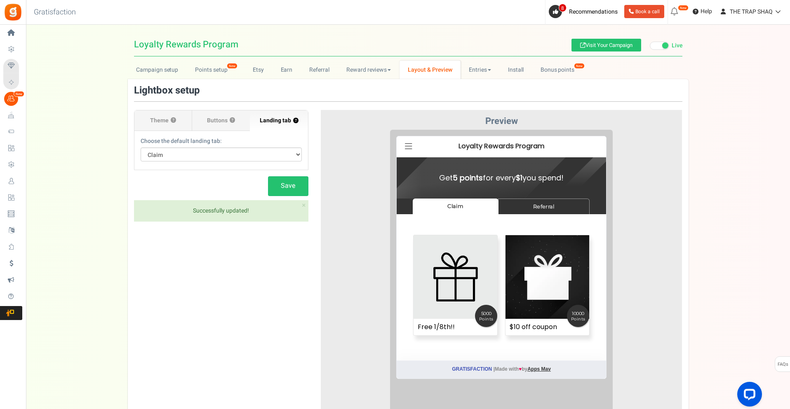
click at [239, 116] on label "Buttons ?" at bounding box center [221, 120] width 58 height 21
click at [0, 0] on input "Buttons ?" at bounding box center [0, 0] width 0 height 0
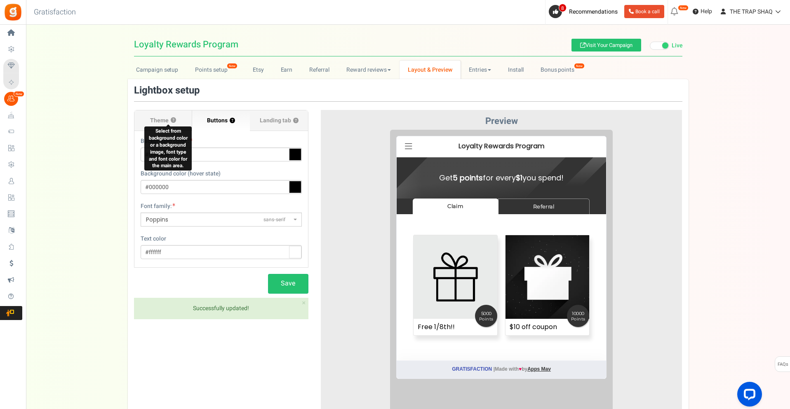
click at [173, 120] on button "?" at bounding box center [173, 120] width 5 height 5
click at [125, 125] on div "Campaign setup Points setup New Etsy Earn Referral Reward reviews WOO LOOX Judg…" at bounding box center [408, 252] width 764 height 382
click at [146, 122] on label "Theme ?" at bounding box center [163, 120] width 58 height 21
click at [0, 0] on input "Theme ?" at bounding box center [0, 0] width 0 height 0
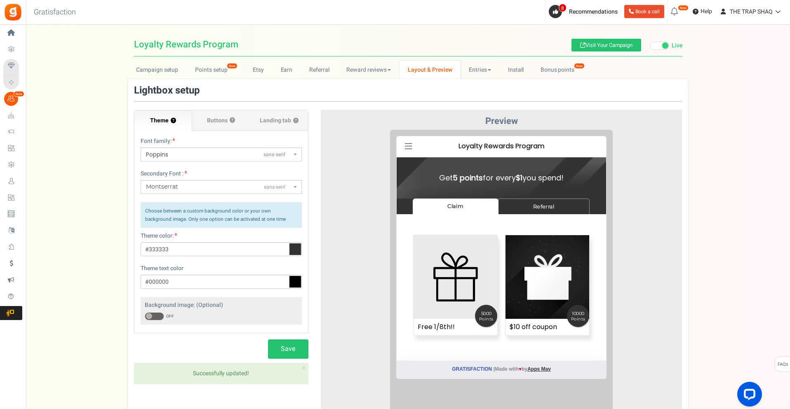
click at [149, 122] on label "Theme ?" at bounding box center [163, 120] width 58 height 21
click at [0, 0] on input "Theme ?" at bounding box center [0, 0] width 0 height 0
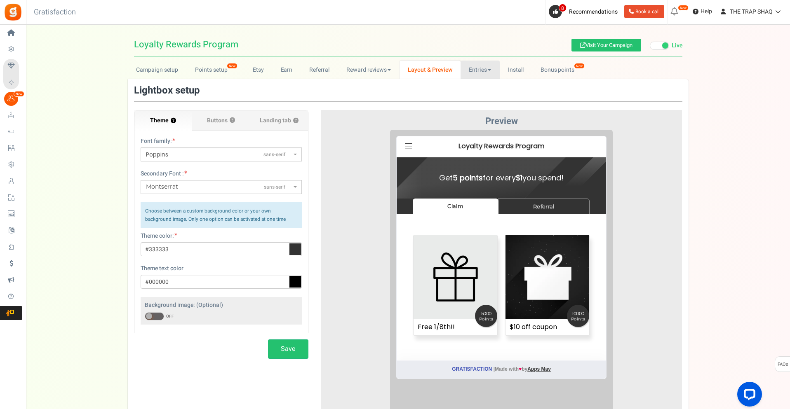
click at [480, 72] on link "Entries" at bounding box center [479, 70] width 39 height 19
click at [511, 75] on link "Install" at bounding box center [516, 70] width 33 height 19
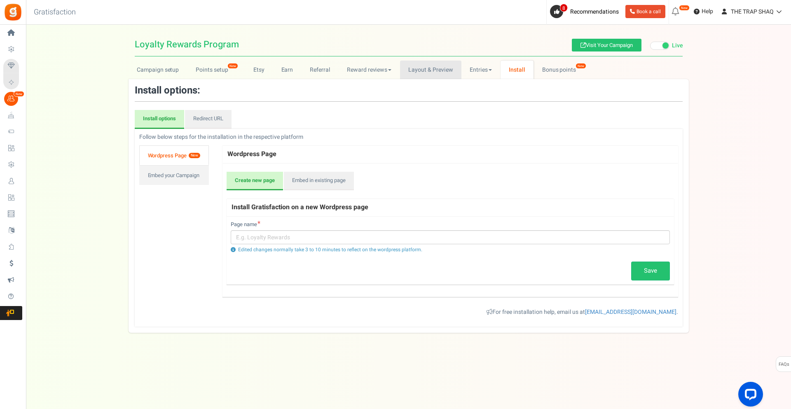
click at [441, 73] on link "Layout & Preview" at bounding box center [430, 70] width 61 height 19
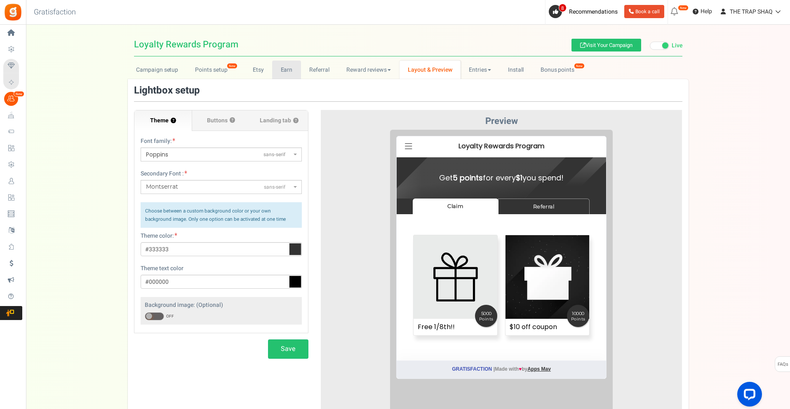
click at [279, 64] on link "Earn" at bounding box center [286, 70] width 29 height 19
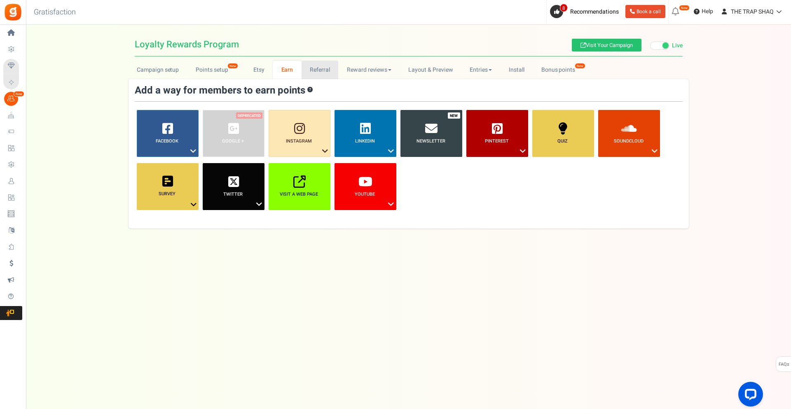
click at [303, 66] on link "Referral" at bounding box center [320, 70] width 37 height 19
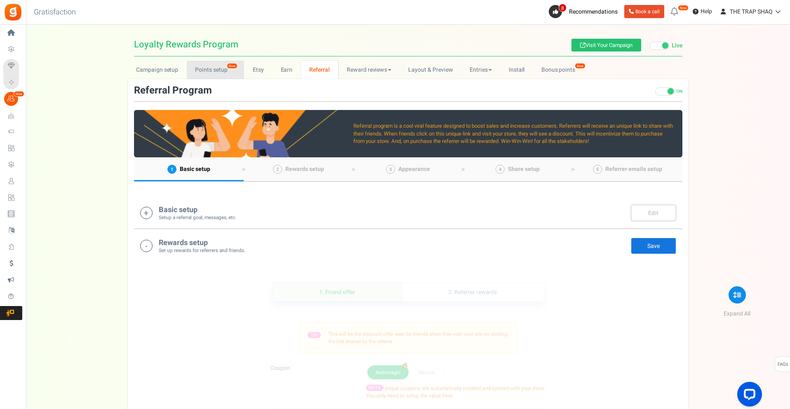
click at [223, 65] on link "Points setup New" at bounding box center [215, 70] width 57 height 19
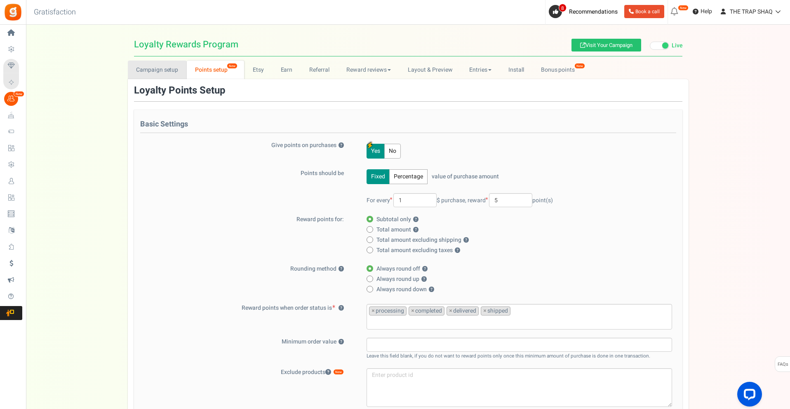
click at [155, 64] on link "Campaign setup" at bounding box center [157, 70] width 59 height 19
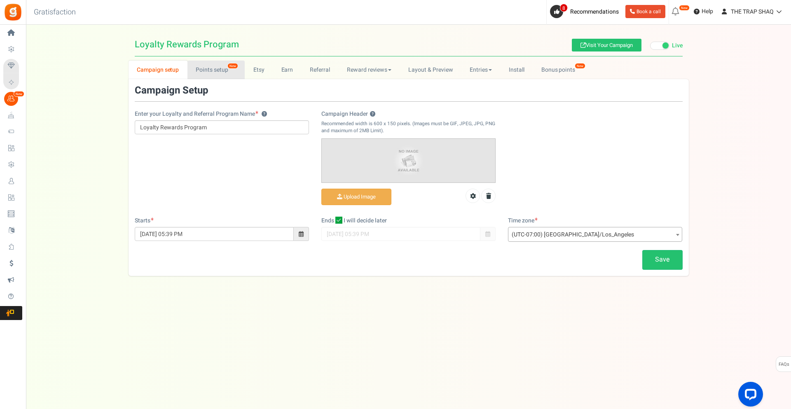
click at [207, 69] on link "Points setup New" at bounding box center [216, 70] width 57 height 19
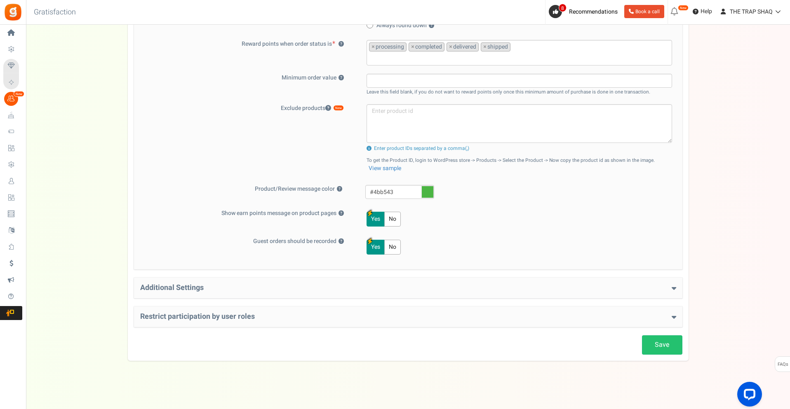
scroll to position [266, 0]
click at [237, 277] on div "Additional Settings Welcome Bonus ? Yes No Enter Welcome Points 100 Welcome Not…" at bounding box center [408, 286] width 548 height 21
click at [245, 289] on h4 "Additional Settings" at bounding box center [408, 286] width 536 height 8
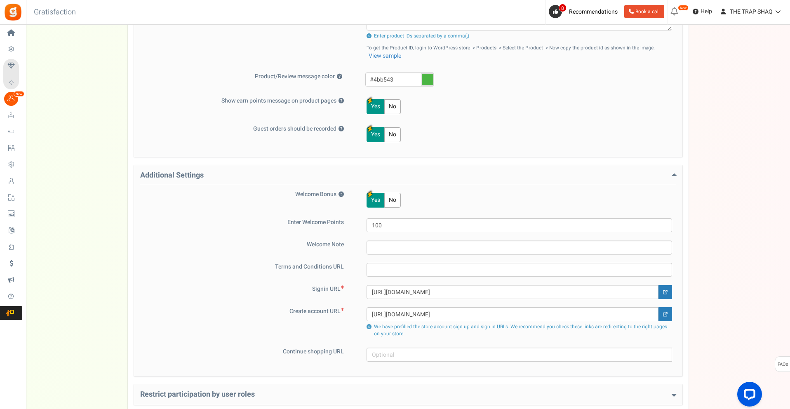
scroll to position [457, 0]
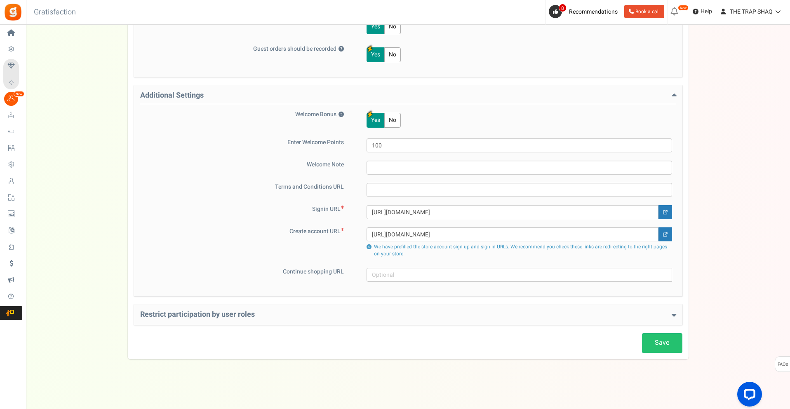
click at [265, 314] on h4 "Restrict participation by user roles" at bounding box center [408, 315] width 536 height 8
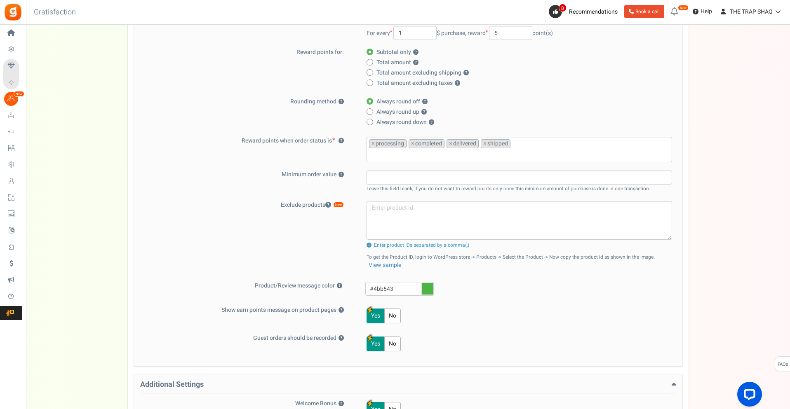
scroll to position [0, 0]
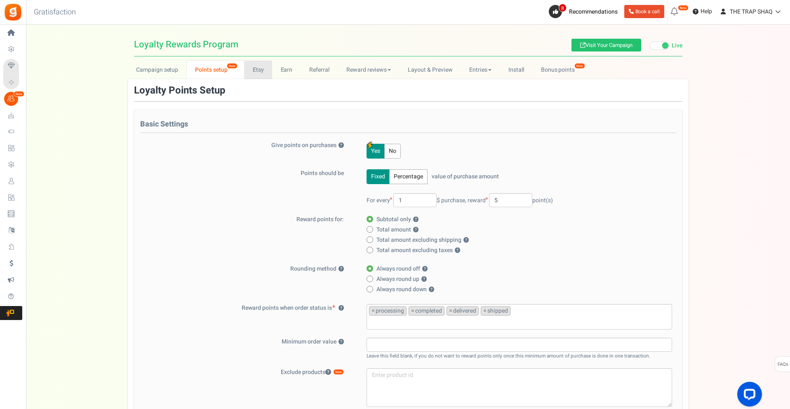
click at [266, 69] on link "Etsy" at bounding box center [258, 70] width 28 height 19
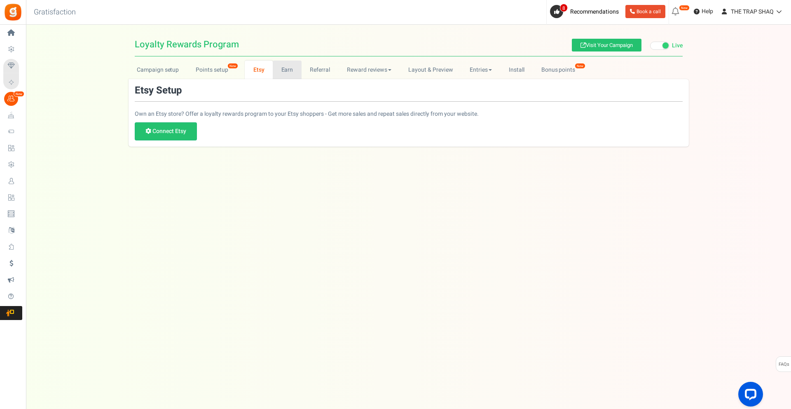
click at [284, 68] on link "Earn" at bounding box center [287, 70] width 29 height 19
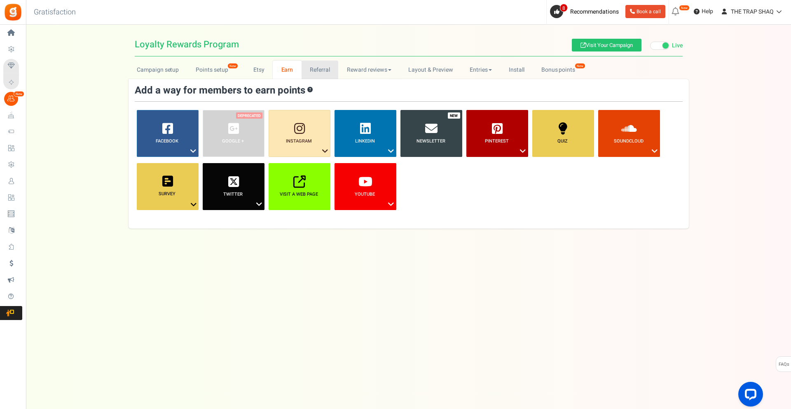
click at [309, 70] on link "Referral" at bounding box center [320, 70] width 37 height 19
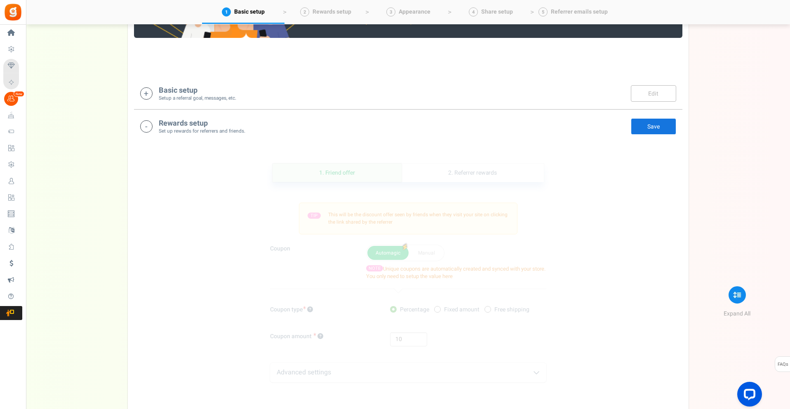
scroll to position [124, 0]
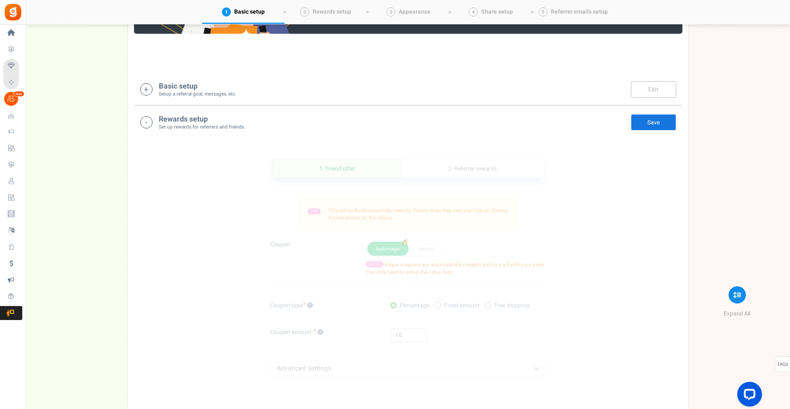
click at [642, 118] on link "Save" at bounding box center [653, 122] width 45 height 16
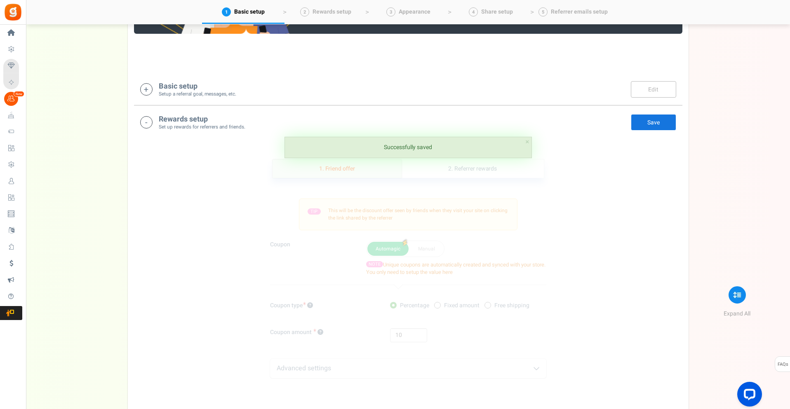
click at [351, 160] on link "1. Friend offer" at bounding box center [336, 169] width 129 height 19
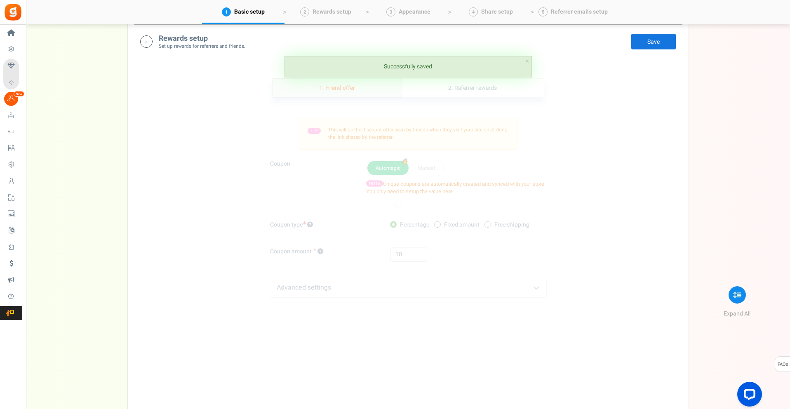
scroll to position [205, 0]
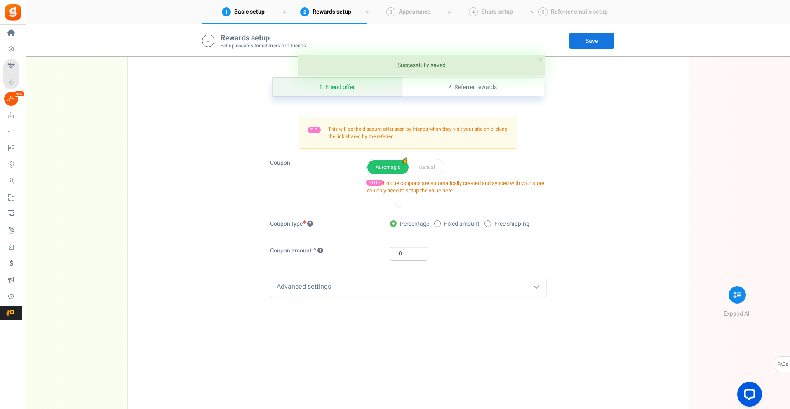
click at [320, 179] on div "Coupon Automagic Manual NOTE Unique coupons are automatically created and synce…" at bounding box center [408, 177] width 289 height 36
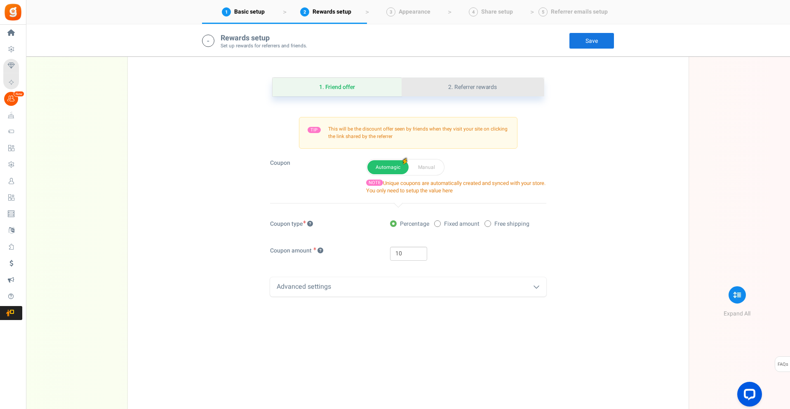
click at [453, 88] on link "2. Referrer rewards" at bounding box center [472, 87] width 142 height 19
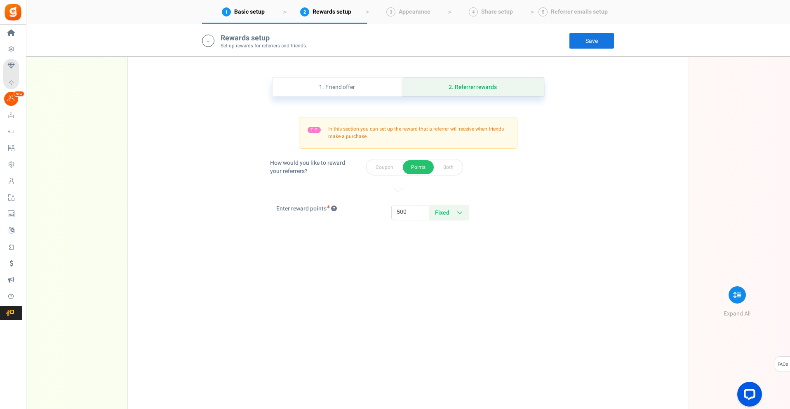
click at [347, 181] on div "How would you like to reward your referrers? Coupon Points Both points" at bounding box center [408, 173] width 276 height 29
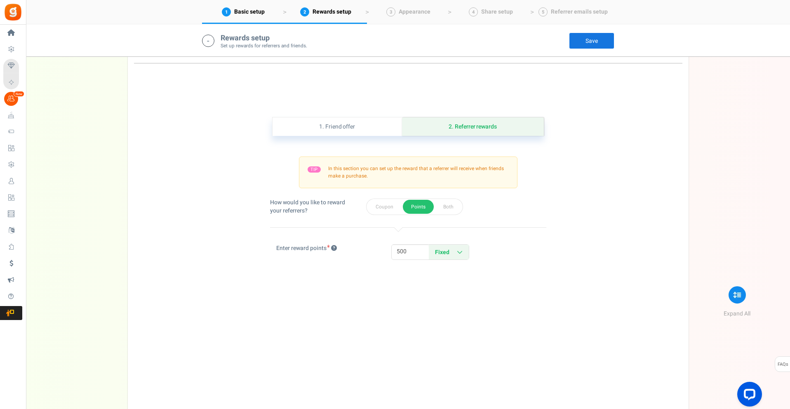
scroll to position [164, 0]
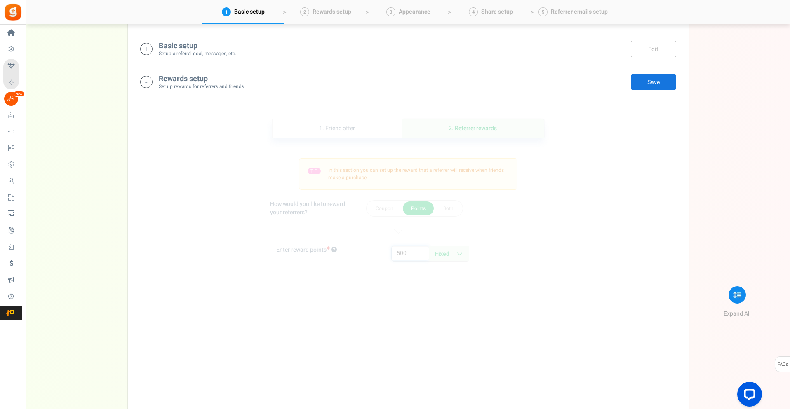
click at [416, 258] on input "500" at bounding box center [410, 253] width 37 height 14
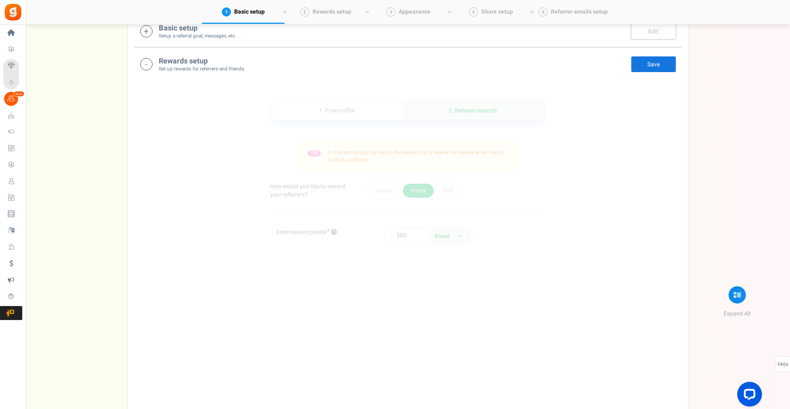
click at [416, 258] on div "1. Friend offer Paused! Coupons over. Upload now! 2. Referrer rewards Paused! C…" at bounding box center [408, 264] width 548 height 368
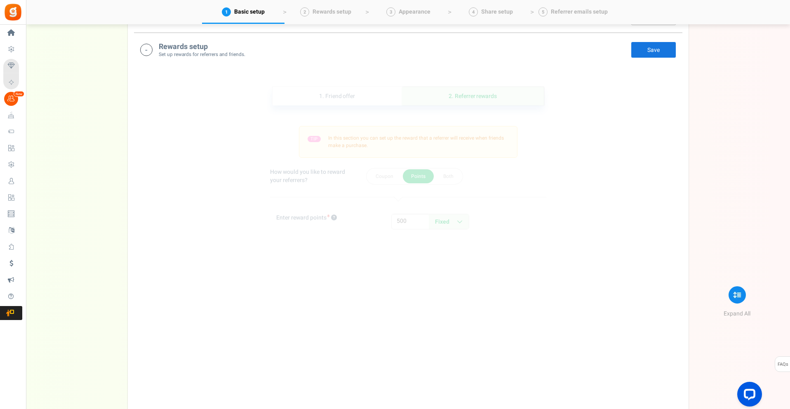
click at [416, 258] on div "1. Friend offer Paused! Coupons over. Upload now! 2. Referrer rewards Paused! C…" at bounding box center [408, 250] width 548 height 368
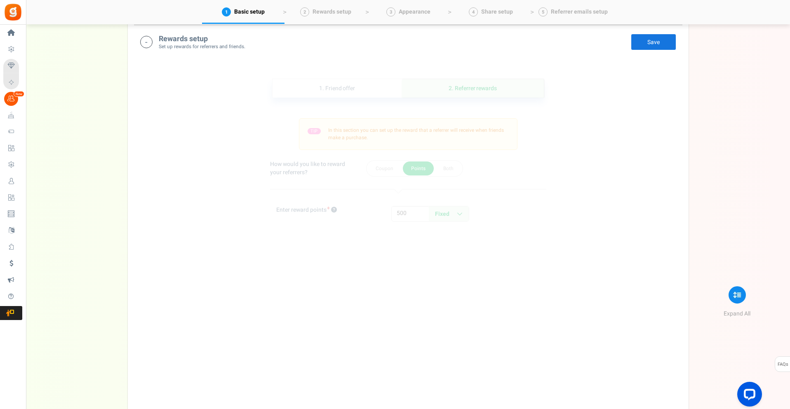
scroll to position [205, 0]
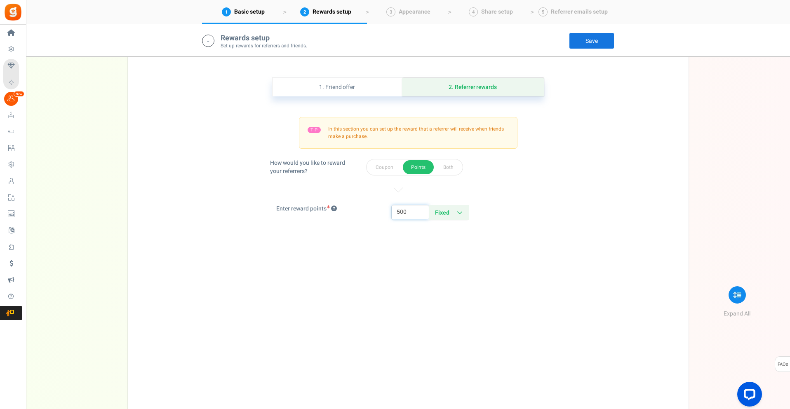
drag, startPoint x: 417, startPoint y: 211, endPoint x: 364, endPoint y: 212, distance: 52.8
click at [364, 212] on div "Enter reward points 10 500 Fixed Percentage Fixed Percentage To activate percen…" at bounding box center [408, 217] width 289 height 24
click at [367, 209] on div "Enter reward points 10 100 Fixed Percentage Fixed Percentage To activate percen…" at bounding box center [408, 217] width 289 height 24
drag, startPoint x: 416, startPoint y: 215, endPoint x: 268, endPoint y: 220, distance: 148.5
click at [271, 219] on div "Enter reward points 10 100 Fixed Percentage Fixed Percentage To activate percen…" at bounding box center [408, 217] width 289 height 24
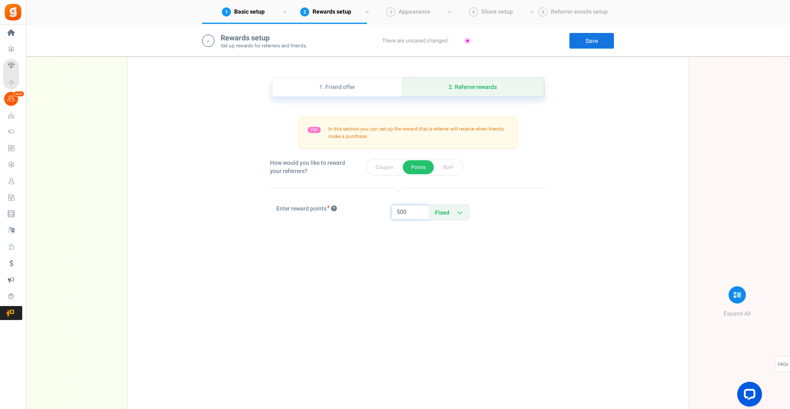
type input "500"
click at [592, 175] on div "1. Friend offer Paused! Coupons over. Upload now! 2. Referrer rewards Paused! C…" at bounding box center [408, 241] width 548 height 368
click at [588, 40] on link "Save" at bounding box center [591, 41] width 45 height 16
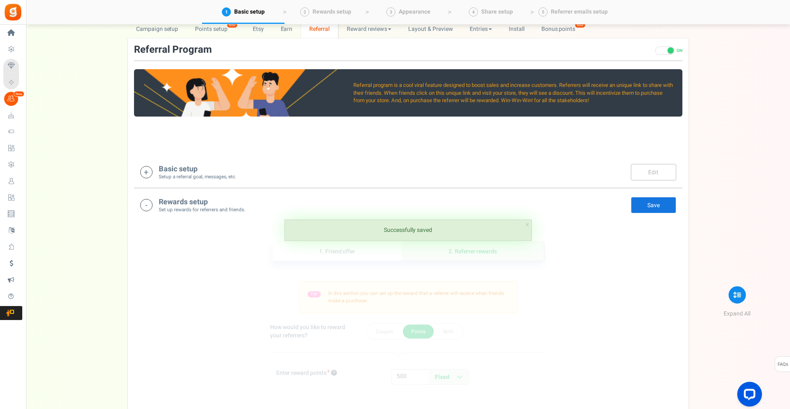
scroll to position [40, 0]
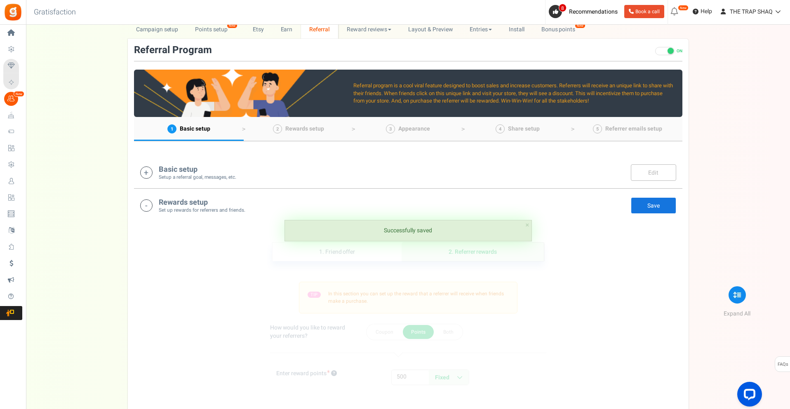
click at [645, 200] on link "Save" at bounding box center [653, 205] width 45 height 16
click at [301, 127] on span "Rewards setup" at bounding box center [304, 128] width 39 height 9
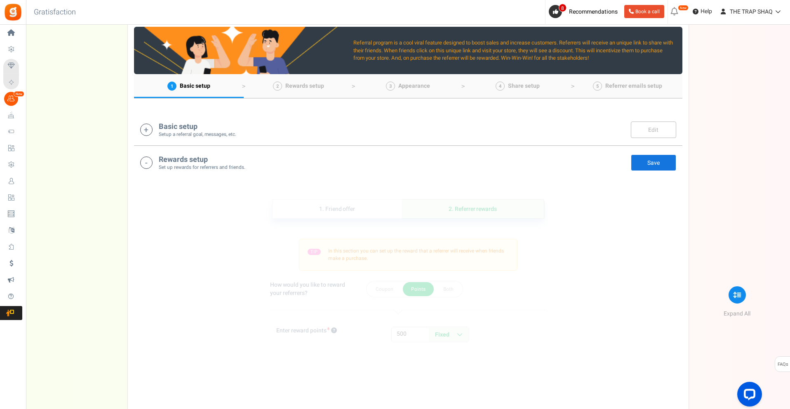
scroll to position [82, 0]
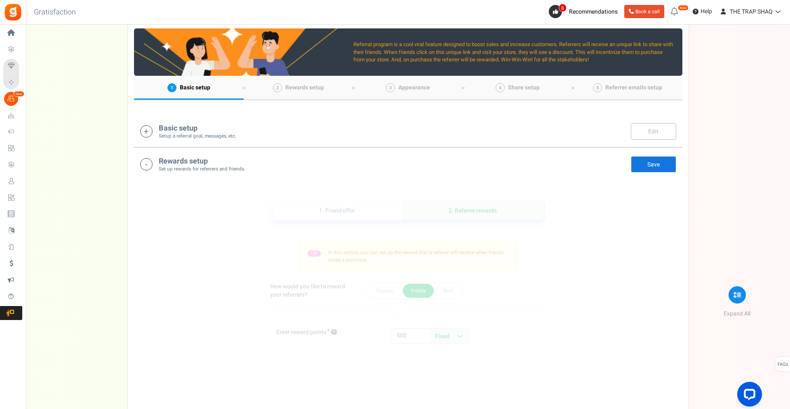
click at [300, 89] on span "Rewards setup" at bounding box center [304, 87] width 39 height 9
click at [405, 87] on span "Appearance" at bounding box center [414, 87] width 32 height 9
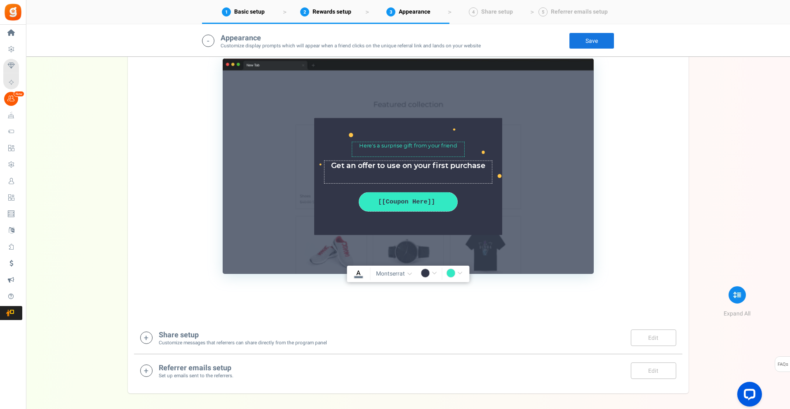
scroll to position [753, 0]
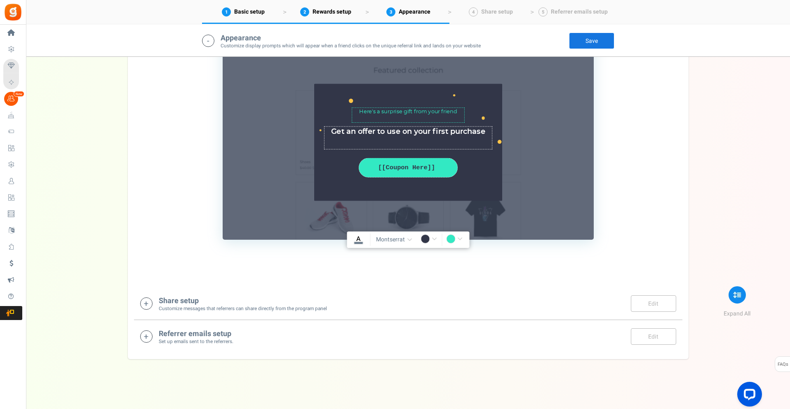
click at [360, 297] on div "Share setup Customize messages that referrers can share directly from the progr…" at bounding box center [408, 304] width 536 height 17
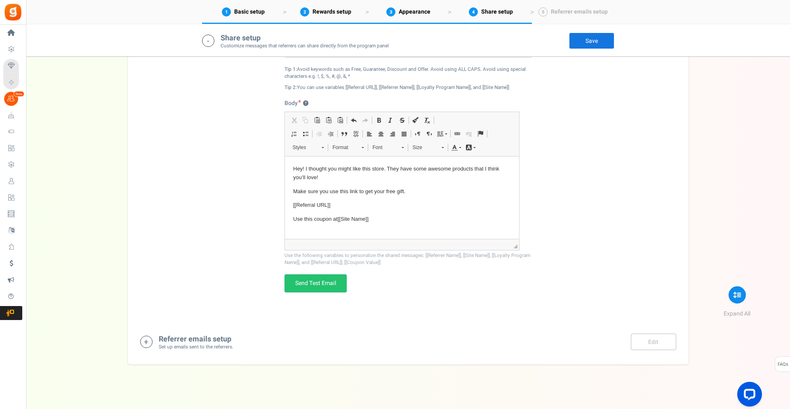
scroll to position [1139, 0]
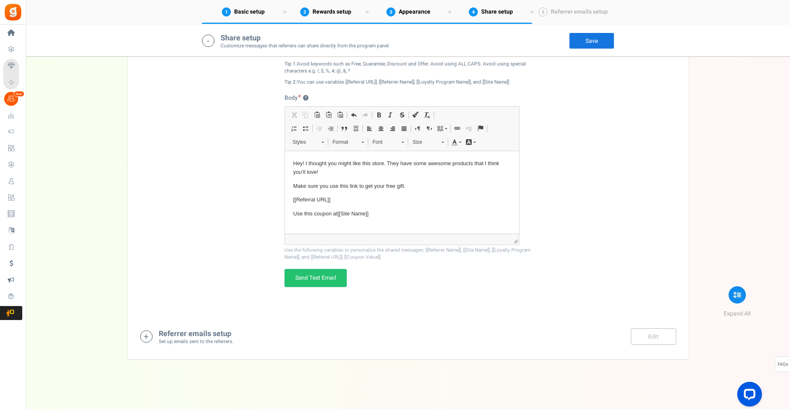
click at [460, 329] on div "Referrer emails setup Set up emails sent to the referrers. Edit Save Save" at bounding box center [408, 337] width 536 height 17
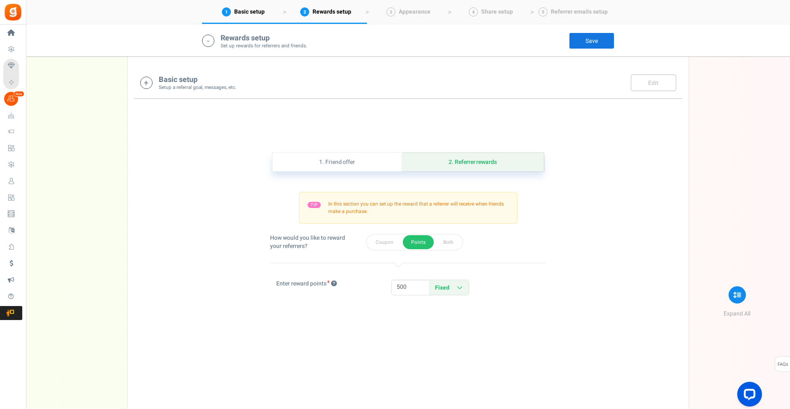
scroll to position [0, 0]
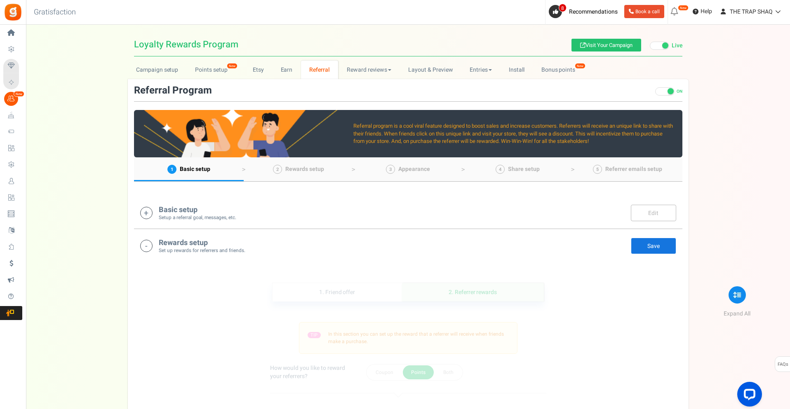
click at [638, 171] on span "Referrer emails setup" at bounding box center [633, 169] width 57 height 9
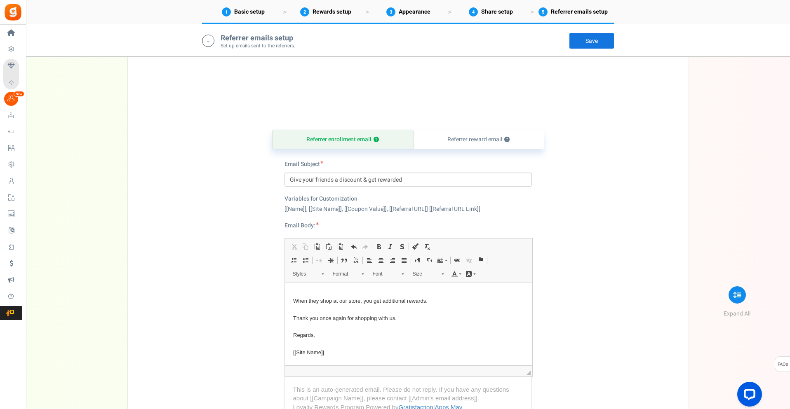
scroll to position [1435, 0]
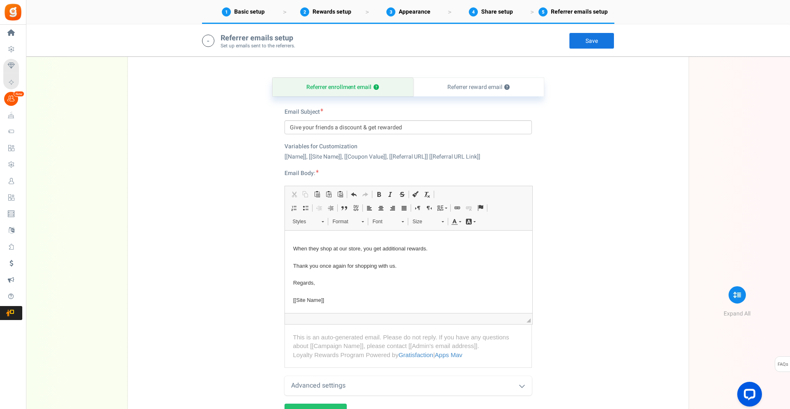
click at [592, 42] on link "Save" at bounding box center [591, 41] width 45 height 16
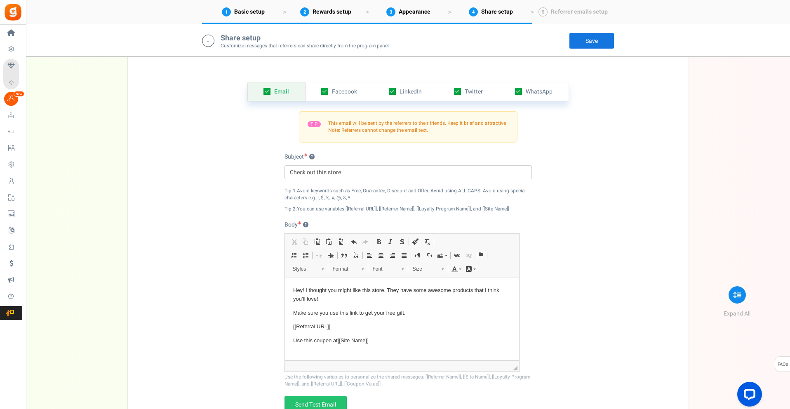
scroll to position [0, 0]
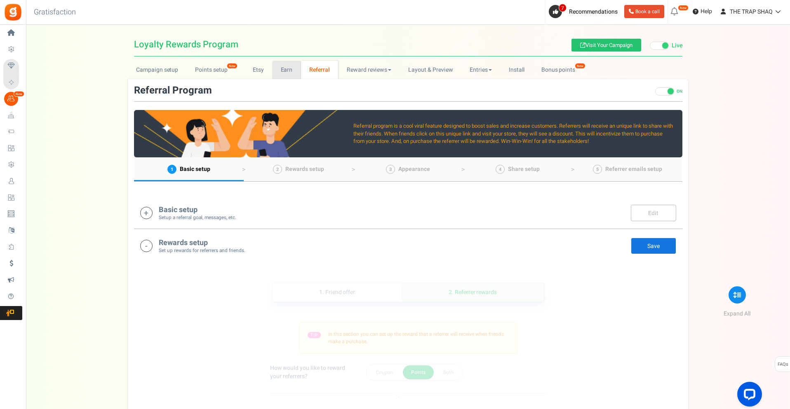
click at [289, 73] on link "Earn" at bounding box center [286, 70] width 29 height 19
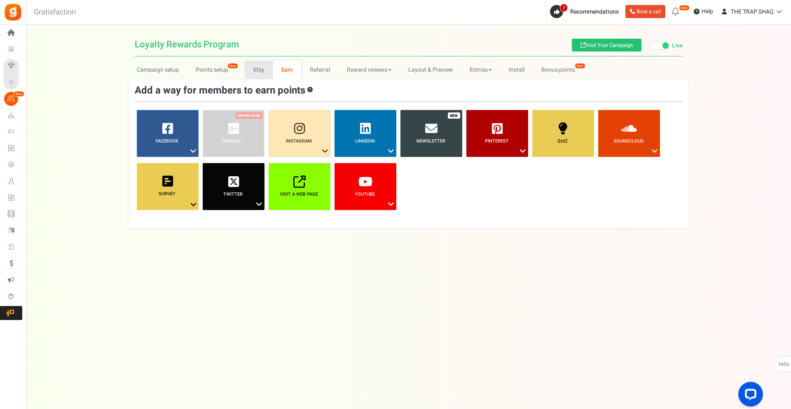
click at [270, 73] on link "Etsy" at bounding box center [259, 70] width 28 height 19
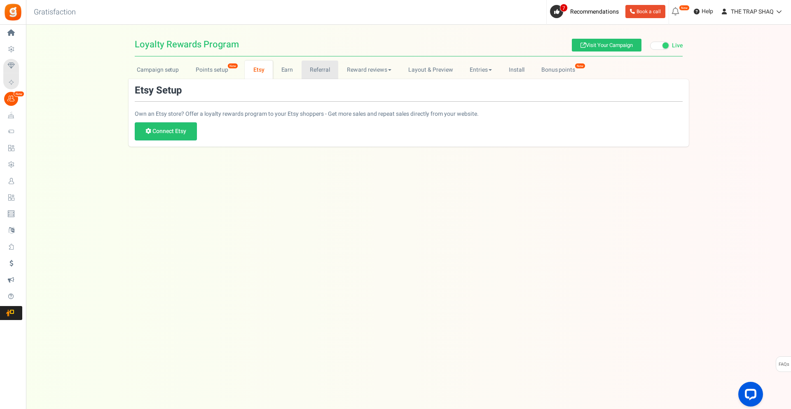
click at [333, 70] on link "Referral" at bounding box center [320, 70] width 37 height 19
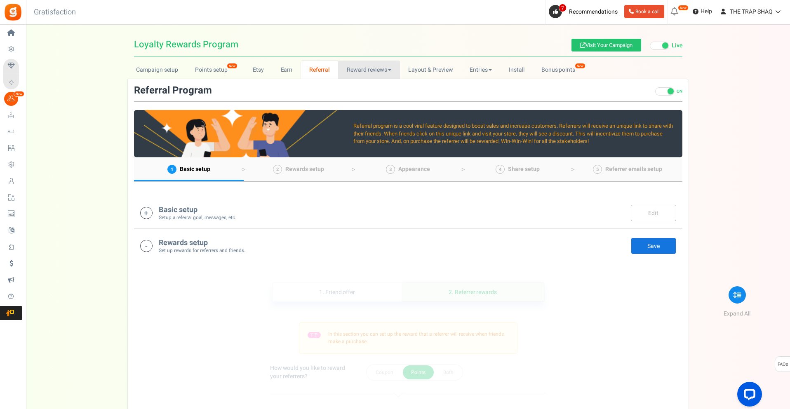
click at [372, 73] on link "Reward reviews" at bounding box center [368, 70] width 61 height 19
click at [381, 65] on link "Reward reviews" at bounding box center [368, 70] width 61 height 19
click at [376, 68] on link "Reward reviews" at bounding box center [368, 70] width 61 height 19
click at [366, 84] on link "WOO" at bounding box center [371, 88] width 66 height 12
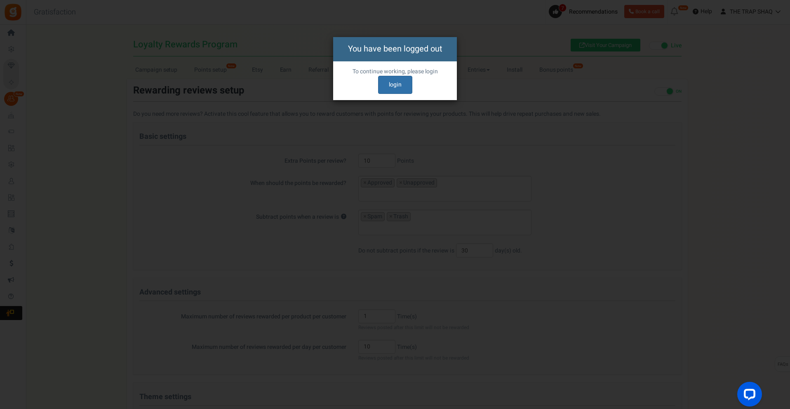
click at [404, 81] on link "login" at bounding box center [395, 85] width 34 height 18
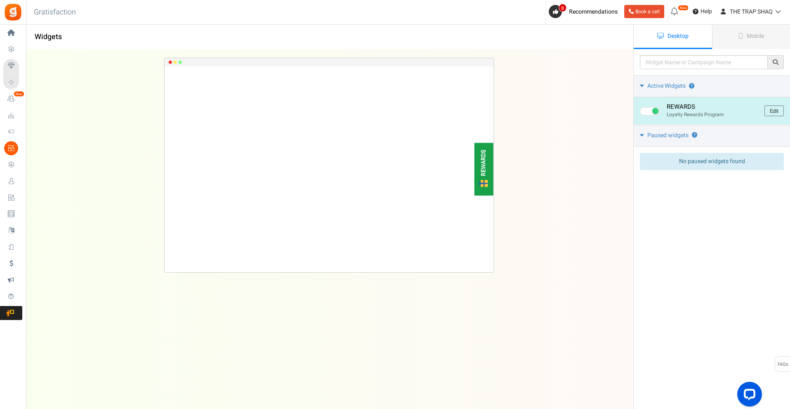
click at [777, 111] on link "Edit" at bounding box center [773, 111] width 19 height 11
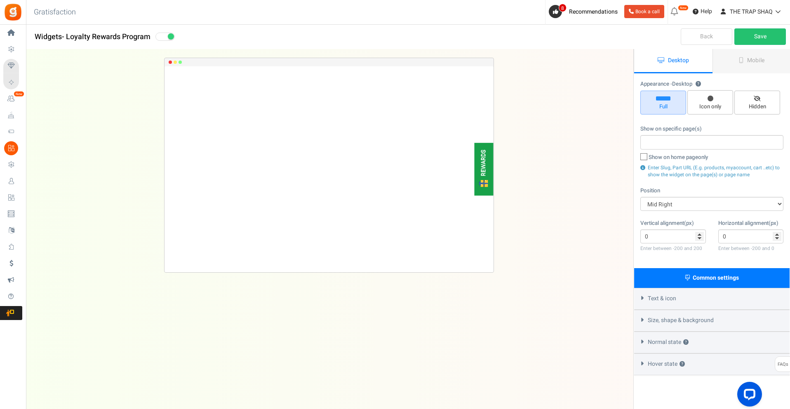
click at [750, 61] on span "Mobile" at bounding box center [755, 60] width 17 height 9
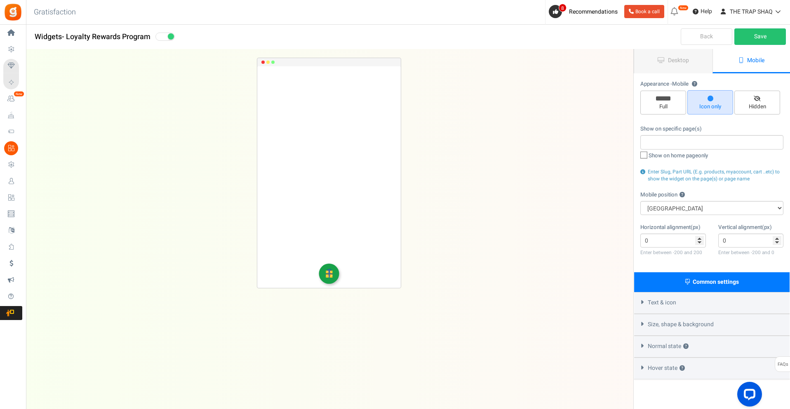
click at [0, 0] on span "Loyalty Rewards" at bounding box center [0, 0] width 0 height 0
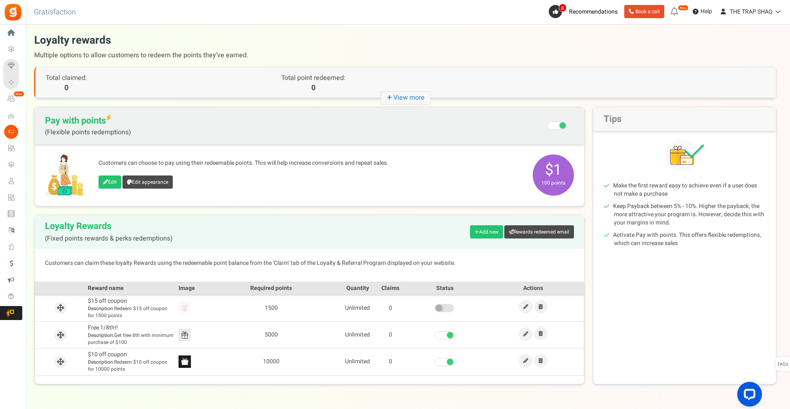
click at [0, 0] on span "Widgets" at bounding box center [0, 0] width 0 height 0
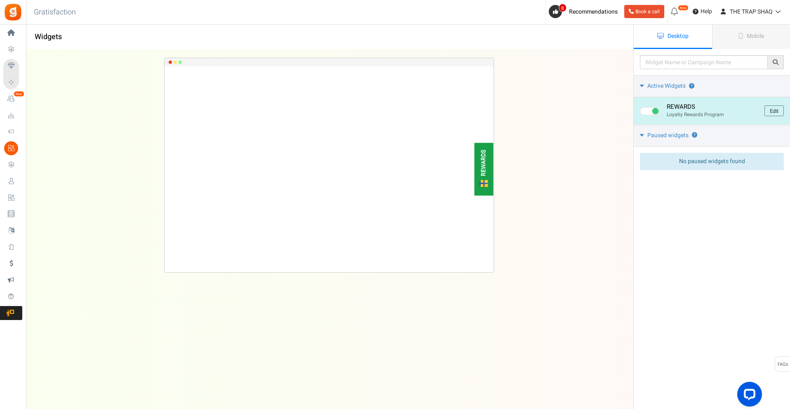
click at [764, 111] on link "Edit" at bounding box center [773, 111] width 19 height 11
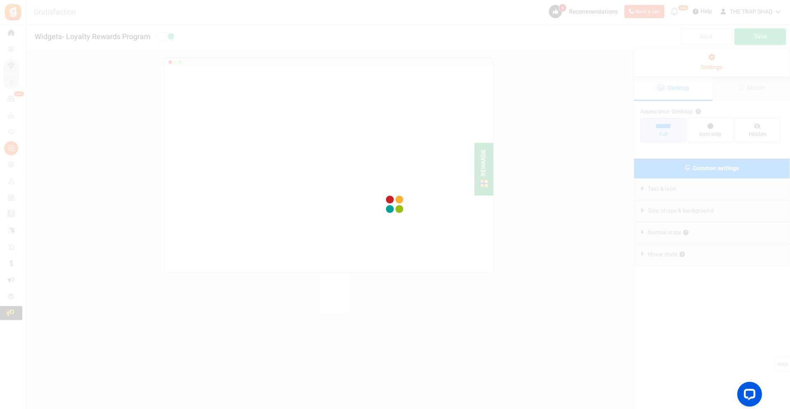
radio input "true"
select select "mid"
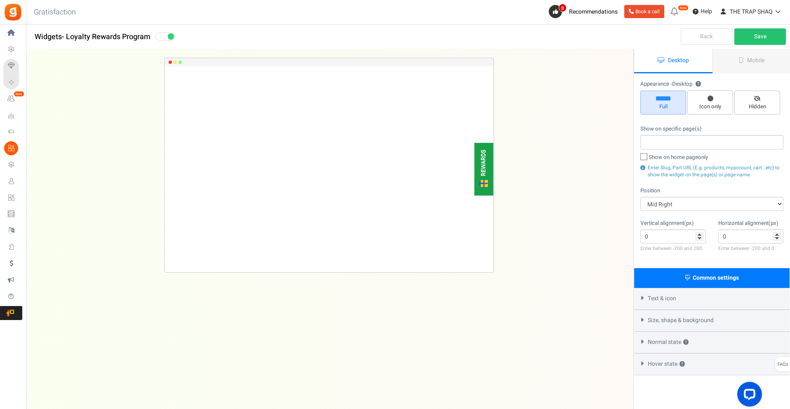
click at [738, 66] on link "Mobile" at bounding box center [751, 61] width 78 height 24
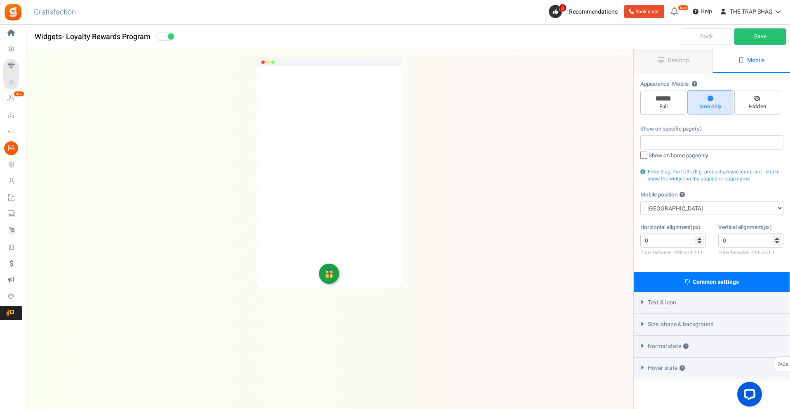
click at [673, 66] on link "Desktop" at bounding box center [673, 61] width 78 height 24
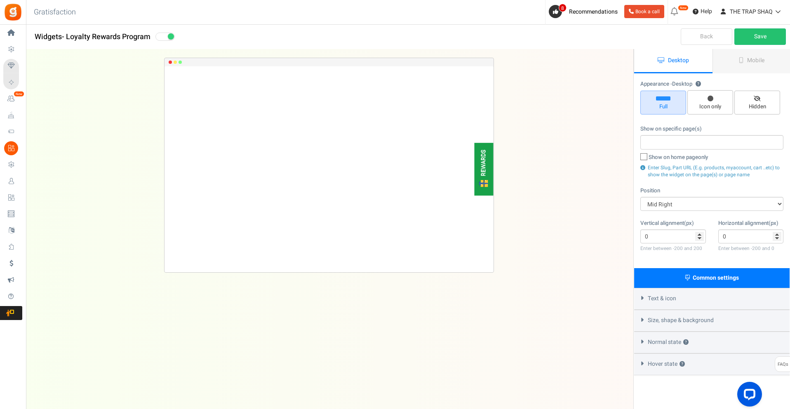
click at [737, 47] on div "Back Save" at bounding box center [711, 37] width 157 height 25
click at [742, 60] on icon at bounding box center [741, 60] width 5 height 6
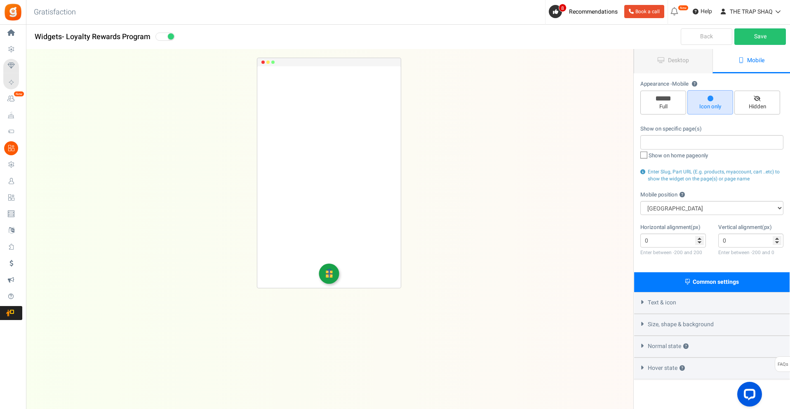
click at [687, 111] on div "Full Icon only Hidden" at bounding box center [711, 103] width 143 height 26
click at [676, 110] on span "Full" at bounding box center [663, 107] width 38 height 8
click at [669, 98] on input "Full" at bounding box center [665, 94] width 5 height 5
radio input "true"
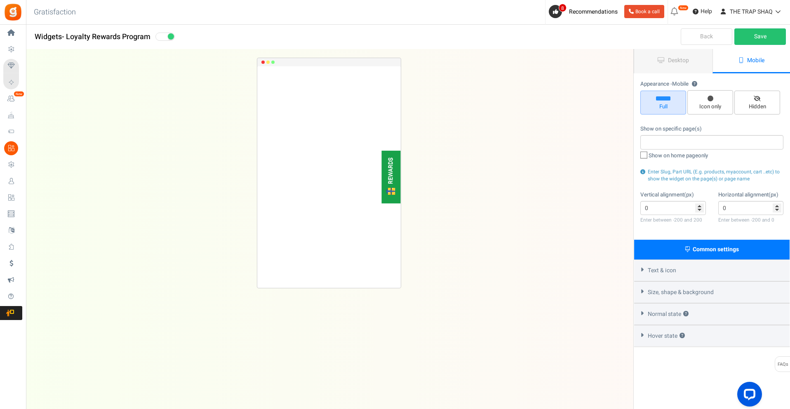
click at [706, 108] on span "Icon only" at bounding box center [710, 107] width 38 height 8
click at [710, 97] on input "Icon only" at bounding box center [712, 94] width 5 height 5
radio input "true"
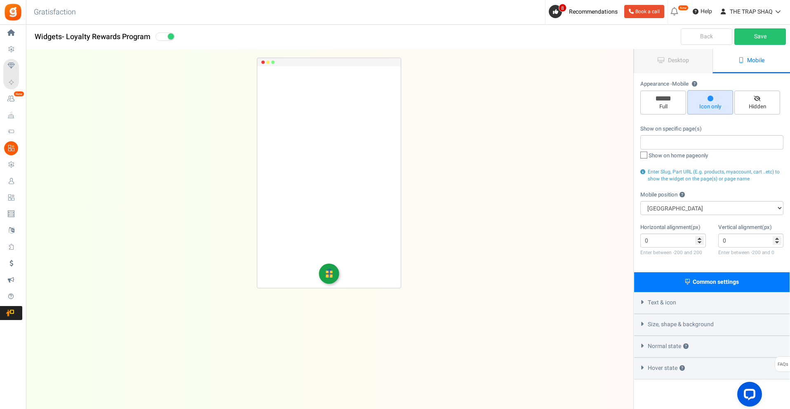
click at [650, 102] on span "Full" at bounding box center [663, 103] width 46 height 24
click at [663, 98] on input "Full" at bounding box center [665, 94] width 5 height 5
radio input "true"
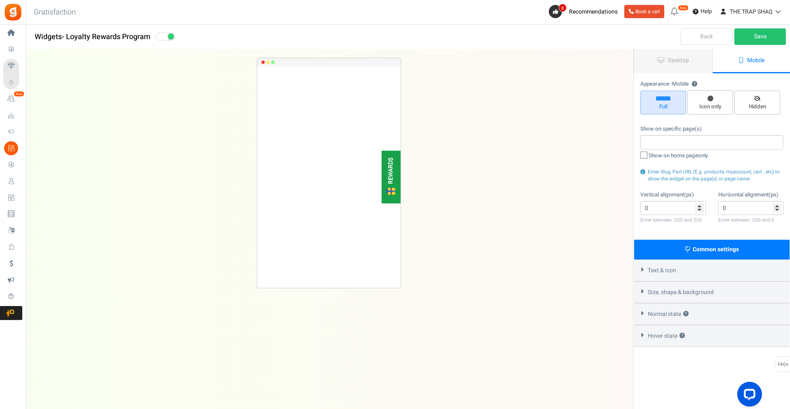
click at [711, 110] on span "Icon only" at bounding box center [710, 107] width 38 height 8
click at [711, 97] on input "Icon only" at bounding box center [712, 94] width 5 height 5
radio input "true"
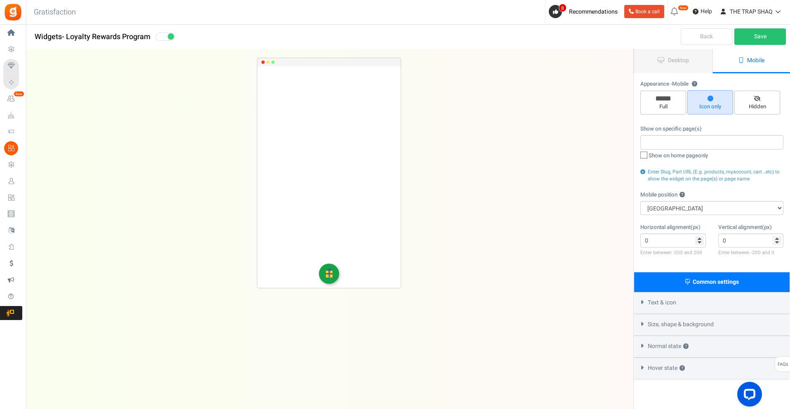
click at [674, 97] on span "Full" at bounding box center [663, 103] width 46 height 24
click at [669, 97] on input "Full" at bounding box center [665, 94] width 5 height 5
radio input "true"
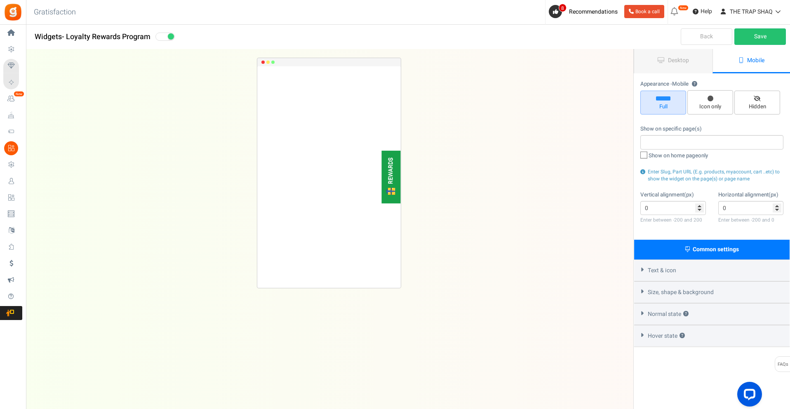
click at [709, 160] on label "Show on home page only" at bounding box center [711, 156] width 143 height 8
click at [637, 159] on input "Show on home page only" at bounding box center [634, 156] width 5 height 5
click at [710, 158] on label "Show on home page only" at bounding box center [711, 156] width 143 height 8
click at [637, 158] on input "Show on home page only" at bounding box center [634, 156] width 5 height 5
checkbox input "false"
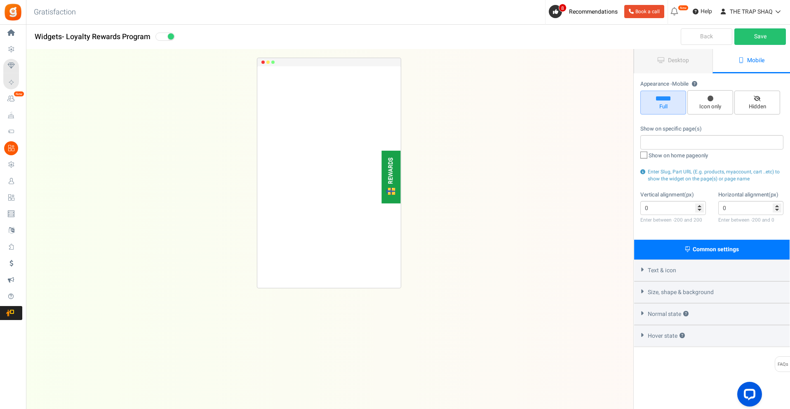
click at [762, 109] on span "Hidden" at bounding box center [757, 107] width 38 height 8
click at [762, 98] on input "Hidden" at bounding box center [759, 94] width 5 height 5
radio input "true"
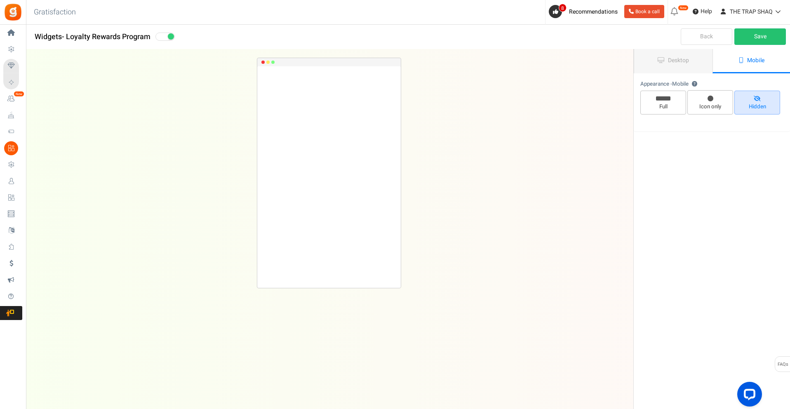
click at [679, 102] on span "Full" at bounding box center [663, 103] width 46 height 24
click at [669, 98] on input "Full" at bounding box center [665, 94] width 5 height 5
radio input "true"
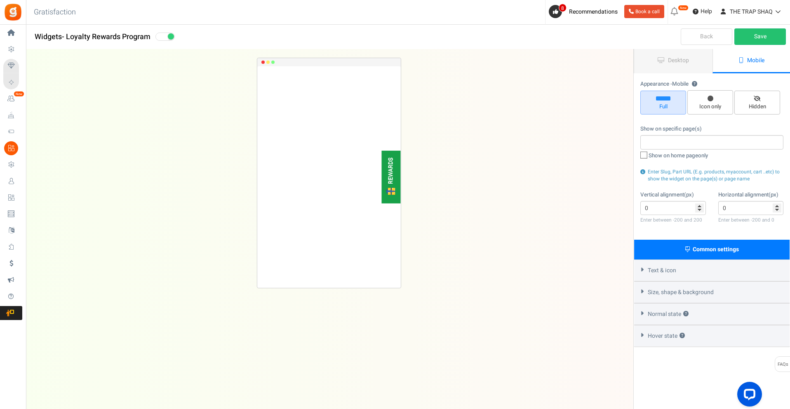
click at [674, 56] on span "Desktop" at bounding box center [678, 60] width 21 height 9
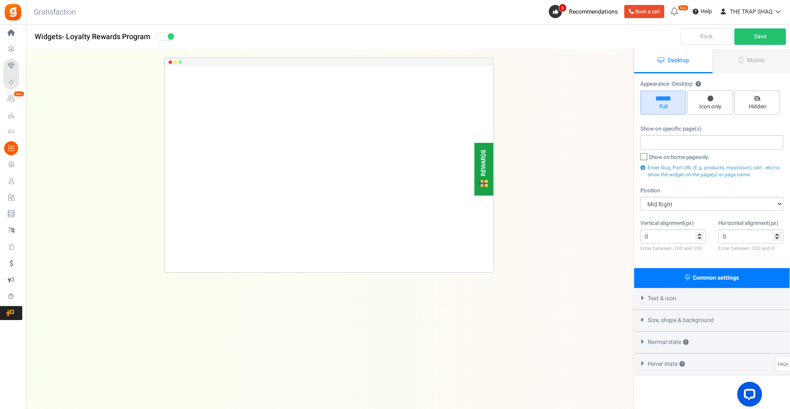
click at [742, 70] on link "Mobile" at bounding box center [751, 61] width 78 height 24
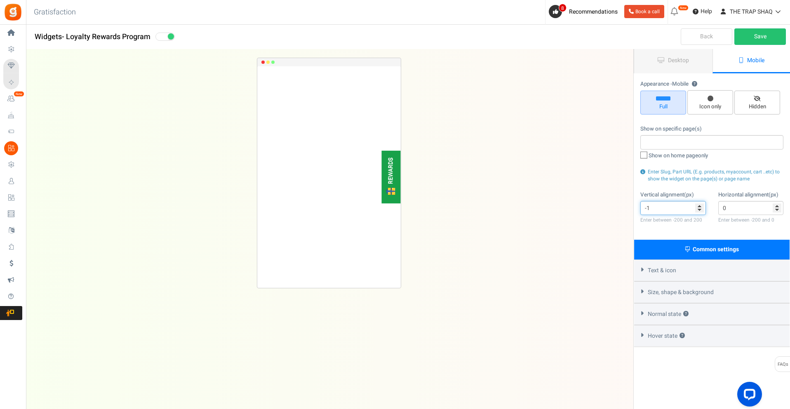
click at [699, 210] on input "-1" at bounding box center [673, 208] width 66 height 14
click at [699, 210] on input "-2" at bounding box center [673, 208] width 66 height 14
click at [699, 206] on input "-1" at bounding box center [673, 208] width 66 height 14
click at [699, 206] on input "0" at bounding box center [673, 208] width 66 height 14
click at [699, 206] on input "1" at bounding box center [673, 208] width 66 height 14
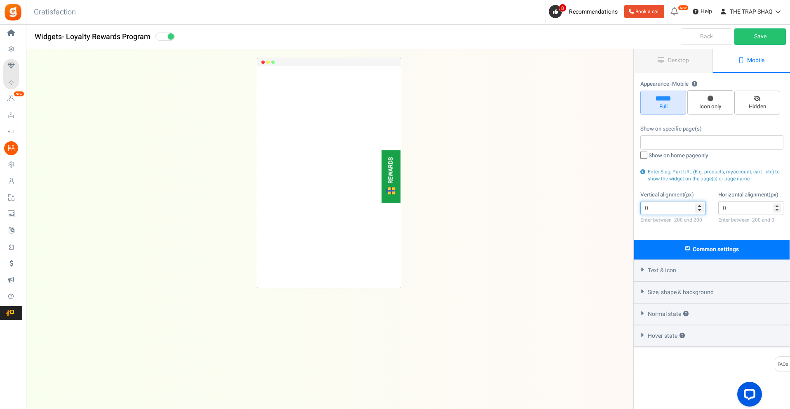
type input "0"
click at [699, 211] on input "0" at bounding box center [673, 208] width 66 height 14
click at [730, 159] on label "Show on home page only" at bounding box center [711, 156] width 143 height 8
click at [637, 159] on input "Show on home page only" at bounding box center [634, 156] width 5 height 5
click at [703, 157] on span "only" at bounding box center [703, 156] width 10 height 8
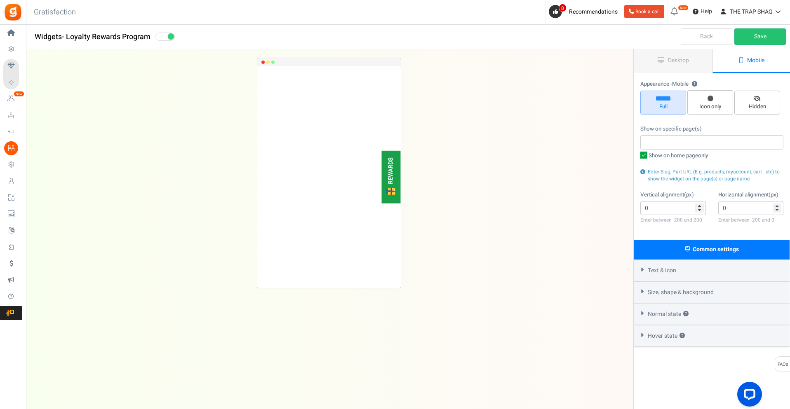
click at [637, 157] on input "Show on home page only" at bounding box center [634, 156] width 5 height 5
checkbox input "false"
click at [758, 38] on link "Save" at bounding box center [760, 36] width 52 height 16
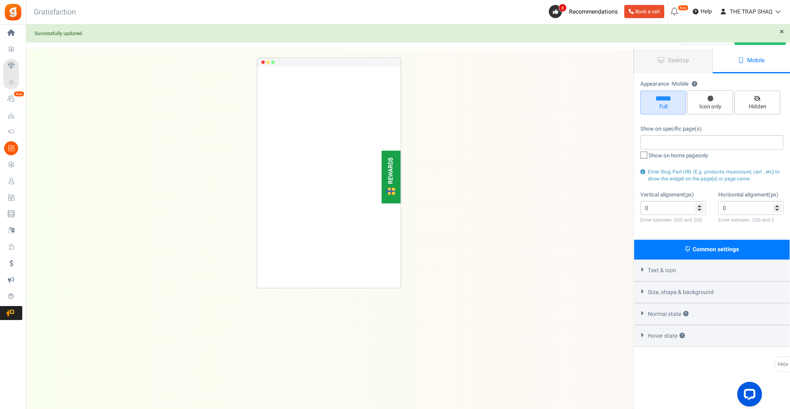
click at [780, 31] on link "×" at bounding box center [781, 32] width 8 height 8
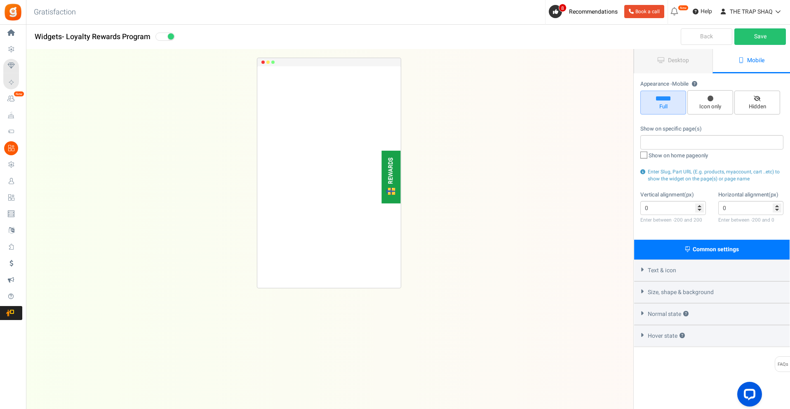
click at [755, 65] on link "Mobile" at bounding box center [751, 61] width 78 height 24
click at [722, 104] on span "Icon only" at bounding box center [710, 107] width 38 height 8
click at [716, 97] on input "Icon only" at bounding box center [712, 94] width 5 height 5
radio input "true"
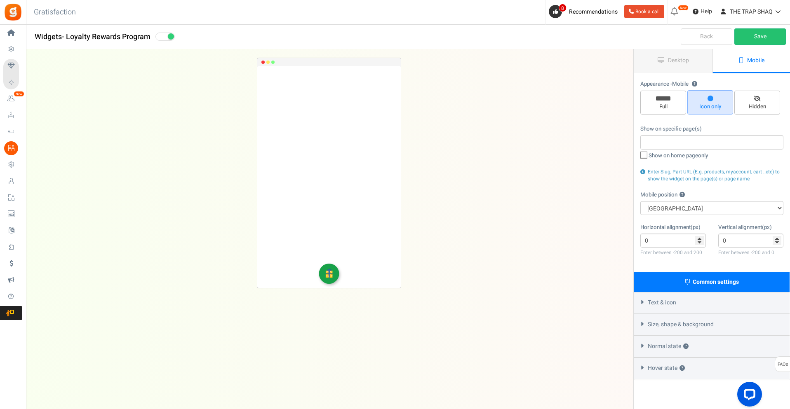
click at [679, 102] on span "Full" at bounding box center [663, 103] width 46 height 24
click at [669, 98] on input "Full" at bounding box center [665, 94] width 5 height 5
radio input "true"
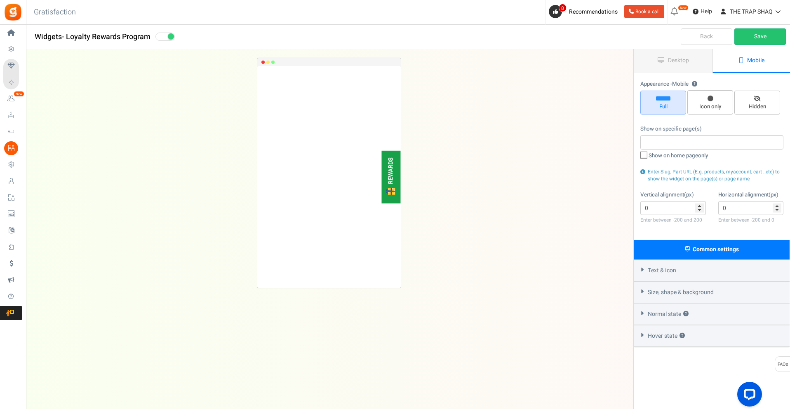
click at [745, 105] on span "Hidden" at bounding box center [757, 107] width 38 height 8
click at [757, 98] on input "Hidden" at bounding box center [759, 94] width 5 height 5
radio input "true"
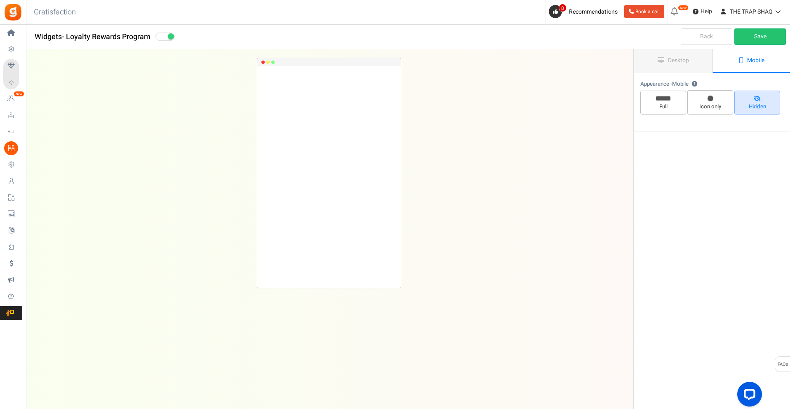
click at [727, 107] on span "Icon only" at bounding box center [710, 107] width 38 height 8
click at [716, 97] on input "Icon only" at bounding box center [712, 94] width 5 height 5
radio input "true"
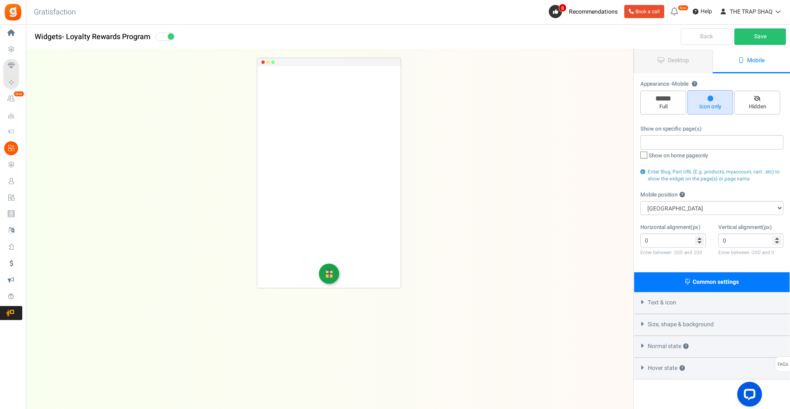
click at [665, 94] on input "Full" at bounding box center [665, 94] width 5 height 5
radio input "true"
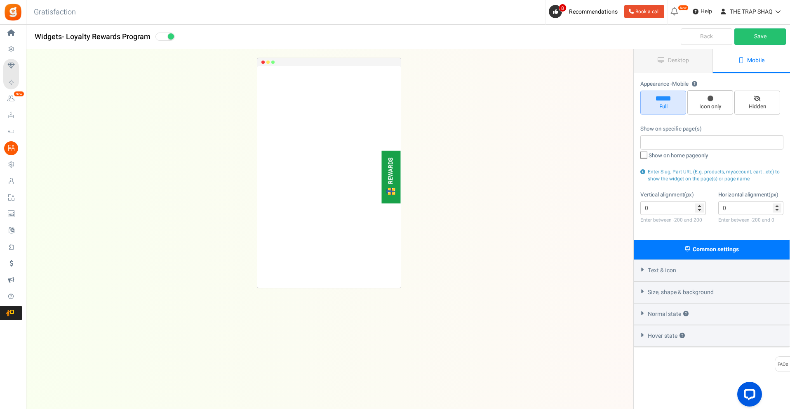
click at [712, 95] on input "Icon only" at bounding box center [712, 94] width 5 height 5
radio input "true"
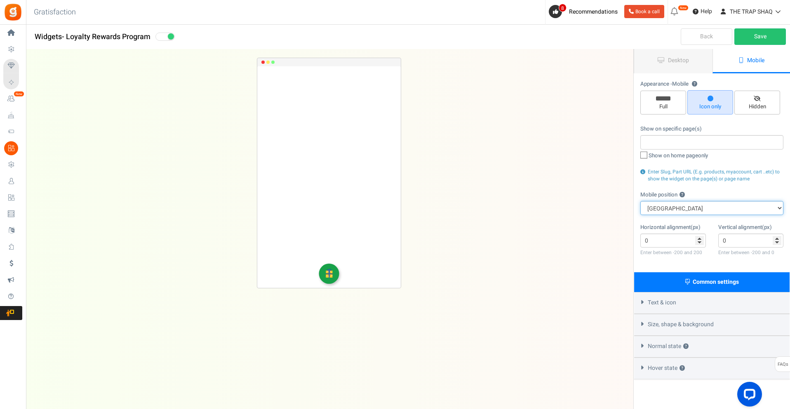
click at [712, 212] on select "Top Right Top Left Top Center Bottom Right Bottom Left Bottom Center" at bounding box center [711, 208] width 143 height 14
select select "left"
click at [640, 201] on select "Top Right Top Left Top Center Bottom Right Bottom Left Bottom Center" at bounding box center [711, 208] width 143 height 14
click at [663, 210] on select "Top Right Top Left Top Center Bottom Right Bottom Left Bottom Center" at bounding box center [711, 208] width 143 height 14
click at [731, 166] on div "Show on specific page(s) Show on home page only Enter Slug, Part URL (E.g. prod…" at bounding box center [711, 154] width 143 height 58
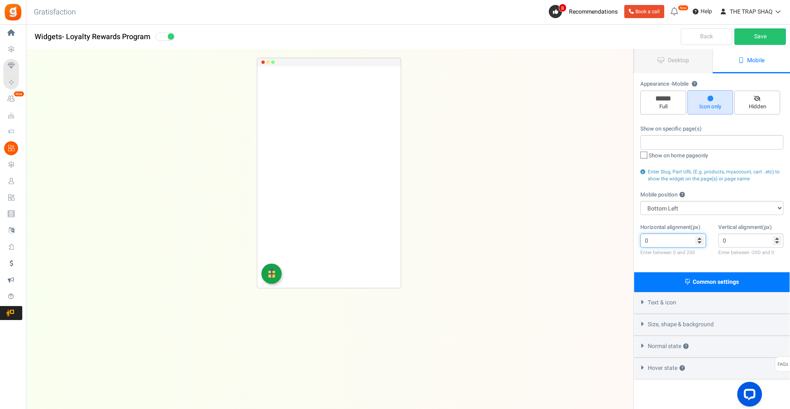
click at [697, 244] on input "0" at bounding box center [673, 241] width 66 height 14
click at [710, 175] on span "Enter Slug, Part URL (E.g. products, myaccount, cart ..etc) to show the widget …" at bounding box center [714, 175] width 132 height 14
click at [682, 101] on span "Full" at bounding box center [663, 103] width 46 height 24
click at [669, 98] on input "Full" at bounding box center [665, 94] width 5 height 5
radio input "true"
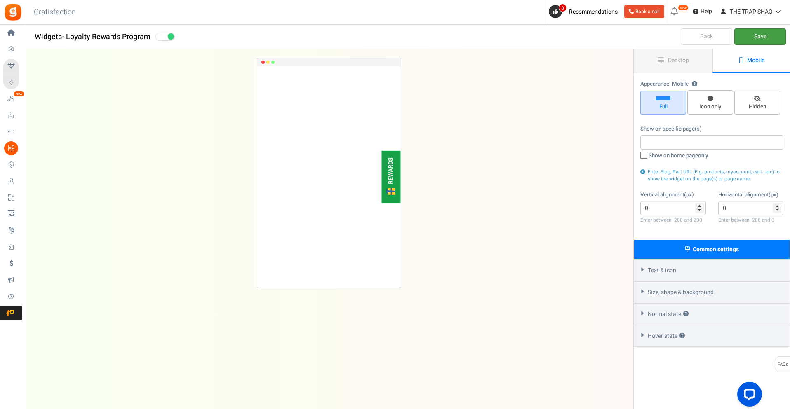
click at [753, 36] on link "Save" at bounding box center [760, 36] width 52 height 16
click at [697, 63] on link "Desktop" at bounding box center [673, 61] width 78 height 24
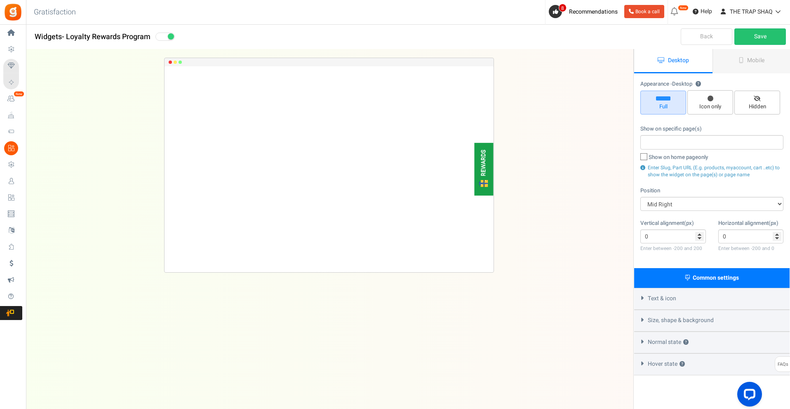
click at [744, 64] on link "Mobile" at bounding box center [751, 61] width 78 height 24
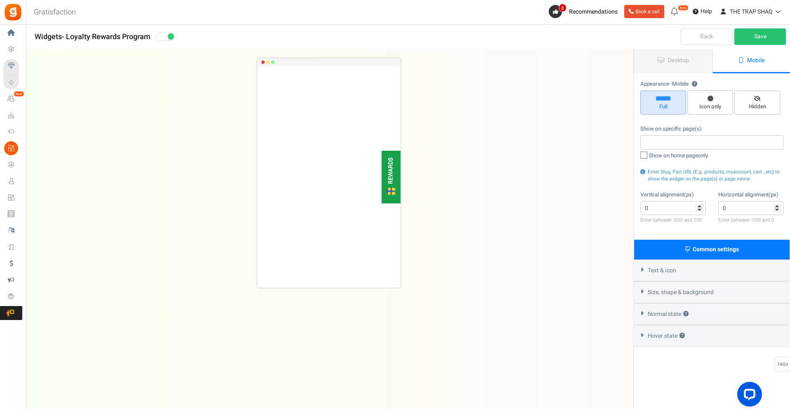
click at [671, 63] on span "Desktop" at bounding box center [678, 60] width 21 height 9
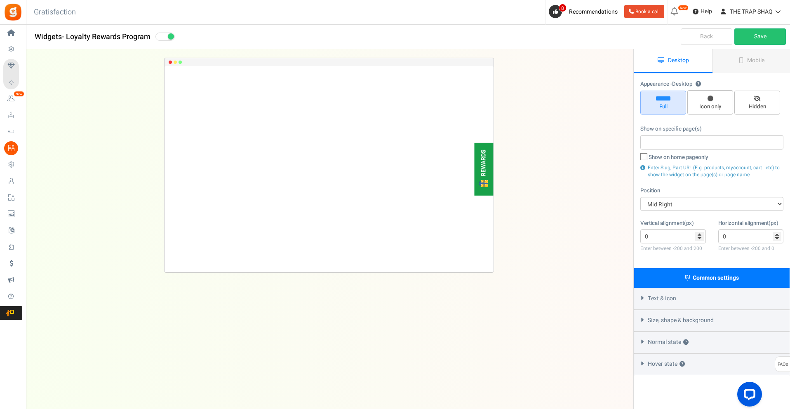
click at [729, 69] on link "Mobile" at bounding box center [751, 61] width 78 height 24
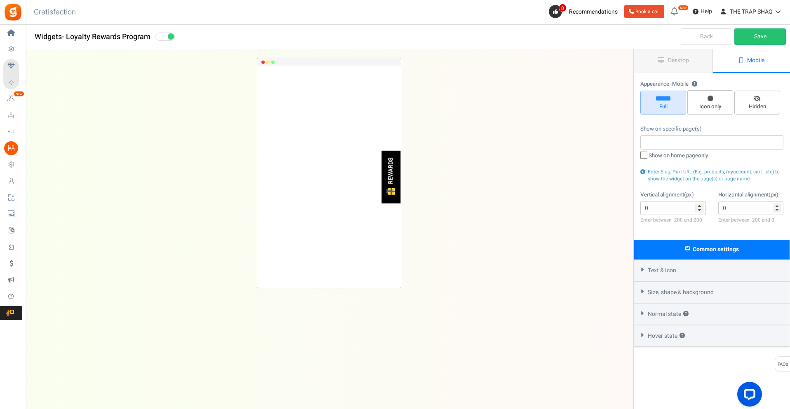
click at [399, 176] on div "REWARDS" at bounding box center [391, 177] width 19 height 53
click at [394, 185] on div at bounding box center [391, 191] width 10 height 14
click at [380, 139] on div "REWARDS Loading.. × To configure LightBox layout please Click here" at bounding box center [328, 177] width 143 height 222
click at [430, 144] on div "REWARDS Loading.. × To configure LightBox layout please Click here" at bounding box center [328, 212] width 633 height 327
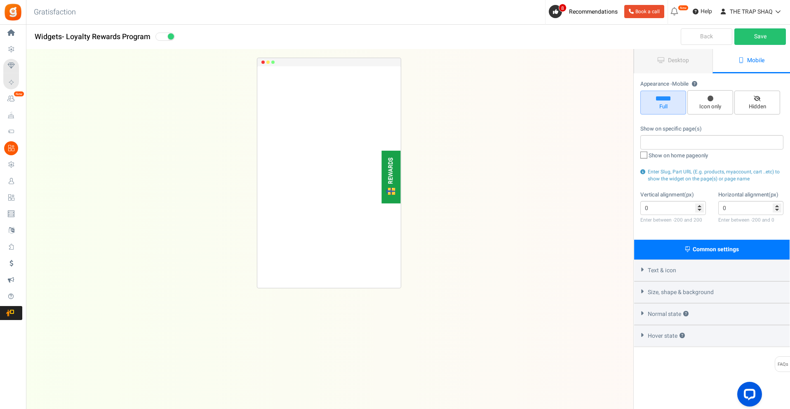
click at [400, 172] on div "REWARDS" at bounding box center [391, 177] width 19 height 53
click at [397, 172] on div "REWARDS" at bounding box center [391, 177] width 19 height 53
click at [0, 0] on span "Loyalty and Referral Program" at bounding box center [0, 0] width 0 height 0
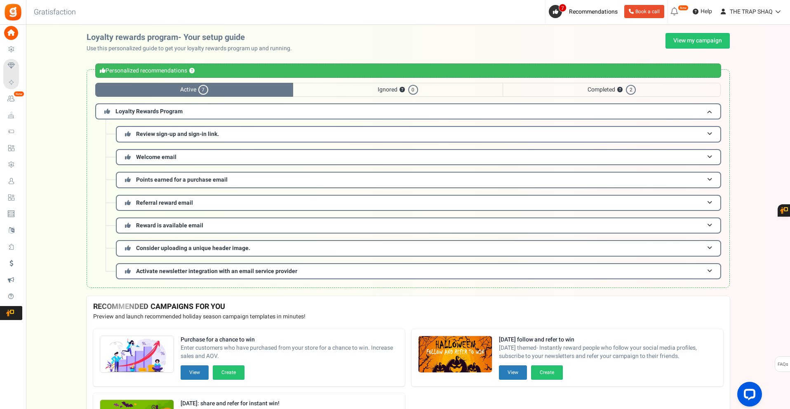
click at [177, 272] on span "Activate newsletter integration with an email service provider" at bounding box center [216, 271] width 161 height 9
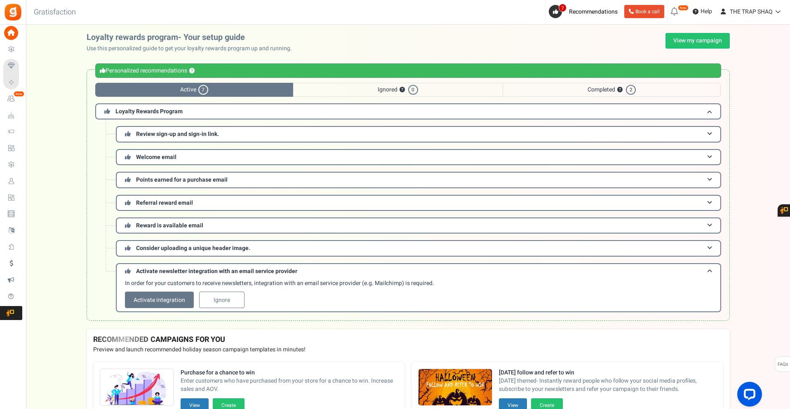
click at [187, 251] on span "Consider uploading a unique header image." at bounding box center [193, 248] width 114 height 9
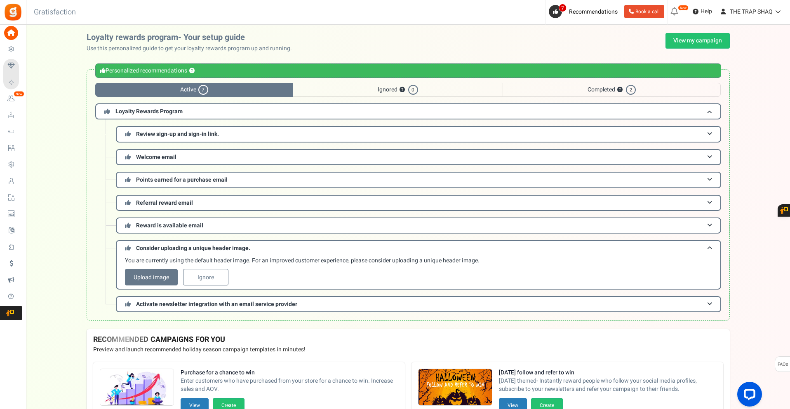
click at [190, 230] on h3 "Reward is available email" at bounding box center [418, 226] width 605 height 16
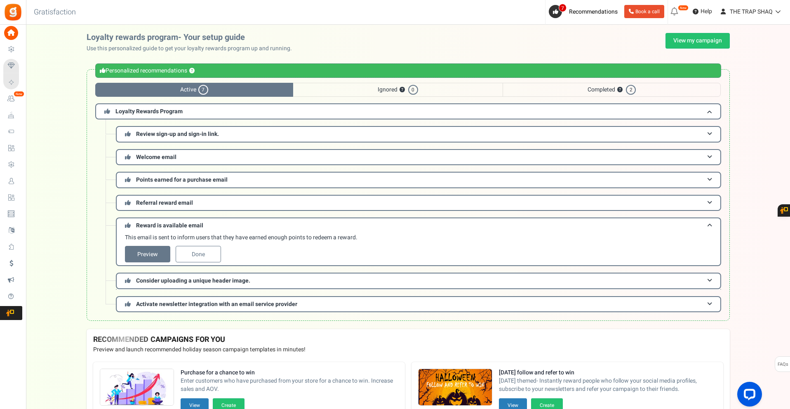
click at [182, 205] on span "Referral reward email" at bounding box center [164, 203] width 57 height 9
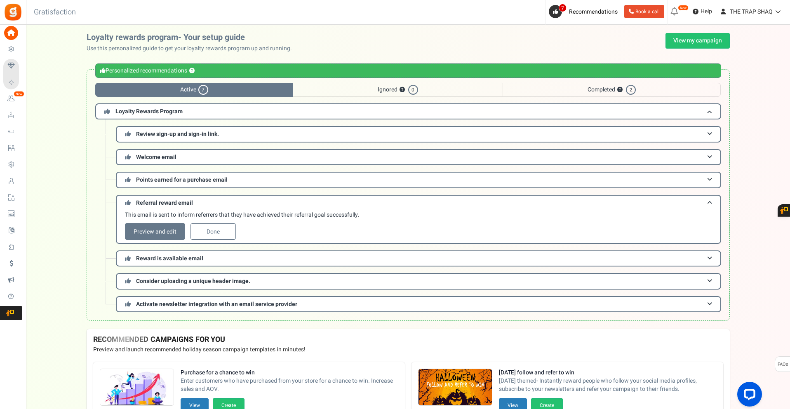
click at [180, 181] on span "Points earned for a purchase email" at bounding box center [182, 180] width 92 height 9
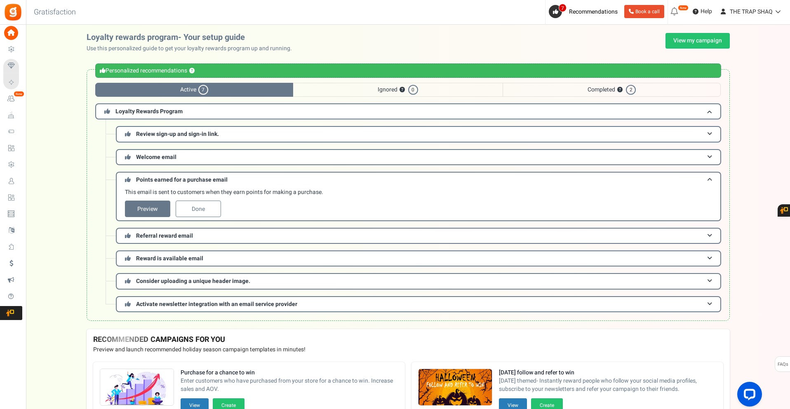
click at [0, 0] on span "Loyalty and Referral Program" at bounding box center [0, 0] width 0 height 0
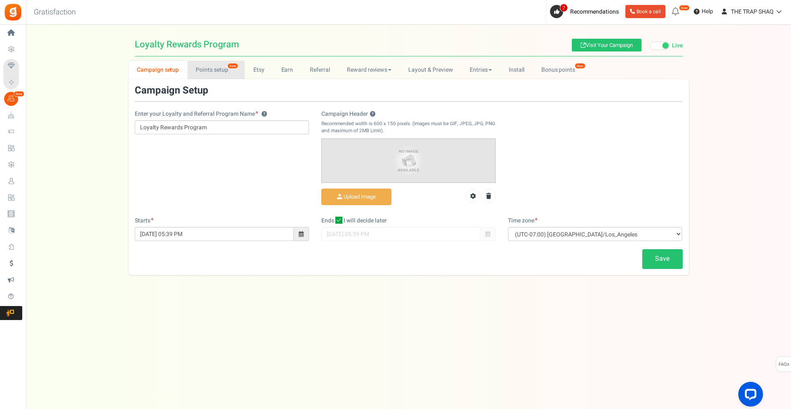
click at [219, 67] on link "Points setup New" at bounding box center [216, 70] width 57 height 19
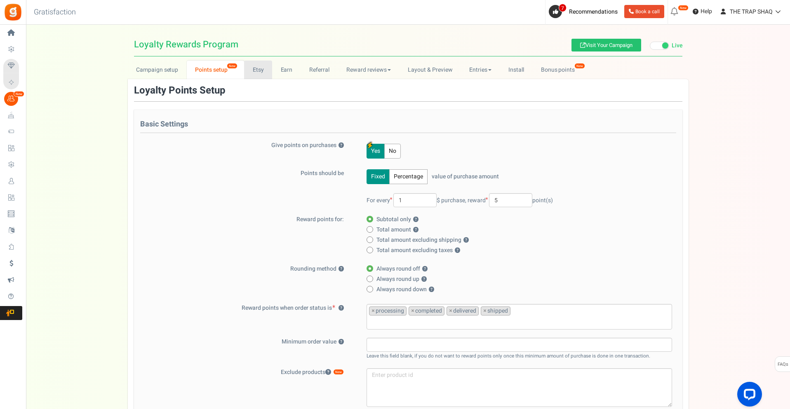
click at [261, 70] on link "Etsy" at bounding box center [258, 70] width 28 height 19
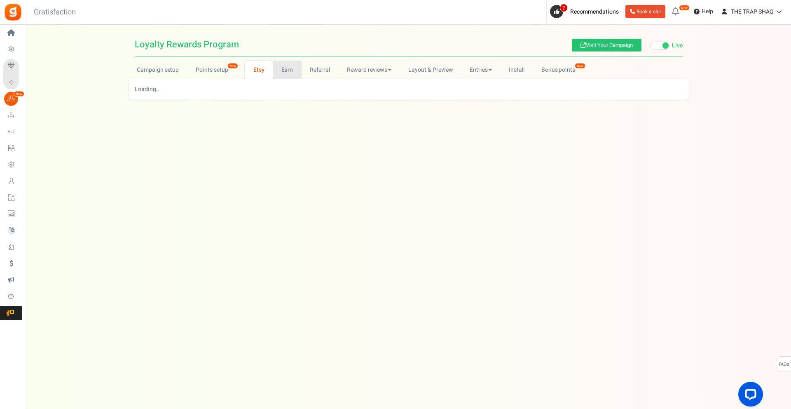
click at [286, 70] on link "Earn" at bounding box center [287, 70] width 29 height 19
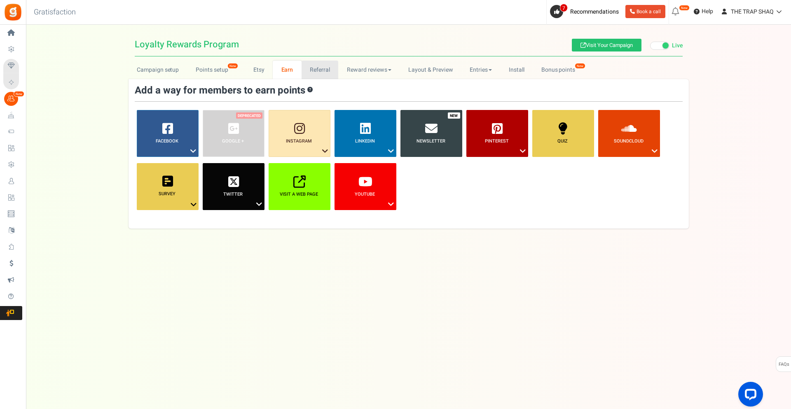
click at [323, 69] on link "Referral" at bounding box center [320, 70] width 37 height 19
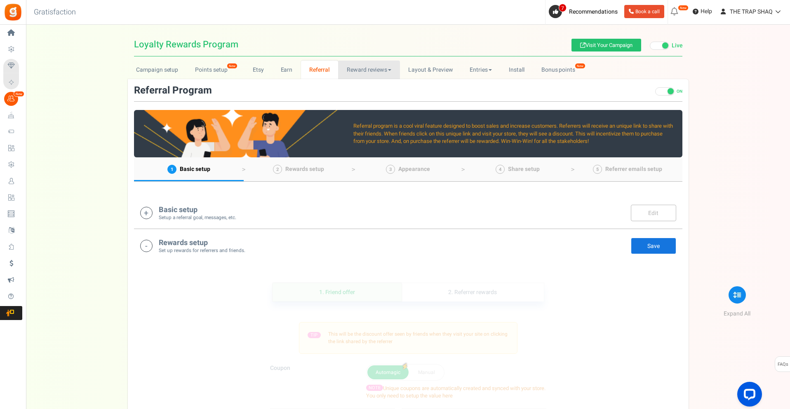
click at [352, 70] on link "Reward reviews" at bounding box center [368, 70] width 61 height 19
click at [391, 43] on h1 "Loyalty Rewards Program Visit Your Campaign Live Paused" at bounding box center [408, 44] width 548 height 23
click at [378, 65] on link "Reward reviews" at bounding box center [368, 70] width 61 height 19
click at [420, 67] on link "Layout & Preview" at bounding box center [430, 70] width 61 height 19
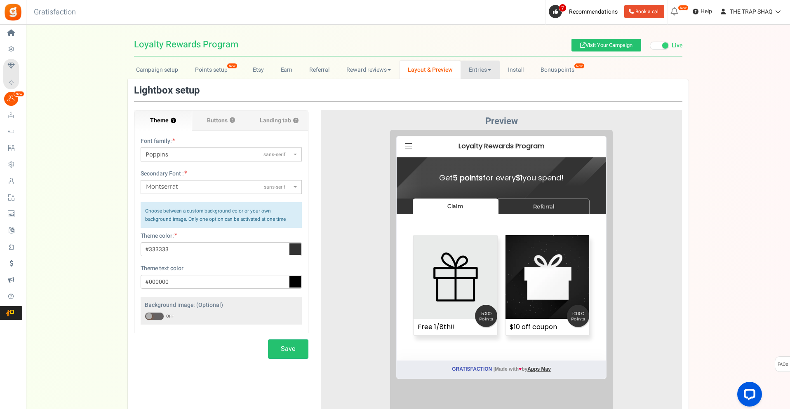
click at [475, 71] on link "Entries" at bounding box center [479, 70] width 39 height 19
click at [502, 101] on link "Referral entries" at bounding box center [493, 100] width 66 height 12
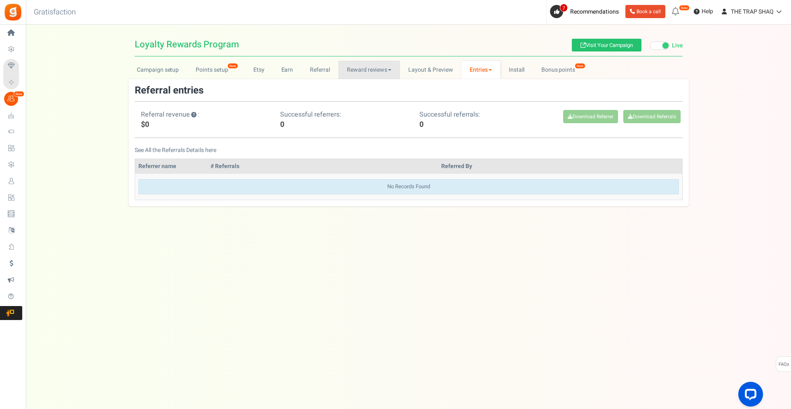
click at [369, 71] on link "Reward reviews" at bounding box center [368, 70] width 61 height 19
click at [319, 66] on link "Referral" at bounding box center [320, 70] width 37 height 19
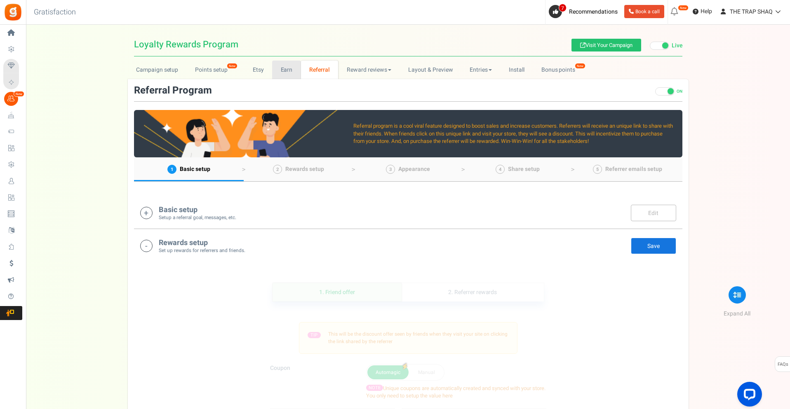
click at [282, 67] on link "Earn" at bounding box center [286, 70] width 29 height 19
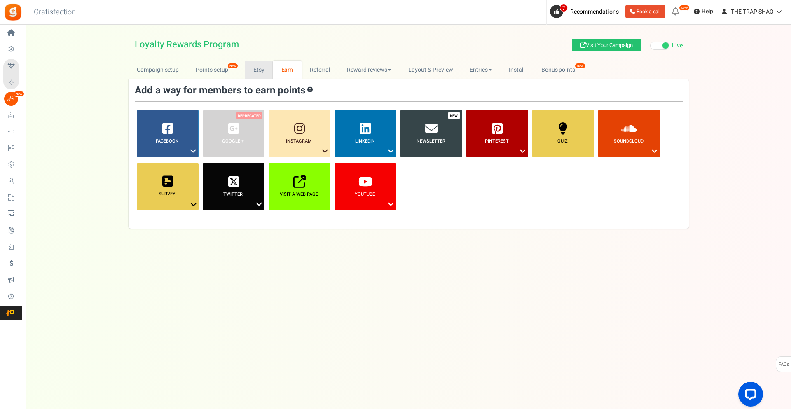
click at [246, 71] on link "Etsy" at bounding box center [259, 70] width 28 height 19
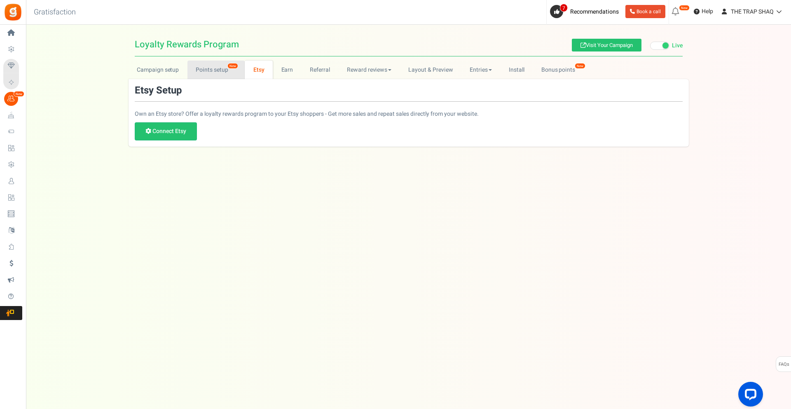
click at [215, 70] on link "Points setup New" at bounding box center [216, 70] width 57 height 19
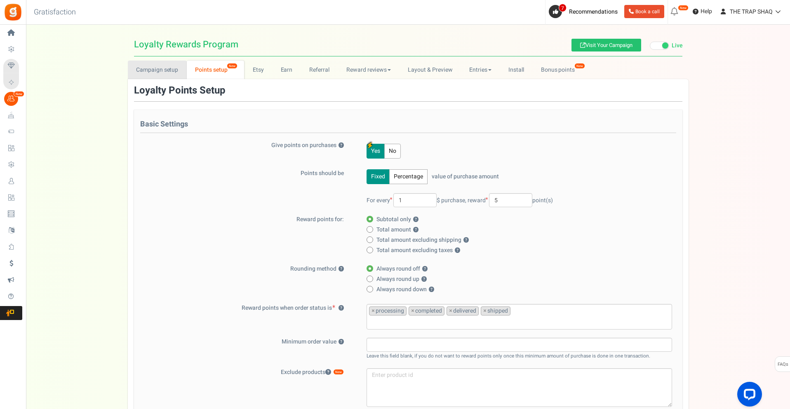
click at [173, 71] on link "Campaign setup" at bounding box center [157, 70] width 59 height 19
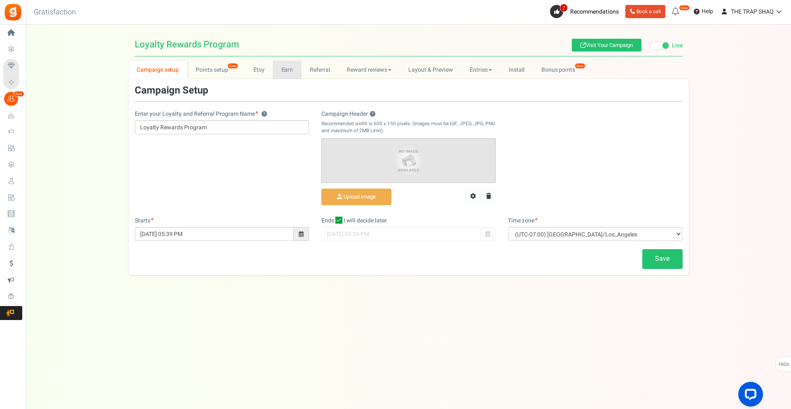
click at [288, 76] on link "Earn" at bounding box center [287, 70] width 29 height 19
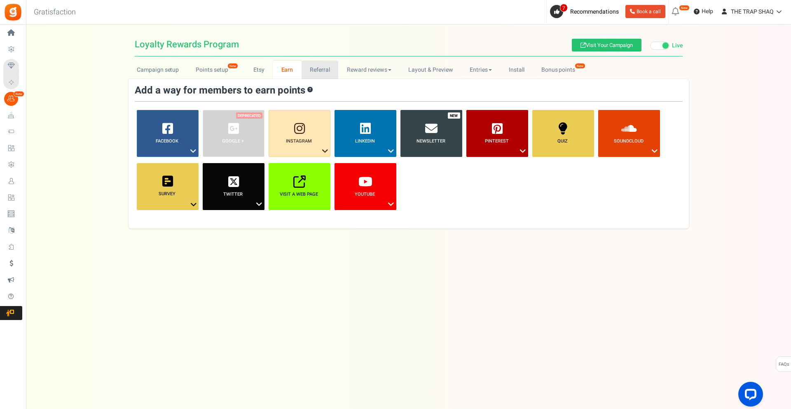
click at [309, 75] on link "Referral" at bounding box center [320, 70] width 37 height 19
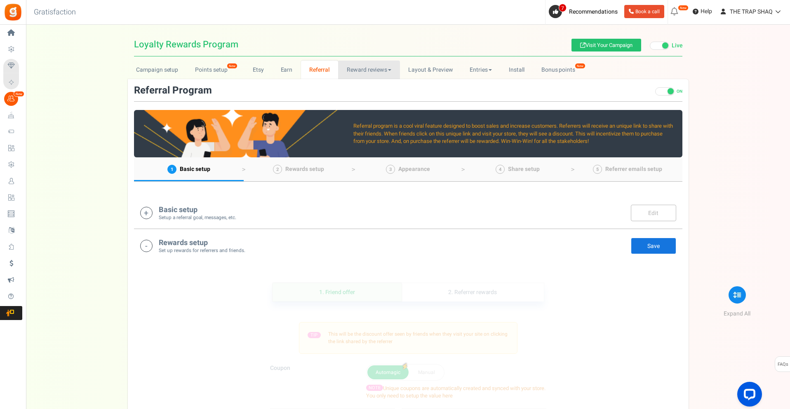
click at [368, 72] on link "Reward reviews" at bounding box center [368, 70] width 61 height 19
click at [427, 74] on link "Layout & Preview" at bounding box center [430, 70] width 61 height 19
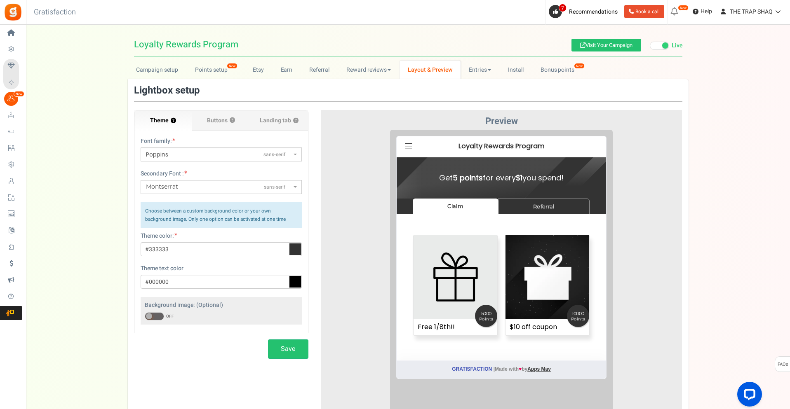
click at [276, 126] on label "Landing tab ?" at bounding box center [279, 120] width 58 height 21
click at [263, 121] on span "Landing tab ?" at bounding box center [279, 121] width 39 height 8
click at [0, 0] on input "Landing tab ?" at bounding box center [0, 0] width 0 height 0
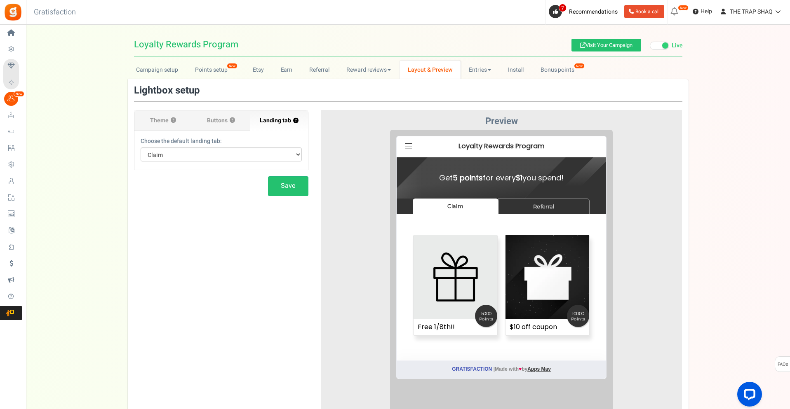
click at [224, 119] on span "Buttons" at bounding box center [217, 121] width 21 height 8
click at [0, 0] on input "Buttons ?" at bounding box center [0, 0] width 0 height 0
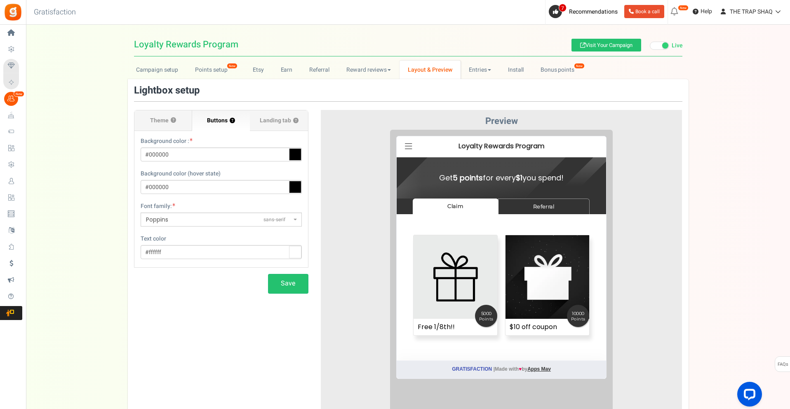
click at [264, 117] on span "Landing tab ?" at bounding box center [279, 121] width 39 height 8
click at [0, 0] on input "Landing tab ?" at bounding box center [0, 0] width 0 height 0
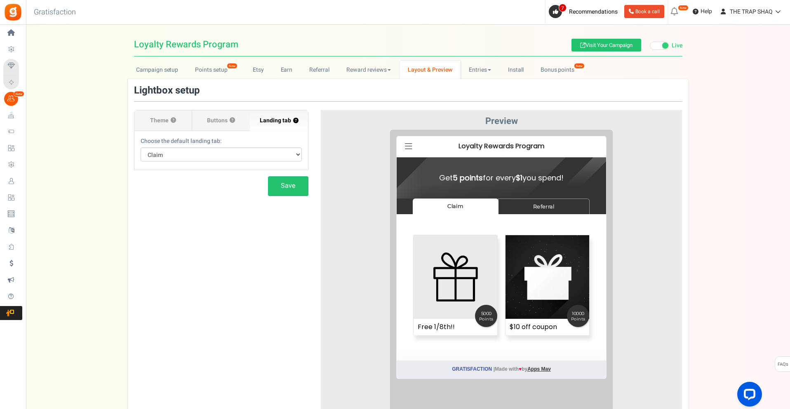
click at [228, 123] on label "Buttons ?" at bounding box center [221, 120] width 58 height 21
click at [287, 127] on label "Landing tab ?" at bounding box center [279, 120] width 58 height 21
click at [0, 0] on input "Landing tab ?" at bounding box center [0, 0] width 0 height 0
click at [232, 127] on label "Buttons ?" at bounding box center [221, 120] width 58 height 21
click at [0, 0] on input "Buttons ?" at bounding box center [0, 0] width 0 height 0
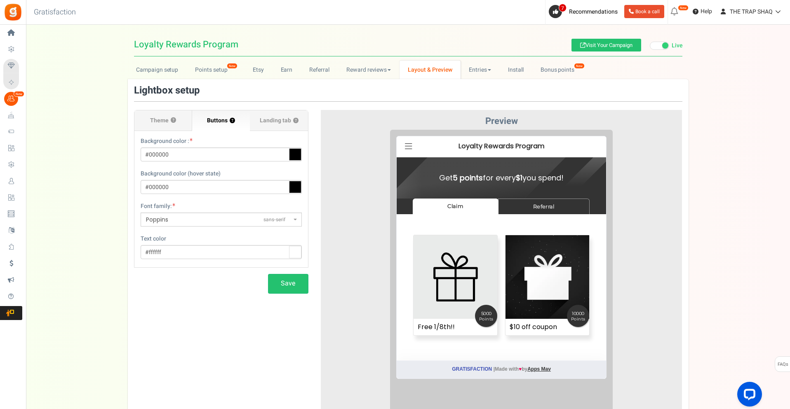
click at [274, 123] on span "Landing tab ?" at bounding box center [279, 121] width 39 height 8
click at [0, 0] on input "Landing tab ?" at bounding box center [0, 0] width 0 height 0
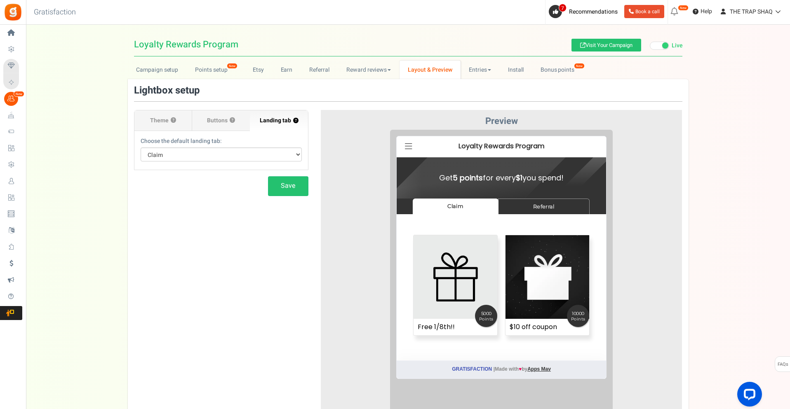
click at [219, 124] on span "Buttons" at bounding box center [217, 121] width 21 height 8
click at [0, 0] on input "Buttons ?" at bounding box center [0, 0] width 0 height 0
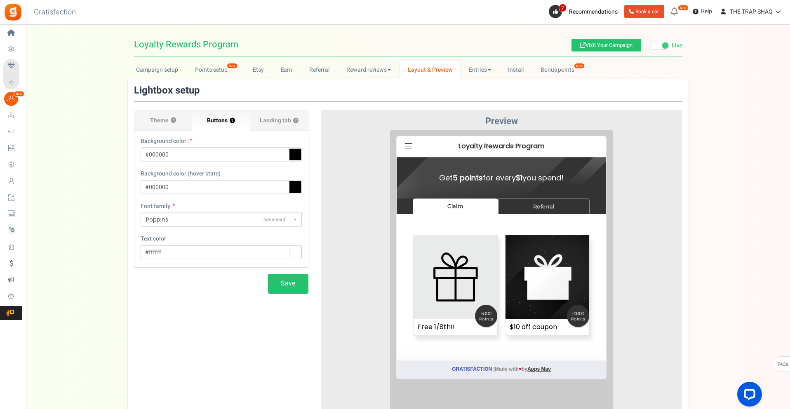
click at [284, 124] on span "Landing tab ?" at bounding box center [279, 121] width 39 height 8
click at [0, 0] on input "Landing tab ?" at bounding box center [0, 0] width 0 height 0
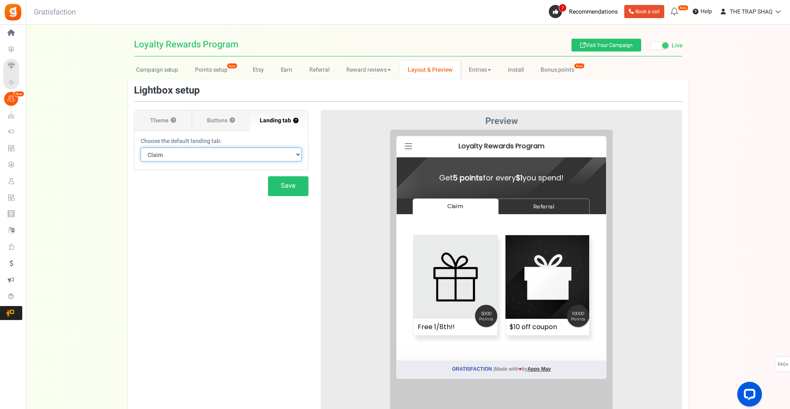
click at [240, 150] on select "Default Tab Referral Claim" at bounding box center [221, 155] width 161 height 14
click at [242, 155] on select "Default Tab Referral Claim" at bounding box center [221, 155] width 161 height 14
click at [234, 128] on label "Buttons ?" at bounding box center [221, 120] width 58 height 21
click at [0, 0] on input "Buttons ?" at bounding box center [0, 0] width 0 height 0
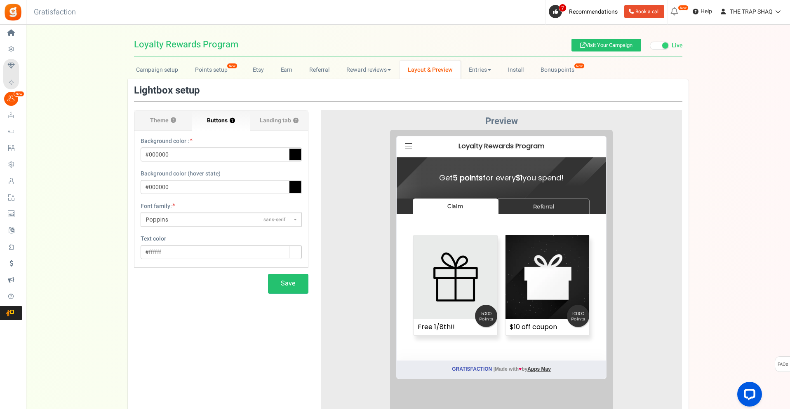
click at [163, 123] on span "Theme" at bounding box center [159, 121] width 19 height 8
click at [0, 0] on input "Theme ?" at bounding box center [0, 0] width 0 height 0
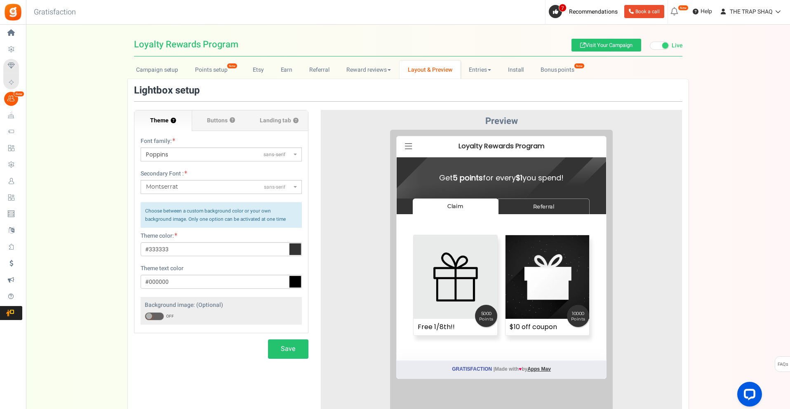
click at [214, 121] on span "Buttons" at bounding box center [217, 121] width 21 height 8
click at [0, 0] on input "Buttons ?" at bounding box center [0, 0] width 0 height 0
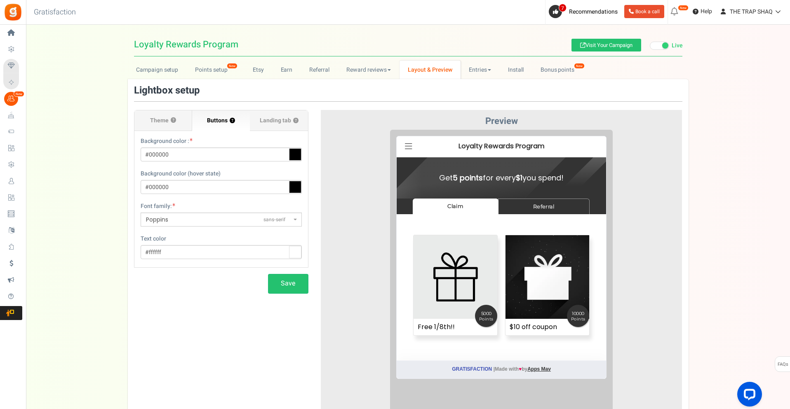
click at [275, 122] on span "Landing tab ?" at bounding box center [279, 121] width 39 height 8
click at [0, 0] on input "Landing tab ?" at bounding box center [0, 0] width 0 height 0
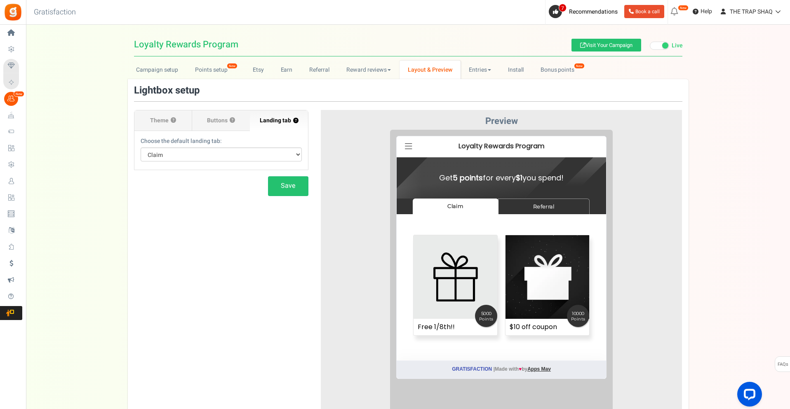
click at [221, 122] on span "Buttons" at bounding box center [217, 121] width 21 height 8
click at [0, 0] on input "Buttons ?" at bounding box center [0, 0] width 0 height 0
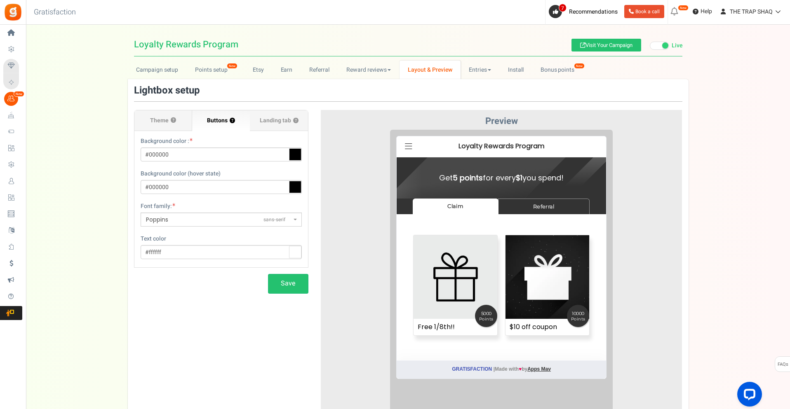
click at [269, 129] on label "Landing tab ?" at bounding box center [279, 120] width 58 height 21
click at [0, 0] on input "Landing tab ?" at bounding box center [0, 0] width 0 height 0
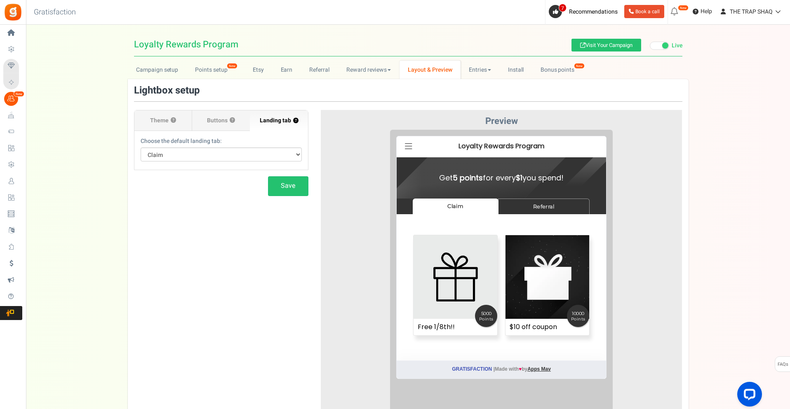
click at [220, 130] on label "Buttons ?" at bounding box center [221, 120] width 58 height 21
click at [0, 0] on input "Buttons ?" at bounding box center [0, 0] width 0 height 0
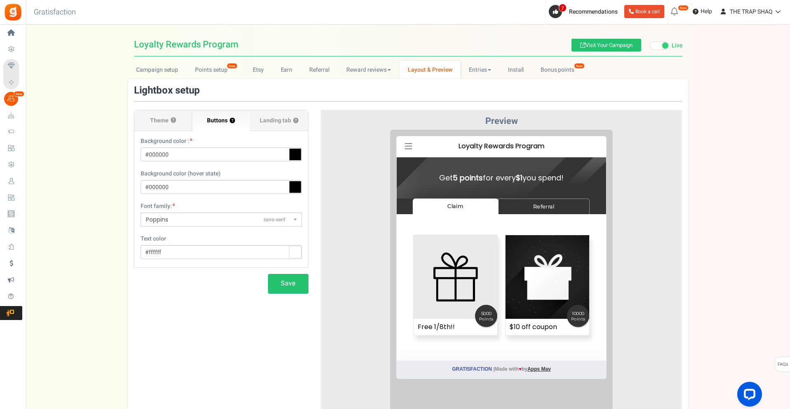
drag, startPoint x: 165, startPoint y: 126, endPoint x: 221, endPoint y: 126, distance: 56.1
click at [165, 125] on label "Theme ?" at bounding box center [163, 120] width 58 height 21
click at [0, 0] on input "Theme ?" at bounding box center [0, 0] width 0 height 0
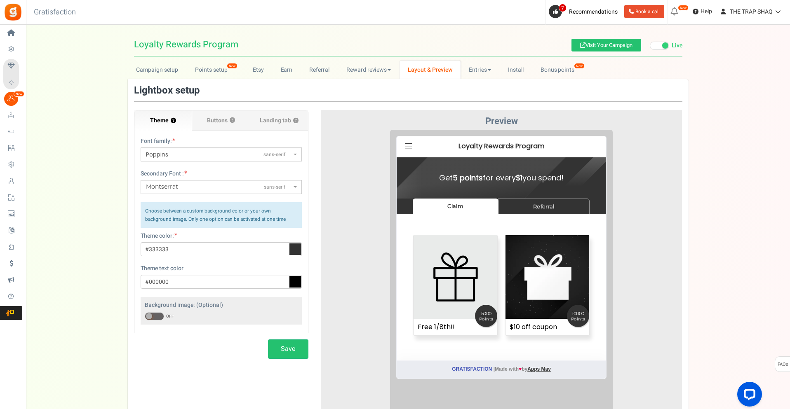
click at [221, 126] on label "Buttons ?" at bounding box center [221, 120] width 58 height 21
click at [0, 0] on input "Buttons ?" at bounding box center [0, 0] width 0 height 0
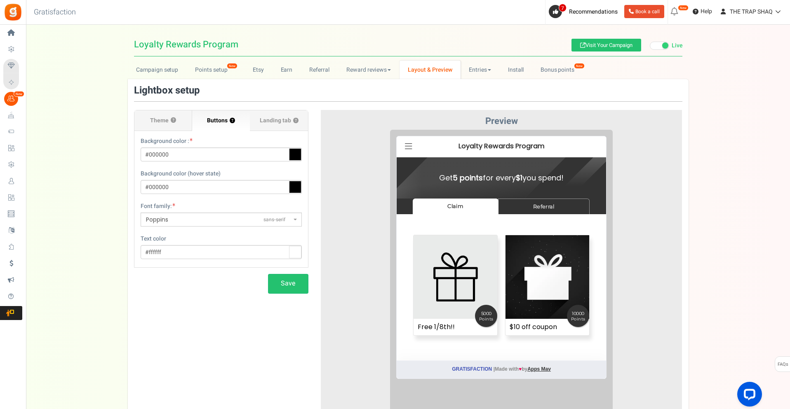
click at [276, 127] on label "Landing tab ?" at bounding box center [279, 120] width 58 height 21
click at [0, 0] on input "Landing tab ?" at bounding box center [0, 0] width 0 height 0
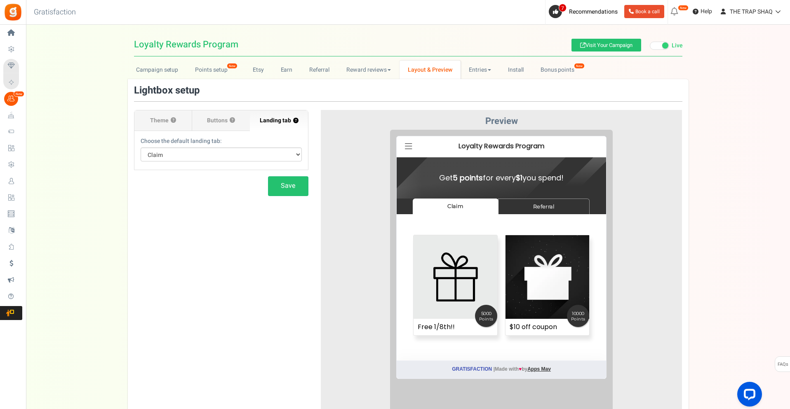
click at [211, 127] on label "Buttons ?" at bounding box center [221, 120] width 58 height 21
click at [0, 0] on input "Buttons ?" at bounding box center [0, 0] width 0 height 0
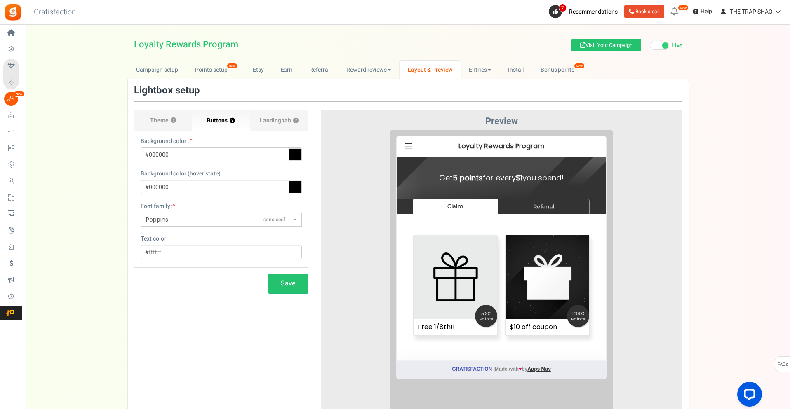
click at [182, 126] on label "Theme ?" at bounding box center [163, 120] width 58 height 21
click at [0, 0] on input "Theme ?" at bounding box center [0, 0] width 0 height 0
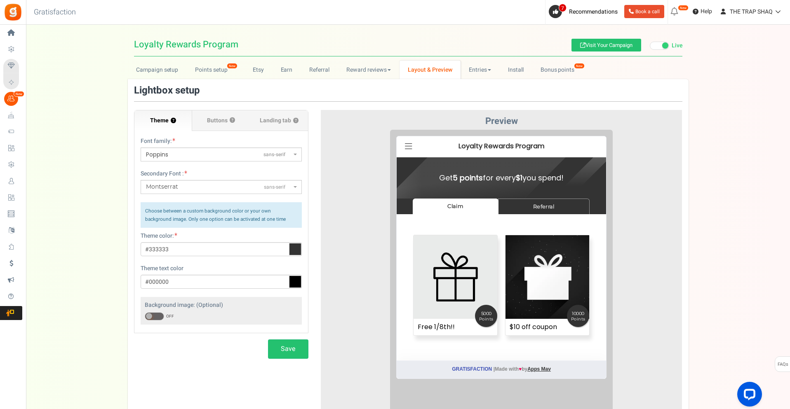
click at [232, 131] on label "Buttons ?" at bounding box center [221, 120] width 58 height 21
click at [0, 0] on input "Buttons ?" at bounding box center [0, 0] width 0 height 0
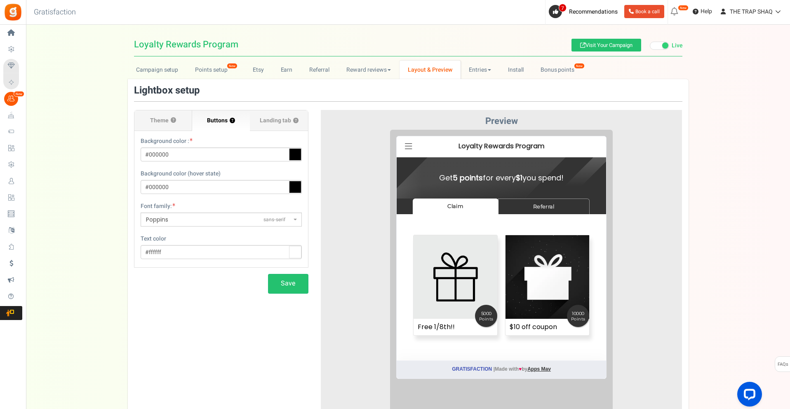
click at [276, 128] on label "Landing tab ?" at bounding box center [279, 120] width 58 height 21
click at [0, 0] on input "Landing tab ?" at bounding box center [0, 0] width 0 height 0
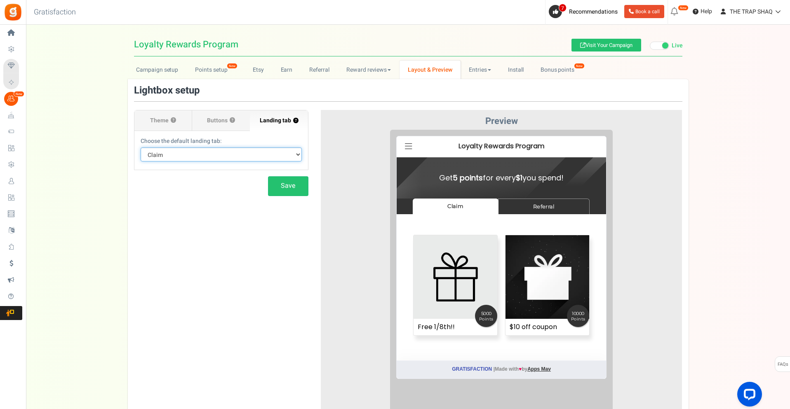
click at [251, 157] on select "Default Tab Referral Claim" at bounding box center [221, 155] width 161 height 14
click at [246, 155] on select "Default Tab Referral Claim" at bounding box center [221, 155] width 161 height 14
click at [229, 128] on label "Buttons ?" at bounding box center [221, 120] width 58 height 21
click at [0, 0] on input "Buttons ?" at bounding box center [0, 0] width 0 height 0
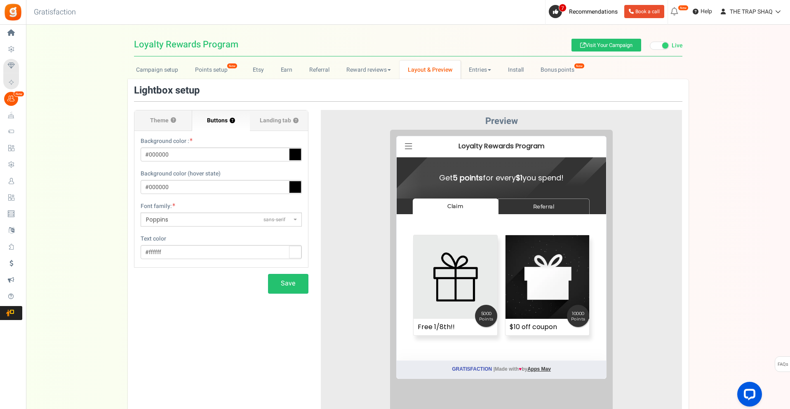
drag, startPoint x: 180, startPoint y: 127, endPoint x: 195, endPoint y: 128, distance: 14.9
click at [180, 127] on label "Theme ?" at bounding box center [163, 120] width 58 height 21
click at [0, 0] on input "Theme ?" at bounding box center [0, 0] width 0 height 0
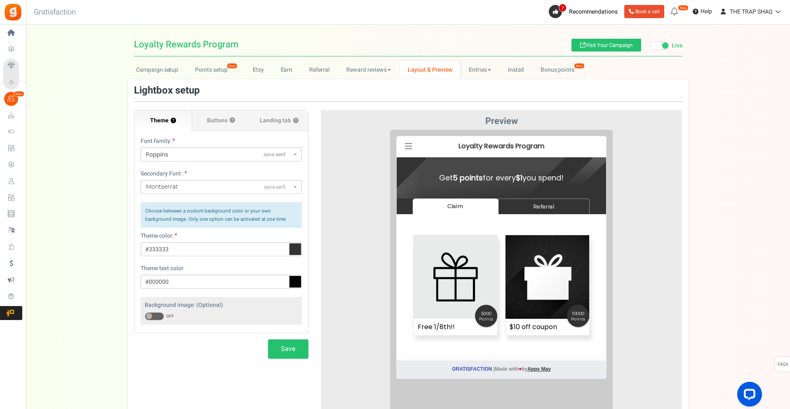
click at [210, 127] on label "Buttons ?" at bounding box center [221, 120] width 58 height 21
click at [0, 0] on input "Buttons ?" at bounding box center [0, 0] width 0 height 0
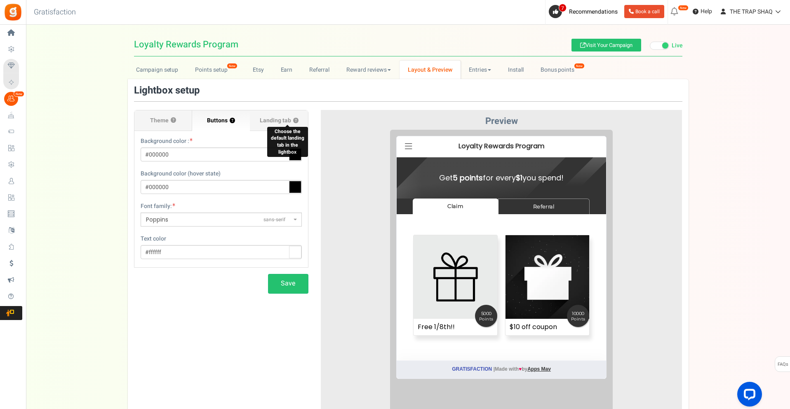
click at [294, 121] on button "?" at bounding box center [295, 120] width 5 height 5
click at [265, 129] on label "Landing tab ?" at bounding box center [279, 120] width 58 height 21
click at [0, 0] on input "Landing tab ?" at bounding box center [0, 0] width 0 height 0
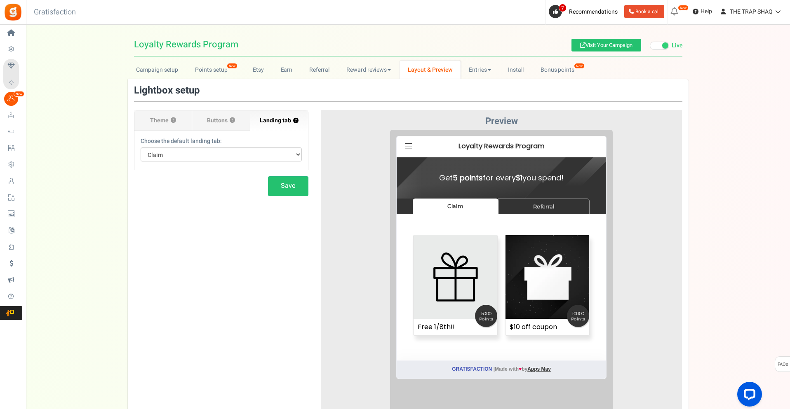
drag, startPoint x: 227, startPoint y: 129, endPoint x: 185, endPoint y: 129, distance: 41.6
click at [226, 129] on label "Buttons ?" at bounding box center [221, 120] width 58 height 21
click at [0, 0] on input "Buttons ?" at bounding box center [0, 0] width 0 height 0
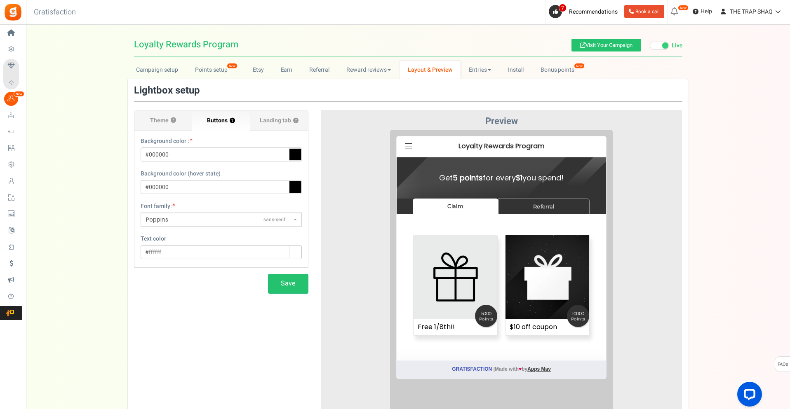
click at [185, 129] on label "Theme ?" at bounding box center [163, 120] width 58 height 21
click at [0, 0] on input "Theme ?" at bounding box center [0, 0] width 0 height 0
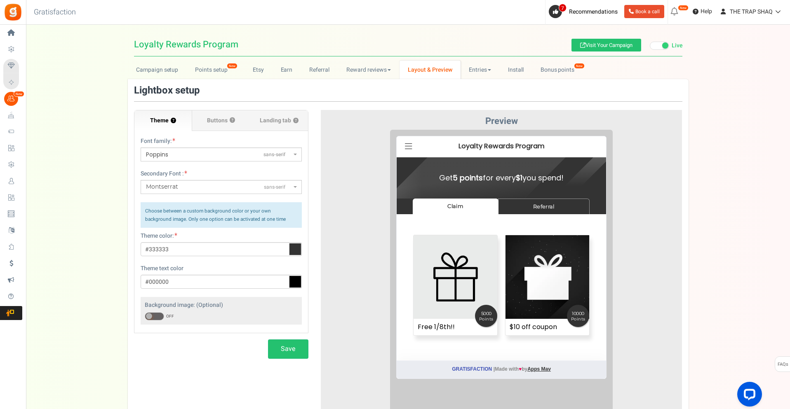
click at [213, 127] on label "Buttons ?" at bounding box center [221, 120] width 58 height 21
click at [0, 0] on input "Buttons ?" at bounding box center [0, 0] width 0 height 0
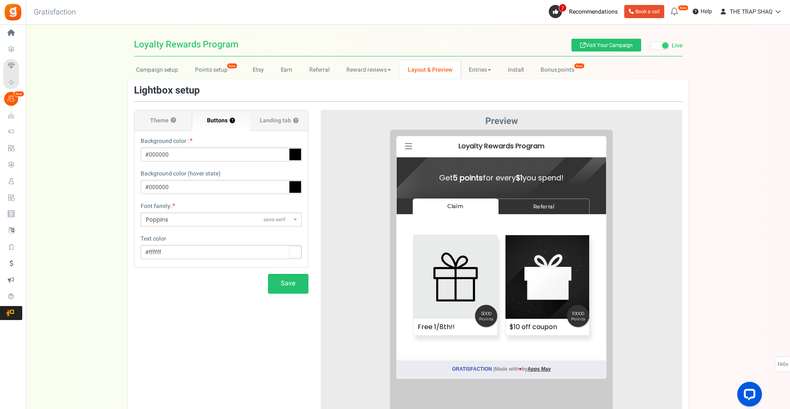
click at [276, 124] on span "Landing tab ?" at bounding box center [279, 121] width 39 height 8
click at [0, 0] on input "Landing tab ?" at bounding box center [0, 0] width 0 height 0
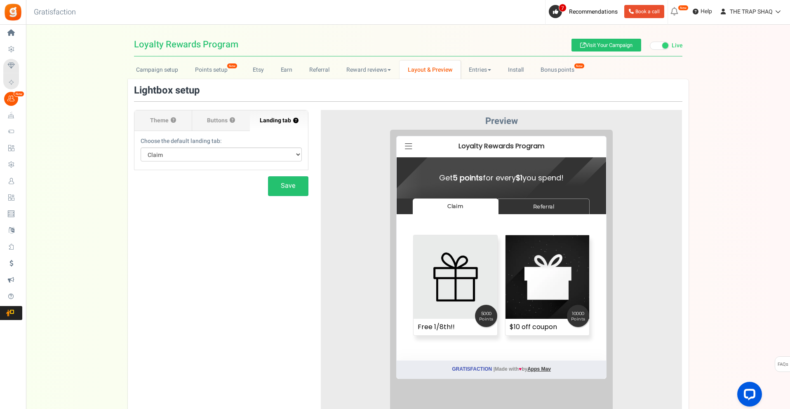
click at [243, 128] on label "Buttons ?" at bounding box center [221, 120] width 58 height 21
click at [0, 0] on input "Buttons ?" at bounding box center [0, 0] width 0 height 0
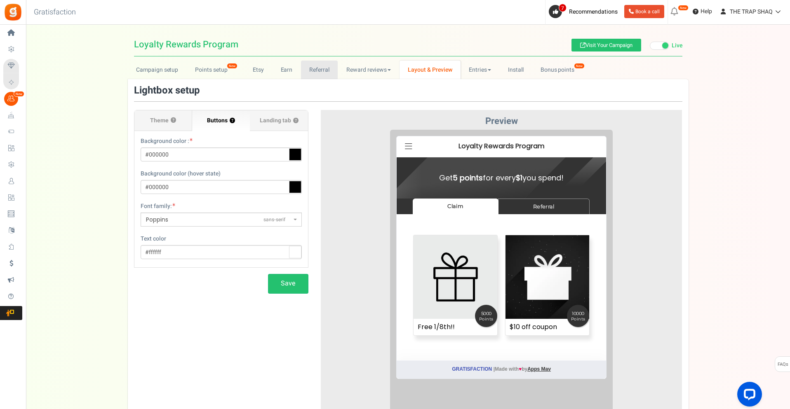
click at [322, 70] on link "Referral" at bounding box center [319, 70] width 37 height 19
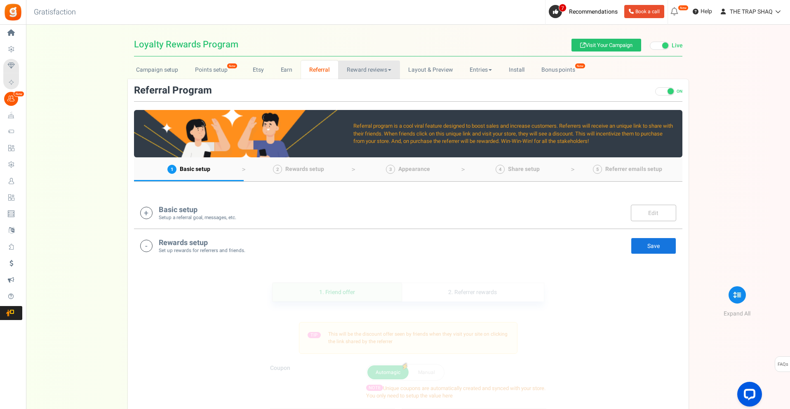
click at [365, 68] on link "Reward reviews" at bounding box center [368, 70] width 61 height 19
click at [427, 73] on link "Layout & Preview" at bounding box center [430, 70] width 61 height 19
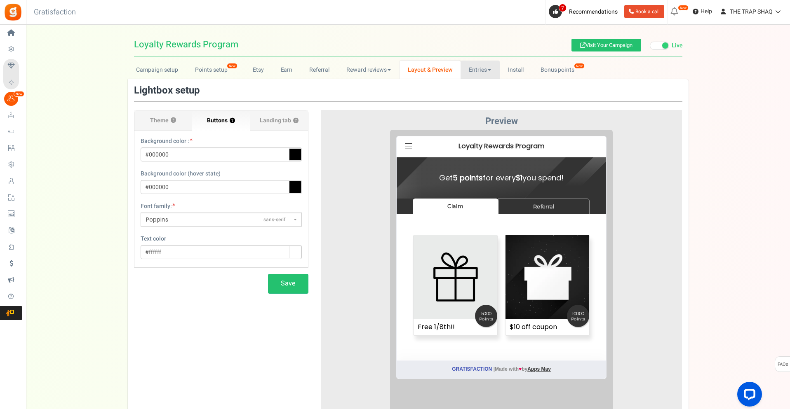
click at [488, 71] on link "Entries" at bounding box center [479, 70] width 39 height 19
click at [516, 68] on link "Install" at bounding box center [516, 70] width 33 height 19
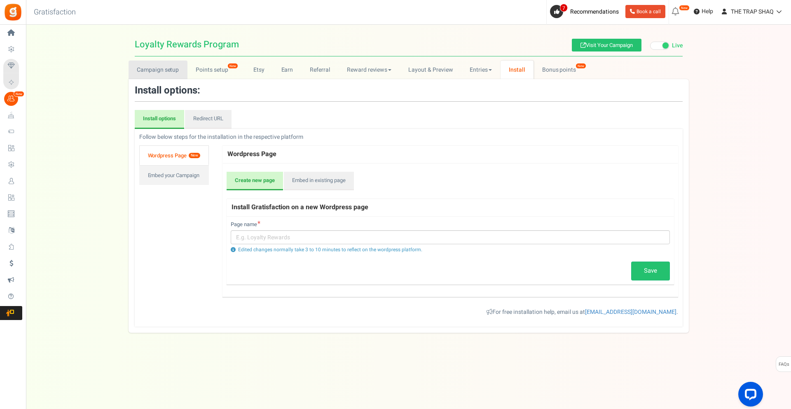
click at [149, 77] on link "Campaign setup" at bounding box center [158, 70] width 59 height 19
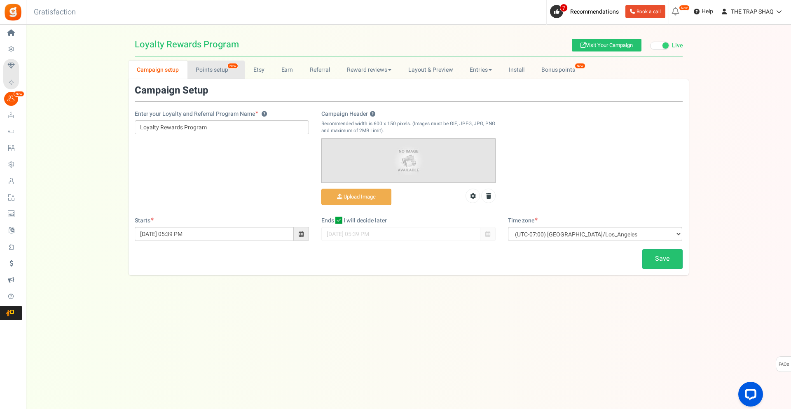
click at [216, 68] on link "Points setup New" at bounding box center [216, 70] width 57 height 19
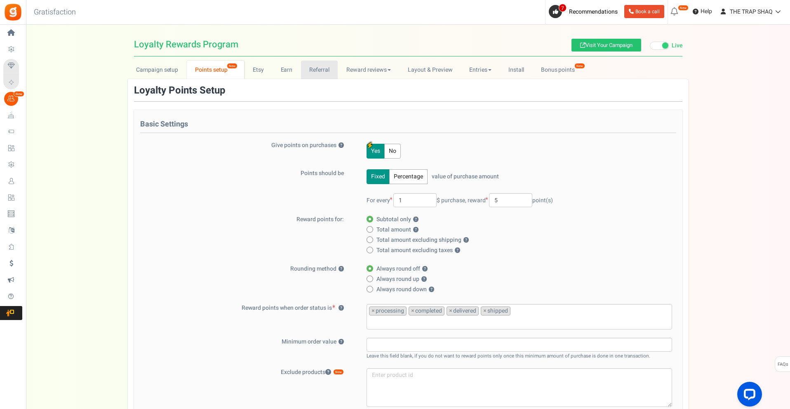
click at [315, 72] on link "Referral" at bounding box center [319, 70] width 37 height 19
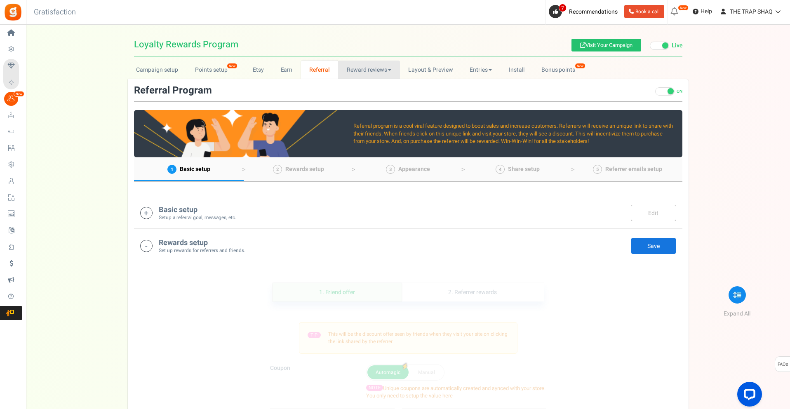
click at [349, 74] on link "Reward reviews" at bounding box center [368, 70] width 61 height 19
click at [406, 78] on link "Layout & Preview" at bounding box center [430, 70] width 61 height 19
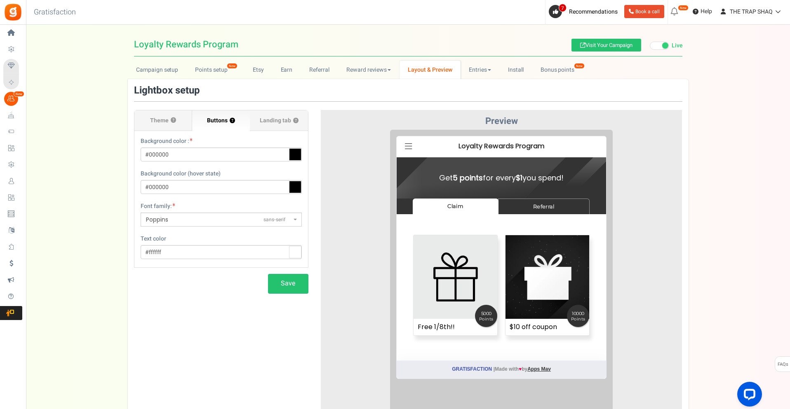
click at [183, 120] on label "Theme ?" at bounding box center [163, 120] width 58 height 21
click at [0, 0] on input "Theme ?" at bounding box center [0, 0] width 0 height 0
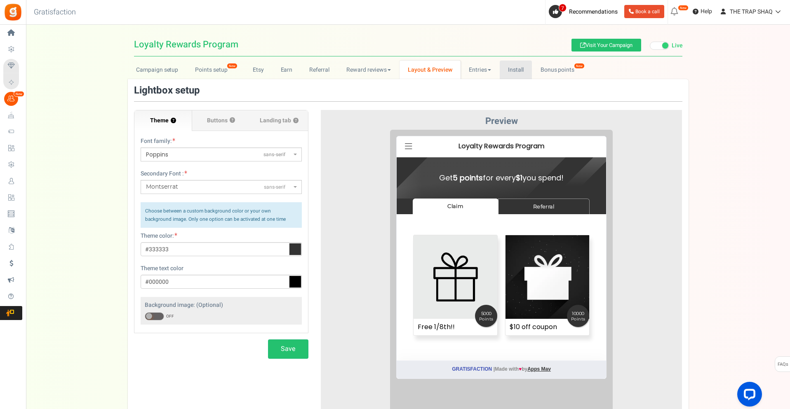
click at [519, 70] on link "Install" at bounding box center [516, 70] width 33 height 19
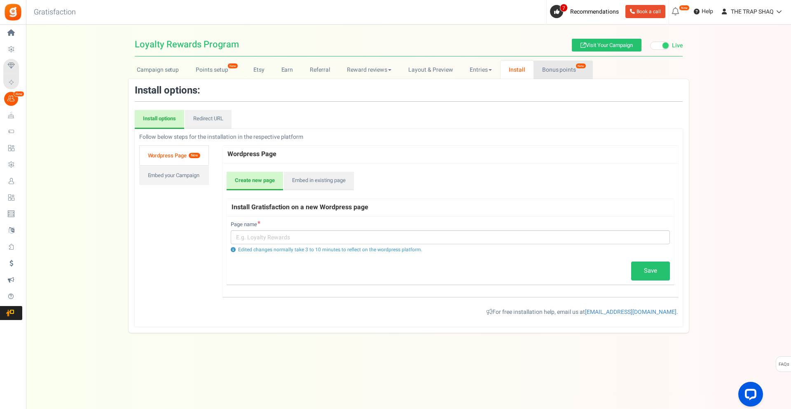
click at [552, 73] on link "Bonus points New" at bounding box center [563, 70] width 59 height 19
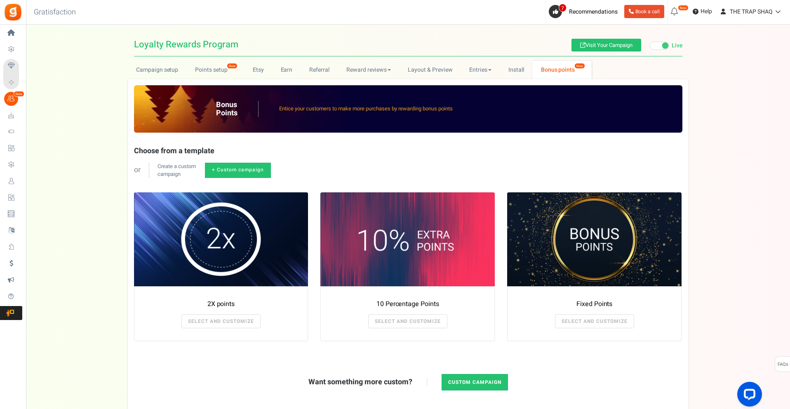
click at [0, 0] on span "Settings" at bounding box center [0, 0] width 0 height 0
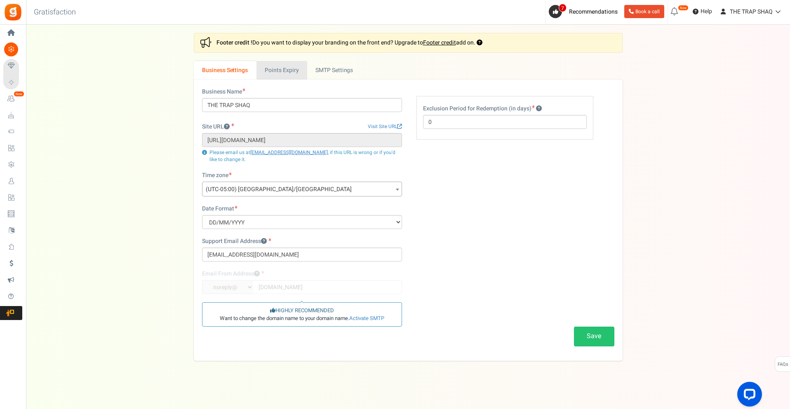
click at [296, 73] on link "Points Expiry" at bounding box center [281, 70] width 51 height 19
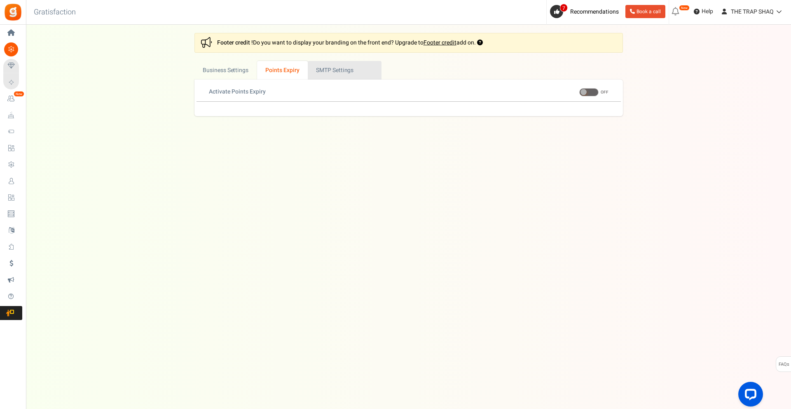
click at [323, 72] on link "Active SMTP Settings" at bounding box center [345, 70] width 74 height 19
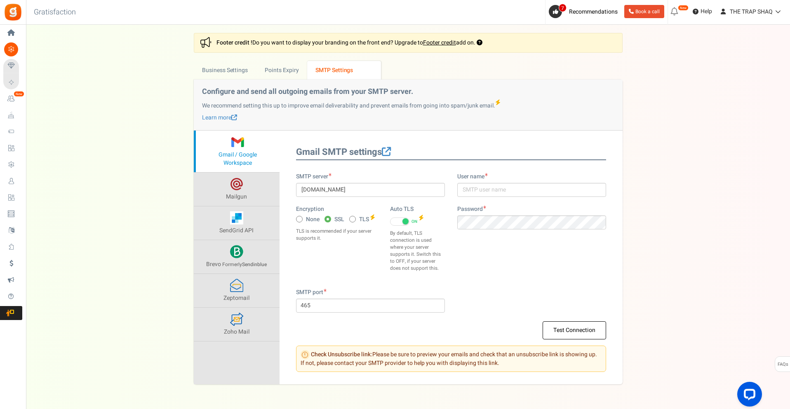
click at [0, 0] on span "Widgets" at bounding box center [0, 0] width 0 height 0
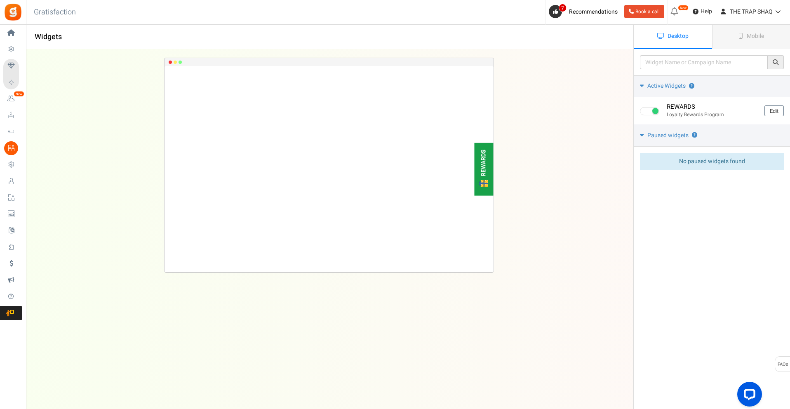
click at [716, 46] on link "Mobile" at bounding box center [751, 37] width 78 height 24
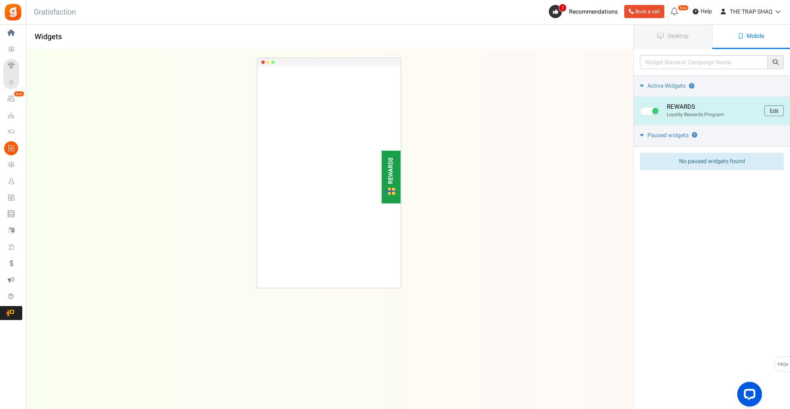
click at [779, 116] on link "Edit" at bounding box center [773, 111] width 19 height 11
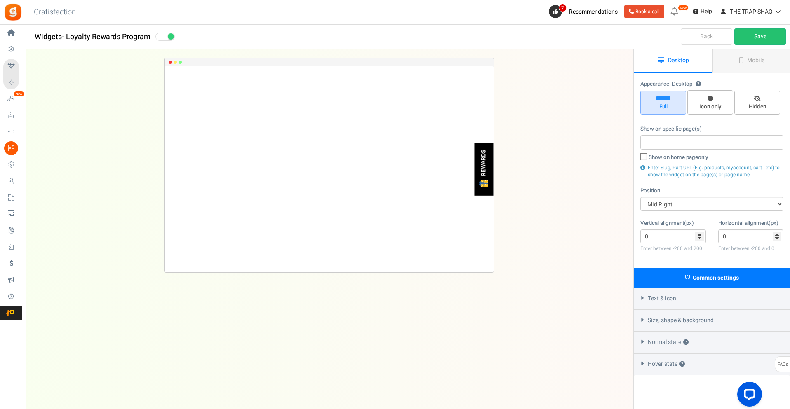
click at [492, 171] on div "REWARDS" at bounding box center [483, 169] width 19 height 53
click at [762, 67] on link "Mobile" at bounding box center [751, 61] width 78 height 24
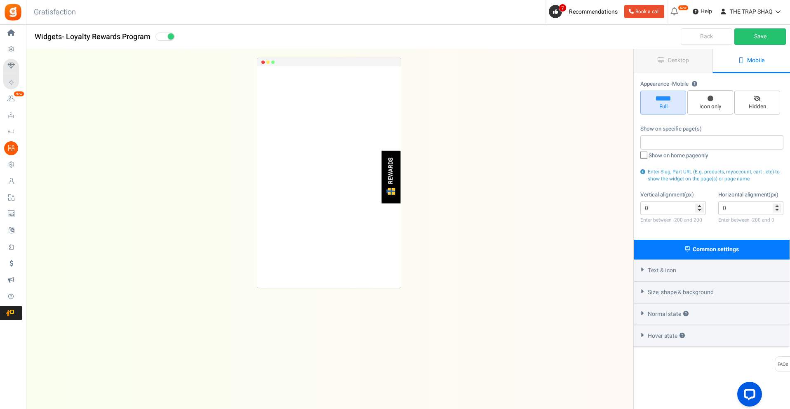
click at [397, 174] on div "REWARDS" at bounding box center [391, 177] width 19 height 53
click at [719, 112] on span "Icon only" at bounding box center [710, 102] width 46 height 24
click at [716, 97] on input "Icon only" at bounding box center [712, 94] width 5 height 5
radio input "true"
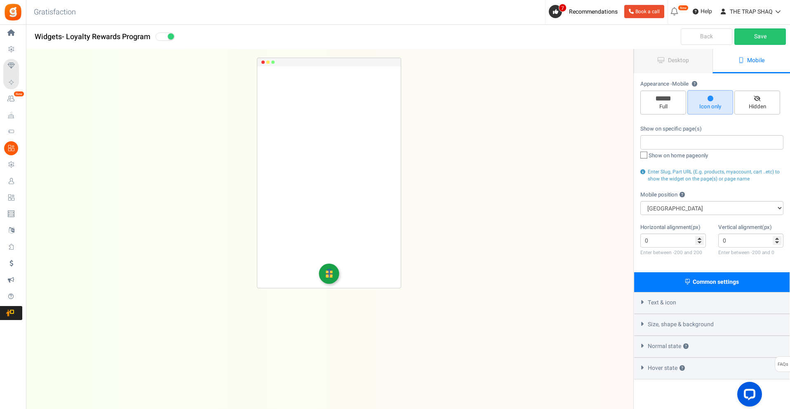
click at [680, 104] on span "Full" at bounding box center [663, 107] width 38 height 8
click at [669, 98] on input "Full" at bounding box center [665, 94] width 5 height 5
radio input "true"
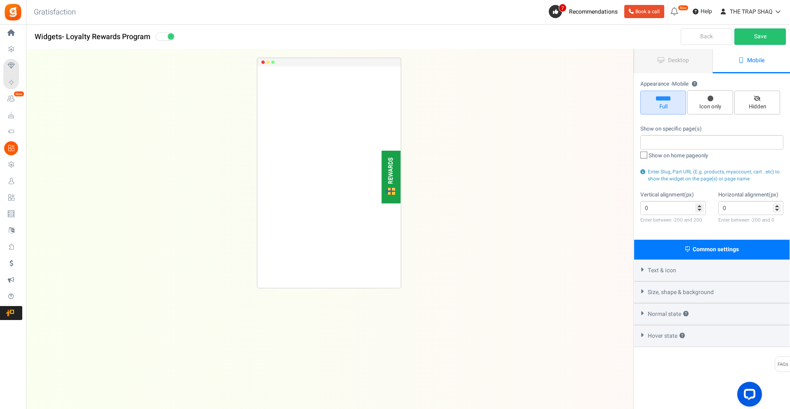
click at [758, 100] on icon at bounding box center [756, 98] width 7 height 5
click at [758, 98] on input "Hidden" at bounding box center [759, 94] width 5 height 5
radio input "true"
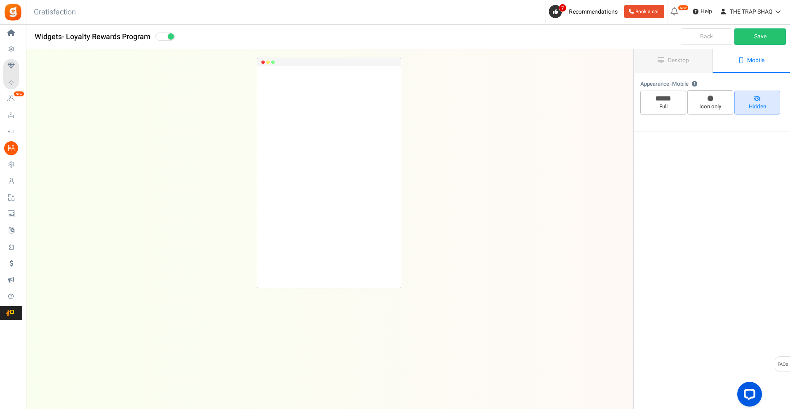
click at [668, 103] on span "Full" at bounding box center [663, 107] width 38 height 8
click at [668, 98] on input "Full" at bounding box center [665, 94] width 5 height 5
radio input "true"
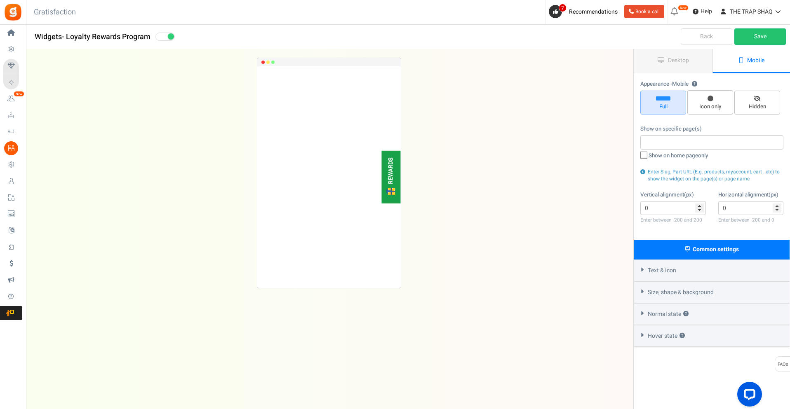
click at [712, 248] on span "Common settings" at bounding box center [715, 249] width 46 height 9
click at [680, 271] on div "Text & icon" at bounding box center [711, 271] width 155 height 22
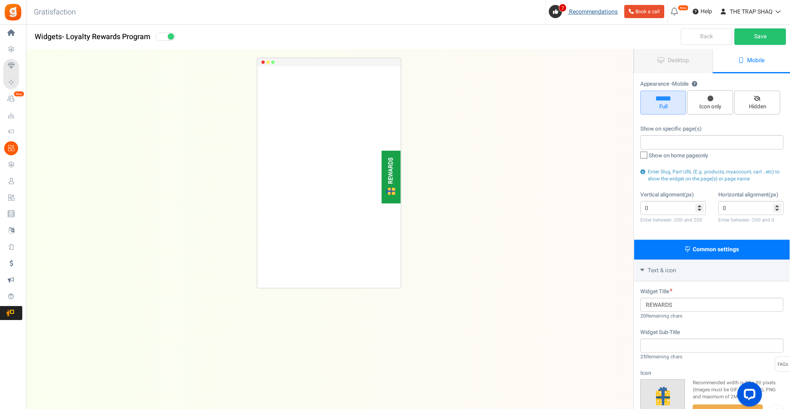
click at [573, 16] on link "7 Recommendations" at bounding box center [585, 11] width 72 height 13
click at [579, 12] on span "Recommendations" at bounding box center [593, 11] width 49 height 9
click at [528, 13] on div "Back to Home Back to program setup Gratisfaction 0 WARNING 7 Recommendations Bo…" at bounding box center [407, 12] width 765 height 25
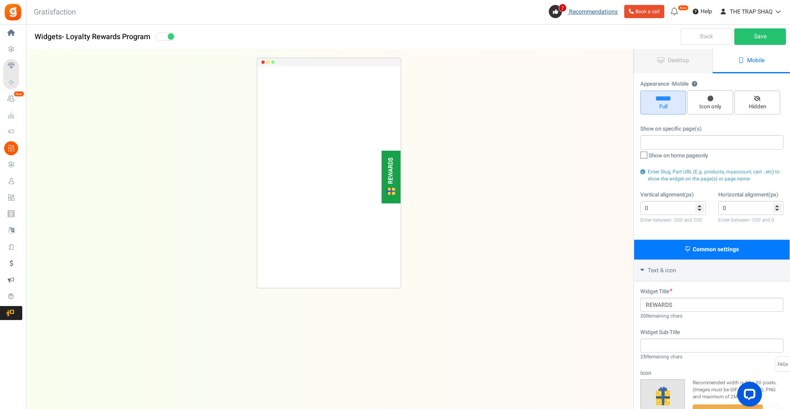
click at [553, 9] on icon at bounding box center [555, 11] width 5 height 5
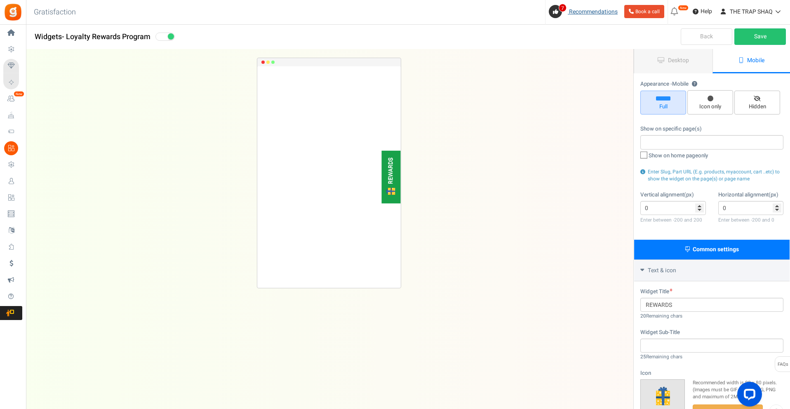
click at [553, 9] on icon at bounding box center [555, 11] width 5 height 5
click at [678, 9] on em "New" at bounding box center [683, 8] width 11 height 6
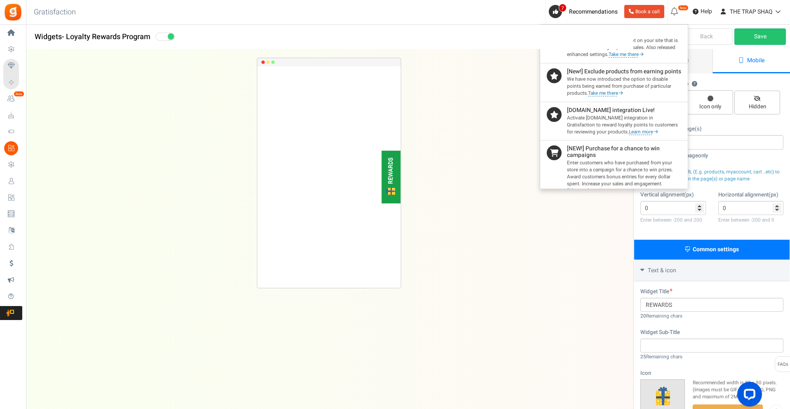
click at [21, 148] on link "Widgets" at bounding box center [12, 148] width 19 height 14
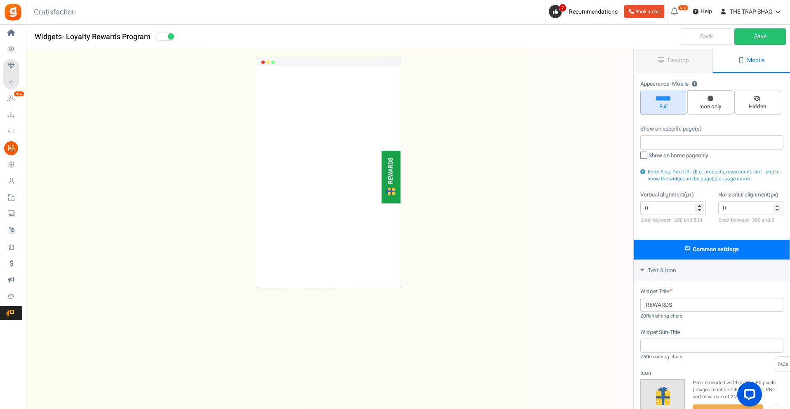
click at [0, 0] on span "Redeemed Points" at bounding box center [0, 0] width 0 height 0
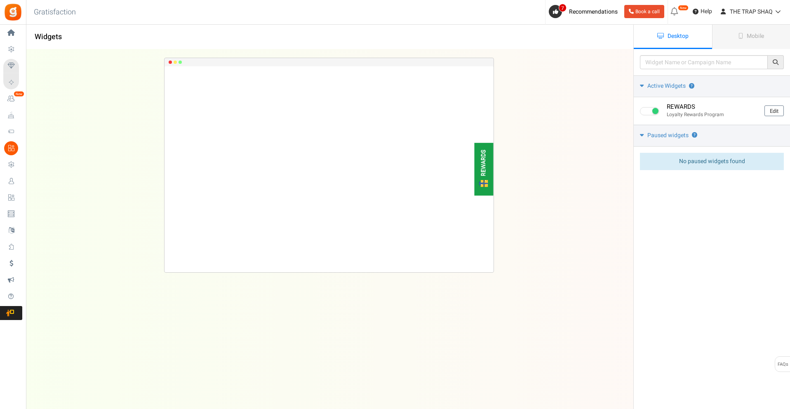
click at [19, 120] on link "Celebrate Events" at bounding box center [12, 115] width 19 height 14
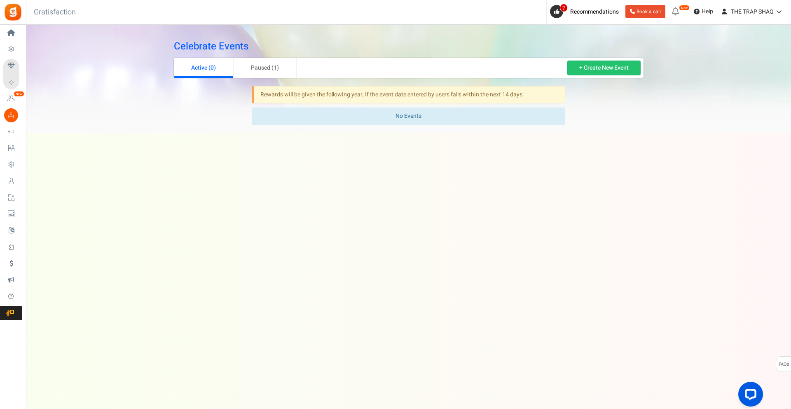
click at [0, 0] on span "Redeemed Points" at bounding box center [0, 0] width 0 height 0
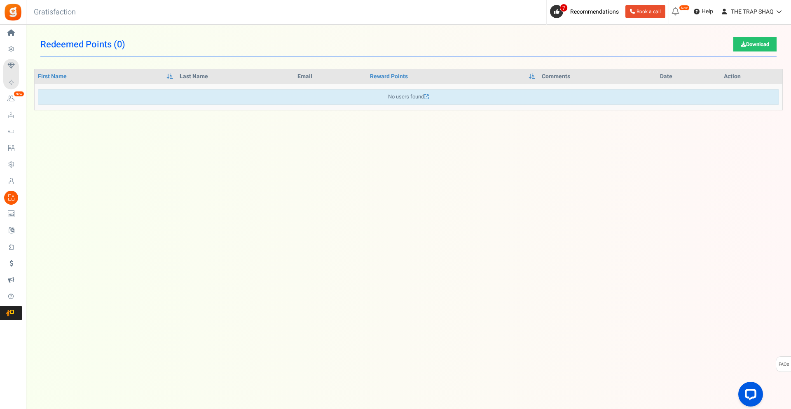
click at [0, 0] on span "Settings" at bounding box center [0, 0] width 0 height 0
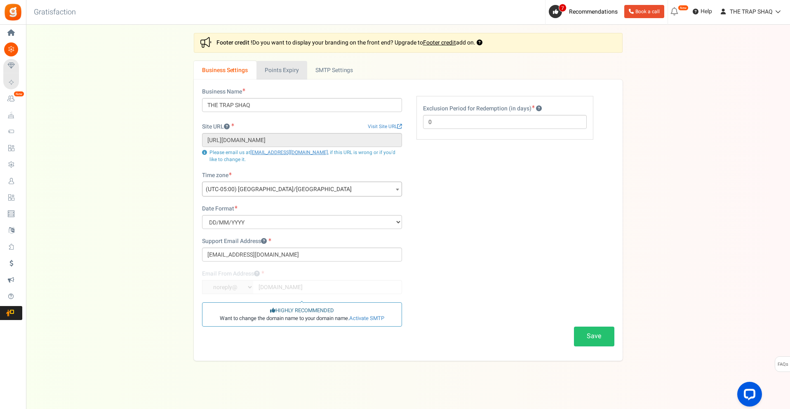
click at [287, 70] on link "Points Expiry" at bounding box center [281, 70] width 51 height 19
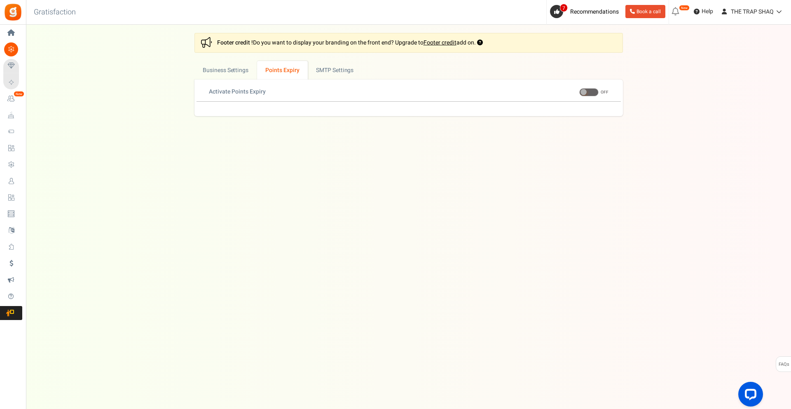
click at [0, 0] on span "Profile Settings" at bounding box center [0, 0] width 0 height 0
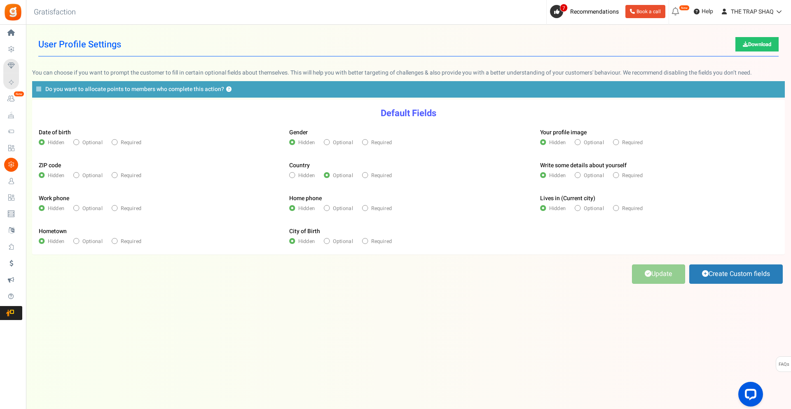
click at [0, 0] on span "Loyalty and Referral Program" at bounding box center [0, 0] width 0 height 0
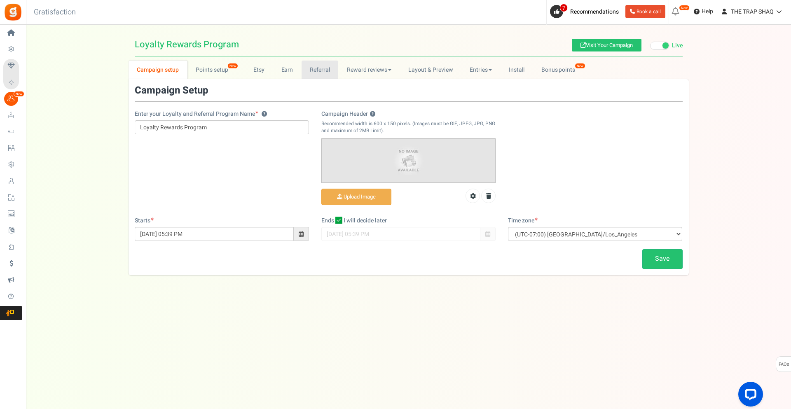
click at [312, 70] on link "Referral" at bounding box center [320, 70] width 37 height 19
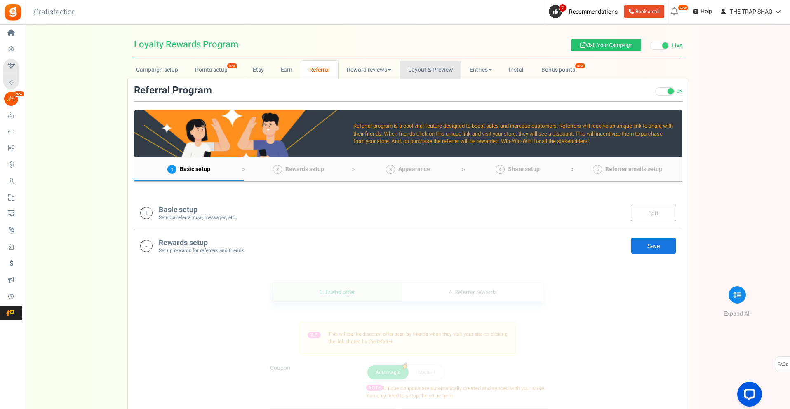
click at [427, 75] on link "Layout & Preview" at bounding box center [430, 70] width 61 height 19
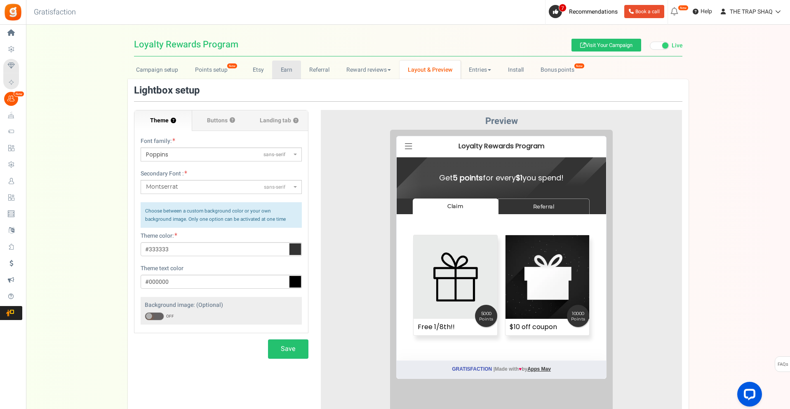
click at [282, 71] on link "Earn" at bounding box center [286, 70] width 29 height 19
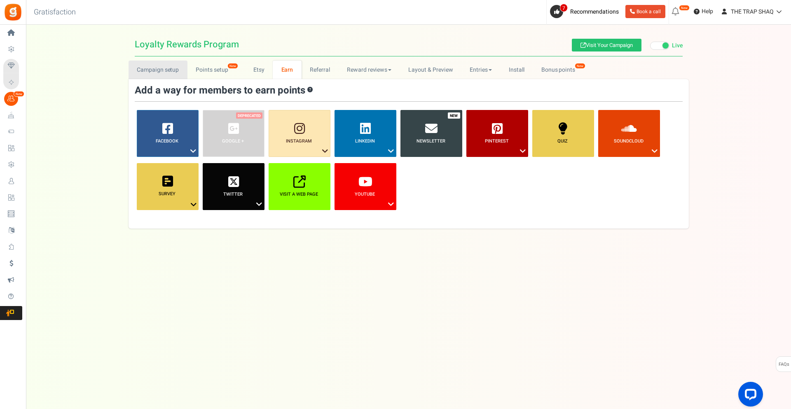
click at [171, 64] on link "Campaign setup" at bounding box center [158, 70] width 59 height 19
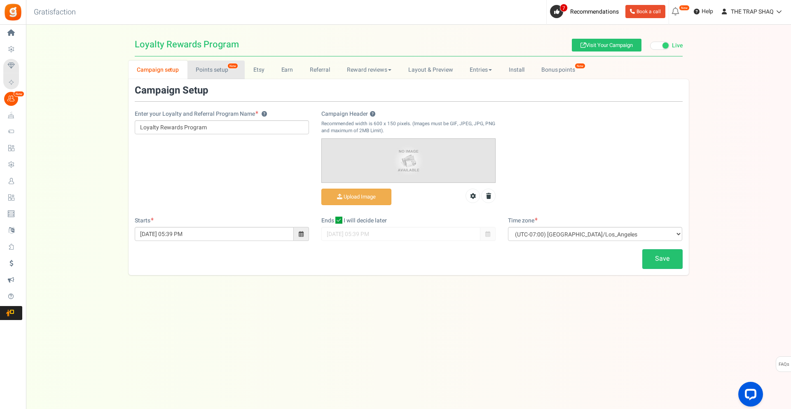
click at [204, 67] on link "Points setup New" at bounding box center [216, 70] width 57 height 19
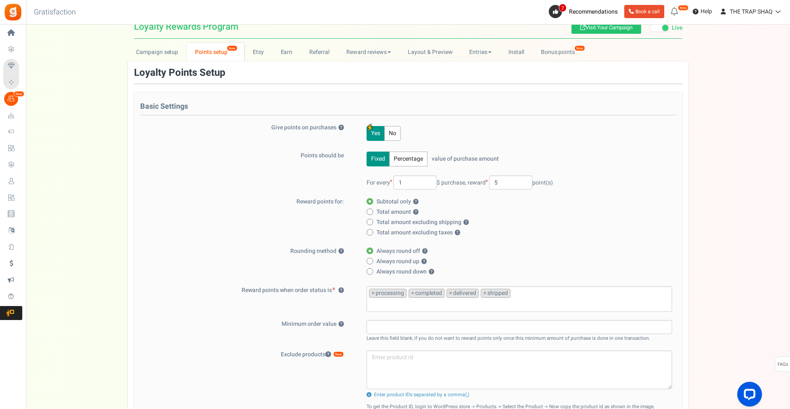
scroll to position [82, 0]
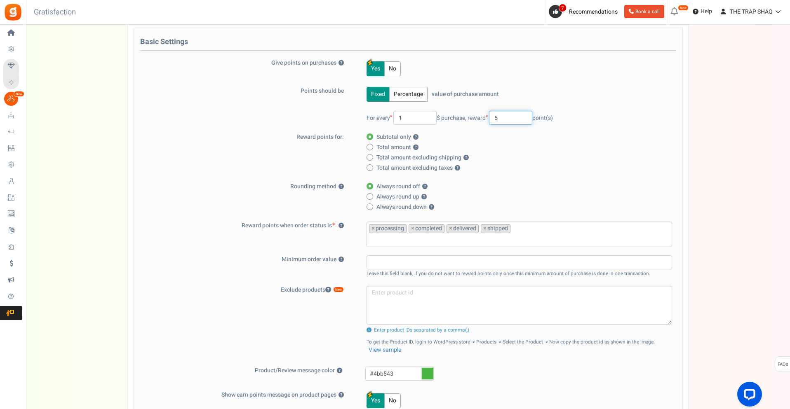
click at [509, 113] on input "5" at bounding box center [510, 118] width 43 height 14
click at [523, 144] on label "Total amount ?" at bounding box center [516, 147] width 300 height 8
click at [372, 145] on input "Total amount ?" at bounding box center [368, 147] width 5 height 5
radio input "true"
radio input "false"
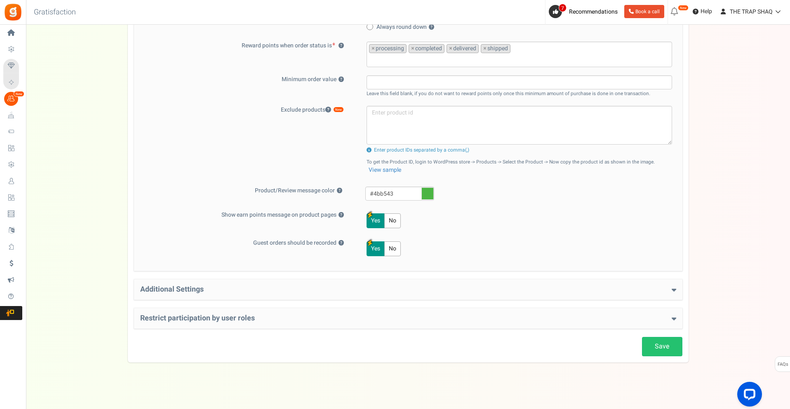
scroll to position [266, 0]
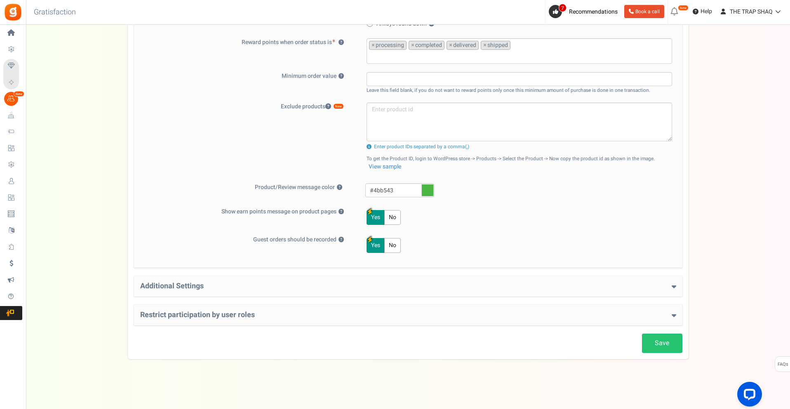
click at [450, 280] on div "Additional Settings Welcome Bonus ? Yes No Enter Welcome Points 100 Welcome Not…" at bounding box center [408, 286] width 548 height 21
click at [445, 289] on h4 "Additional Settings" at bounding box center [408, 286] width 536 height 8
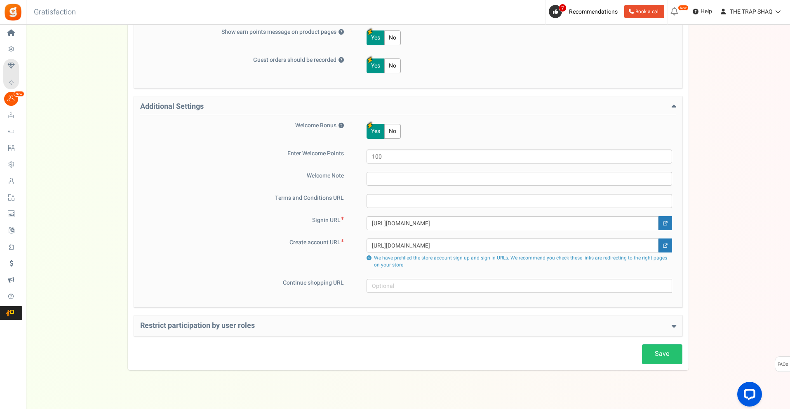
scroll to position [457, 0]
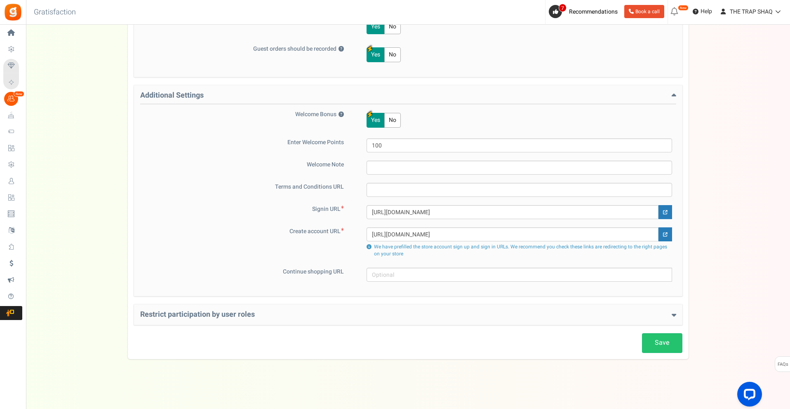
click at [407, 313] on h4 "Restrict participation by user roles" at bounding box center [408, 315] width 536 height 8
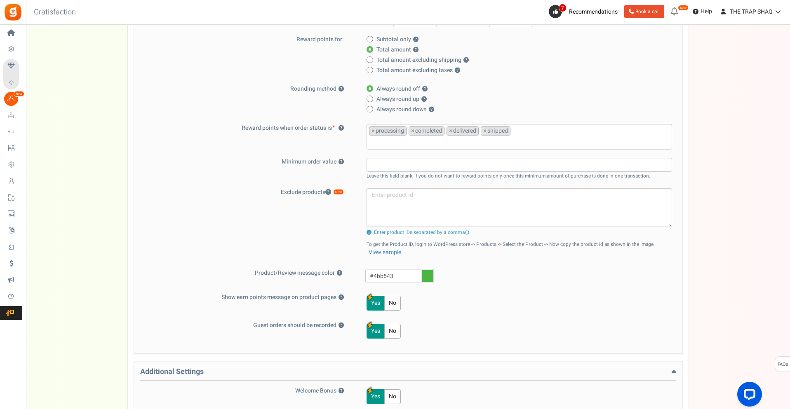
scroll to position [206, 0]
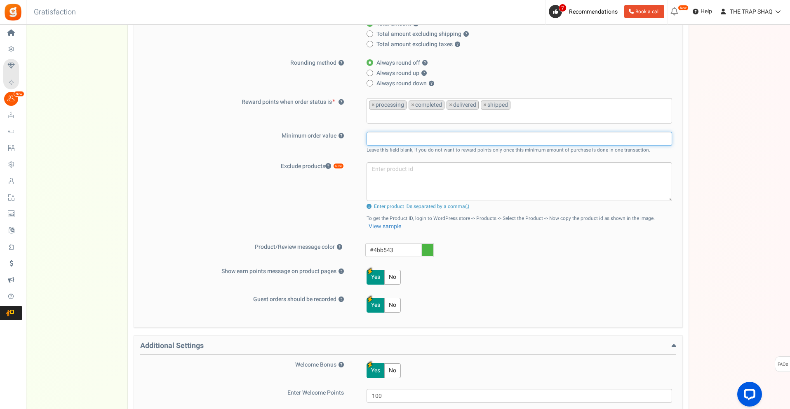
click at [381, 135] on input "text" at bounding box center [518, 139] width 305 height 14
type input "1"
type input "500"
click at [429, 151] on small "Leave this field blank, if you do not want to reward points only once this mini…" at bounding box center [508, 150] width 284 height 7
click at [390, 144] on input "500" at bounding box center [518, 139] width 305 height 14
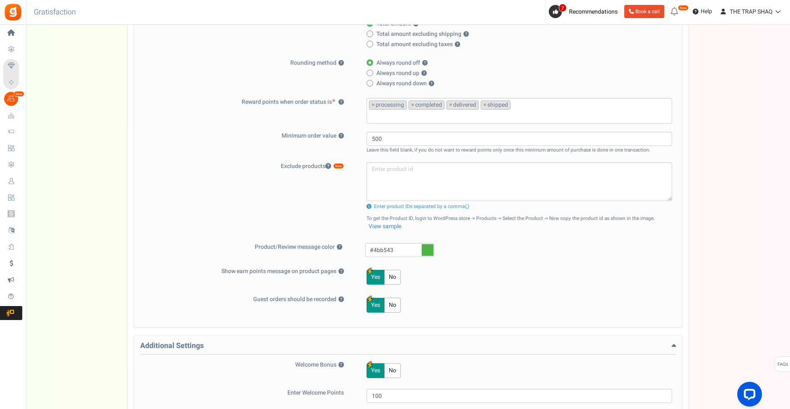
click at [359, 138] on div "500 Leave this field blank, if you do not want to reward points only once this …" at bounding box center [514, 143] width 316 height 22
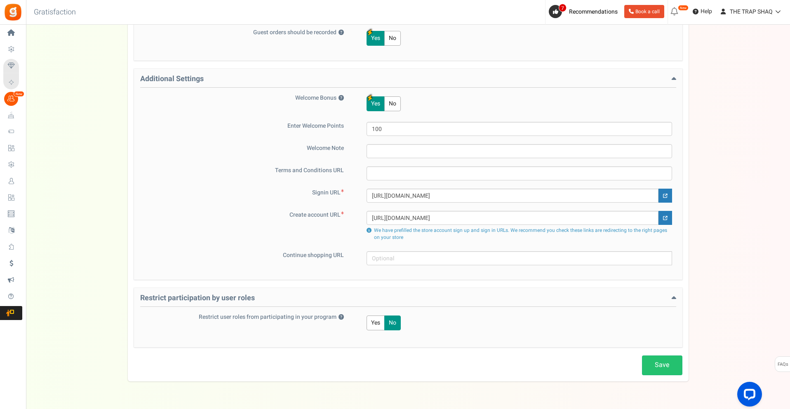
scroll to position [495, 0]
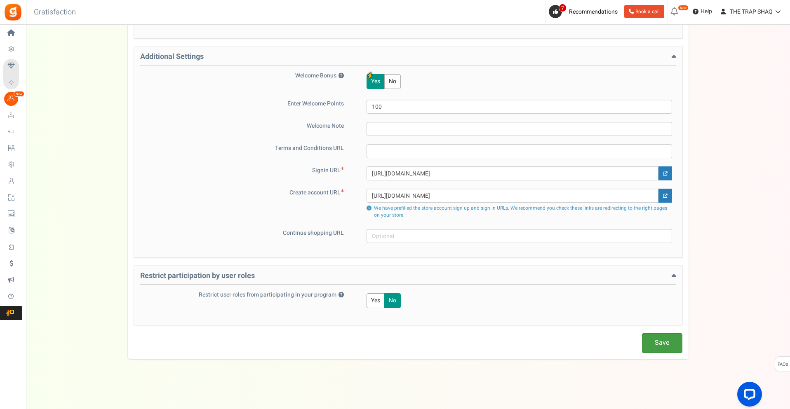
click at [654, 345] on link "Save" at bounding box center [662, 342] width 40 height 19
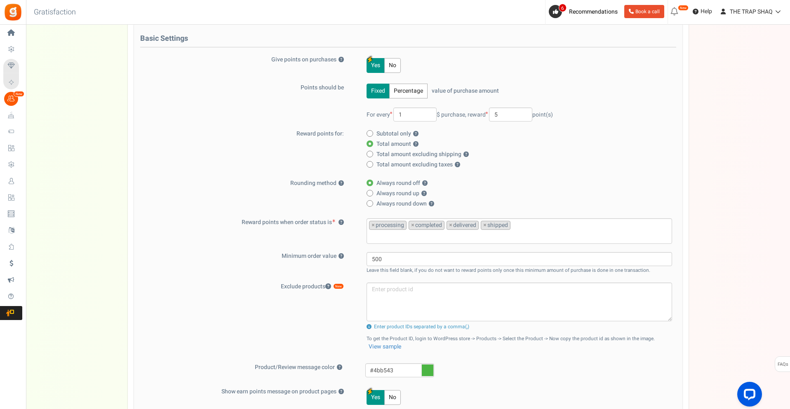
scroll to position [83, 0]
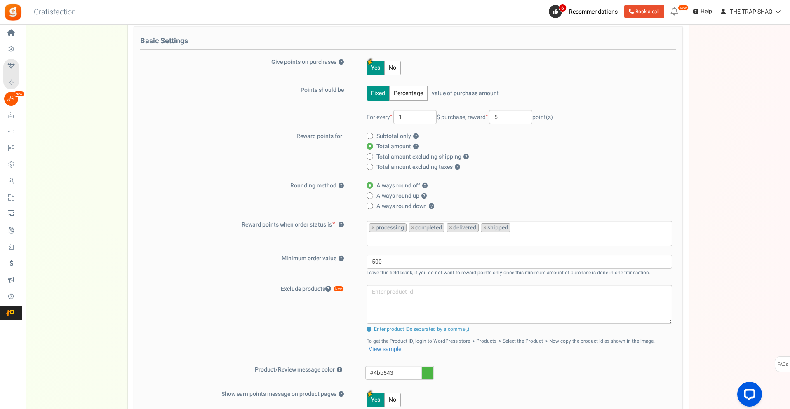
click at [603, 122] on div "For every 1 $ purchase, reward 5 point(s)" at bounding box center [518, 117] width 305 height 14
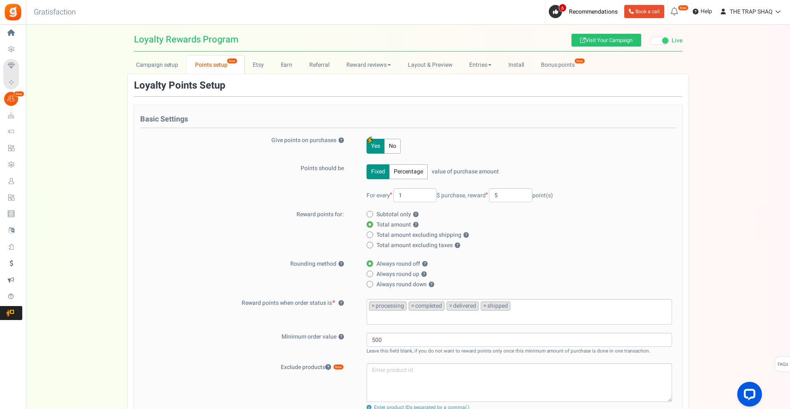
scroll to position [0, 0]
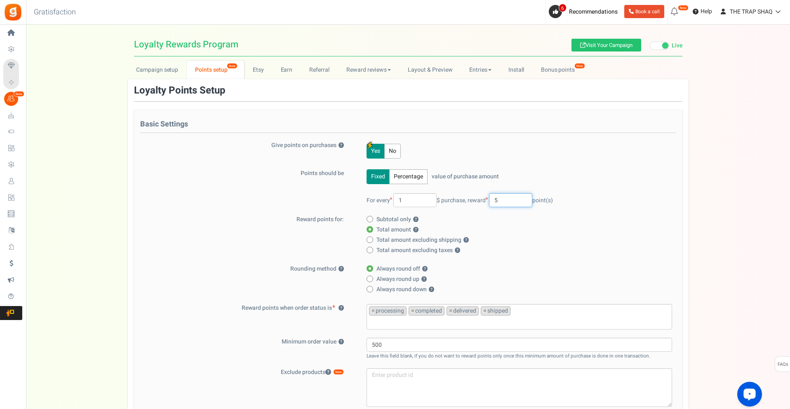
drag, startPoint x: 505, startPoint y: 197, endPoint x: 425, endPoint y: 204, distance: 81.1
click at [426, 202] on div "For every 1 $ purchase, reward 5 point(s)" at bounding box center [518, 200] width 305 height 14
type input "10"
drag, startPoint x: 563, startPoint y: 218, endPoint x: 562, endPoint y: 212, distance: 5.9
click at [563, 216] on label "Subtotal only ?" at bounding box center [516, 220] width 300 height 8
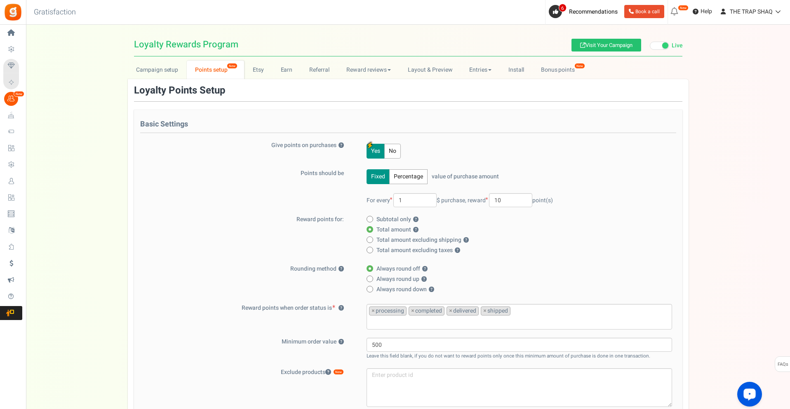
click at [372, 217] on input "Subtotal only ?" at bounding box center [368, 219] width 5 height 5
radio input "true"
click at [383, 232] on span "Total amount ?" at bounding box center [397, 230] width 42 height 8
click at [372, 232] on input "Total amount ?" at bounding box center [368, 230] width 5 height 5
radio input "true"
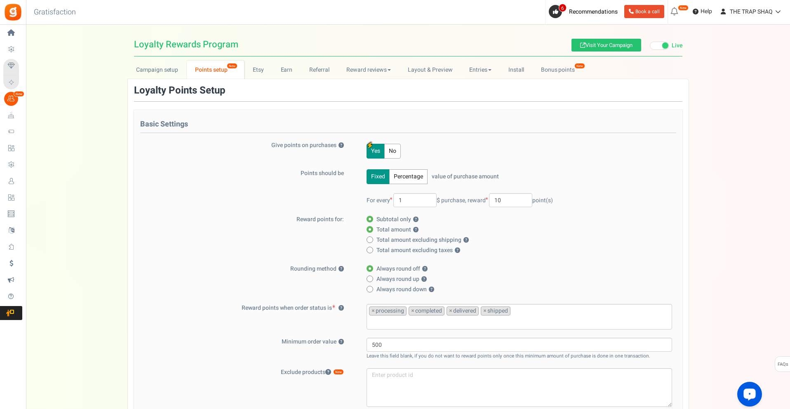
radio input "false"
click at [401, 193] on input "1" at bounding box center [414, 200] width 43 height 14
click at [336, 167] on div "Basic Settings Give points on purchases ? Yes No Points should be Fixed Percent…" at bounding box center [408, 322] width 548 height 424
drag, startPoint x: 511, startPoint y: 200, endPoint x: 501, endPoint y: 200, distance: 9.9
click at [501, 200] on input "10" at bounding box center [510, 200] width 43 height 14
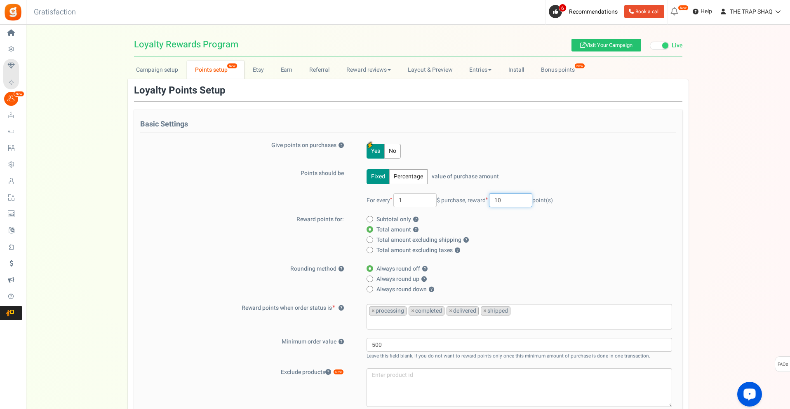
click at [531, 200] on input "10" at bounding box center [510, 200] width 43 height 14
type input "5"
click at [582, 179] on div "Fixed Percentage value of purchase amount 100 % of purchase amount. For every 1…" at bounding box center [514, 192] width 316 height 46
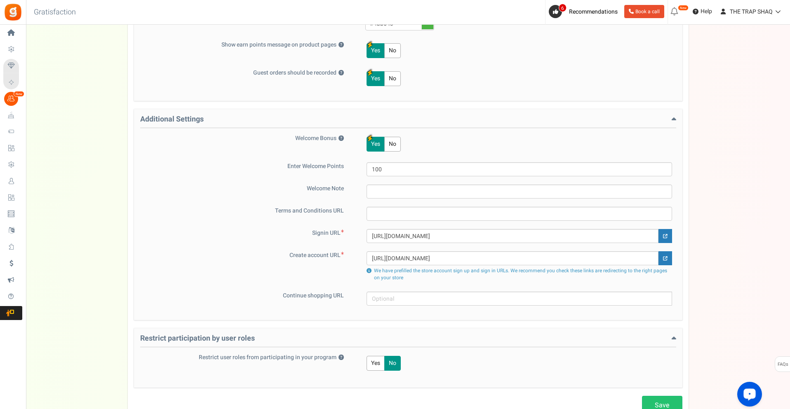
scroll to position [453, 0]
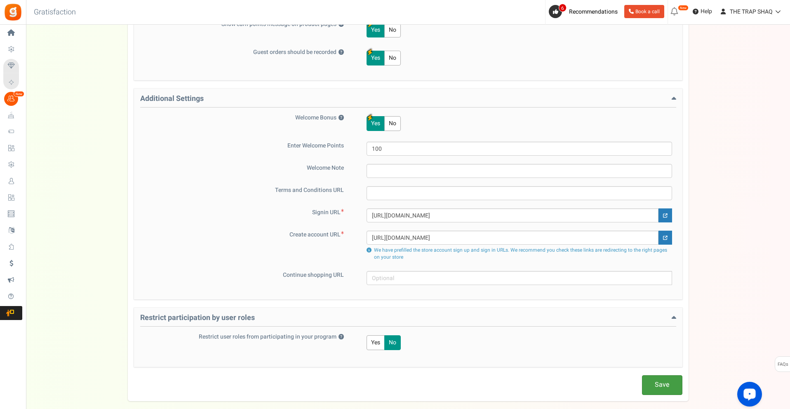
click at [652, 386] on link "Save" at bounding box center [662, 384] width 40 height 19
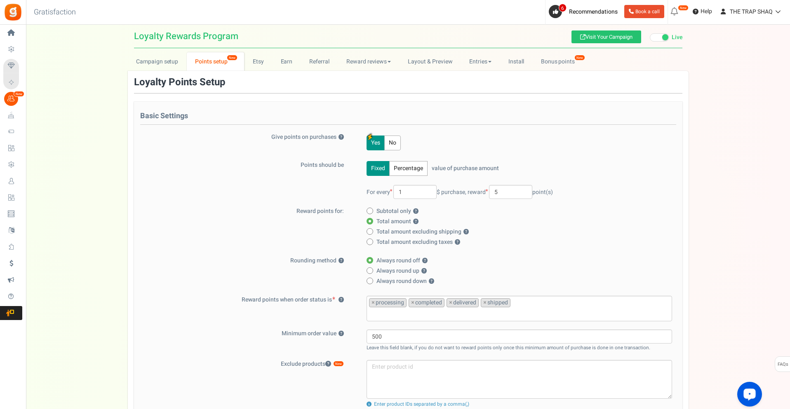
scroll to position [0, 0]
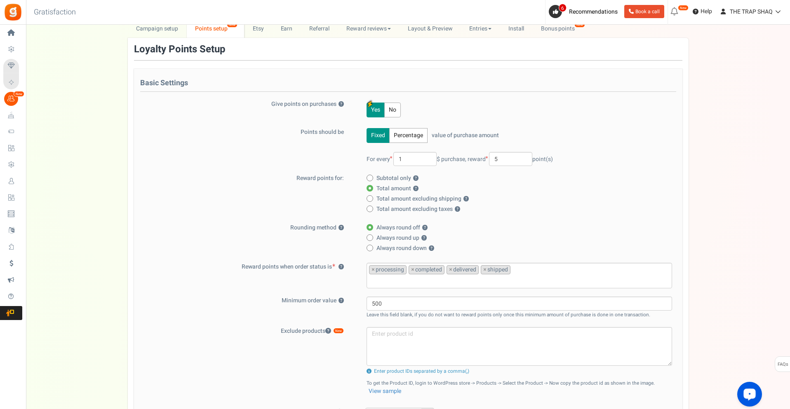
click at [592, 202] on label "Total amount excluding shipping ?" at bounding box center [516, 199] width 300 height 8
click at [372, 202] on input "Total amount excluding shipping ?" at bounding box center [368, 199] width 5 height 5
radio input "true"
radio input "false"
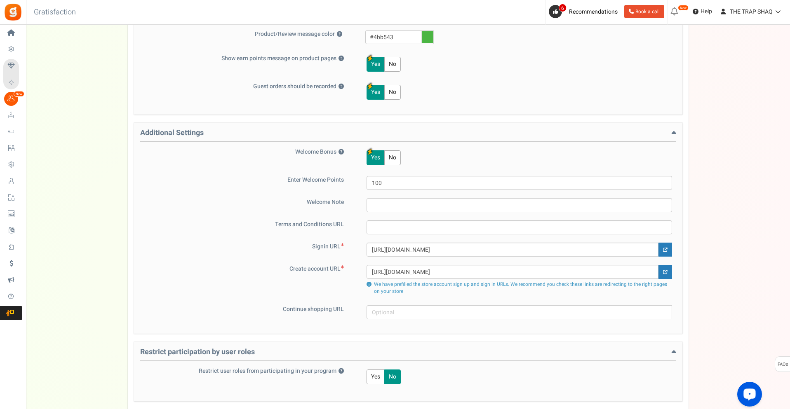
scroll to position [495, 0]
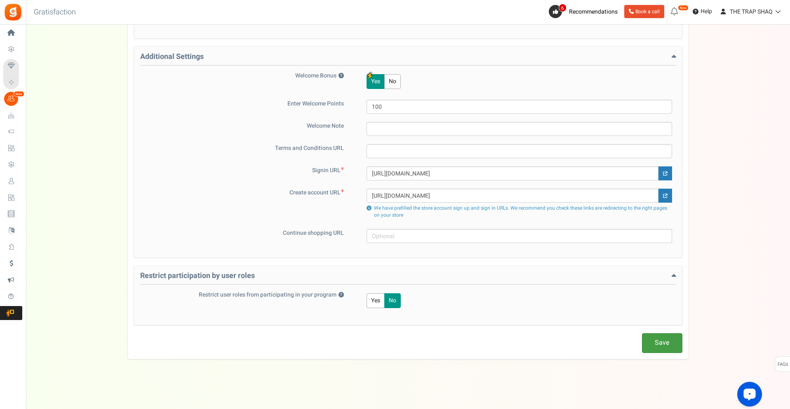
click at [652, 338] on link "Save" at bounding box center [662, 342] width 40 height 19
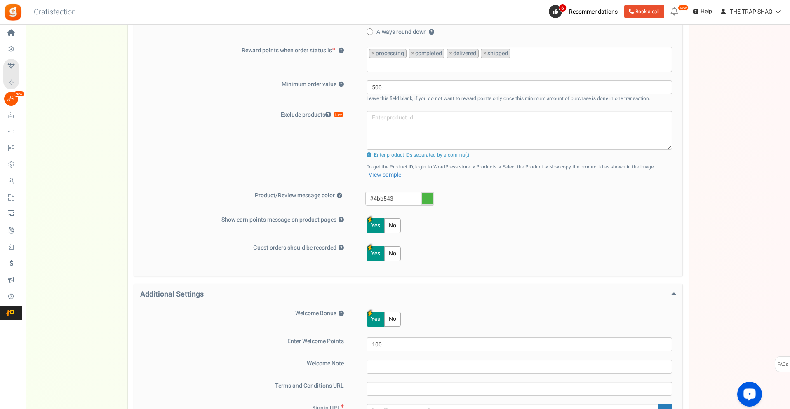
scroll to position [248, 0]
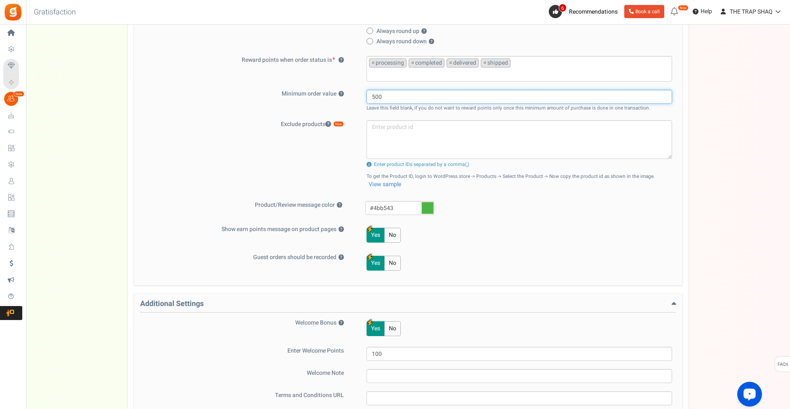
click at [410, 98] on input "500" at bounding box center [518, 97] width 305 height 14
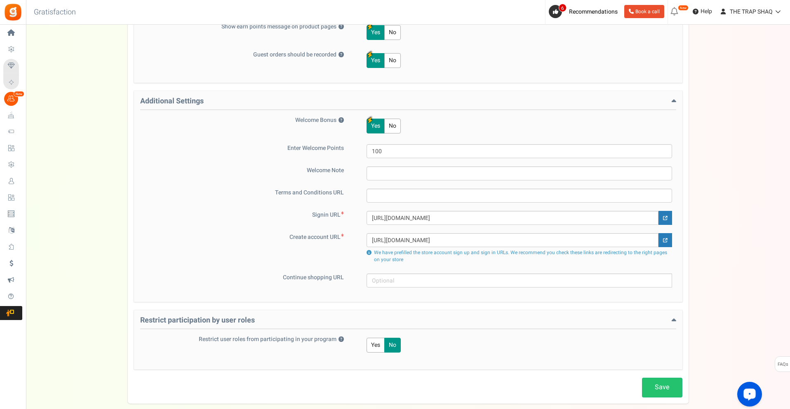
scroll to position [454, 0]
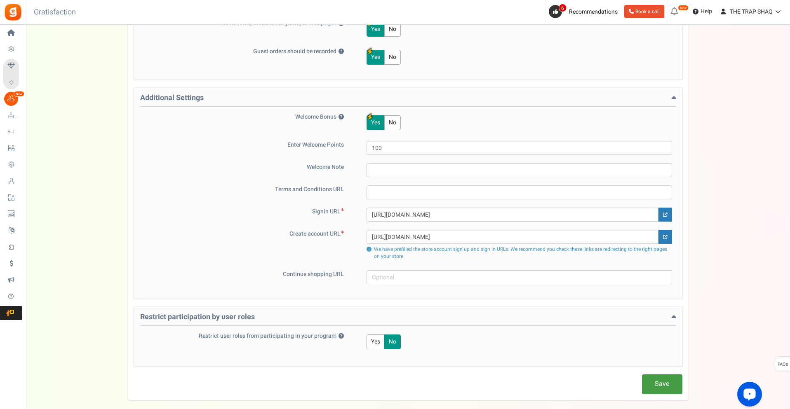
click at [653, 382] on link "Save" at bounding box center [662, 384] width 40 height 19
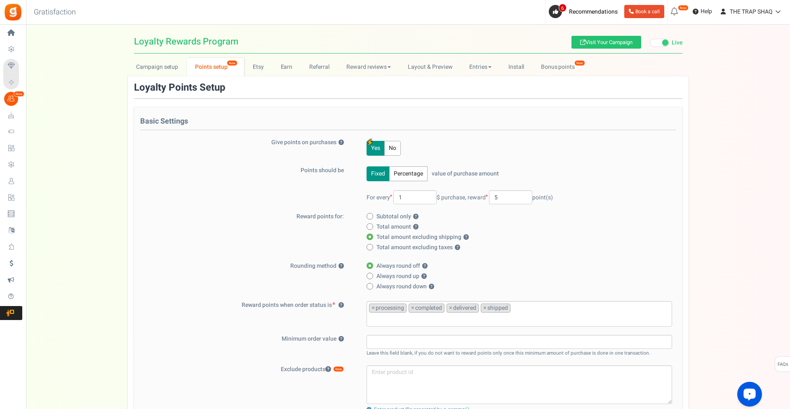
scroll to position [0, 0]
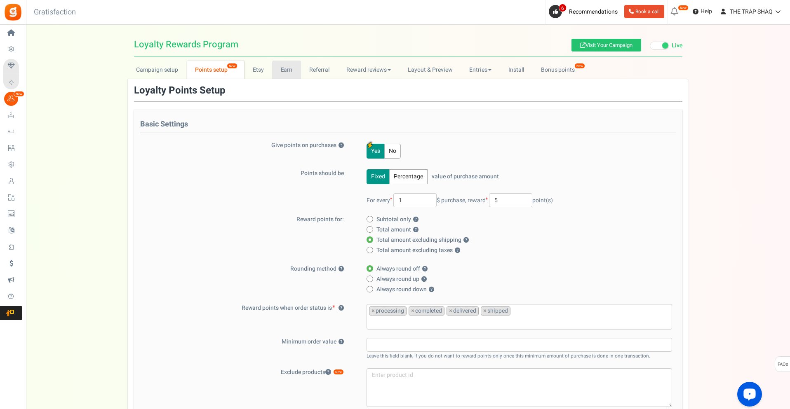
click at [273, 70] on link "Earn" at bounding box center [286, 70] width 29 height 19
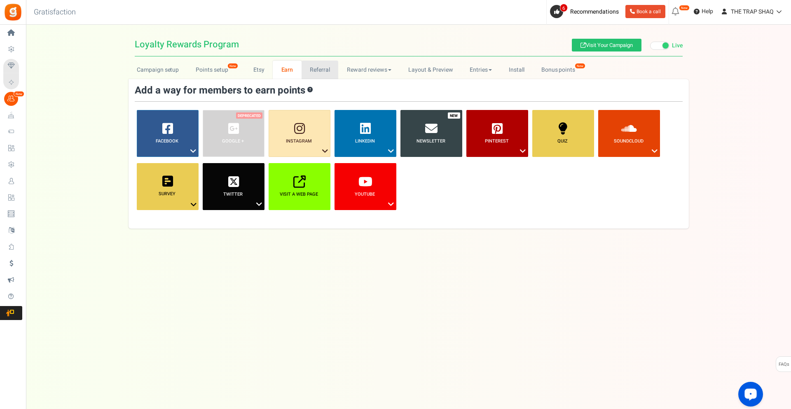
click at [316, 71] on link "Referral" at bounding box center [320, 70] width 37 height 19
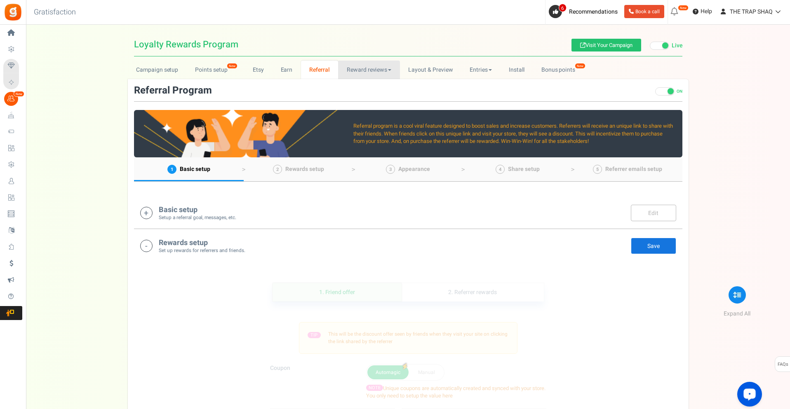
click at [379, 72] on link "Reward reviews" at bounding box center [368, 70] width 61 height 19
click at [413, 69] on link "Layout & Preview" at bounding box center [430, 70] width 61 height 19
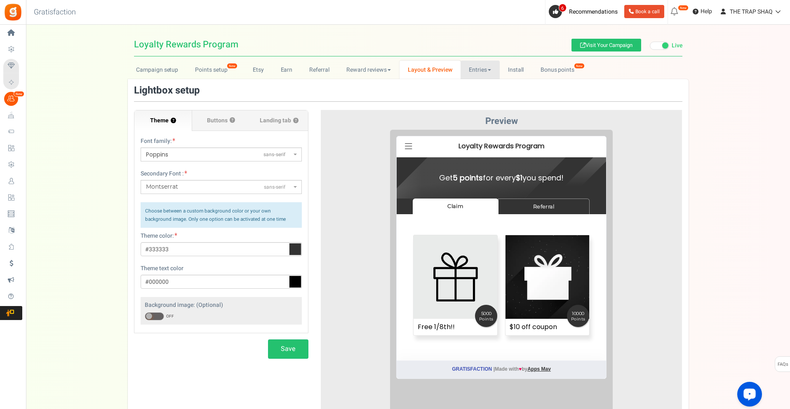
click at [474, 66] on link "Entries" at bounding box center [479, 70] width 39 height 19
click at [516, 72] on link "Install" at bounding box center [516, 70] width 33 height 19
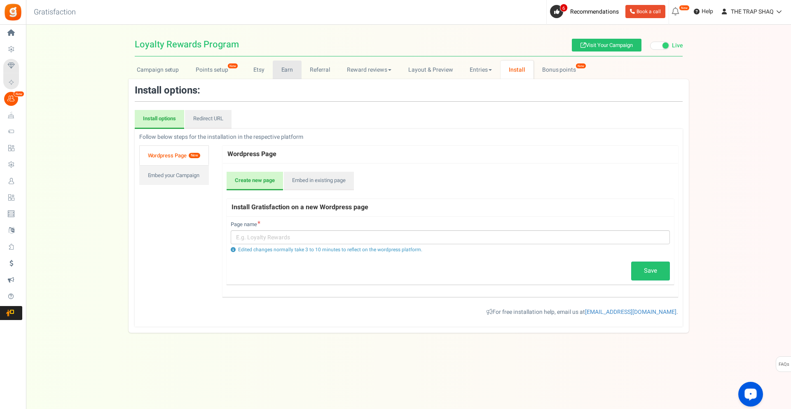
click at [299, 70] on link "Earn" at bounding box center [287, 70] width 29 height 19
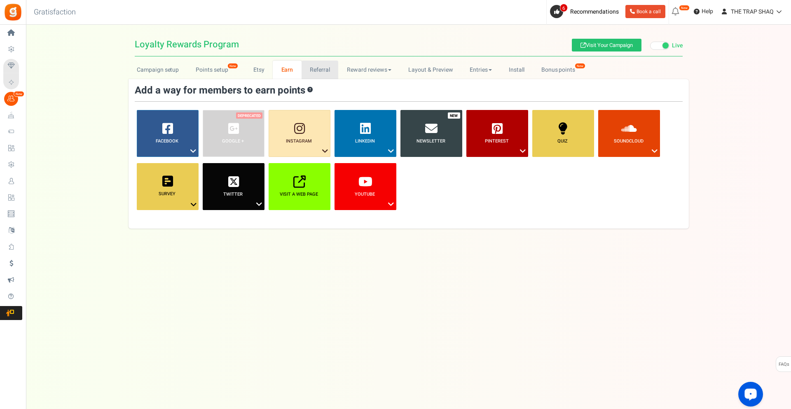
click at [311, 73] on link "Referral" at bounding box center [320, 70] width 37 height 19
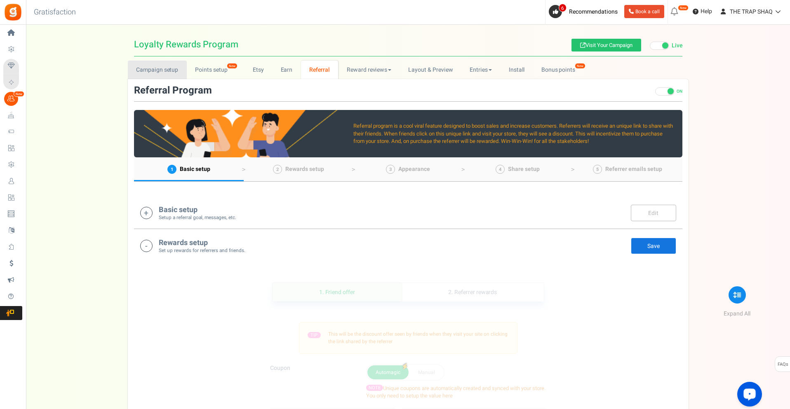
click at [168, 71] on link "Campaign setup" at bounding box center [157, 70] width 59 height 19
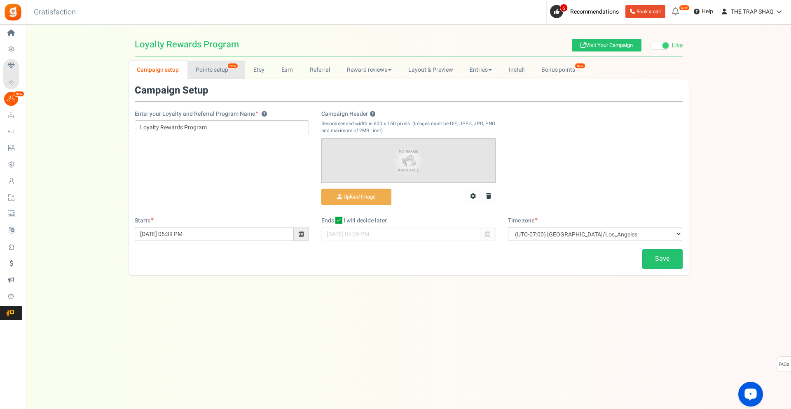
click at [236, 76] on link "Points setup New" at bounding box center [216, 70] width 57 height 19
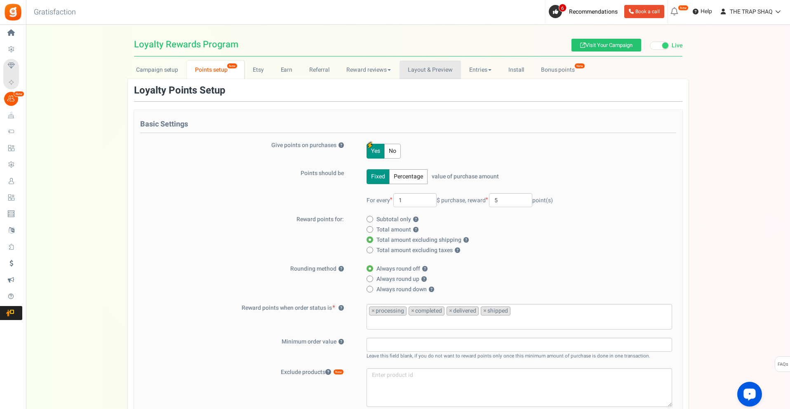
drag, startPoint x: 417, startPoint y: 73, endPoint x: 403, endPoint y: 74, distance: 13.7
click at [417, 72] on link "Layout & Preview" at bounding box center [429, 70] width 61 height 19
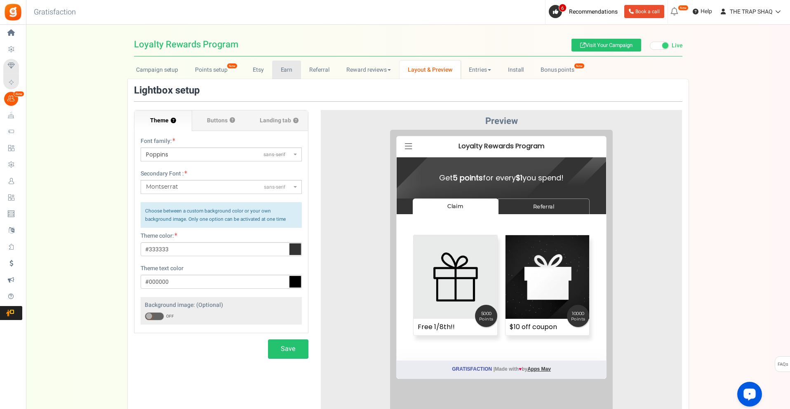
click at [292, 73] on link "Earn" at bounding box center [286, 70] width 29 height 19
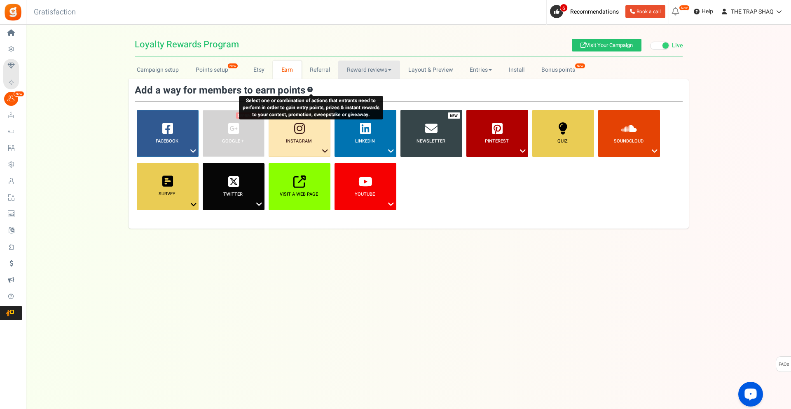
click at [338, 69] on link "Reward reviews" at bounding box center [368, 70] width 61 height 19
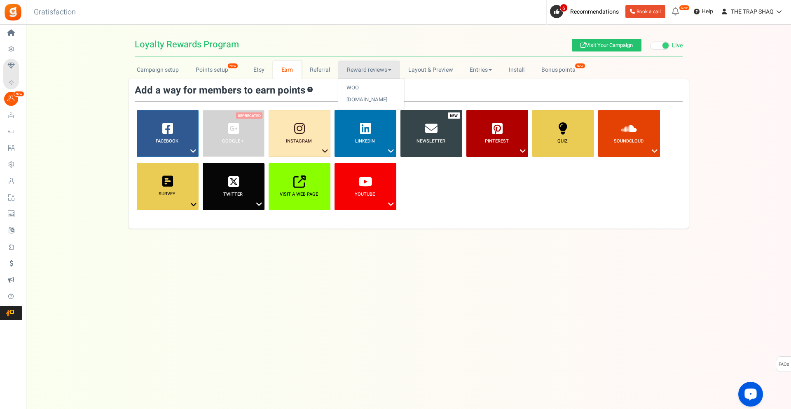
click at [371, 65] on link "Reward reviews" at bounding box center [368, 70] width 61 height 19
drag, startPoint x: 426, startPoint y: 68, endPoint x: 413, endPoint y: 69, distance: 12.8
click at [426, 68] on link "Layout & Preview" at bounding box center [430, 70] width 61 height 19
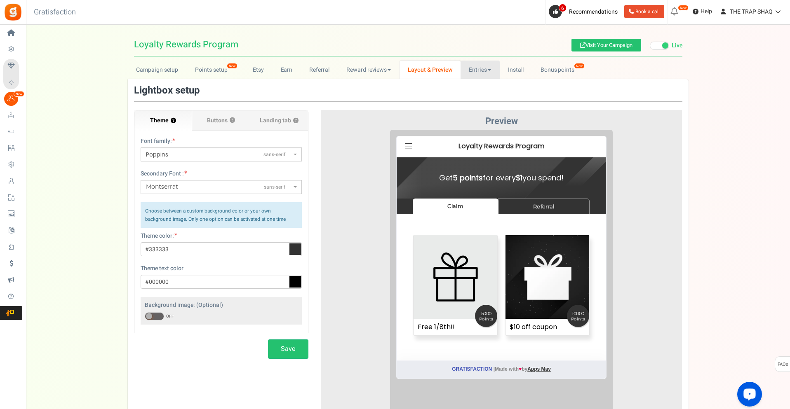
click at [475, 67] on link "Entries" at bounding box center [479, 70] width 39 height 19
click at [431, 68] on link "Layout & Preview" at bounding box center [429, 70] width 61 height 19
click at [368, 75] on link "Reward reviews" at bounding box center [368, 70] width 61 height 19
click at [356, 84] on link "WOO" at bounding box center [371, 88] width 66 height 12
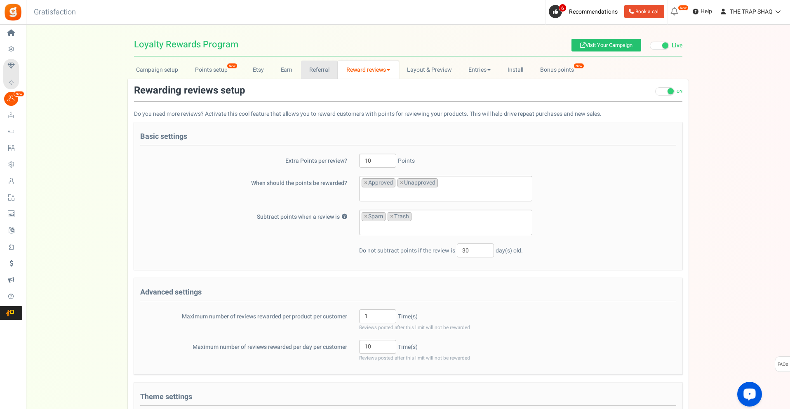
click at [322, 72] on link "Referral" at bounding box center [319, 70] width 37 height 19
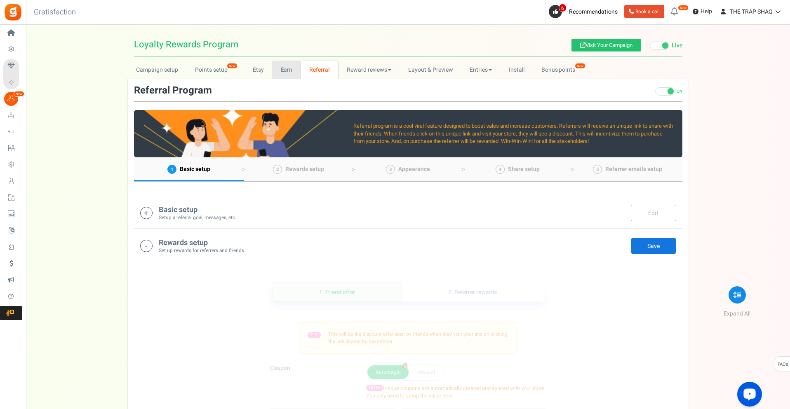
click at [284, 73] on link "Earn" at bounding box center [286, 70] width 29 height 19
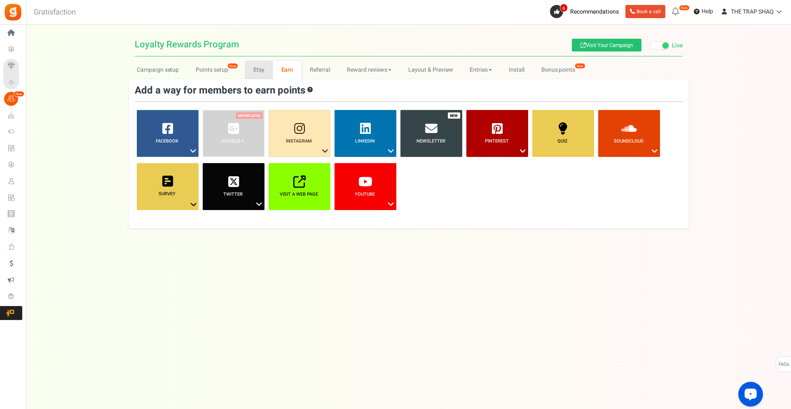
click at [256, 70] on link "Etsy" at bounding box center [259, 70] width 28 height 19
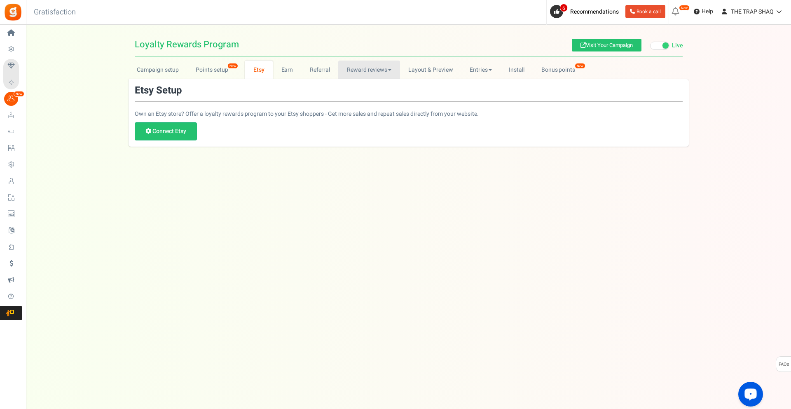
click at [365, 73] on link "Reward reviews" at bounding box center [368, 70] width 61 height 19
click at [418, 70] on link "Layout & Preview" at bounding box center [430, 70] width 61 height 19
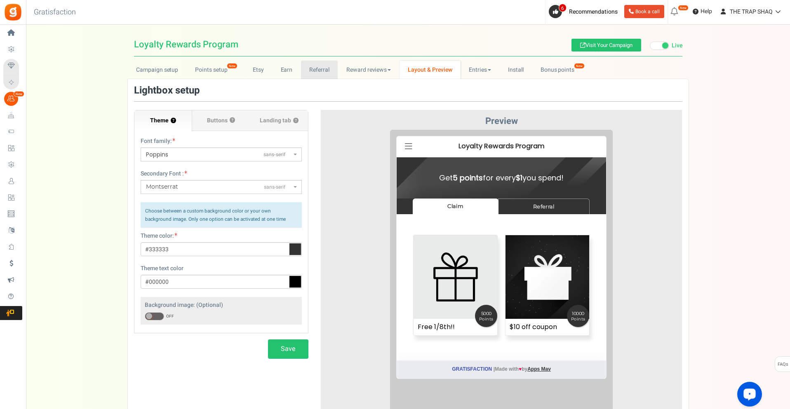
click at [332, 63] on link "Referral" at bounding box center [319, 70] width 37 height 19
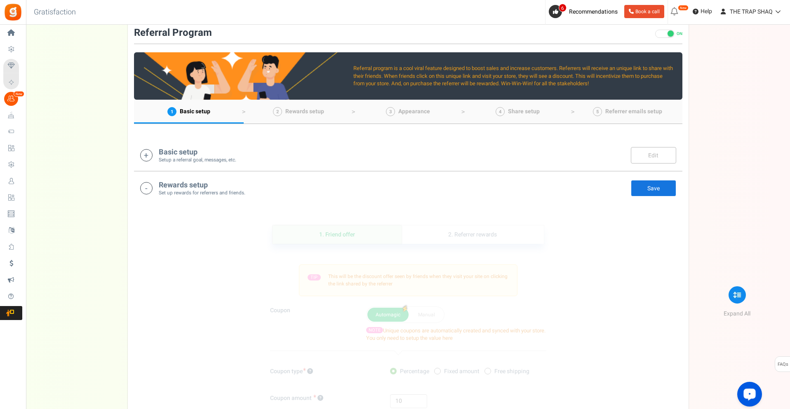
scroll to position [82, 0]
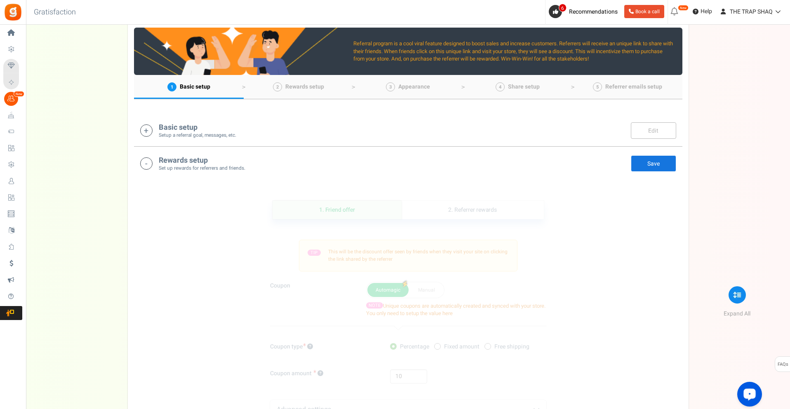
click at [192, 129] on h4 "Basic setup" at bounding box center [197, 128] width 77 height 8
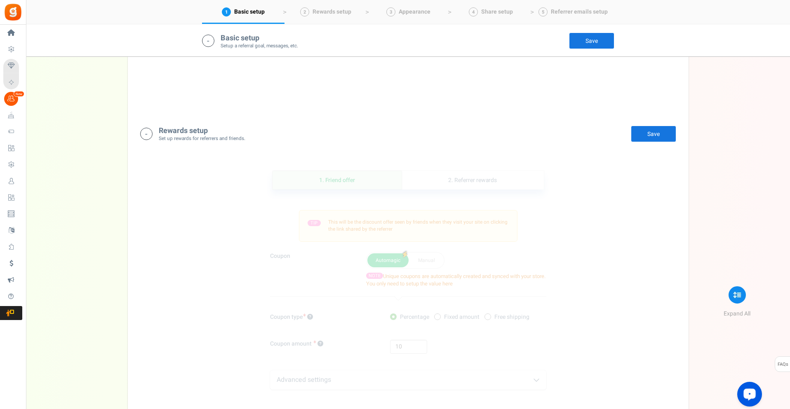
scroll to position [626, 0]
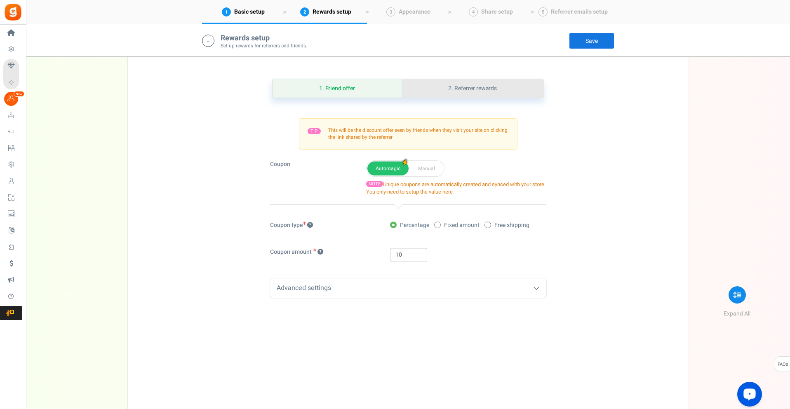
click at [454, 92] on link "2. Referrer rewards" at bounding box center [472, 88] width 142 height 19
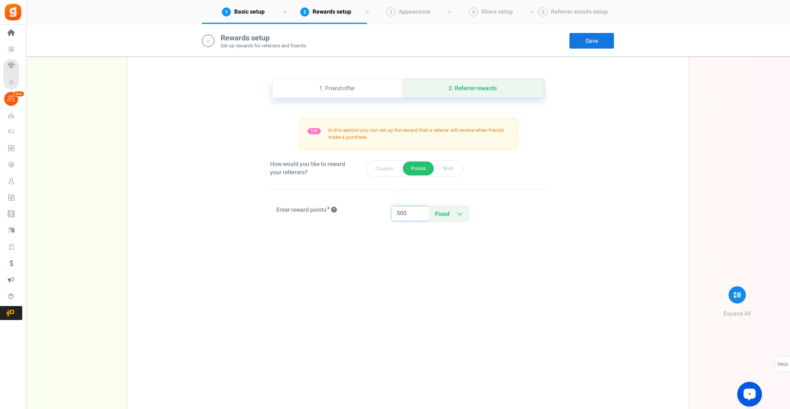
click at [406, 214] on input "500" at bounding box center [410, 214] width 37 height 14
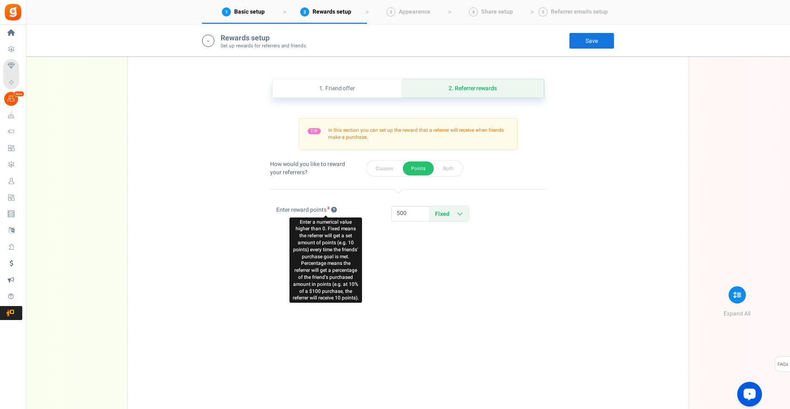
click at [337, 209] on icon at bounding box center [334, 210] width 6 height 6
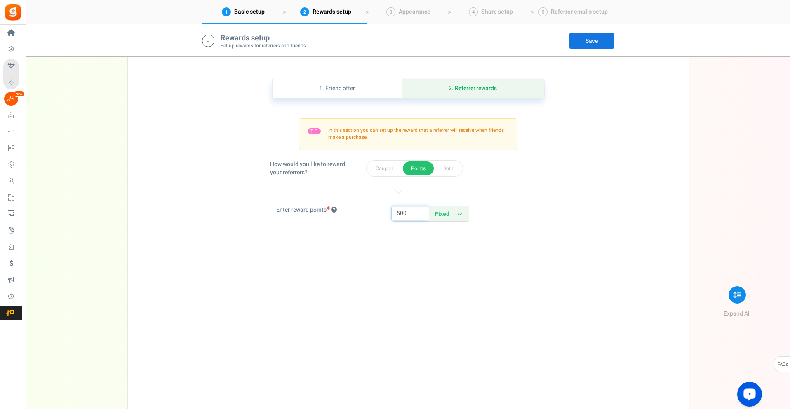
click at [395, 214] on input "500" at bounding box center [410, 214] width 37 height 14
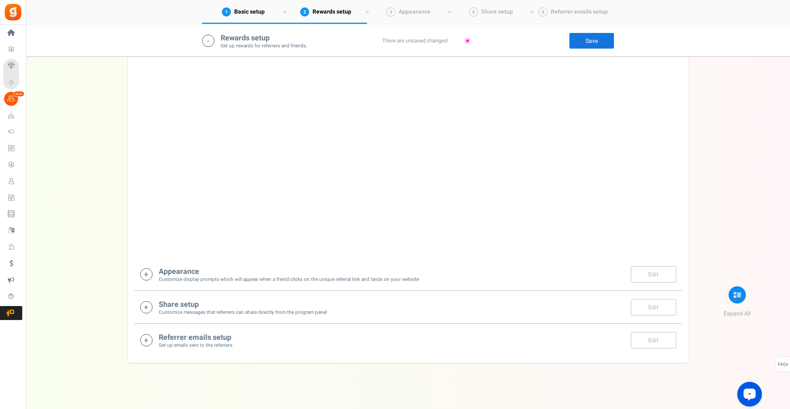
scroll to position [802, 0]
type input "100"
click at [605, 42] on link "Save" at bounding box center [591, 41] width 45 height 16
click at [291, 270] on h4 "Appearance" at bounding box center [289, 268] width 260 height 8
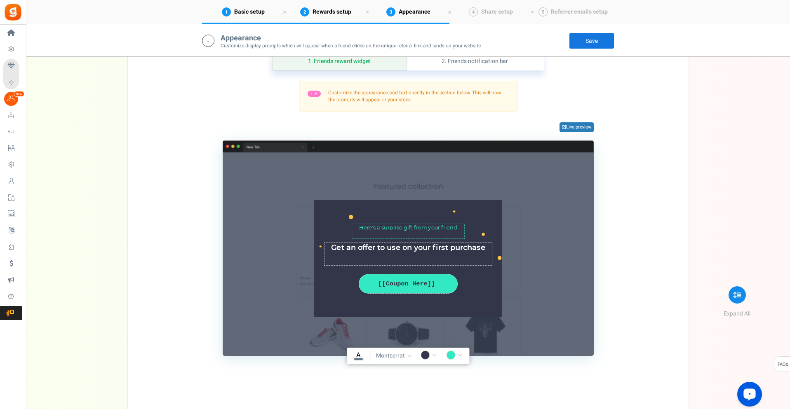
scroll to position [1033, 0]
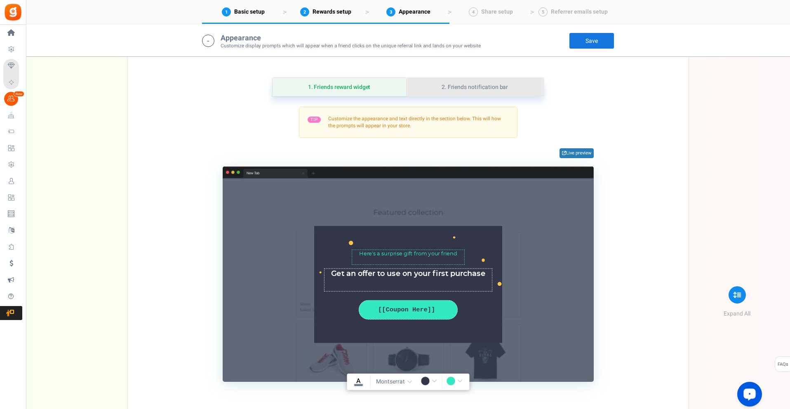
click at [463, 93] on link "2. Friends notification bar" at bounding box center [475, 87] width 138 height 19
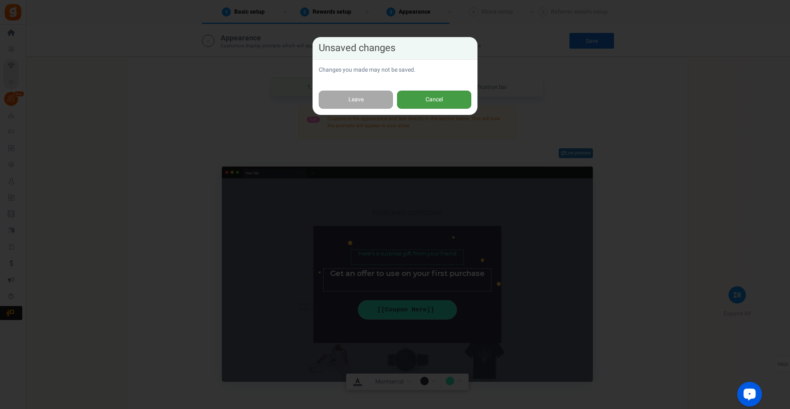
click at [416, 99] on button "Cancel" at bounding box center [434, 100] width 74 height 19
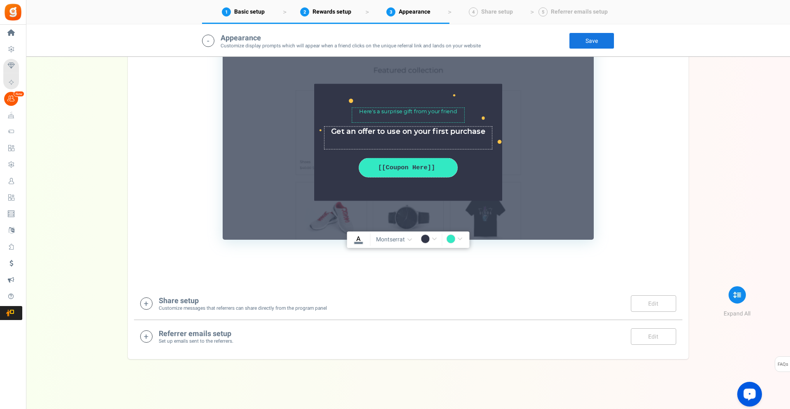
click at [256, 296] on div "Share setup Customize messages that referrers can share directly from the progr…" at bounding box center [243, 304] width 168 height 17
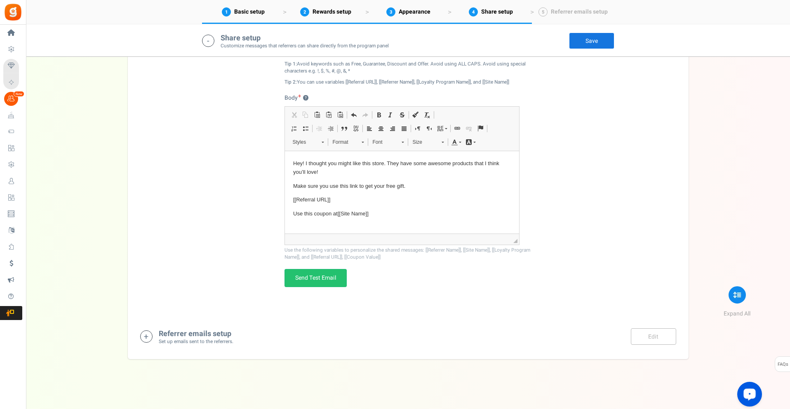
click at [248, 330] on div "Referrer emails setup Set up emails sent to the referrers. Edit Save Save" at bounding box center [408, 337] width 536 height 17
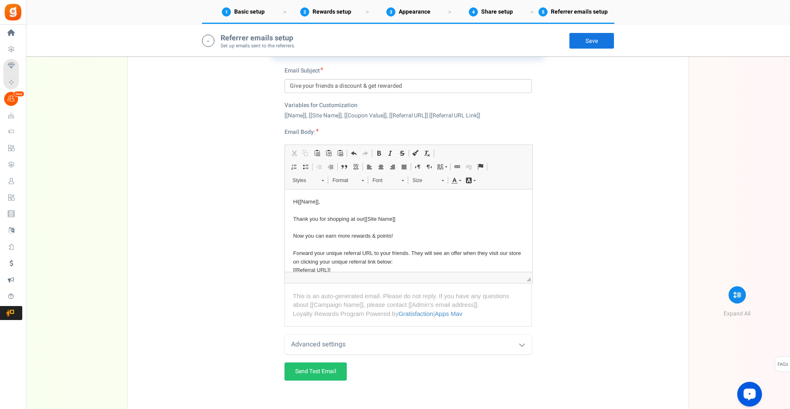
scroll to position [1876, 0]
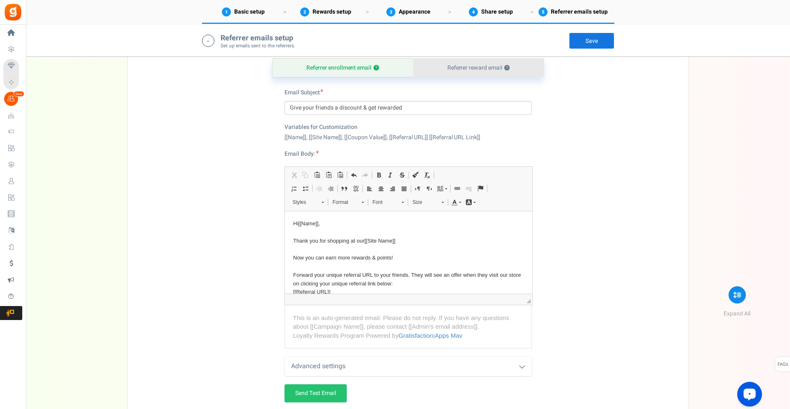
click at [470, 72] on link "Referrer reward email ?" at bounding box center [478, 68] width 131 height 19
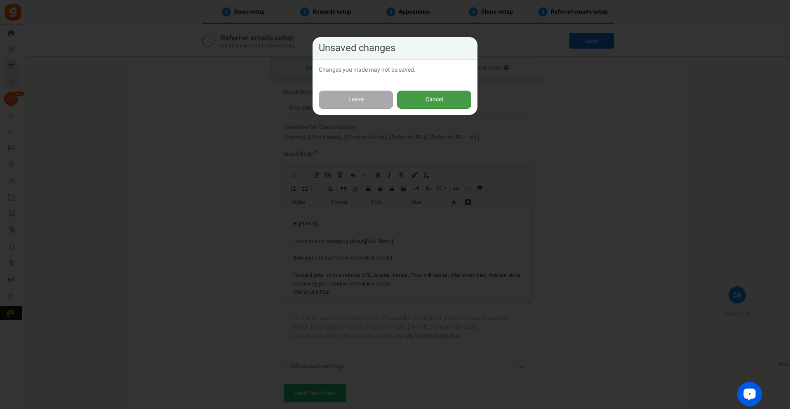
click at [439, 101] on button "Cancel" at bounding box center [434, 100] width 74 height 19
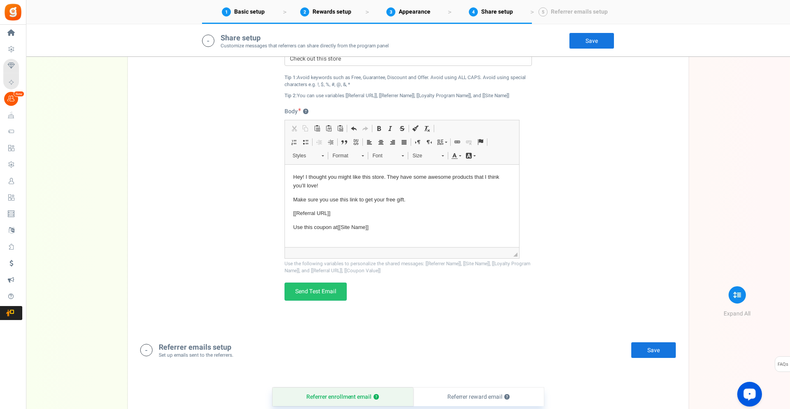
scroll to position [1546, 0]
click at [661, 347] on link "Save" at bounding box center [653, 351] width 45 height 16
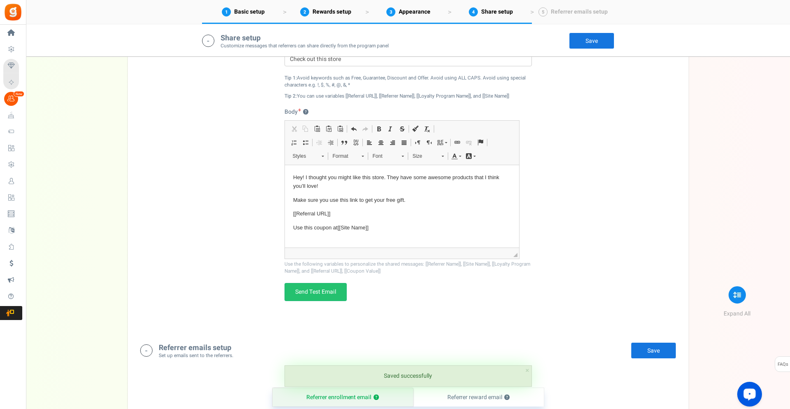
click at [590, 42] on link "Save" at bounding box center [591, 41] width 45 height 16
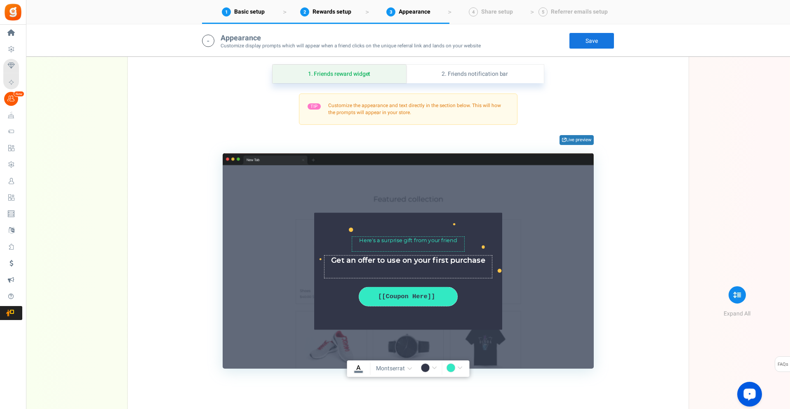
scroll to position [1011, 0]
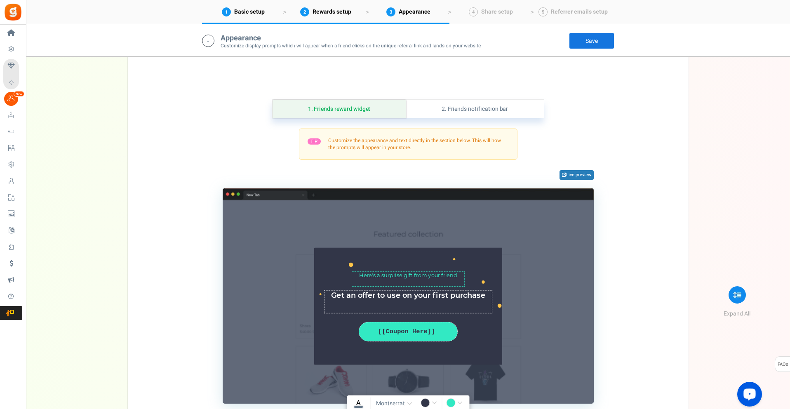
click at [594, 39] on link "Save" at bounding box center [591, 41] width 45 height 16
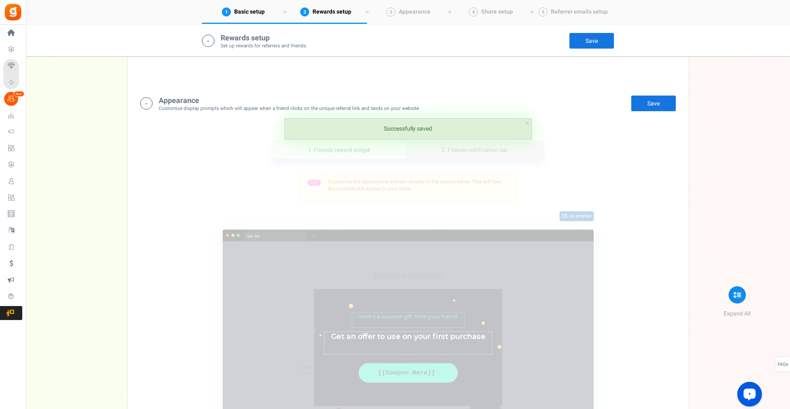
click at [482, 153] on link "2. Friends notification bar" at bounding box center [475, 150] width 138 height 19
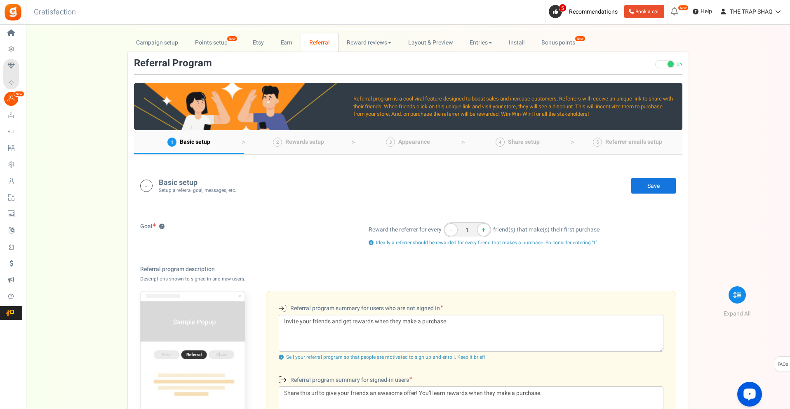
scroll to position [124, 0]
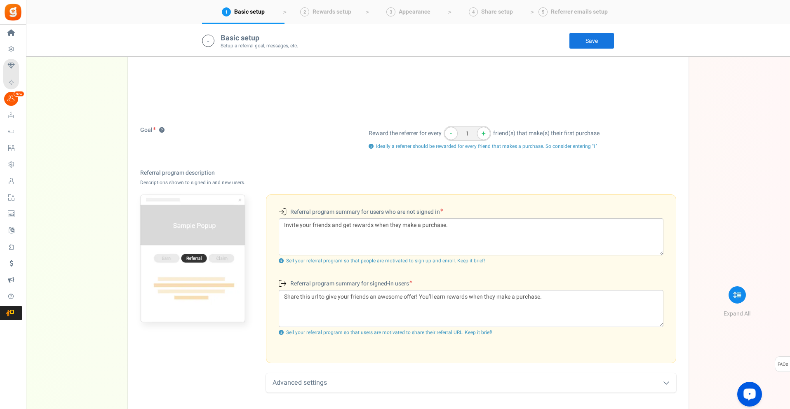
click at [339, 264] on span "Sell your referral program so that people are motivated to sign up and enroll. …" at bounding box center [385, 260] width 199 height 7
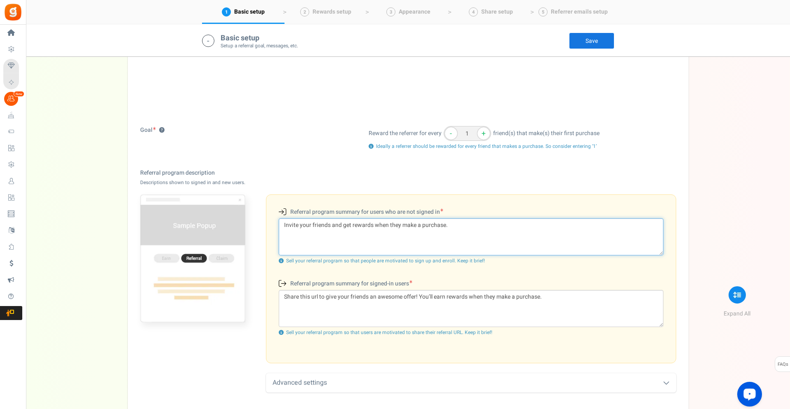
click at [344, 231] on textarea "Invite your friends and get rewards when they make a purchase." at bounding box center [471, 236] width 385 height 37
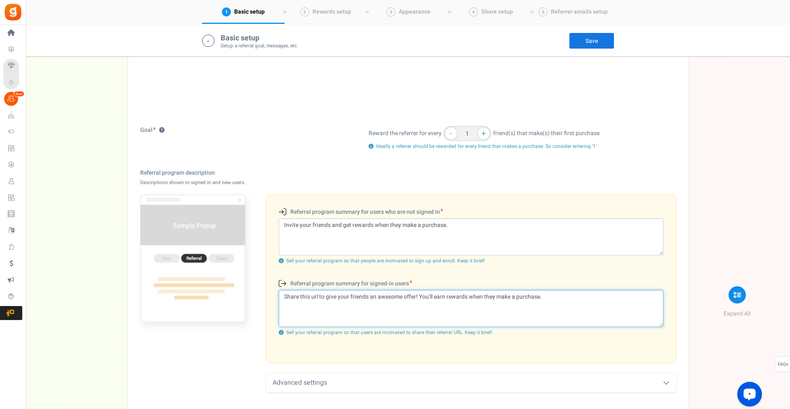
click at [331, 318] on textarea "Share this url to give your friends an awesome offer! You’ll earn rewards when …" at bounding box center [471, 308] width 385 height 37
click at [339, 298] on textarea "Share this url to give your friends an awesome offer! You’ll earn rewards when …" at bounding box center [471, 308] width 385 height 37
click at [468, 297] on textarea "Share this url to give your friends an awesome offer! You’ll earn rewards when …" at bounding box center [471, 308] width 385 height 37
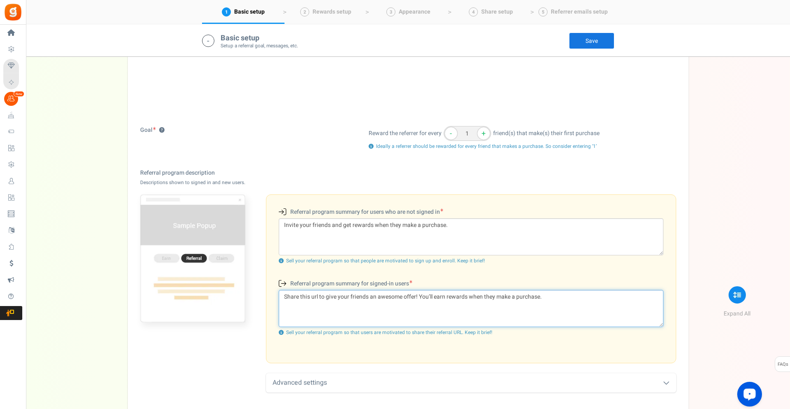
click at [443, 309] on textarea "Share this url to give your friends an awesome offer! You’ll earn rewards when …" at bounding box center [471, 308] width 385 height 37
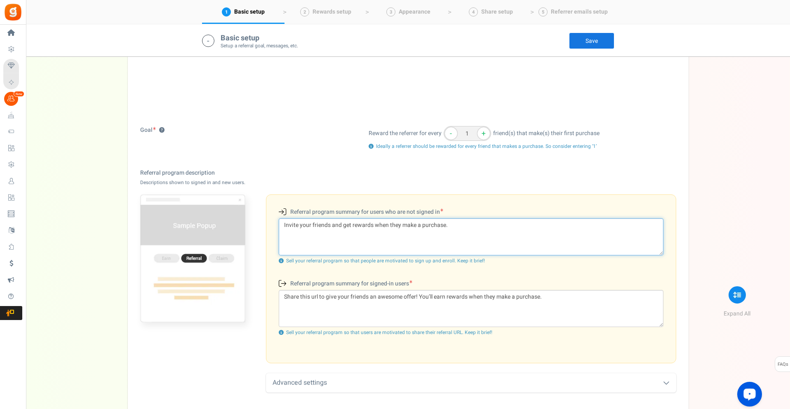
click at [370, 248] on textarea "Invite your friends and get rewards when they make a purchase." at bounding box center [471, 236] width 385 height 37
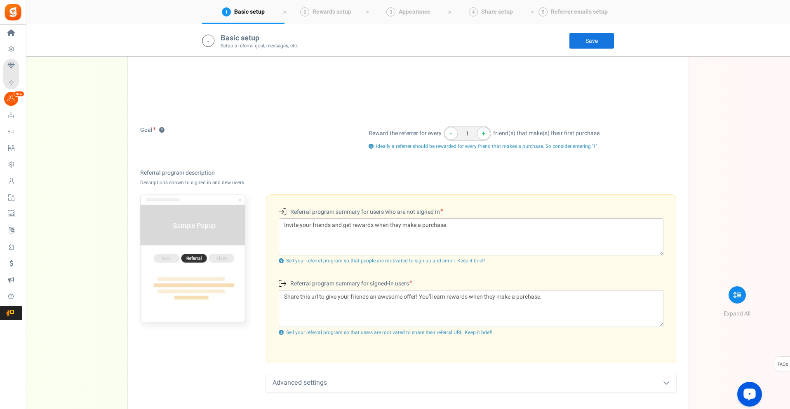
click at [428, 161] on div "Goal ? Reward the referrer for every - 1 + friend(s) that make(s) their first p…" at bounding box center [408, 244] width 536 height 237
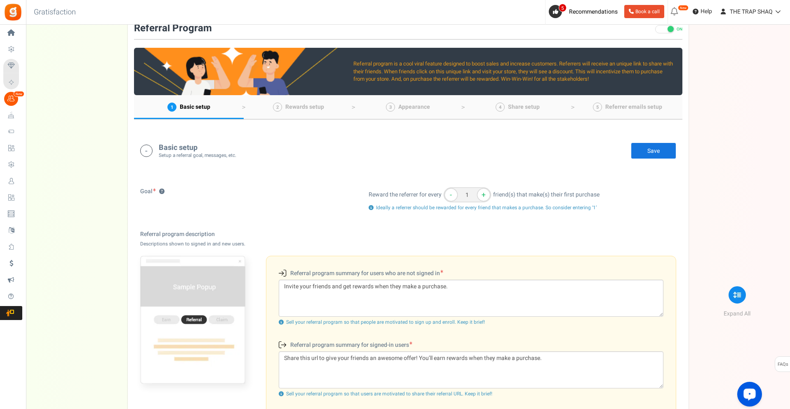
scroll to position [41, 0]
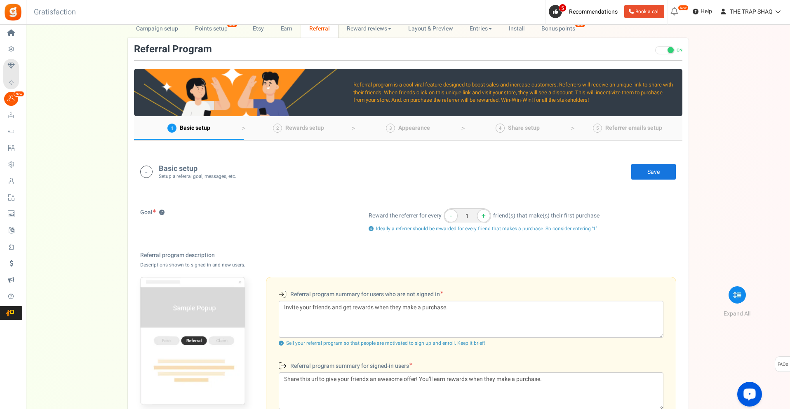
click at [319, 127] on span "Rewards setup" at bounding box center [304, 128] width 39 height 9
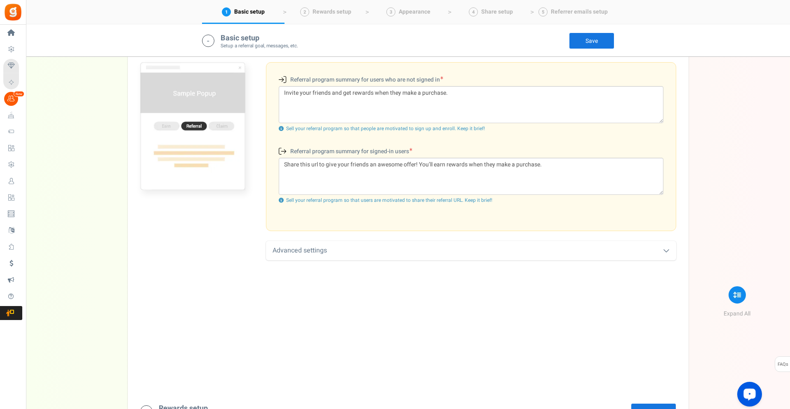
scroll to position [0, 0]
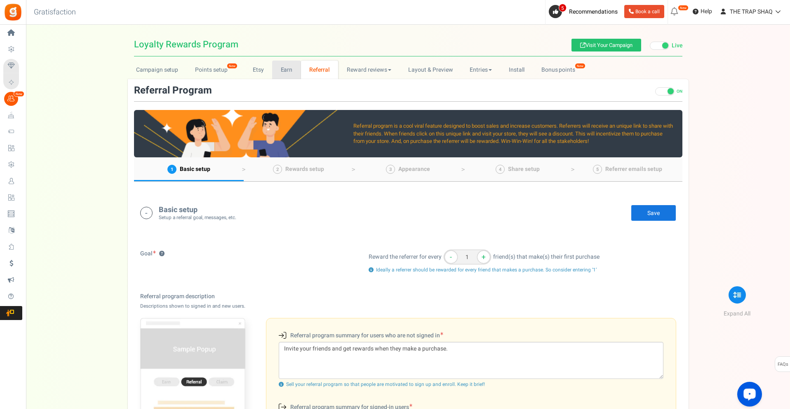
click at [291, 67] on link "Earn" at bounding box center [286, 70] width 29 height 19
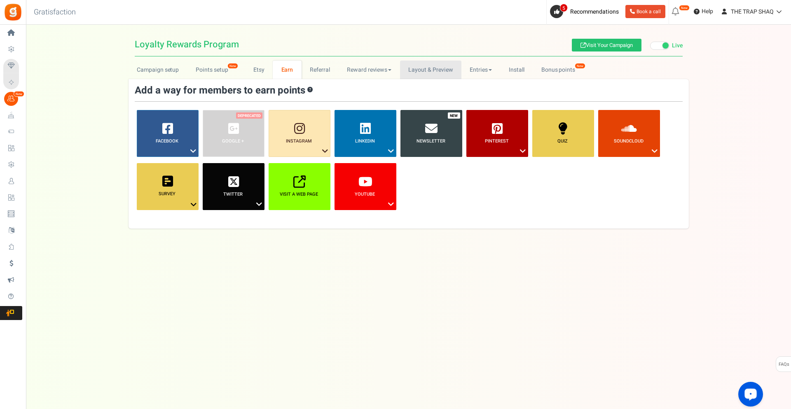
click at [406, 64] on link "Layout & Preview" at bounding box center [430, 70] width 61 height 19
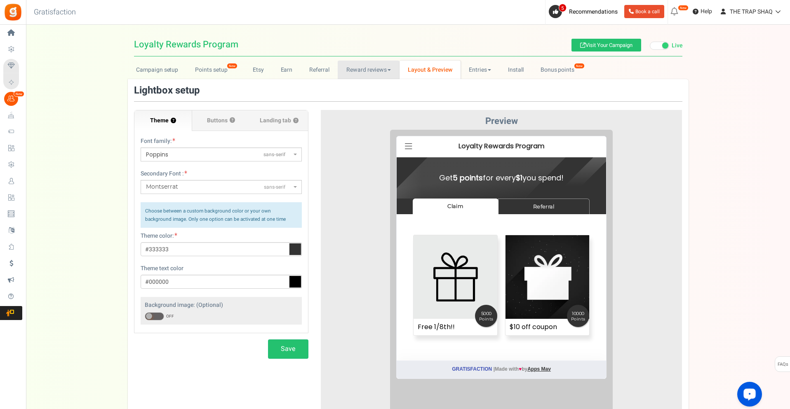
click at [367, 63] on link "Reward reviews" at bounding box center [368, 70] width 61 height 19
click at [479, 70] on link "Entries" at bounding box center [479, 70] width 39 height 19
click at [197, 69] on link "Points setup New" at bounding box center [215, 70] width 57 height 19
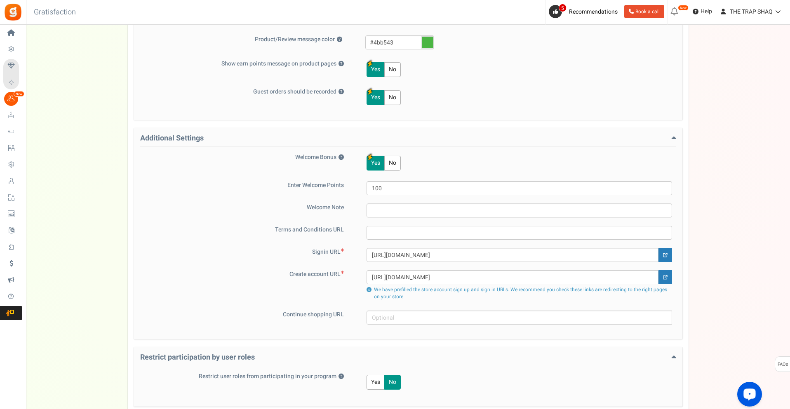
scroll to position [412, 0]
drag, startPoint x: 37, startPoint y: 132, endPoint x: 54, endPoint y: 137, distance: 17.5
click at [22, 137] on link "Loyalty Rewards" at bounding box center [12, 132] width 19 height 14
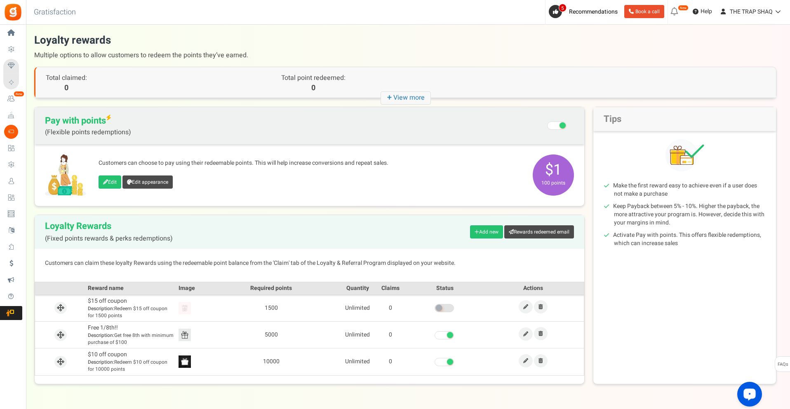
click at [553, 126] on span at bounding box center [556, 126] width 19 height 8
click at [557, 126] on input "Recommended: Turn On Are you sure? This will remove the flexi redemption option…" at bounding box center [557, 127] width 0 height 14
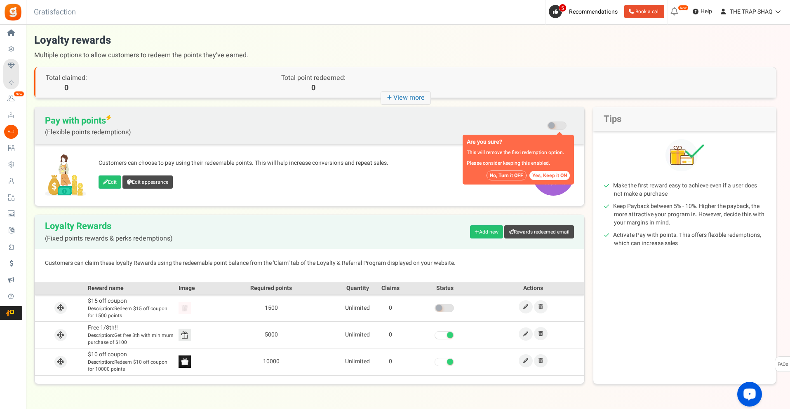
click at [546, 176] on button "Yes, Keep it ON" at bounding box center [549, 175] width 40 height 9
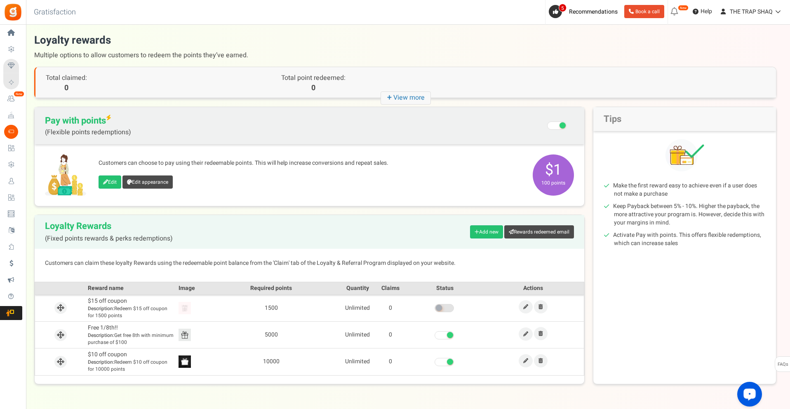
click at [561, 127] on span at bounding box center [562, 125] width 6 height 6
click at [557, 127] on input "Recommended: Turn On Are you sure? This will remove the flexi redemption option…" at bounding box center [557, 127] width 0 height 14
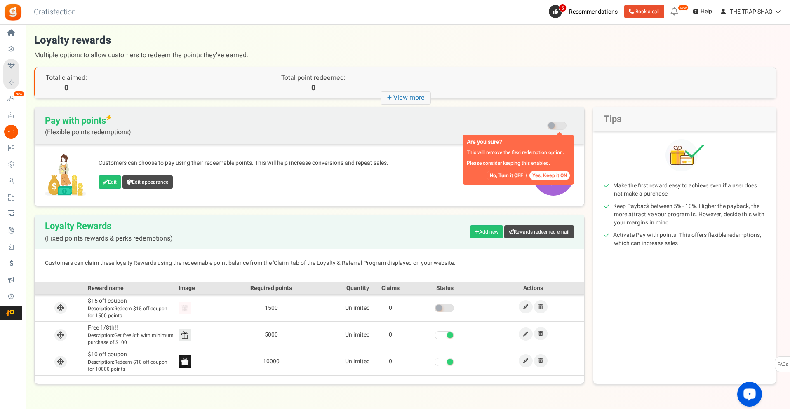
click at [513, 176] on button "No, Turn it OFF" at bounding box center [506, 176] width 40 height 10
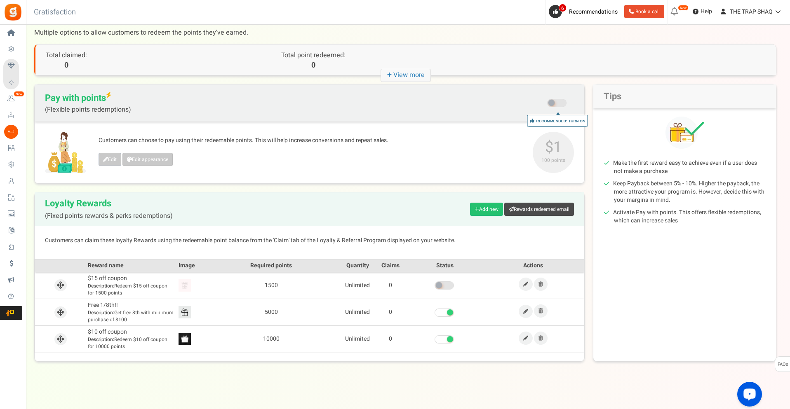
scroll to position [25, 0]
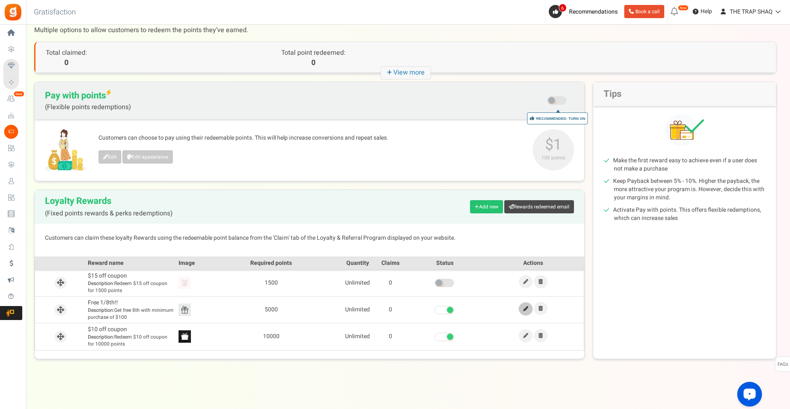
click at [528, 309] on icon at bounding box center [525, 309] width 5 height 5
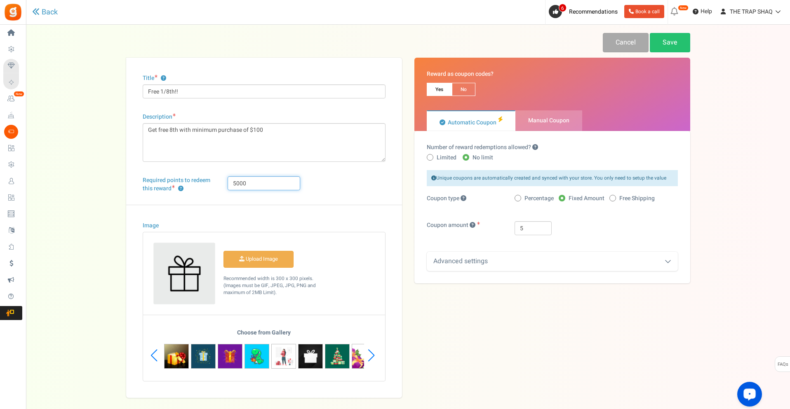
click at [273, 184] on input "5000" at bounding box center [264, 183] width 73 height 14
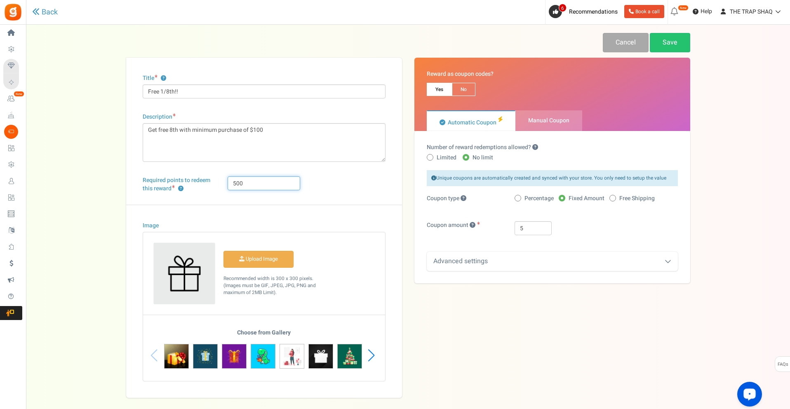
type input "500"
drag, startPoint x: 365, startPoint y: 185, endPoint x: 396, endPoint y: 177, distance: 32.2
click at [364, 182] on div "Required points to redeem this reward ? 500" at bounding box center [263, 190] width 255 height 28
click at [670, 32] on div "Under maintenance we will be back soon We apologize for any inconvenience. The …" at bounding box center [408, 211] width 764 height 373
click at [678, 45] on link "Save" at bounding box center [670, 42] width 40 height 19
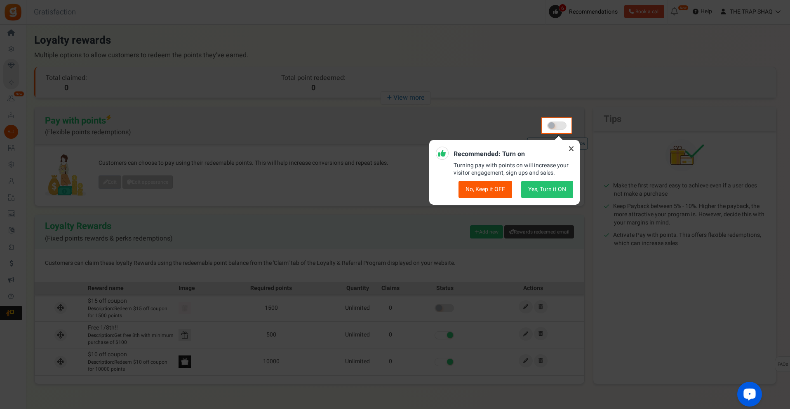
click at [570, 152] on icon at bounding box center [570, 148] width 13 height 13
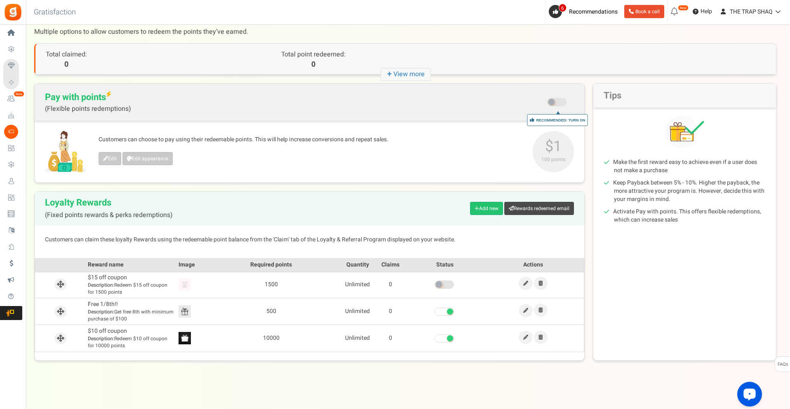
scroll to position [25, 0]
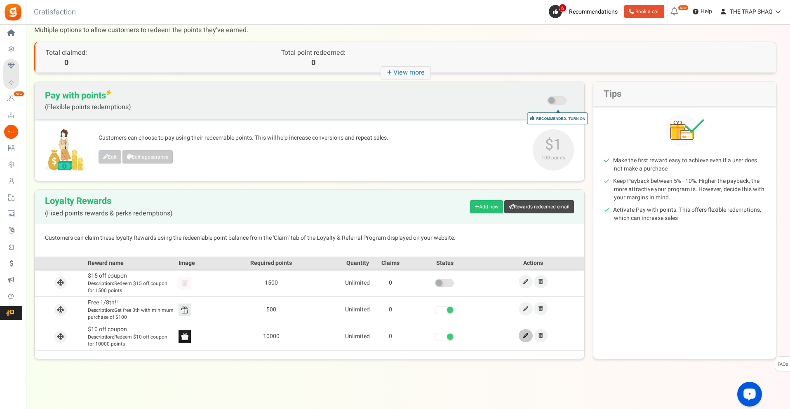
click at [529, 336] on link at bounding box center [526, 335] width 14 height 13
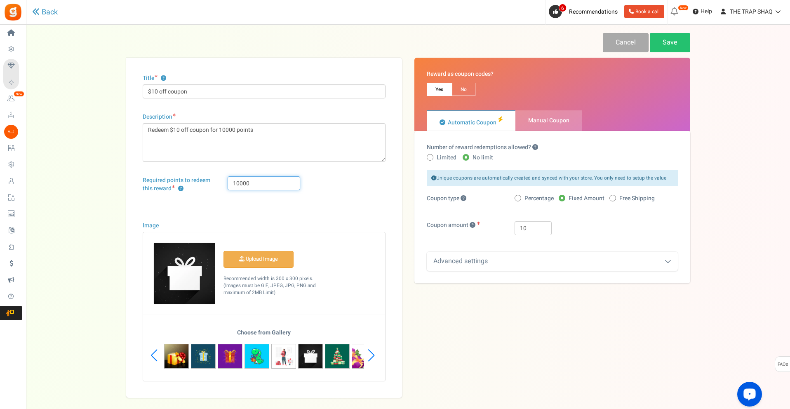
click at [261, 188] on input "10000" at bounding box center [264, 183] width 73 height 14
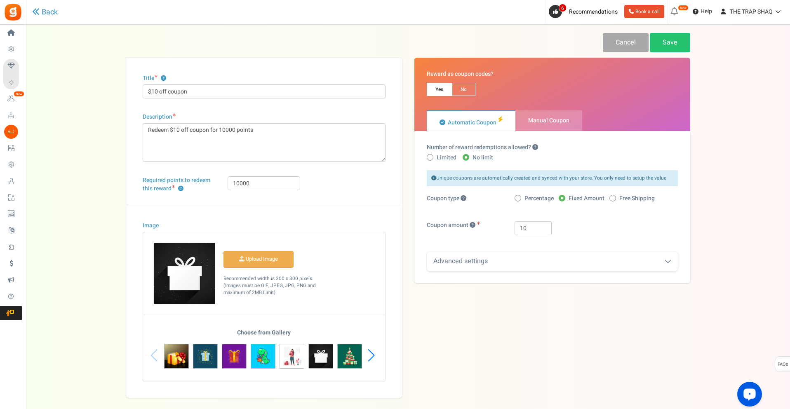
click at [350, 189] on div "Required points to redeem this reward ? 10000" at bounding box center [263, 190] width 255 height 28
click at [47, 10] on link "Back" at bounding box center [45, 12] width 26 height 9
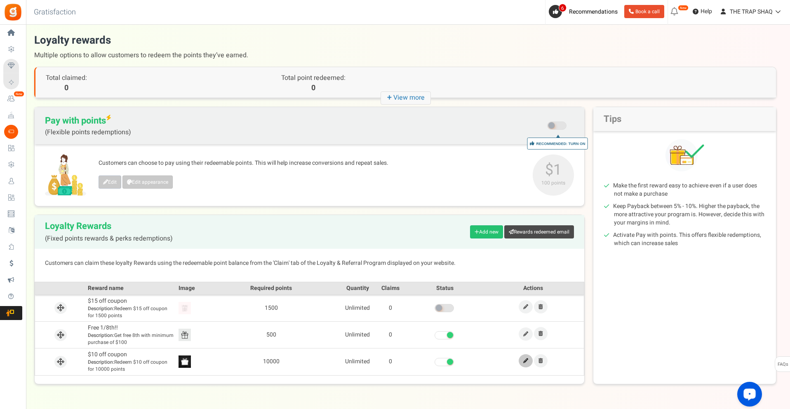
click at [528, 358] on link at bounding box center [526, 360] width 14 height 13
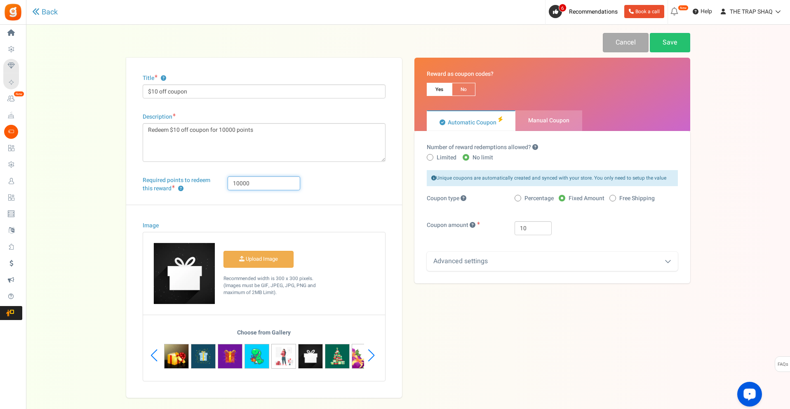
click at [240, 185] on input "10000" at bounding box center [264, 183] width 73 height 14
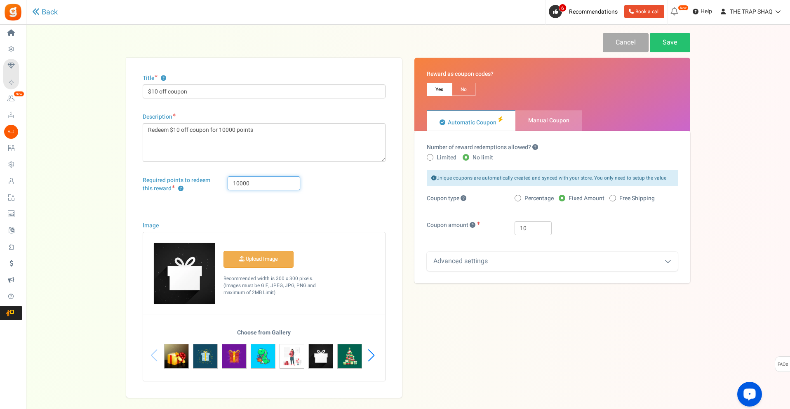
click at [240, 185] on input "10000" at bounding box center [264, 183] width 73 height 14
type input "50"
click at [334, 226] on div "Image Upload Image" at bounding box center [264, 301] width 276 height 193
click at [267, 179] on input "50" at bounding box center [264, 183] width 73 height 14
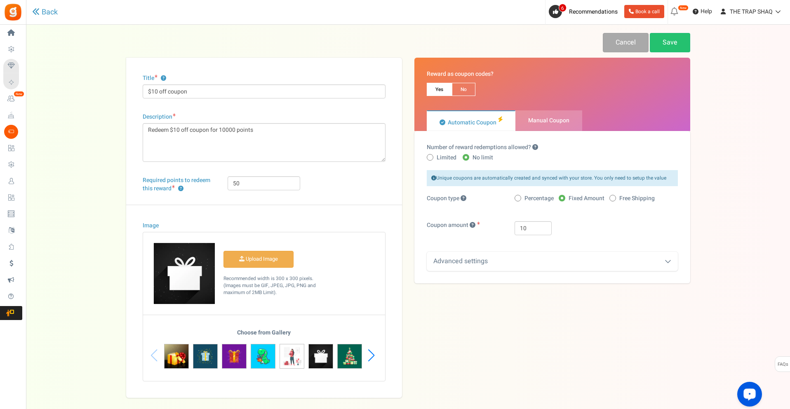
click at [331, 171] on div "Title ? $10 off coupon Description Redeem $10 off coupon for 10000 points Char(…" at bounding box center [264, 228] width 276 height 340
drag, startPoint x: 159, startPoint y: 91, endPoint x: 217, endPoint y: 119, distance: 64.5
click at [159, 91] on input "$10 off coupon" at bounding box center [264, 91] width 243 height 14
type input "$100 off coupon"
drag, startPoint x: 273, startPoint y: 187, endPoint x: 277, endPoint y: 190, distance: 5.3
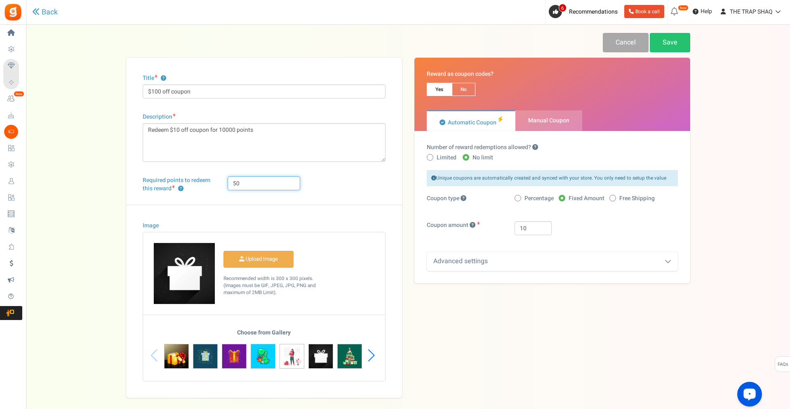
click at [273, 187] on input "50" at bounding box center [264, 183] width 73 height 14
type input "500"
click at [349, 171] on div "Title ? $100 off coupon Description Redeem $10 off coupon for 10000 points Char…" at bounding box center [264, 228] width 276 height 340
click at [680, 41] on link "Save" at bounding box center [670, 42] width 40 height 19
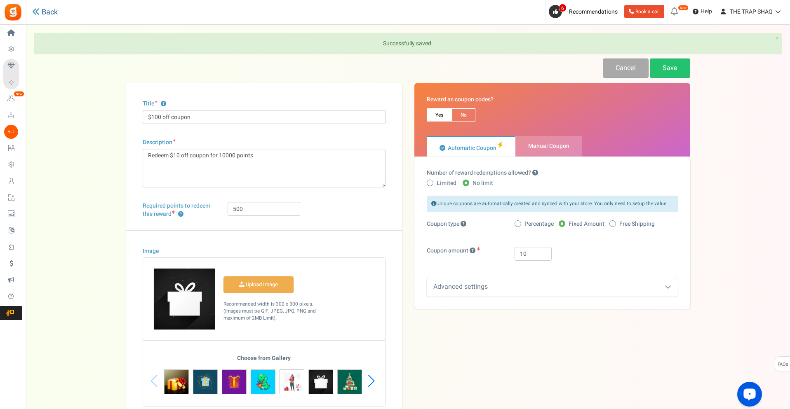
click at [47, 16] on link "Back" at bounding box center [45, 12] width 26 height 9
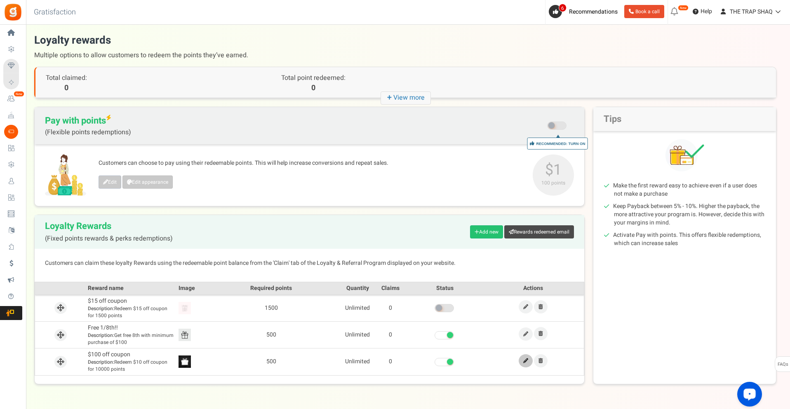
click at [521, 361] on link at bounding box center [526, 360] width 14 height 13
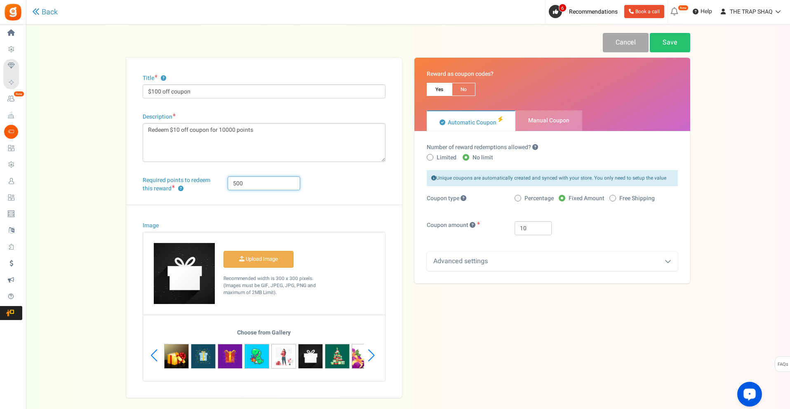
click at [281, 184] on input "500" at bounding box center [264, 183] width 73 height 14
click at [280, 184] on input "500" at bounding box center [264, 183] width 73 height 14
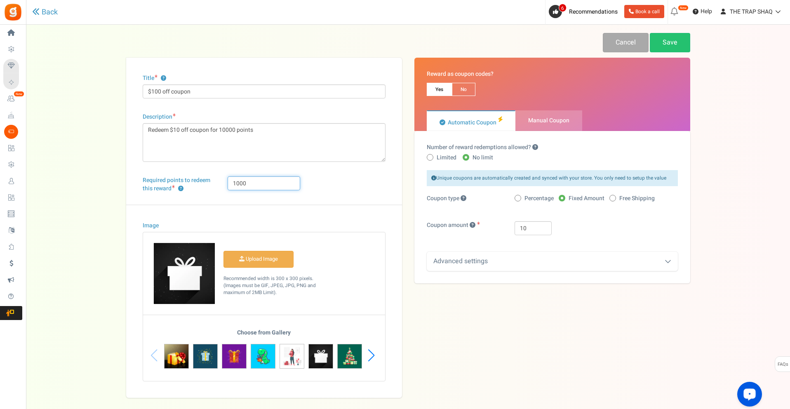
type input "1000"
click at [158, 91] on input "$100 off coupon" at bounding box center [264, 91] width 243 height 14
type input "$10 off coupon"
click at [675, 44] on link "Save" at bounding box center [670, 42] width 40 height 19
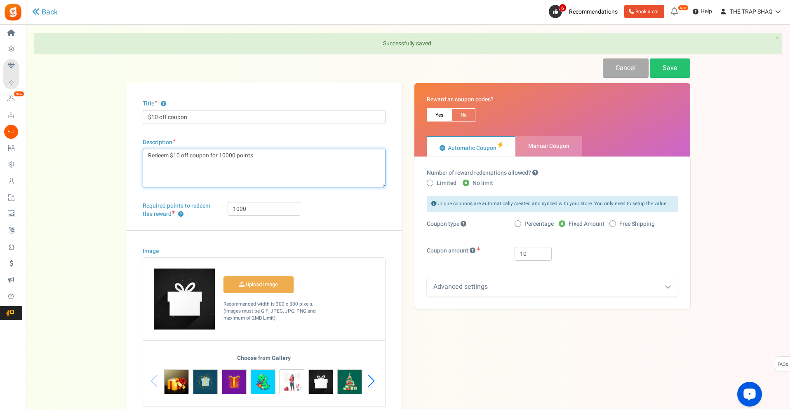
click at [230, 158] on textarea "Redeem $10 off coupon for 10000 points" at bounding box center [264, 168] width 243 height 39
type textarea "Redeem $10 off coupon for 1000 points"
click at [681, 66] on link "Save" at bounding box center [670, 68] width 40 height 19
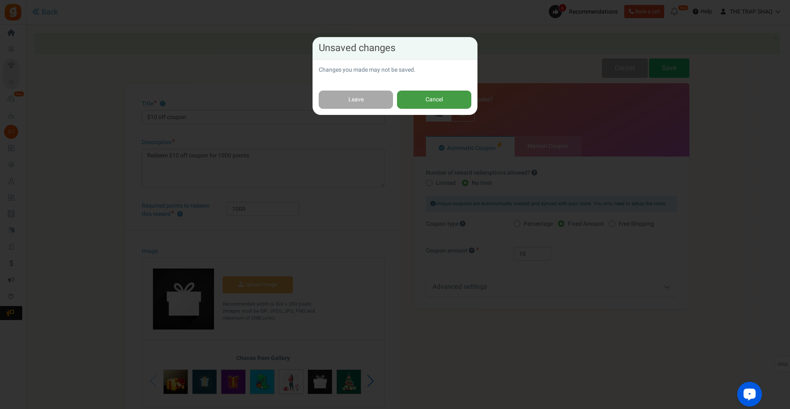
click at [419, 101] on button "Cancel" at bounding box center [434, 100] width 74 height 19
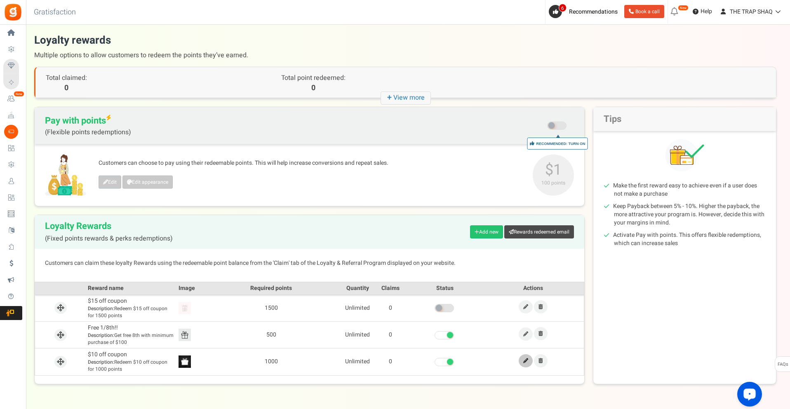
click at [524, 359] on icon at bounding box center [525, 361] width 5 height 5
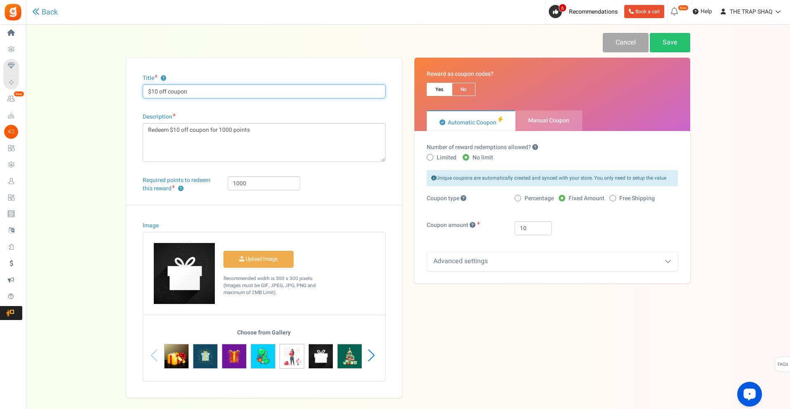
click at [157, 91] on input "$10 off coupon" at bounding box center [264, 91] width 243 height 14
type input "$100 off coupon"
click at [179, 133] on textarea "Redeem $10 off coupon for 1000 points" at bounding box center [264, 142] width 243 height 39
type textarea "Redeem $100 off coupon for 1000 points"
click at [683, 40] on link "Save" at bounding box center [670, 42] width 40 height 19
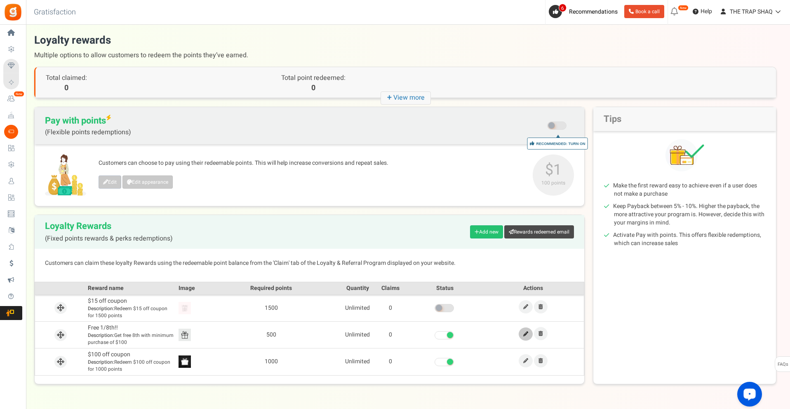
click at [525, 336] on icon at bounding box center [525, 334] width 5 height 5
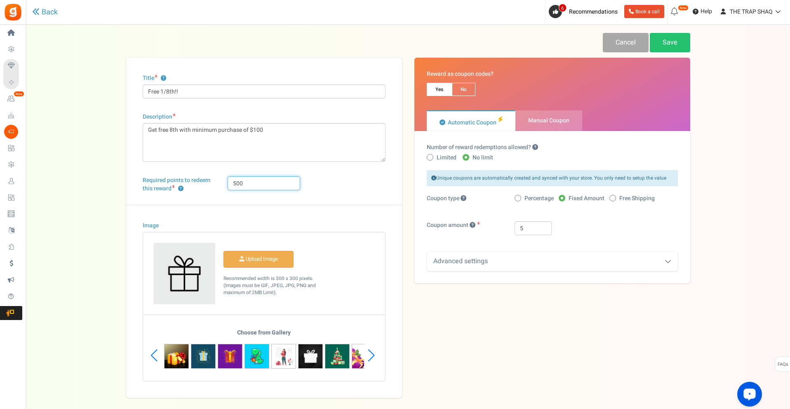
click at [256, 177] on input "500" at bounding box center [264, 183] width 73 height 14
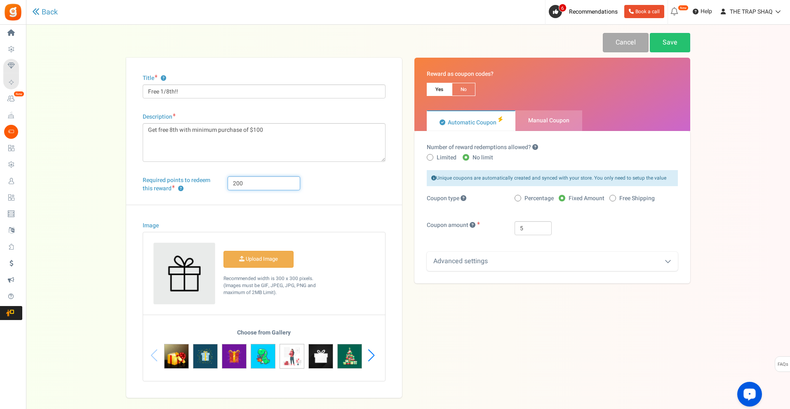
type input "200"
click at [378, 199] on div "Required points to redeem this reward ? 200" at bounding box center [263, 190] width 255 height 28
click at [676, 39] on link "Save" at bounding box center [670, 42] width 40 height 19
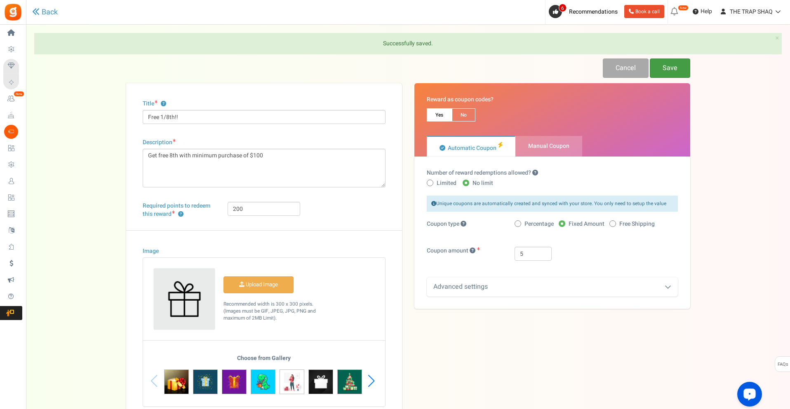
click at [671, 66] on link "Save" at bounding box center [670, 68] width 40 height 19
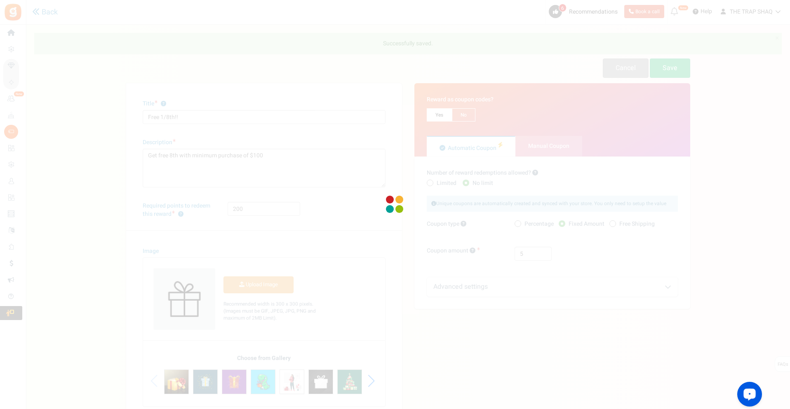
click at [46, 25] on div "Under maintenance we will be back soon We apologize for any inconvenience. The …" at bounding box center [408, 224] width 764 height 399
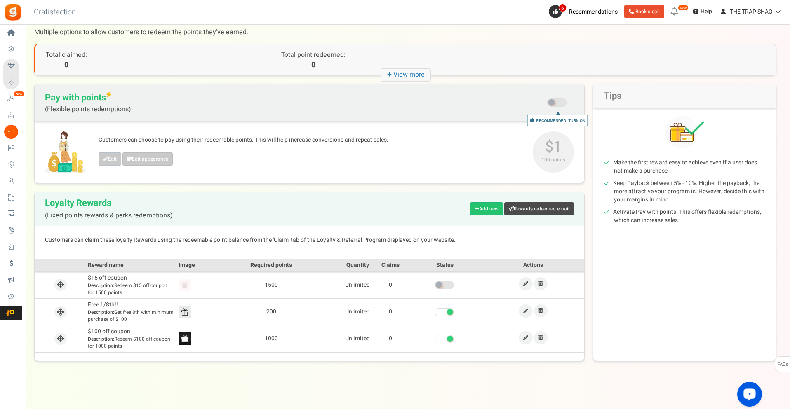
scroll to position [25, 0]
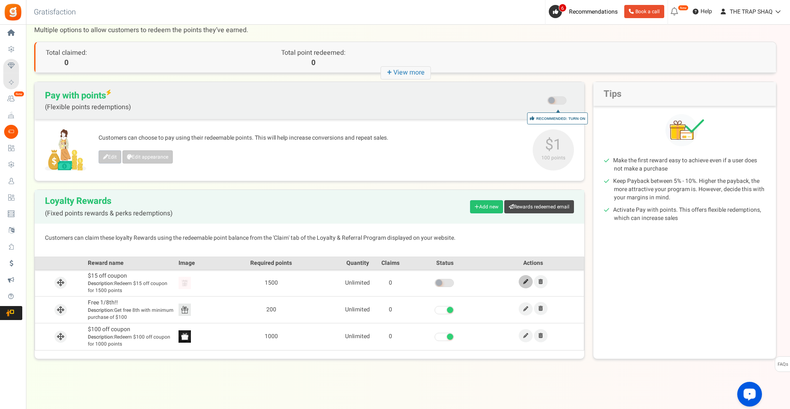
click at [523, 280] on icon at bounding box center [525, 281] width 5 height 5
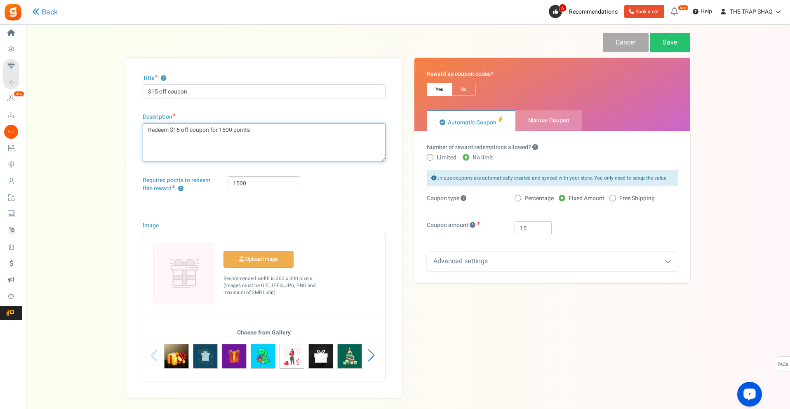
drag, startPoint x: 176, startPoint y: 134, endPoint x: 244, endPoint y: 178, distance: 81.9
click at [177, 134] on textarea "Redeem $15 off coupon for 1500 points" at bounding box center [264, 142] width 243 height 39
click at [246, 178] on input "1500" at bounding box center [264, 183] width 73 height 14
click at [246, 178] on input "500" at bounding box center [264, 183] width 73 height 14
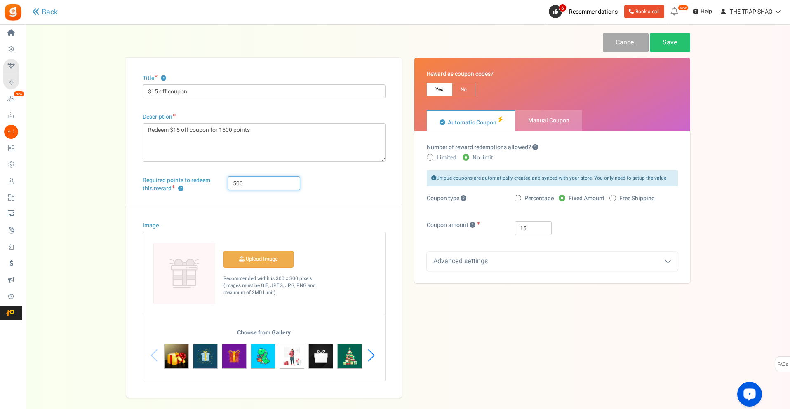
click at [246, 178] on input "500" at bounding box center [264, 183] width 73 height 14
type input "1"
type input "50"
click at [239, 96] on input "$15 off coupon" at bounding box center [264, 91] width 243 height 14
click at [157, 90] on input "$15 off coupon" at bounding box center [264, 91] width 243 height 14
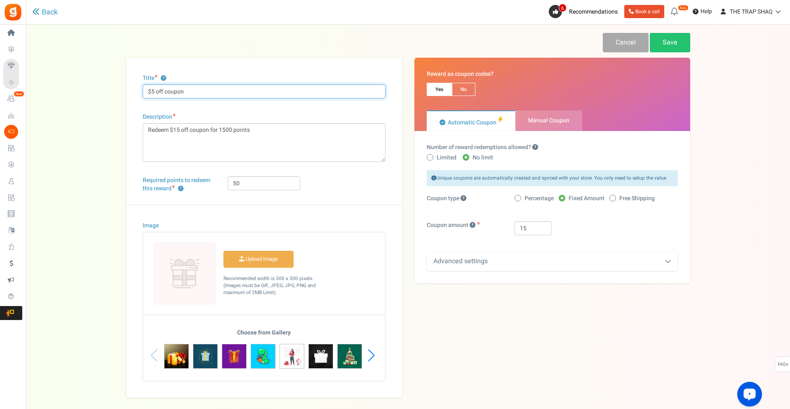
type input "$5 off coupon"
click at [176, 126] on textarea "Redeem $15 off coupon for 1500 points" at bounding box center [264, 142] width 243 height 39
drag, startPoint x: 218, startPoint y: 129, endPoint x: 229, endPoint y: 129, distance: 10.3
click at [229, 129] on textarea "Redeem $15 off coupon for 1500 points" at bounding box center [264, 142] width 243 height 39
click at [347, 183] on div "Required points to redeem this reward ? 50" at bounding box center [263, 190] width 255 height 28
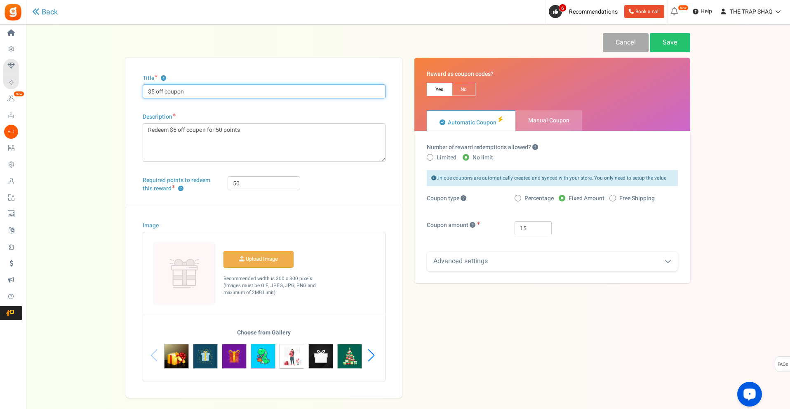
click at [152, 93] on input "$5 off coupon" at bounding box center [264, 91] width 243 height 14
drag, startPoint x: 221, startPoint y: 131, endPoint x: 235, endPoint y: 137, distance: 15.2
click at [221, 131] on textarea "Redeem $15 off coupon for 1500 points" at bounding box center [264, 142] width 243 height 39
click at [253, 140] on textarea "Redeem $15 off coupon for 1500 points" at bounding box center [264, 142] width 243 height 39
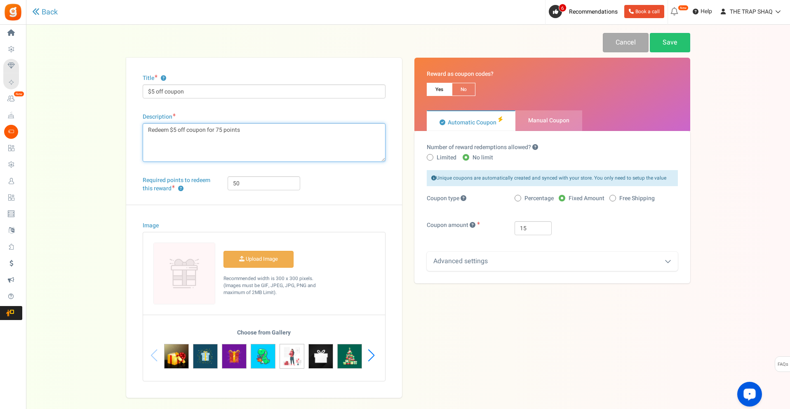
type textarea "Redeem $5 off coupon for 75 points"
click at [214, 109] on div "Title ? $5 off coupon Description Redeem $15 off coupon for 1500 points Char(s)…" at bounding box center [264, 228] width 276 height 340
drag, startPoint x: 242, startPoint y: 188, endPoint x: 209, endPoint y: 182, distance: 34.2
click at [209, 181] on div "Required points to redeem this reward ? 50" at bounding box center [263, 190] width 255 height 28
type input "75"
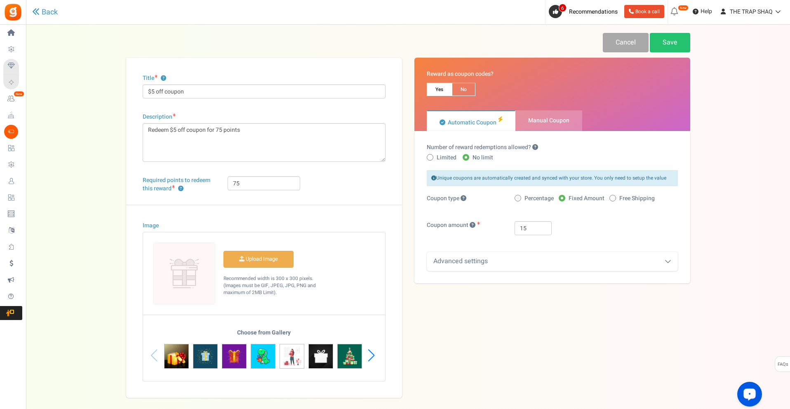
click at [308, 181] on div "Required points to redeem this reward ? 75" at bounding box center [263, 190] width 255 height 28
click at [288, 185] on input "75" at bounding box center [264, 183] width 73 height 14
click at [336, 185] on div "Required points to redeem this reward ? 75" at bounding box center [263, 190] width 255 height 28
click at [674, 38] on link "Save" at bounding box center [670, 42] width 40 height 19
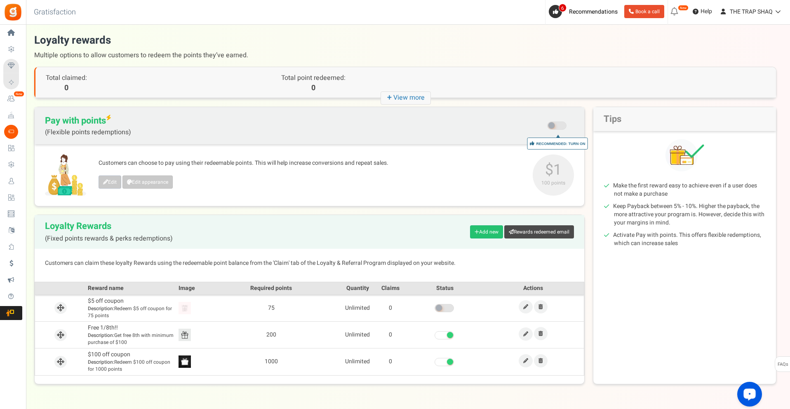
click at [444, 309] on span at bounding box center [443, 308] width 19 height 8
click at [434, 309] on input "checkbox" at bounding box center [434, 308] width 0 height 5
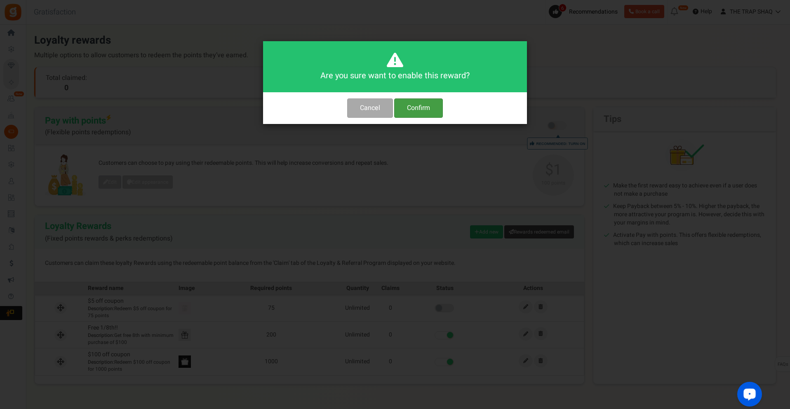
click at [422, 105] on button "Confirm" at bounding box center [418, 108] width 49 height 19
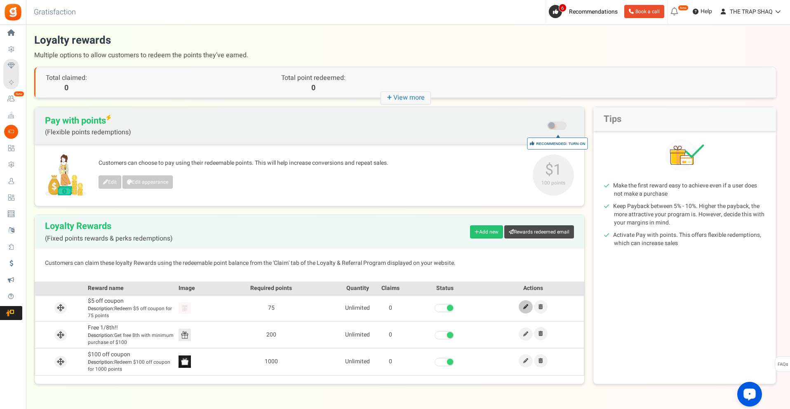
click at [524, 306] on icon at bounding box center [525, 307] width 5 height 5
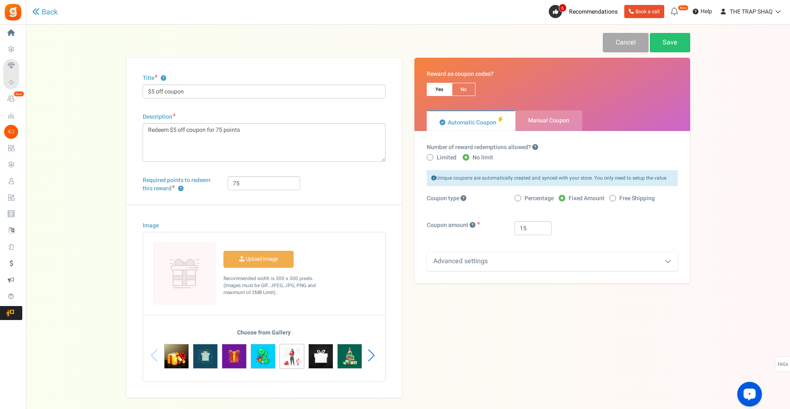
click at [375, 353] on div "Next slide" at bounding box center [371, 355] width 11 height 25
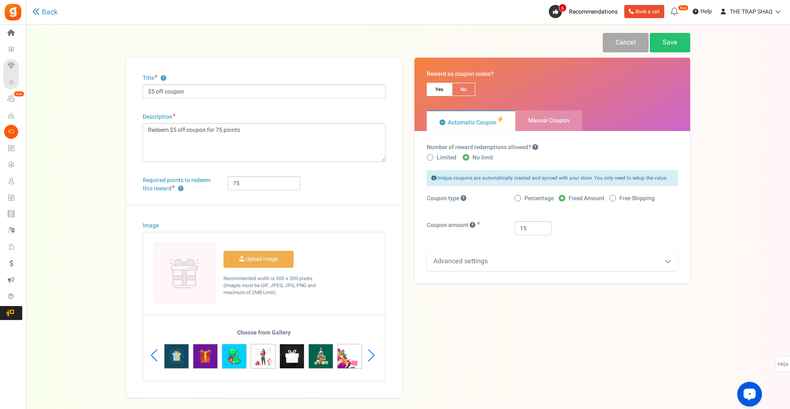
click at [375, 353] on div "Next slide" at bounding box center [371, 355] width 11 height 25
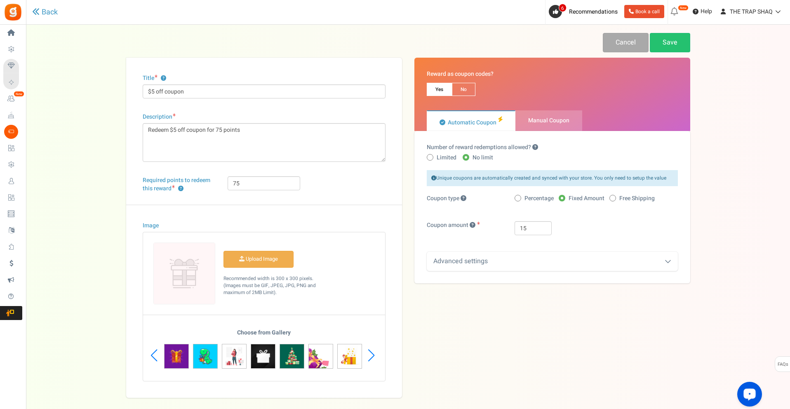
click at [375, 353] on div "Next slide" at bounding box center [371, 355] width 11 height 25
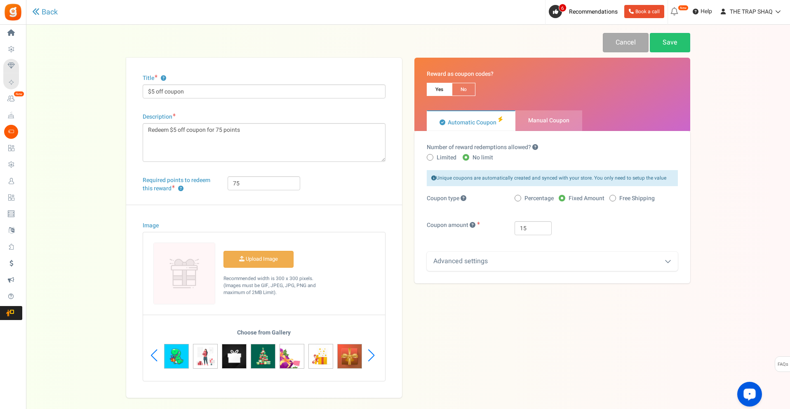
click at [375, 353] on div "Next slide" at bounding box center [371, 355] width 11 height 25
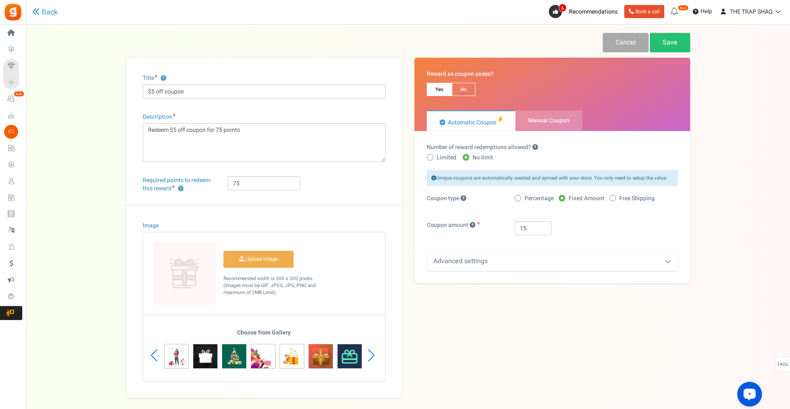
click at [375, 353] on div "Next slide" at bounding box center [371, 355] width 11 height 25
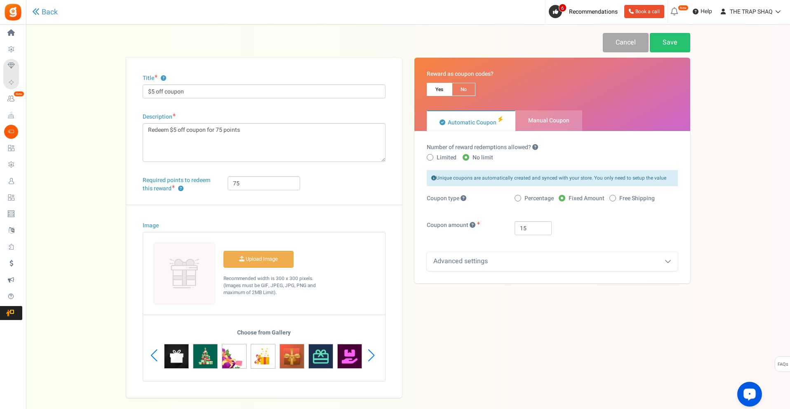
click at [375, 353] on div "Next slide" at bounding box center [371, 355] width 11 height 25
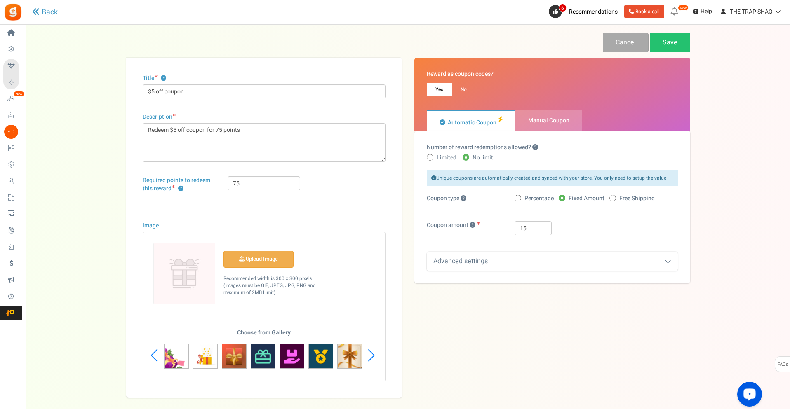
click at [258, 354] on img at bounding box center [263, 356] width 25 height 25
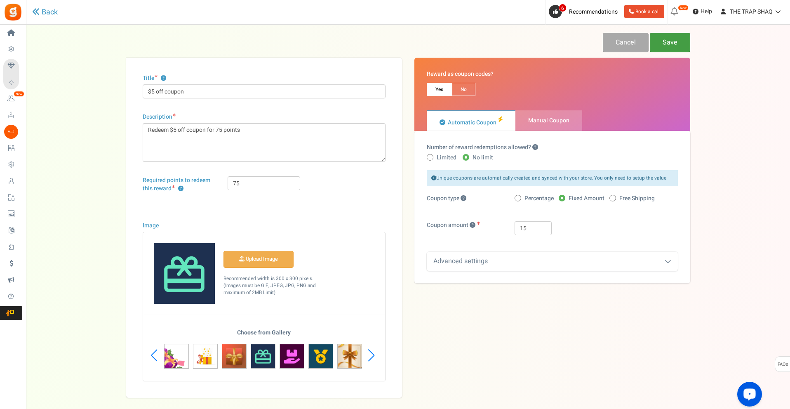
click at [677, 45] on link "Save" at bounding box center [670, 42] width 40 height 19
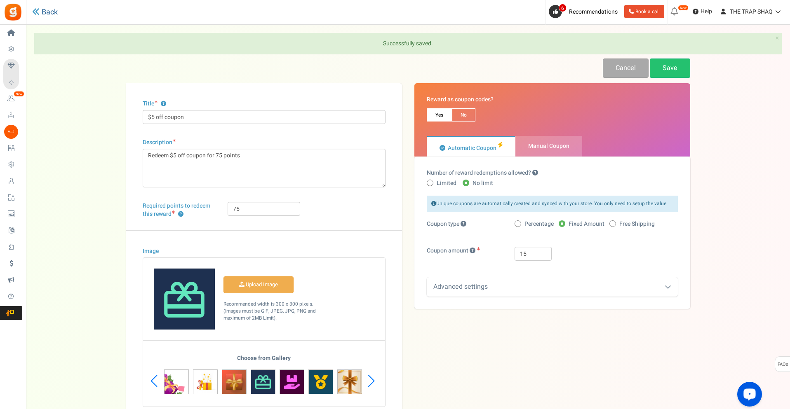
click at [40, 13] on link "Back" at bounding box center [45, 12] width 26 height 9
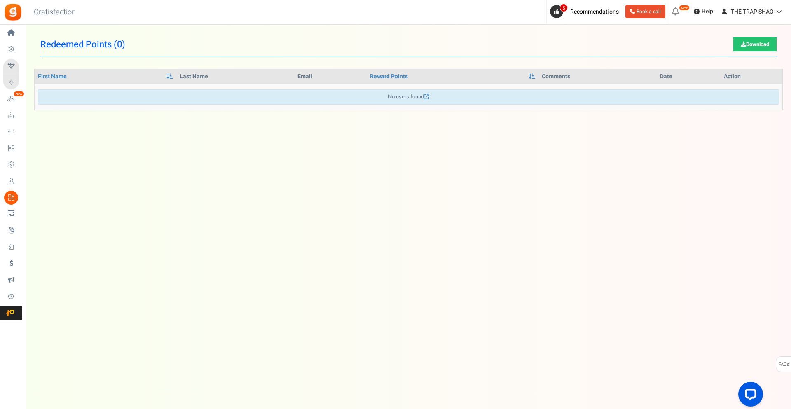
click at [0, 0] on span "Loyalty and Referral Program" at bounding box center [0, 0] width 0 height 0
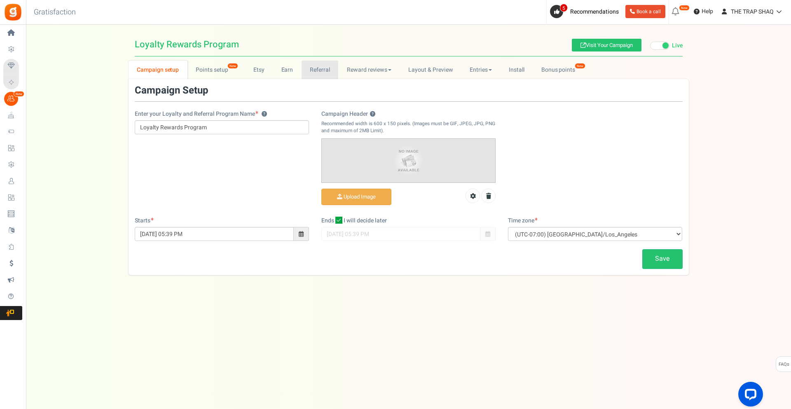
click at [333, 70] on link "Referral" at bounding box center [320, 70] width 37 height 19
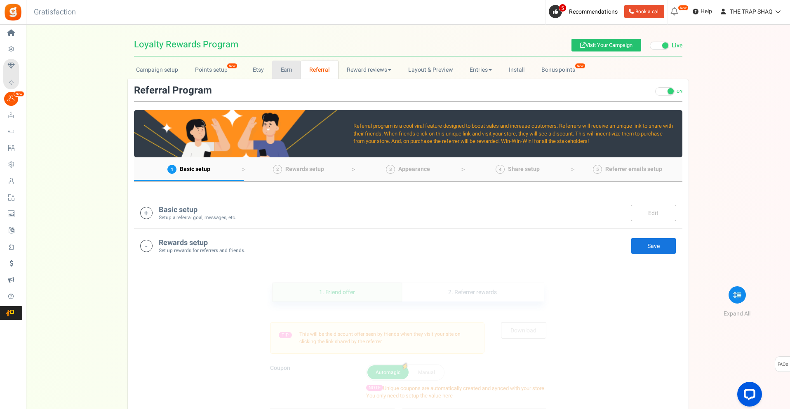
click at [288, 75] on link "Earn" at bounding box center [286, 70] width 29 height 19
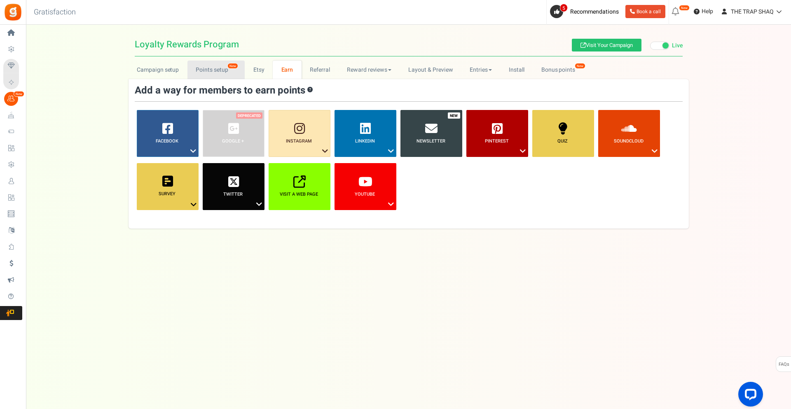
click at [200, 68] on link "Points setup New" at bounding box center [216, 70] width 57 height 19
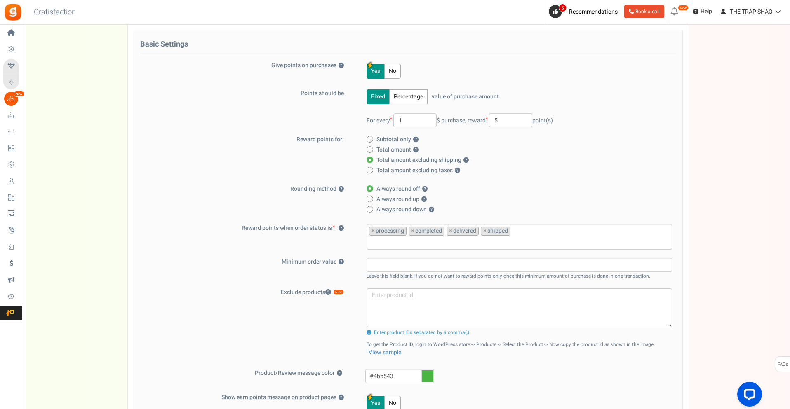
scroll to position [82, 0]
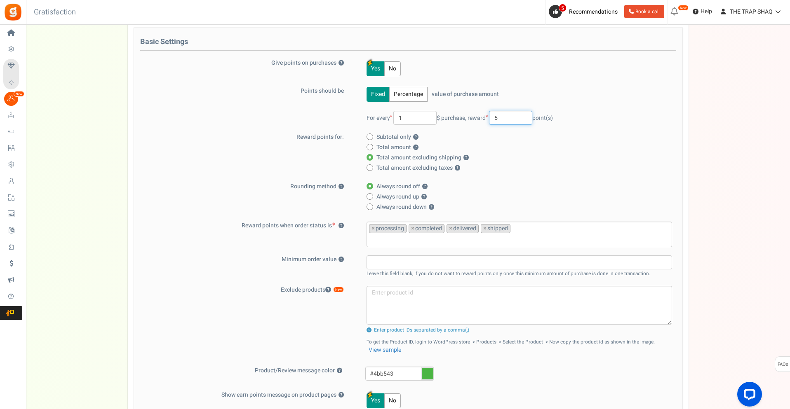
drag, startPoint x: 518, startPoint y: 121, endPoint x: 464, endPoint y: 120, distance: 54.4
click at [464, 118] on div "For every 1 $ purchase, reward 5 point(s)" at bounding box center [518, 118] width 305 height 14
type input "1"
click at [598, 134] on div "Basic Settings Give points on purchases ? Yes No Points should be Fixed Percent…" at bounding box center [408, 240] width 548 height 424
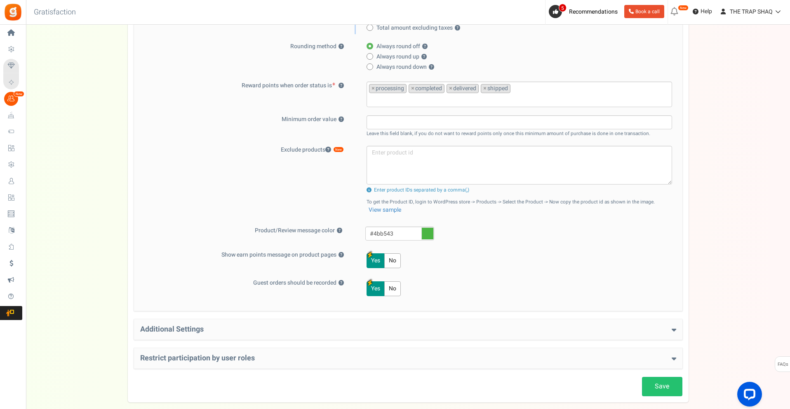
scroll to position [266, 0]
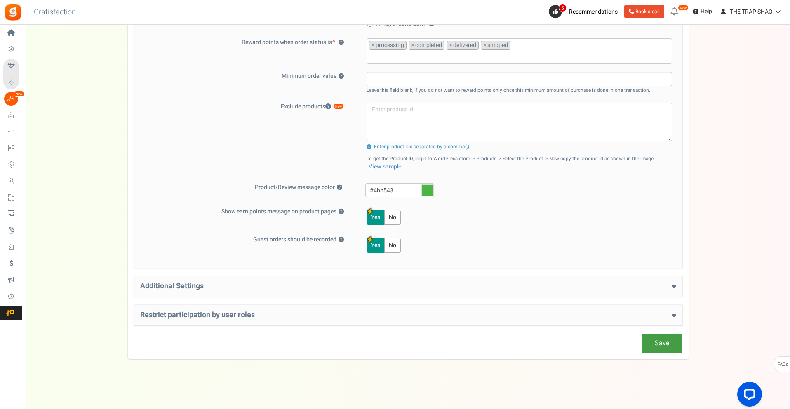
click at [664, 350] on link "Save" at bounding box center [662, 343] width 40 height 19
click at [517, 287] on h4 "Additional Settings" at bounding box center [408, 286] width 536 height 8
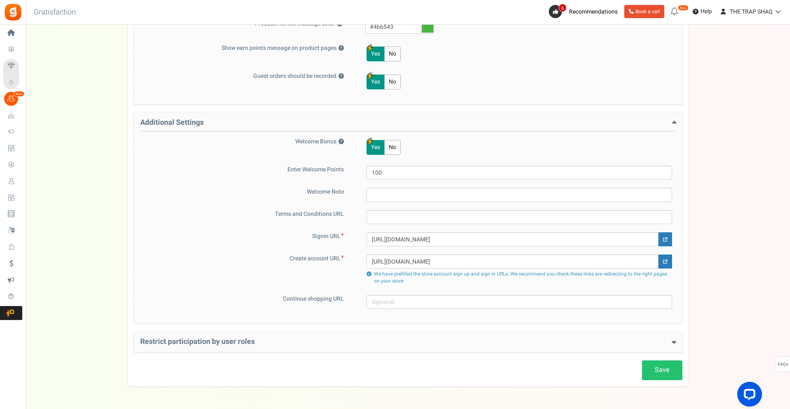
scroll to position [457, 0]
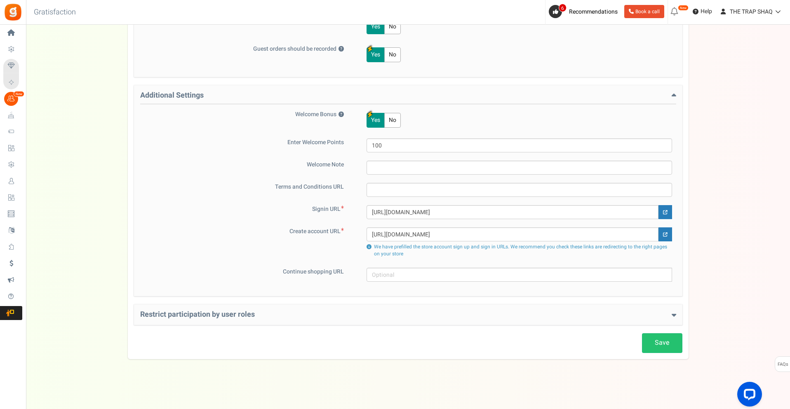
click at [374, 312] on h4 "Restrict participation by user roles" at bounding box center [408, 315] width 536 height 8
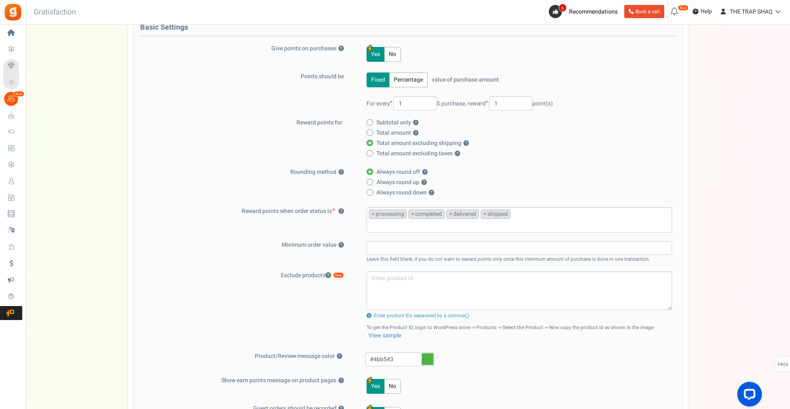
scroll to position [1, 0]
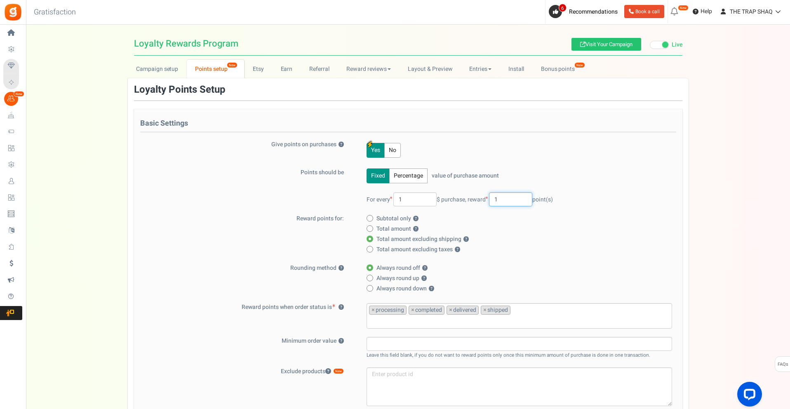
click at [514, 198] on input "1" at bounding box center [510, 199] width 43 height 14
click at [260, 172] on label "Points should be" at bounding box center [247, 173] width 214 height 8
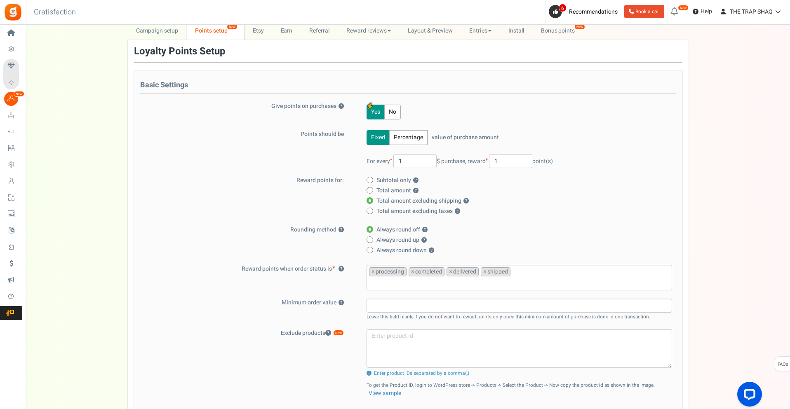
scroll to position [42, 0]
